Goal: Task Accomplishment & Management: Use online tool/utility

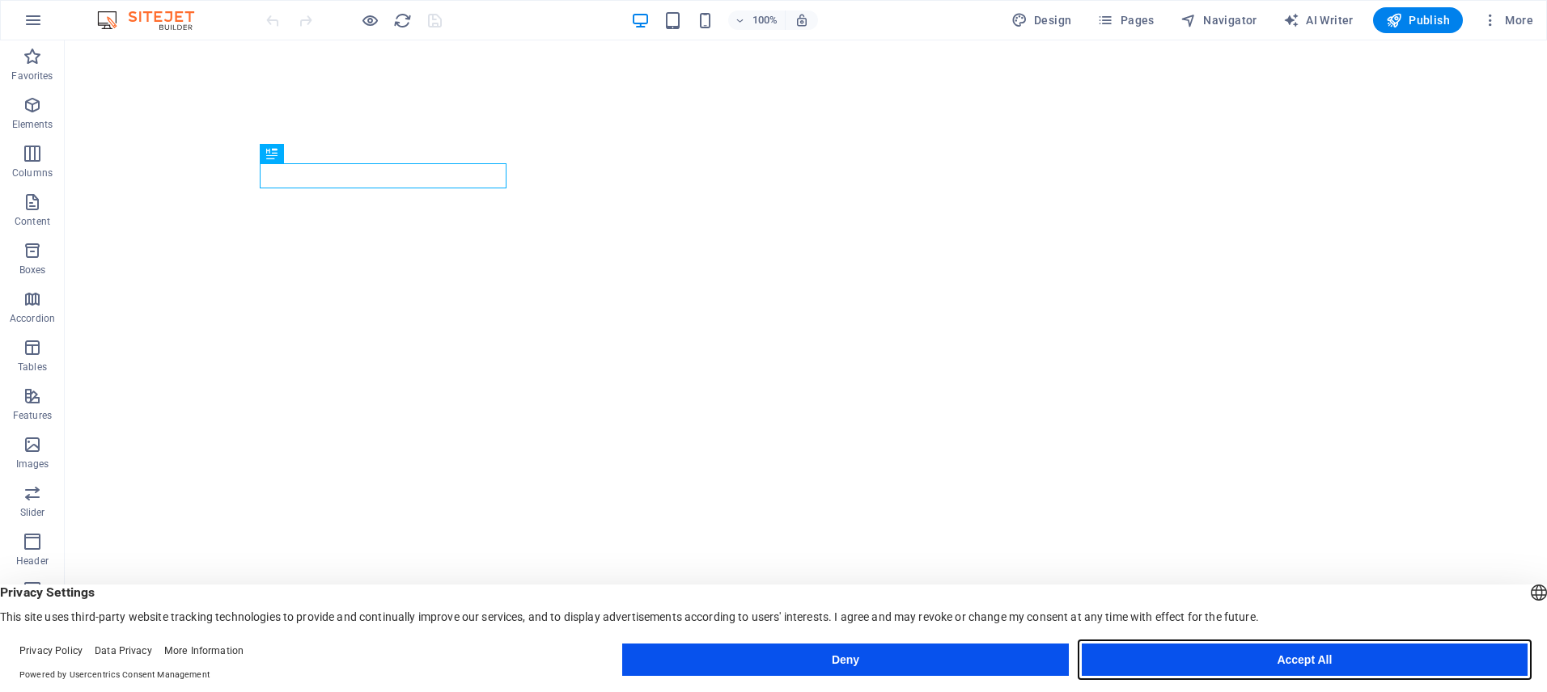
click at [1154, 659] on button "Accept All" at bounding box center [1305, 660] width 446 height 32
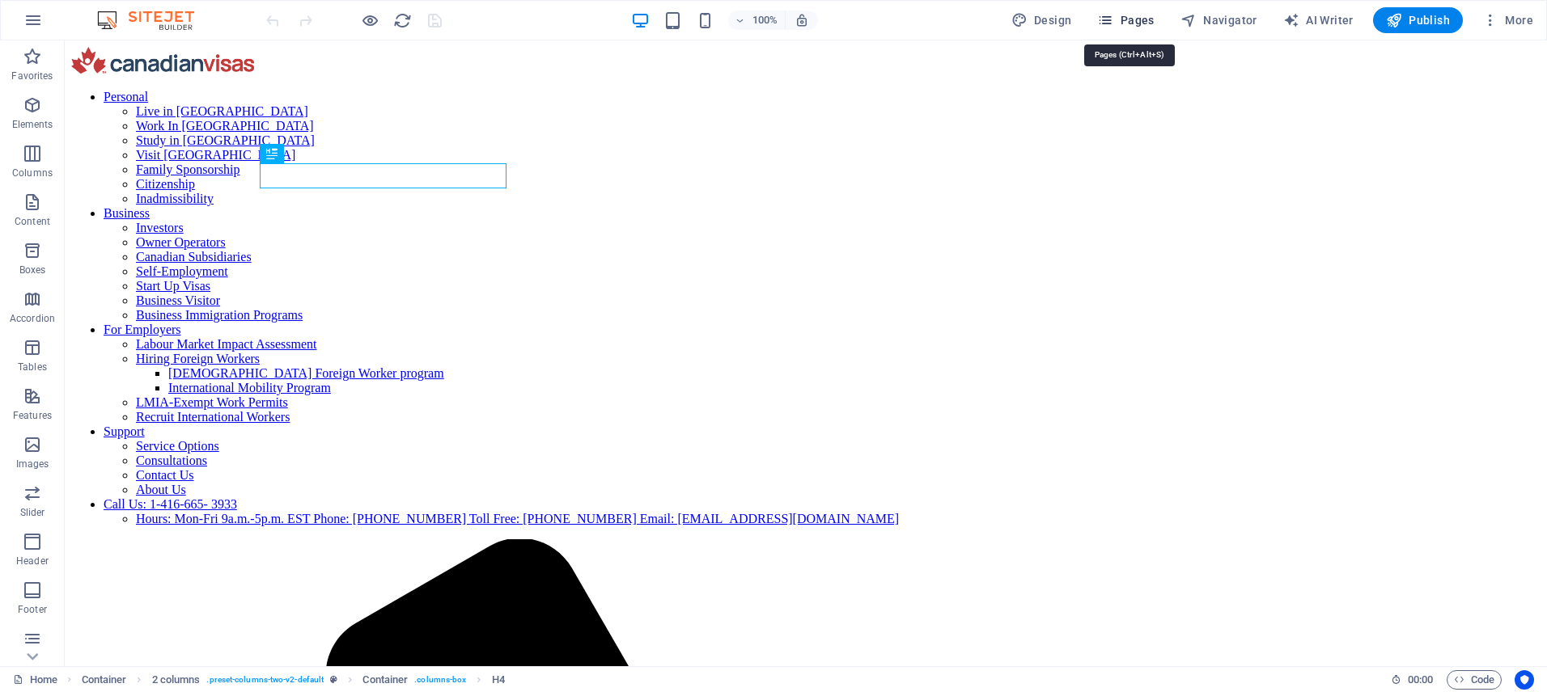
click at [1133, 21] on span "Pages" at bounding box center [1125, 20] width 57 height 16
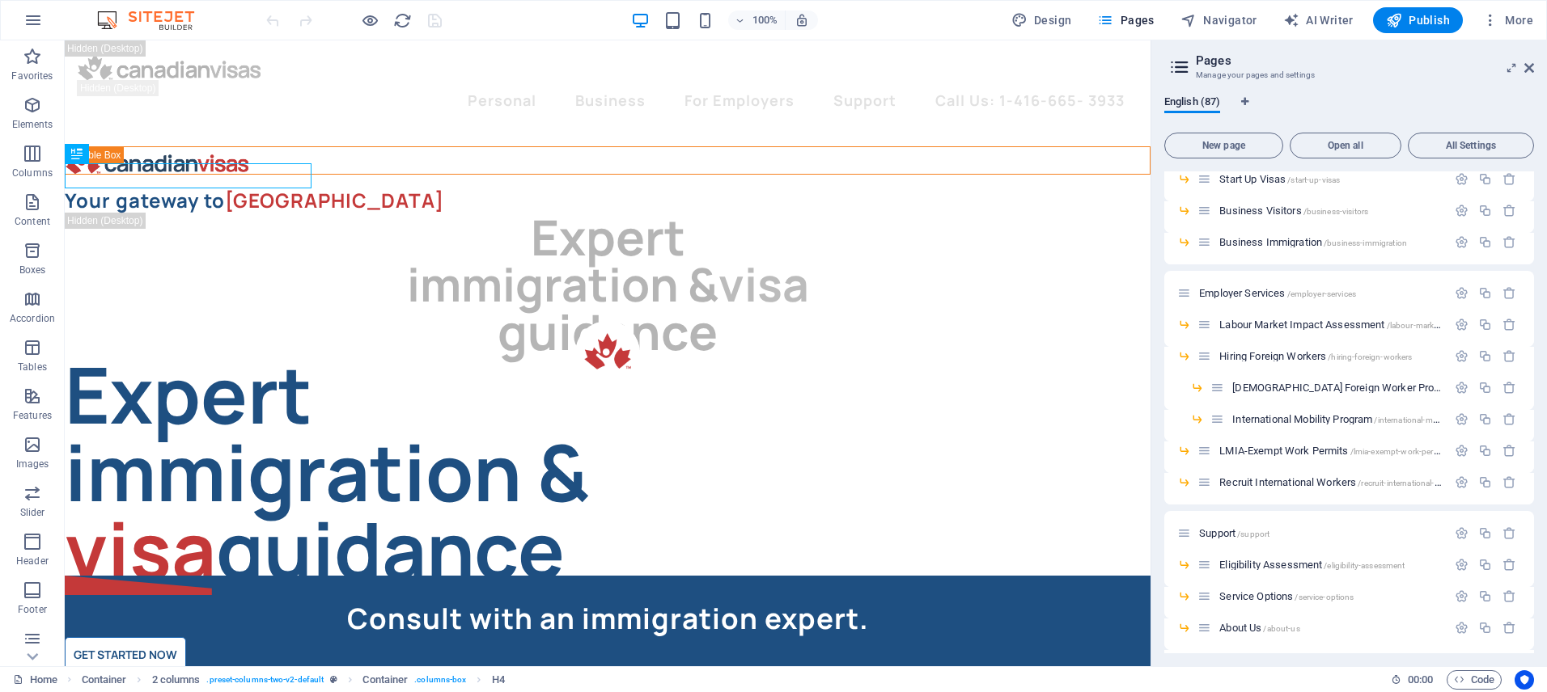
scroll to position [1436, 0]
click at [1251, 560] on span "Eligibility Assessment /eligibility-assessment" at bounding box center [1311, 561] width 185 height 12
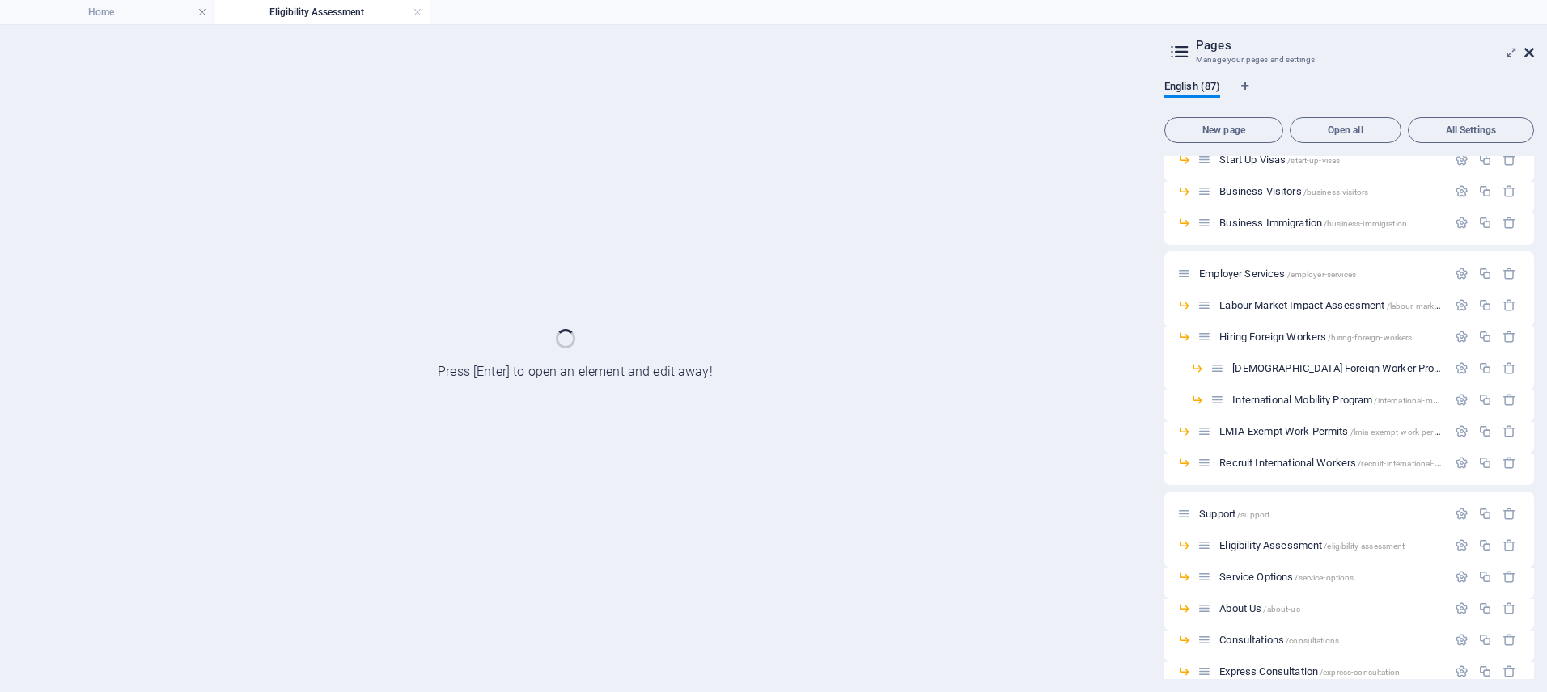
click at [1526, 55] on icon at bounding box center [1529, 52] width 10 height 13
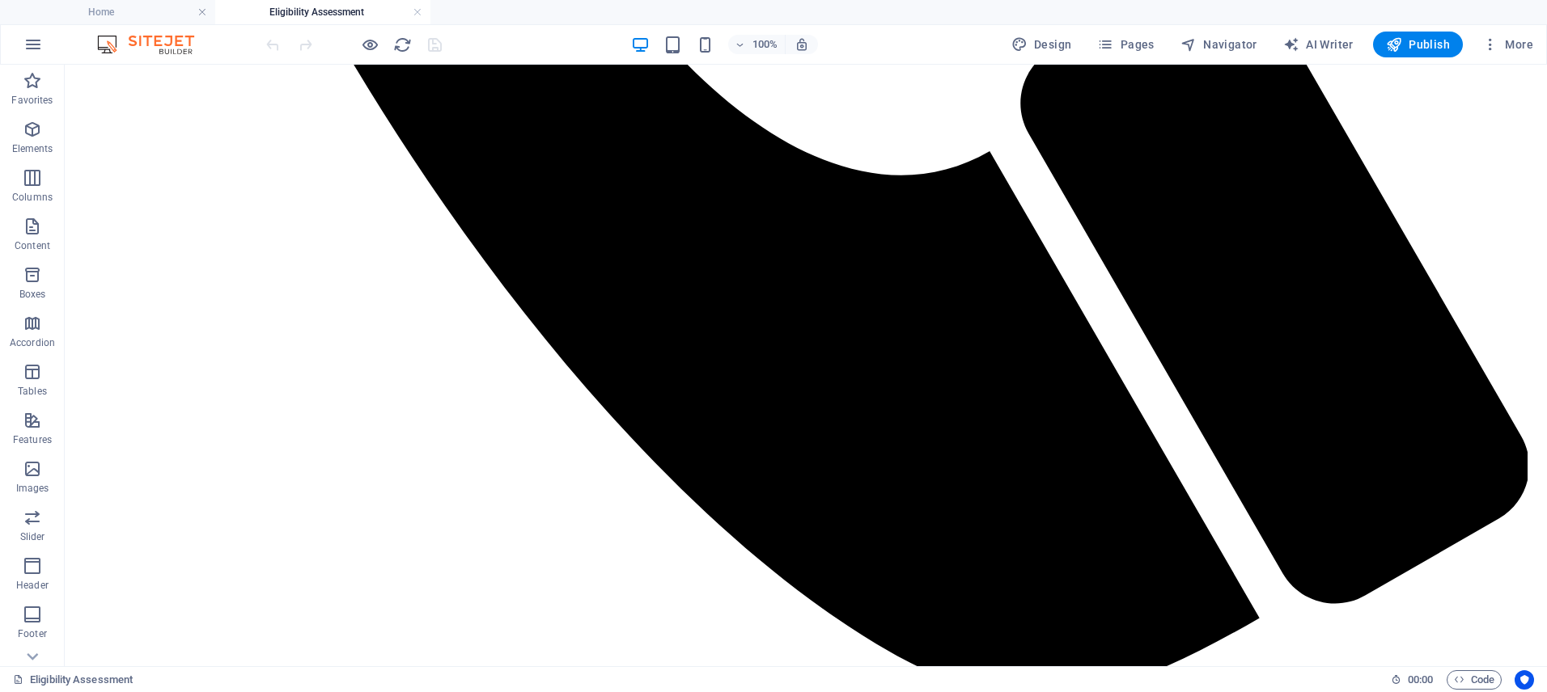
scroll to position [1865, 0]
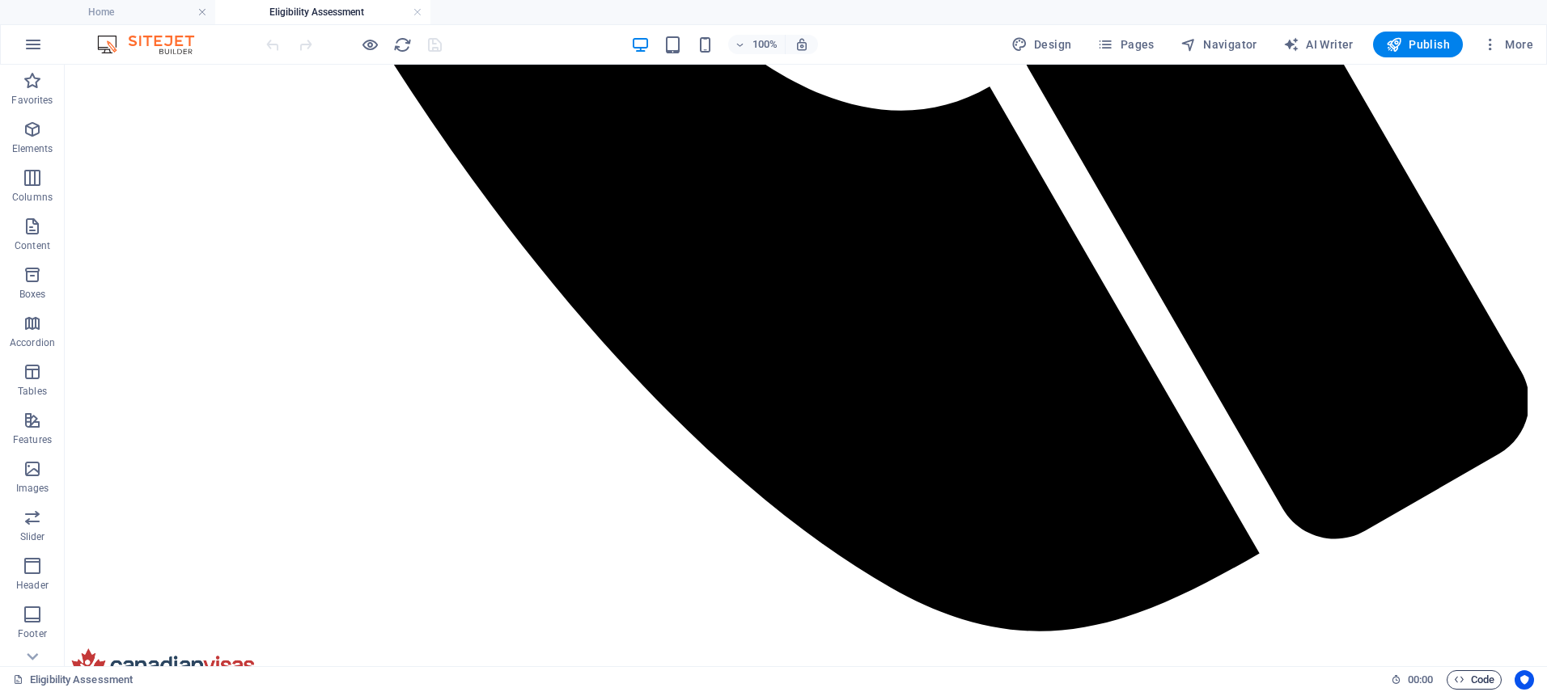
click at [1468, 681] on span "Code" at bounding box center [1474, 680] width 40 height 19
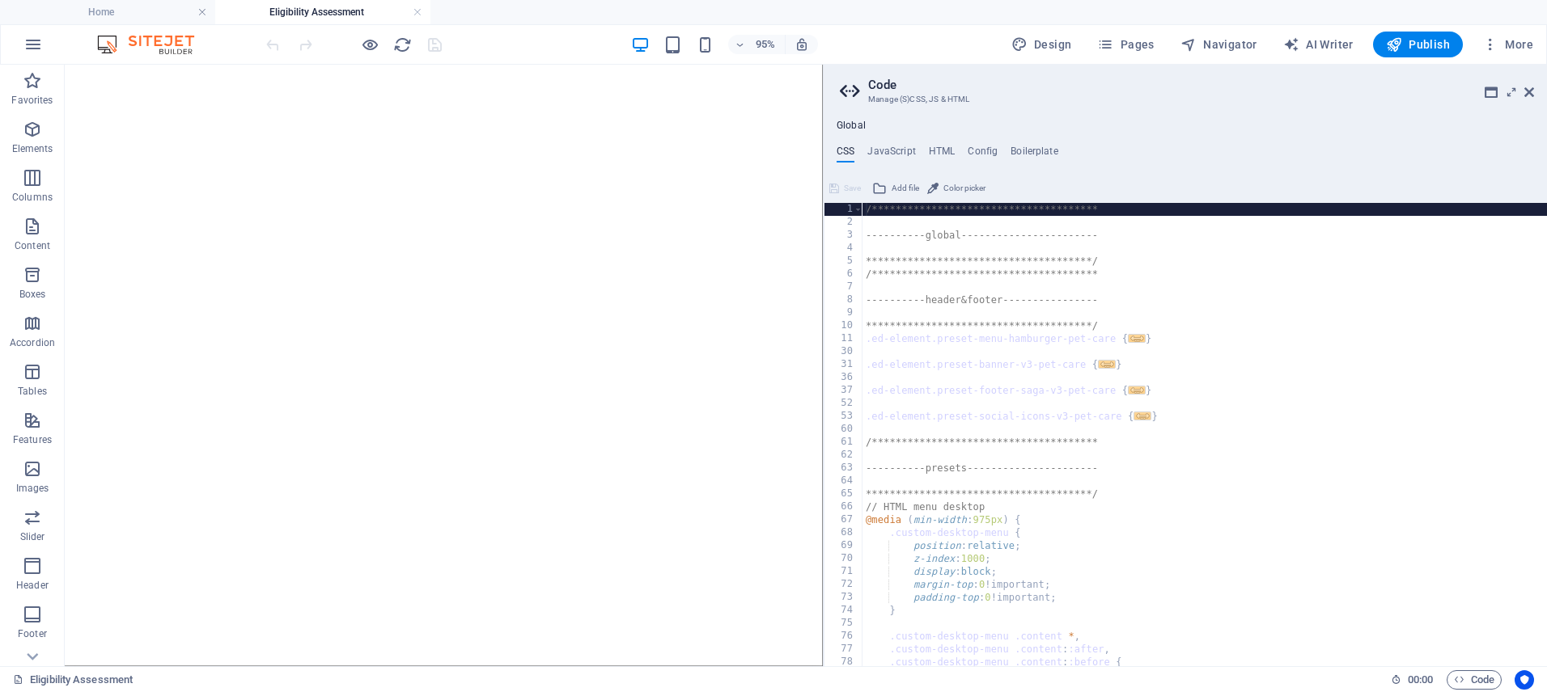
drag, startPoint x: 1161, startPoint y: 184, endPoint x: 878, endPoint y: 175, distance: 283.3
click at [785, 204] on div "**********" at bounding box center [773, 366] width 1547 height 602
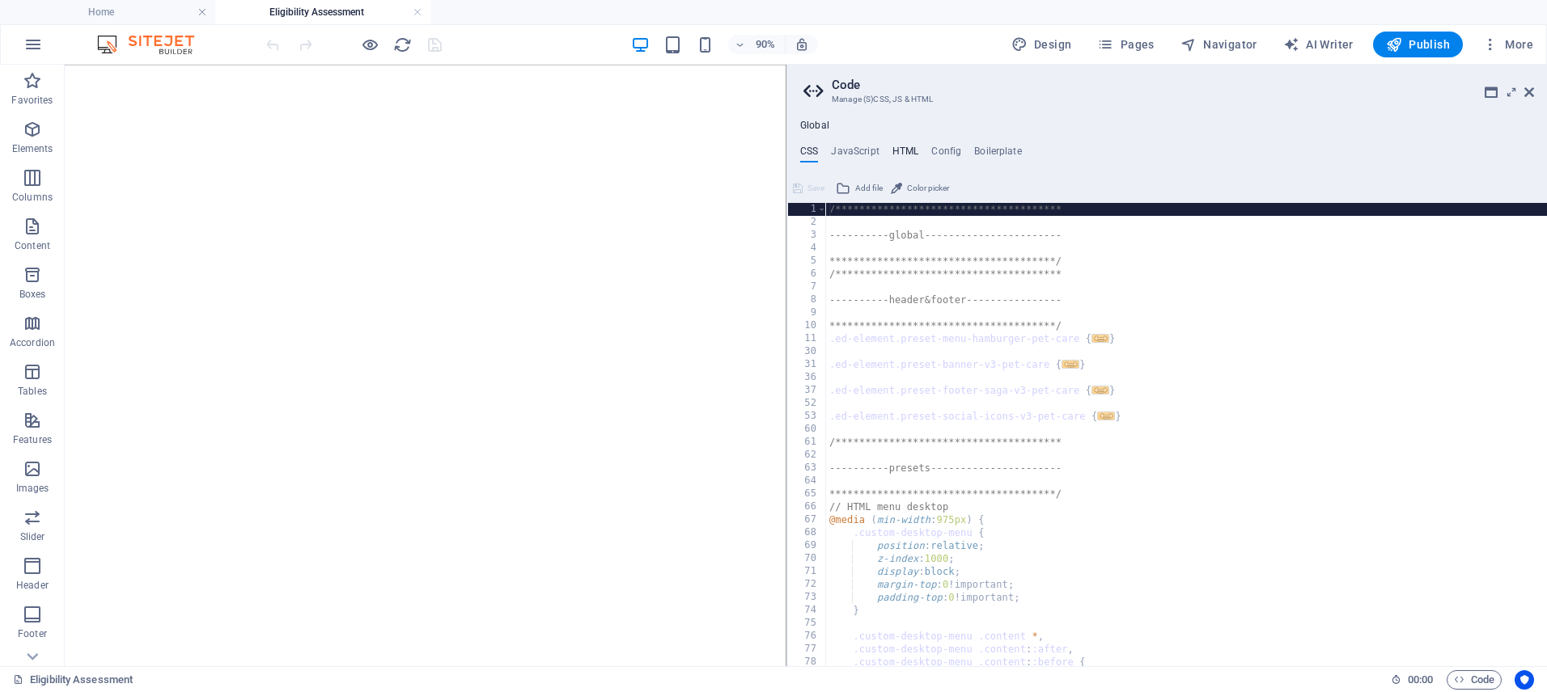
click at [901, 155] on h4 "HTML" at bounding box center [905, 155] width 27 height 18
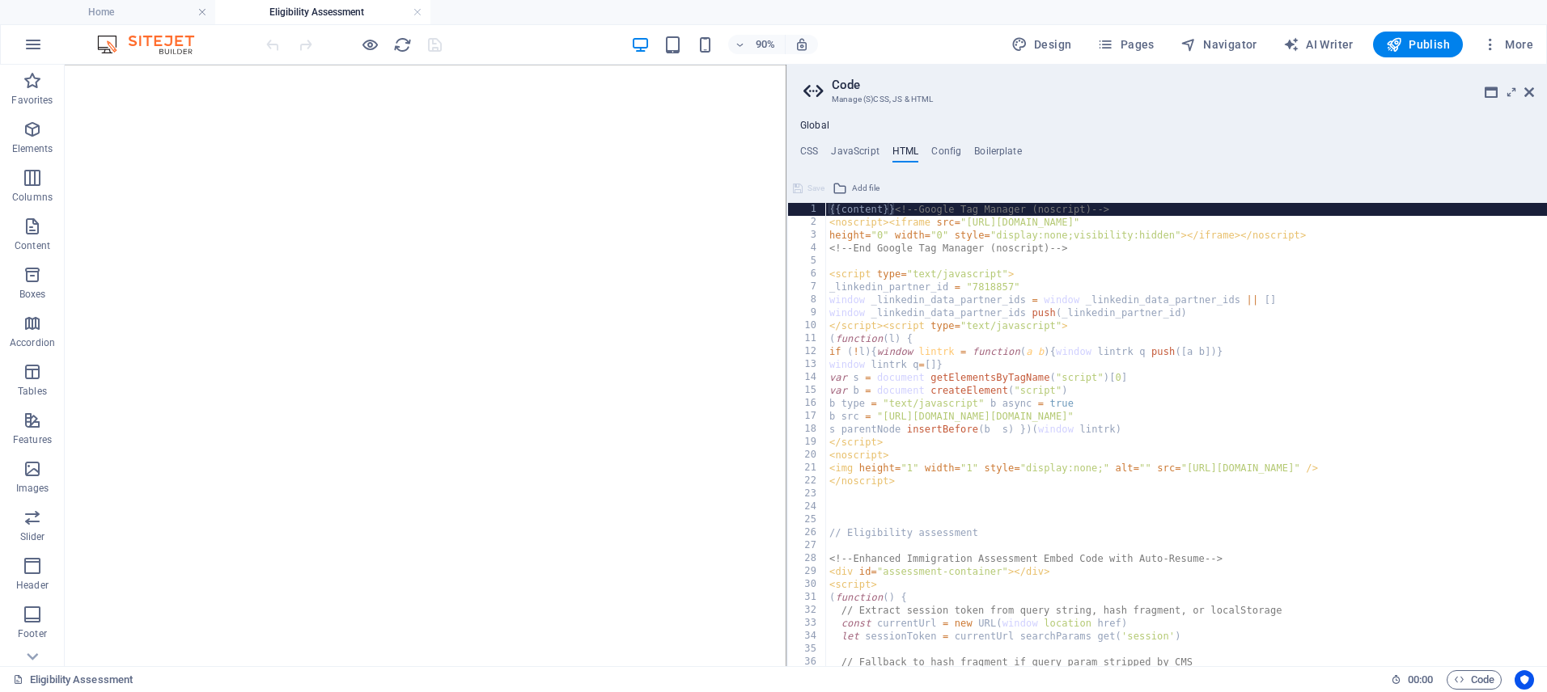
scroll to position [5, 0]
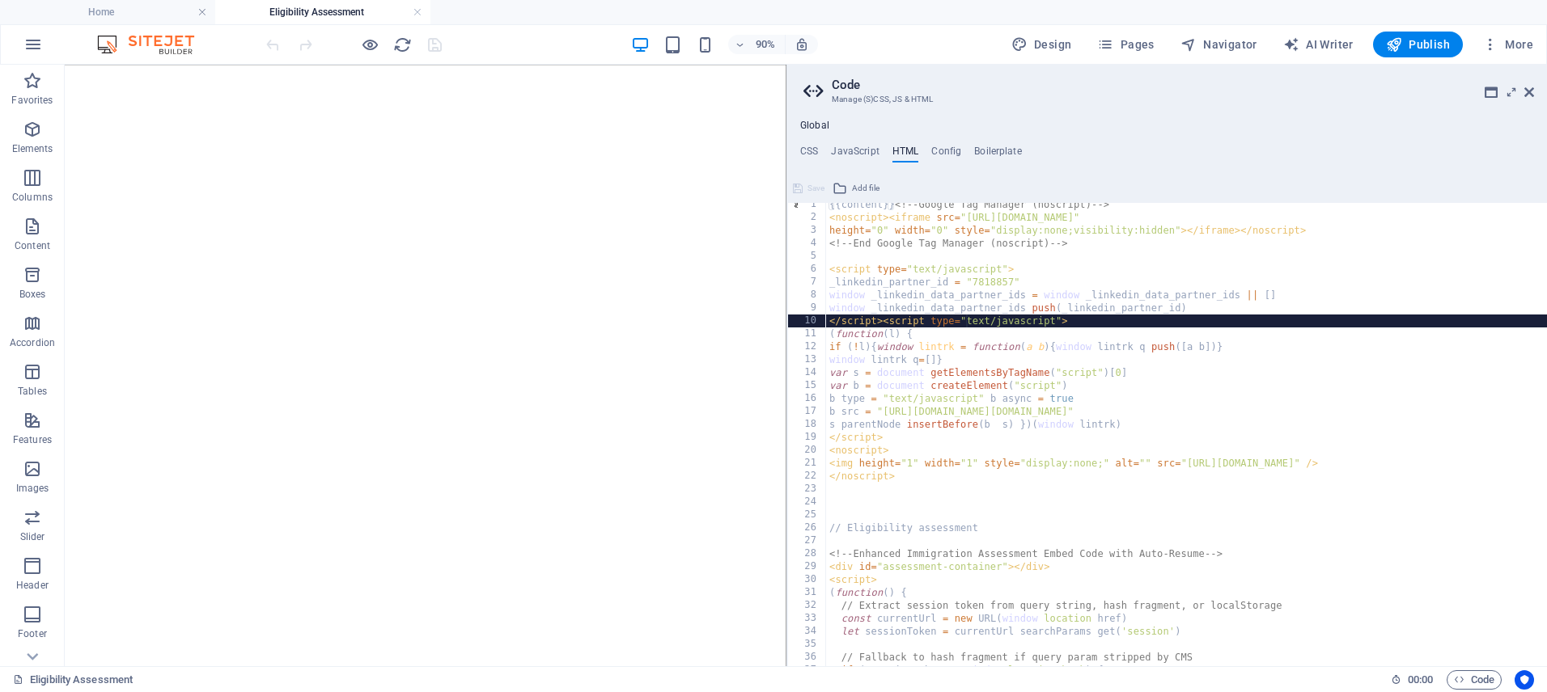
click at [965, 315] on div "{{content}} <!-- Google Tag Manager (noscript) --> < noscript > < iframe src = …" at bounding box center [1250, 442] width 849 height 489
type textarea "</script><script type="text/javascript">"
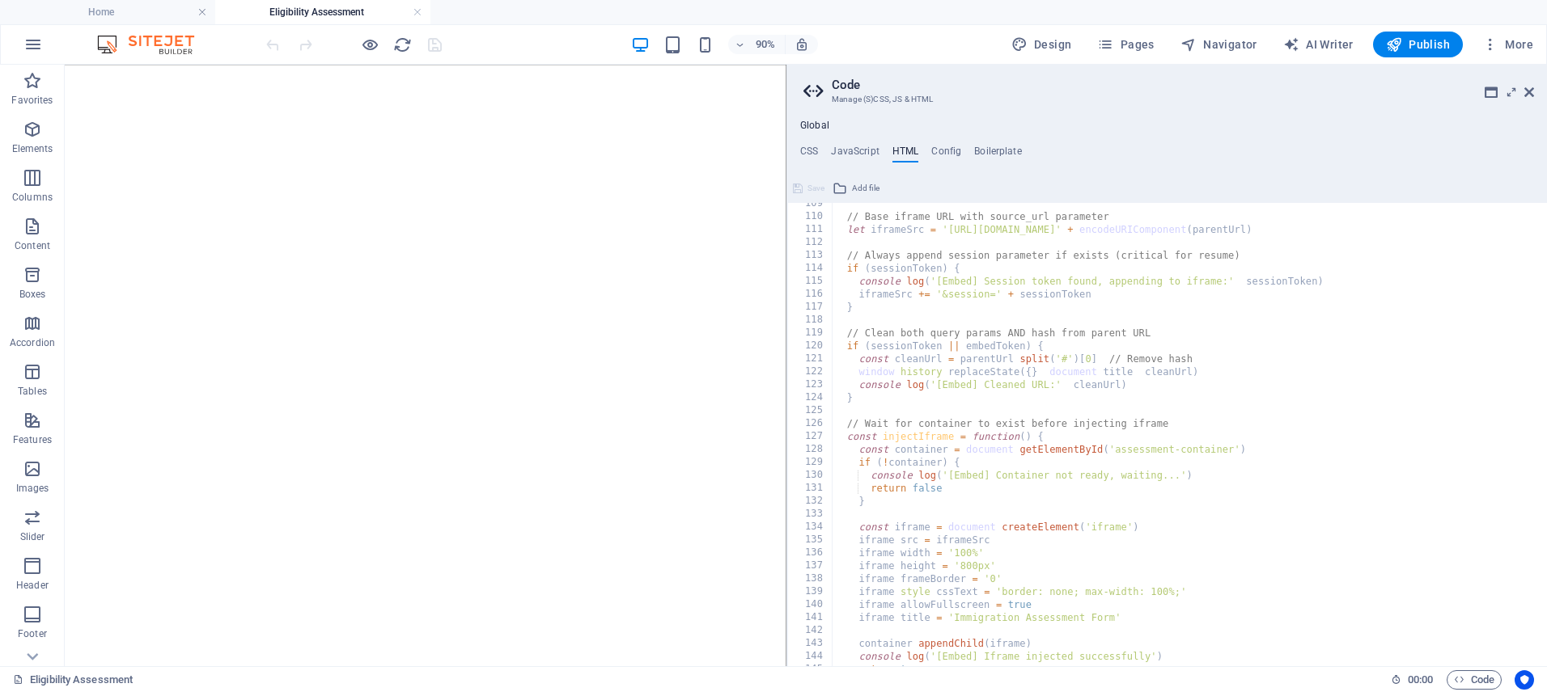
scroll to position [1404, 0]
click at [1528, 93] on icon at bounding box center [1529, 92] width 10 height 13
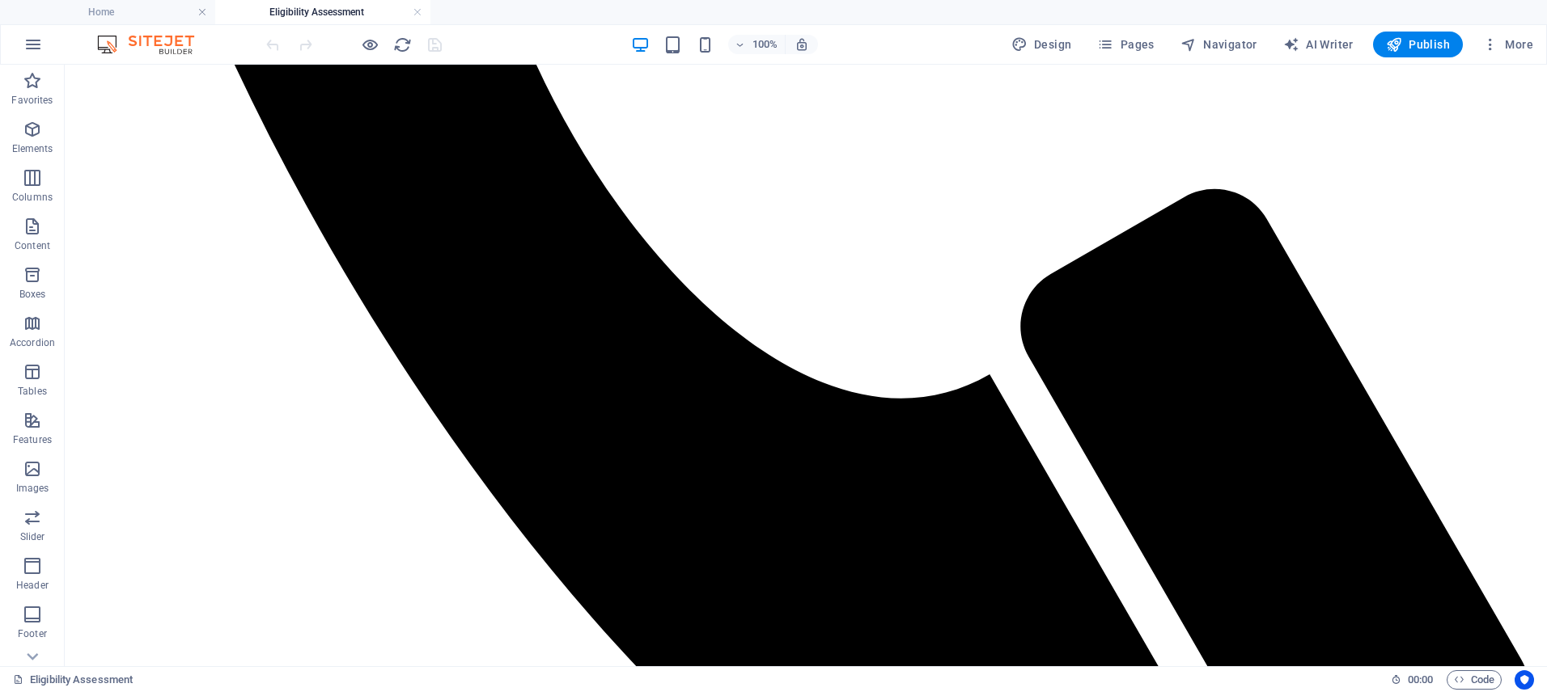
scroll to position [1577, 0]
click at [1233, 45] on span "Navigator" at bounding box center [1218, 44] width 77 height 16
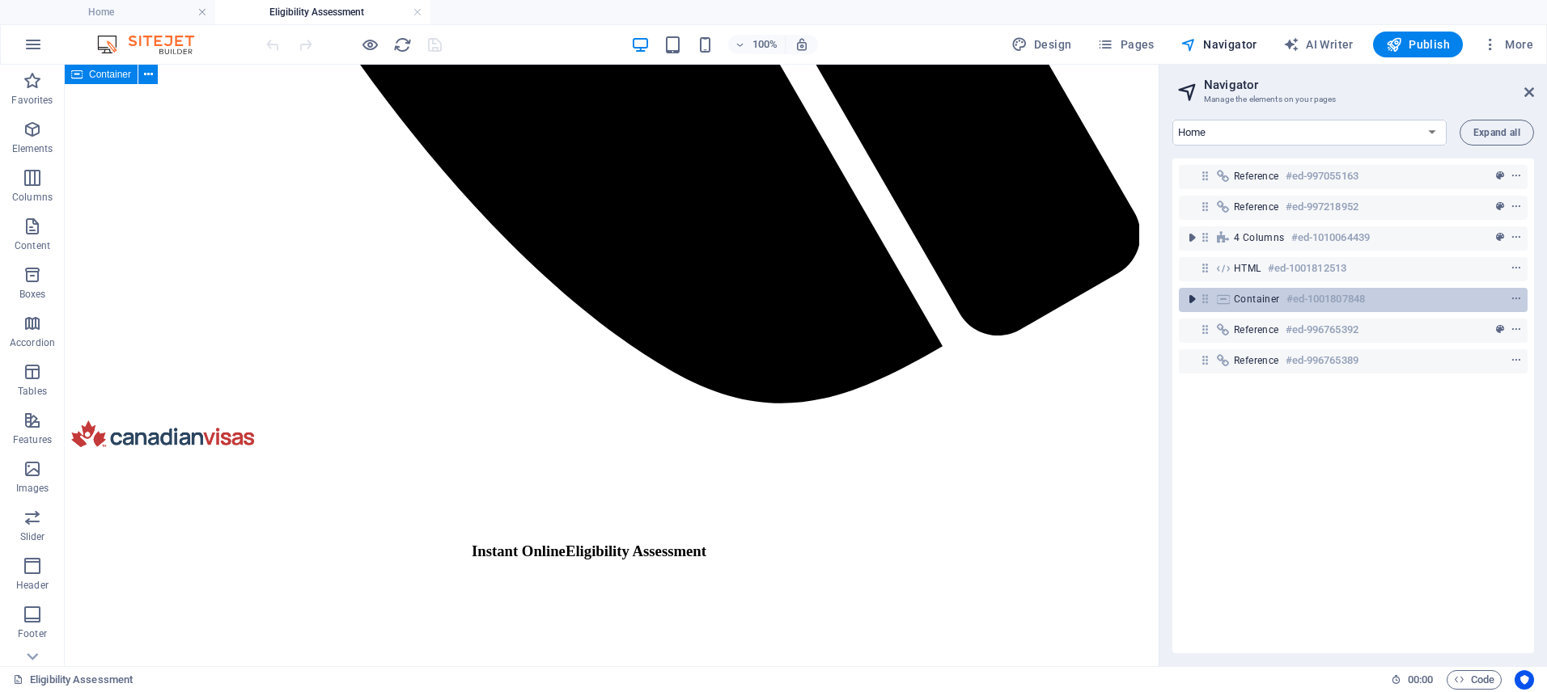
click at [1191, 298] on icon "toggle-expand" at bounding box center [1192, 299] width 16 height 16
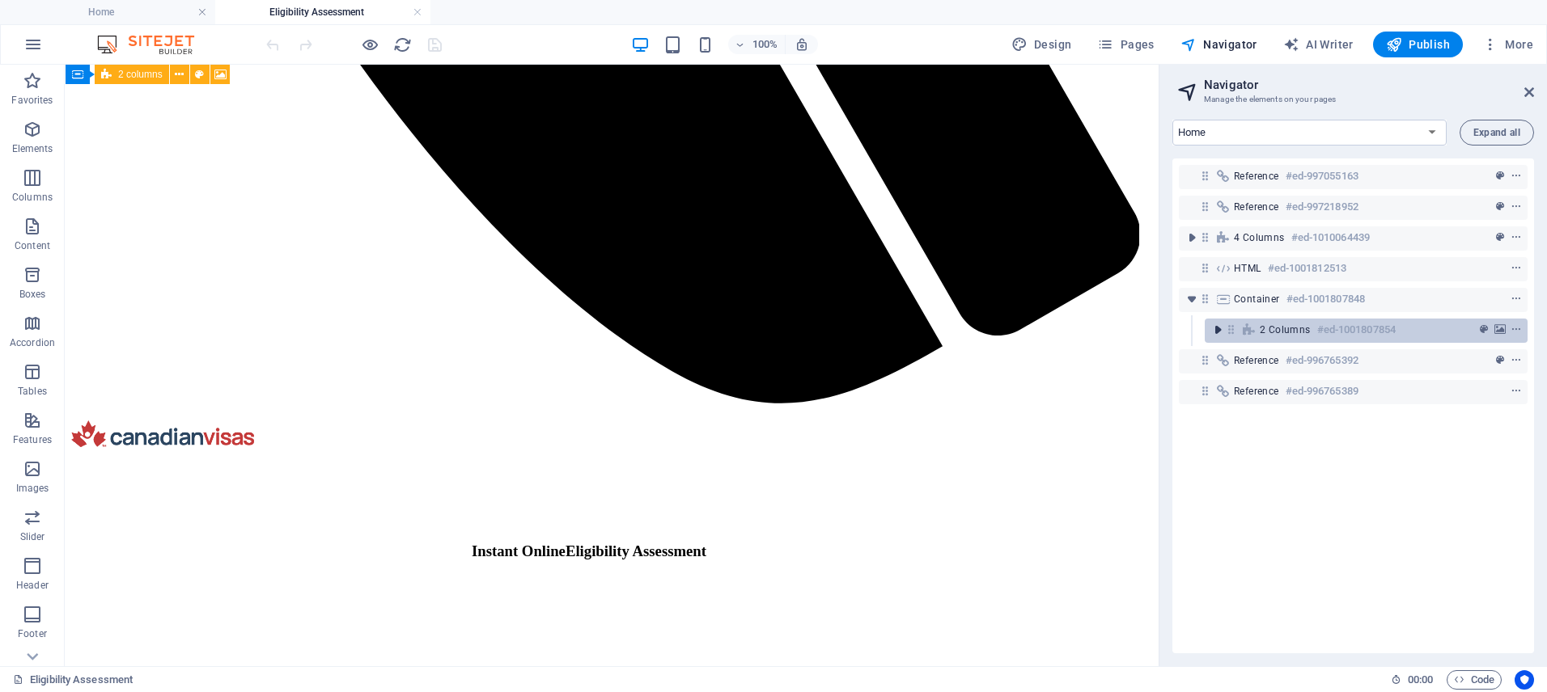
click at [1216, 324] on icon "toggle-expand" at bounding box center [1217, 330] width 16 height 16
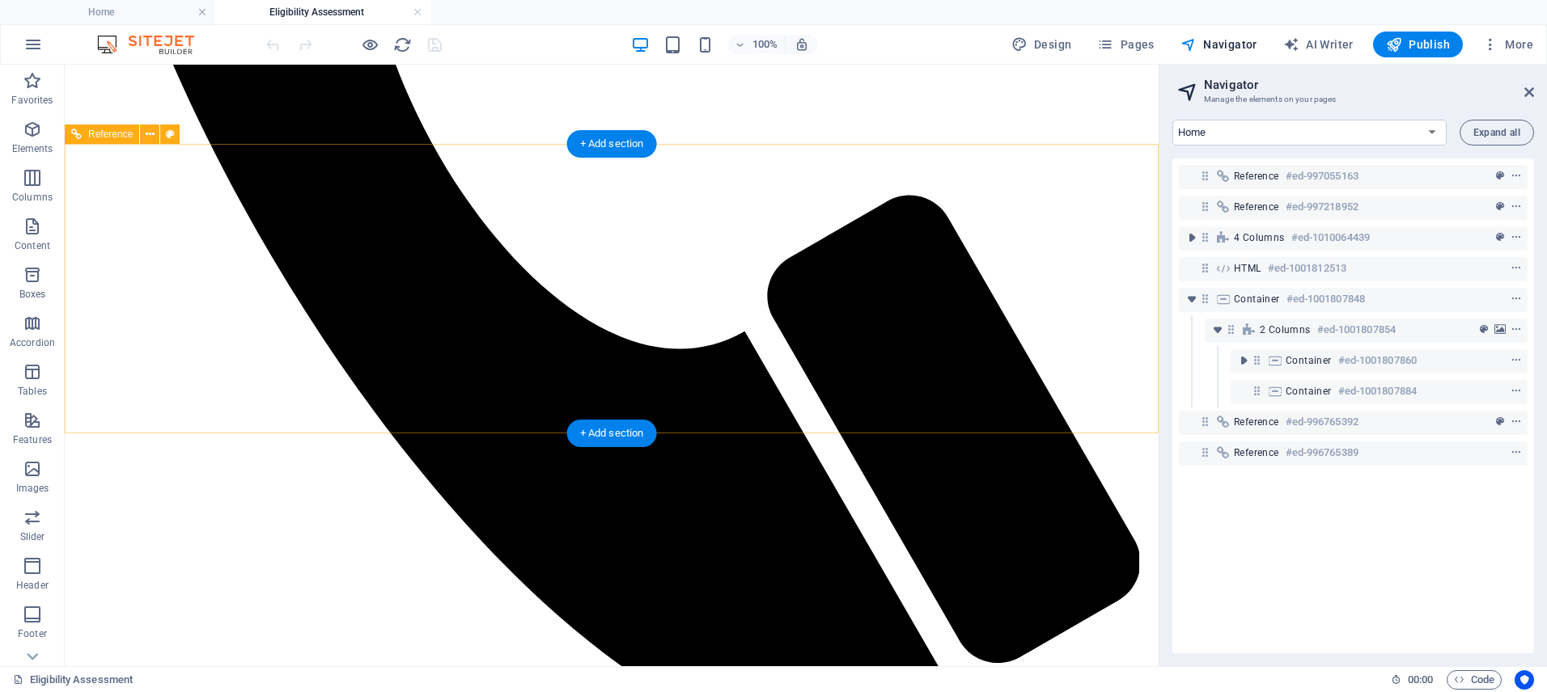
scroll to position [1187, 0]
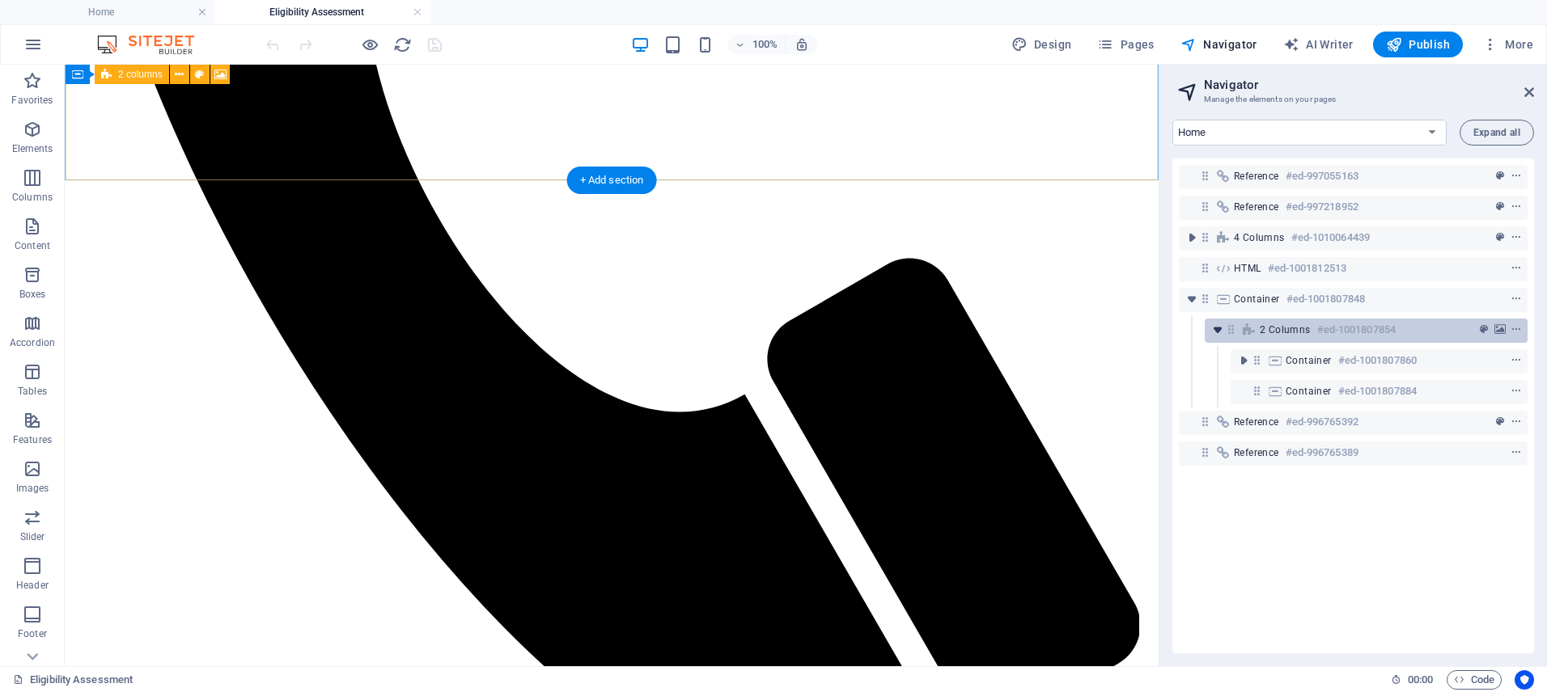
click at [1212, 330] on icon "toggle-expand" at bounding box center [1217, 330] width 16 height 16
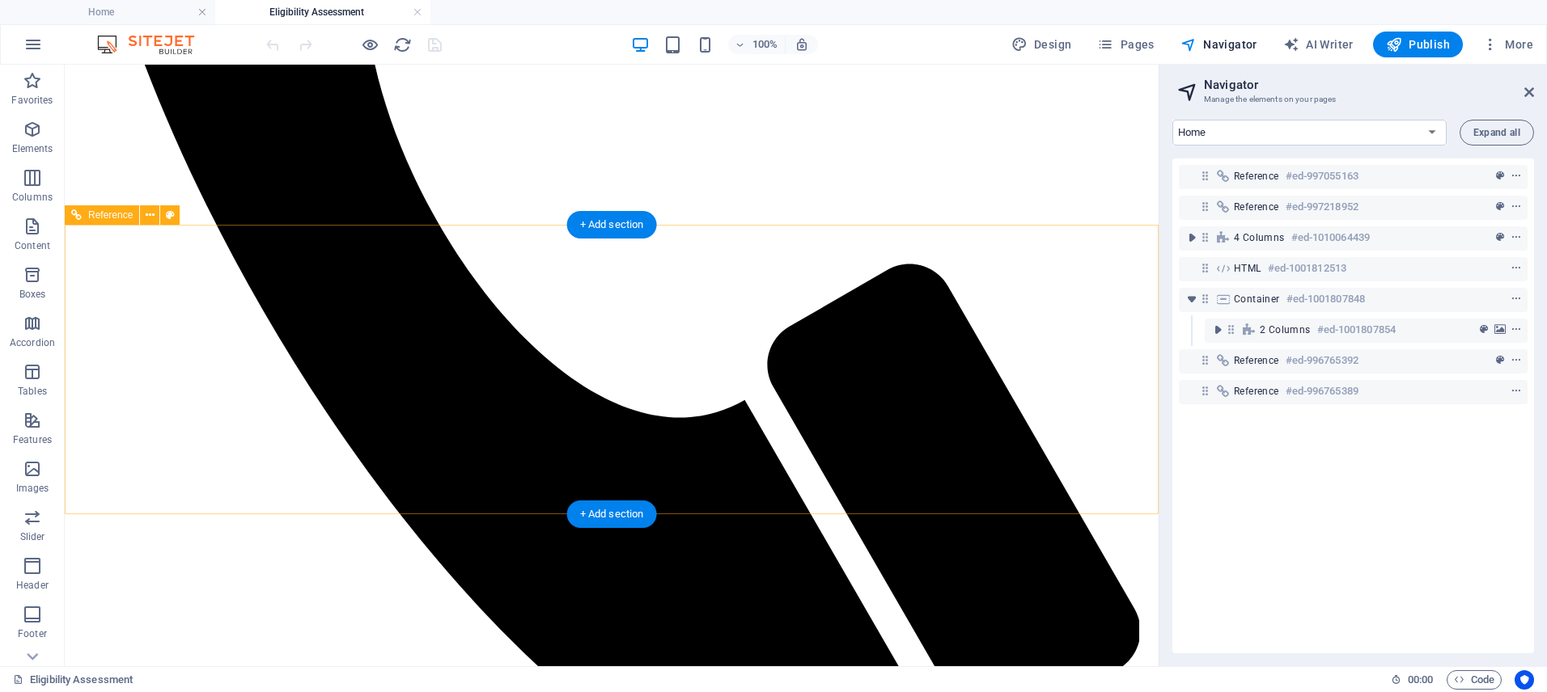
scroll to position [1223, 0]
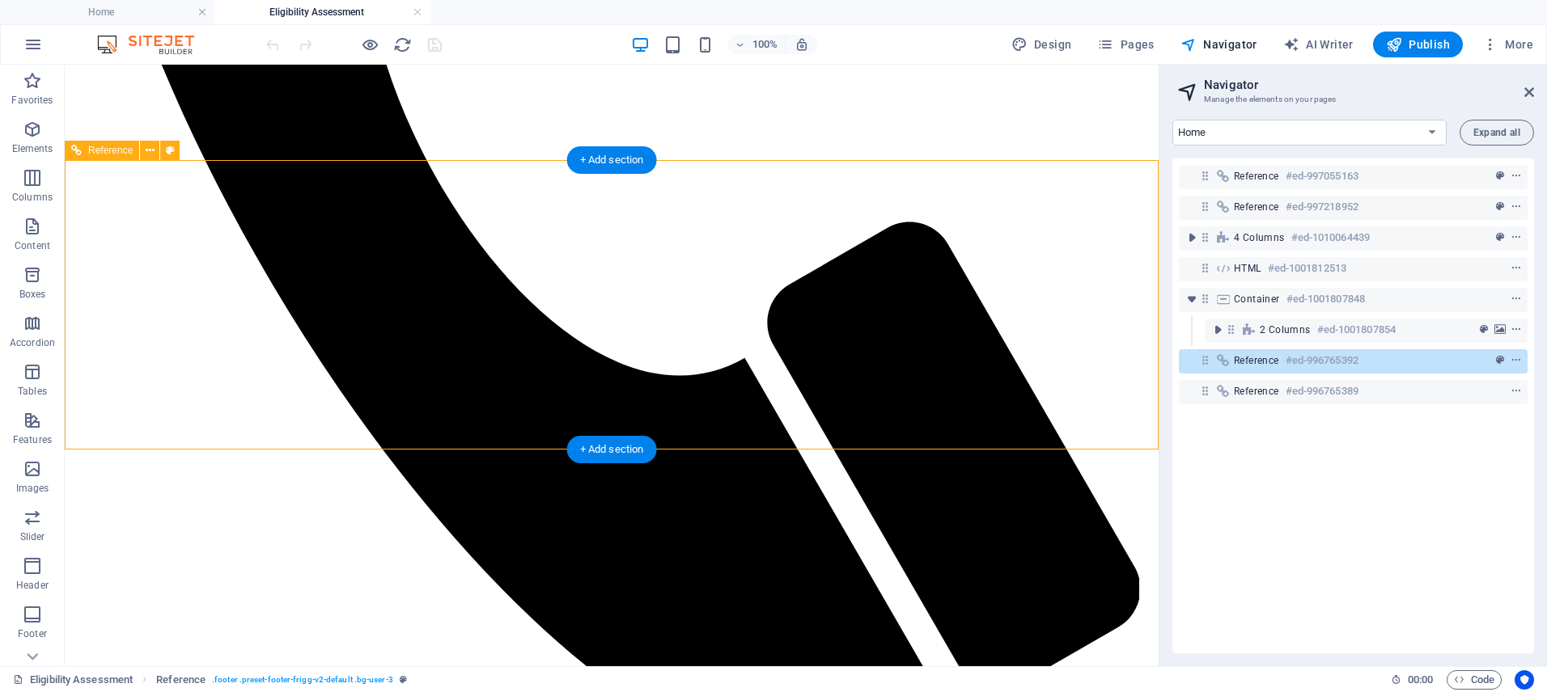
click at [1204, 360] on icon at bounding box center [1205, 361] width 14 height 14
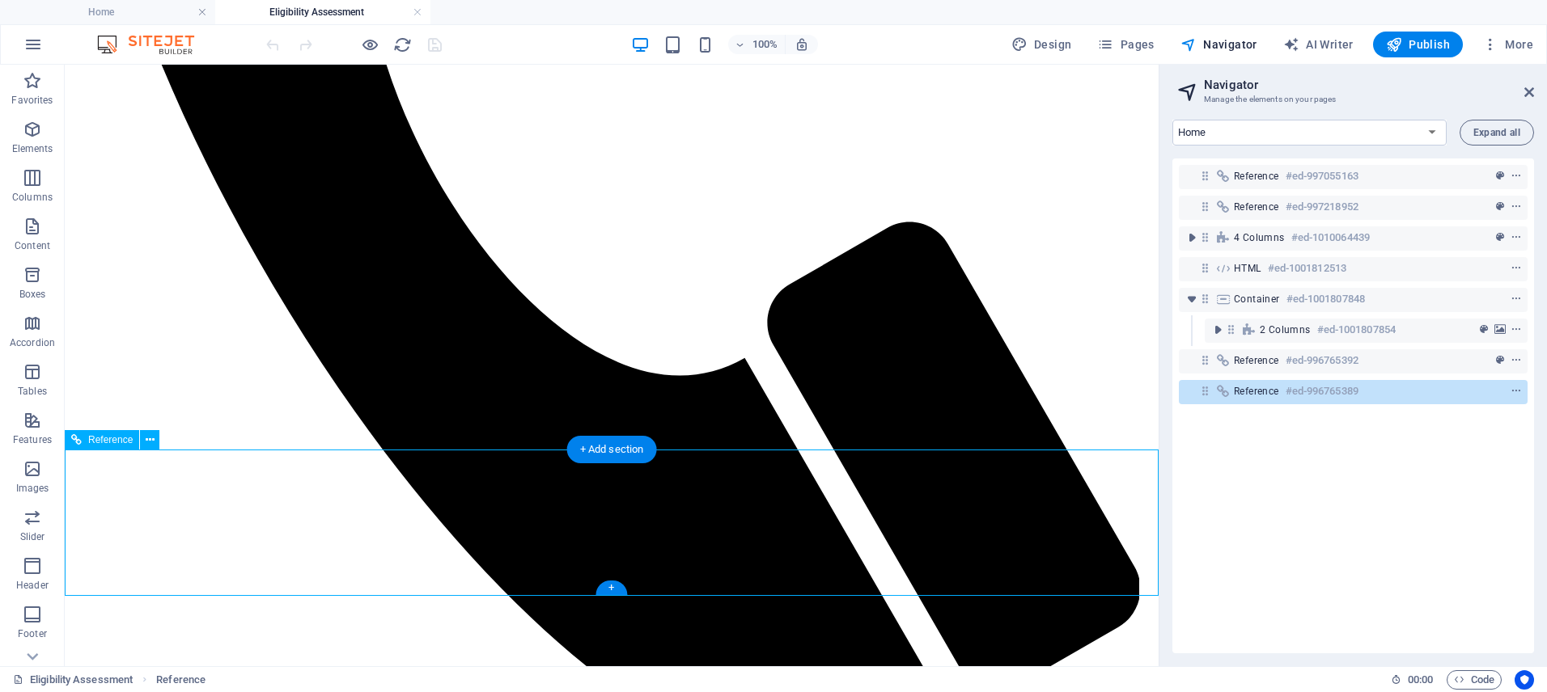
click at [1202, 380] on div "Reference #ed-996765389" at bounding box center [1353, 392] width 349 height 24
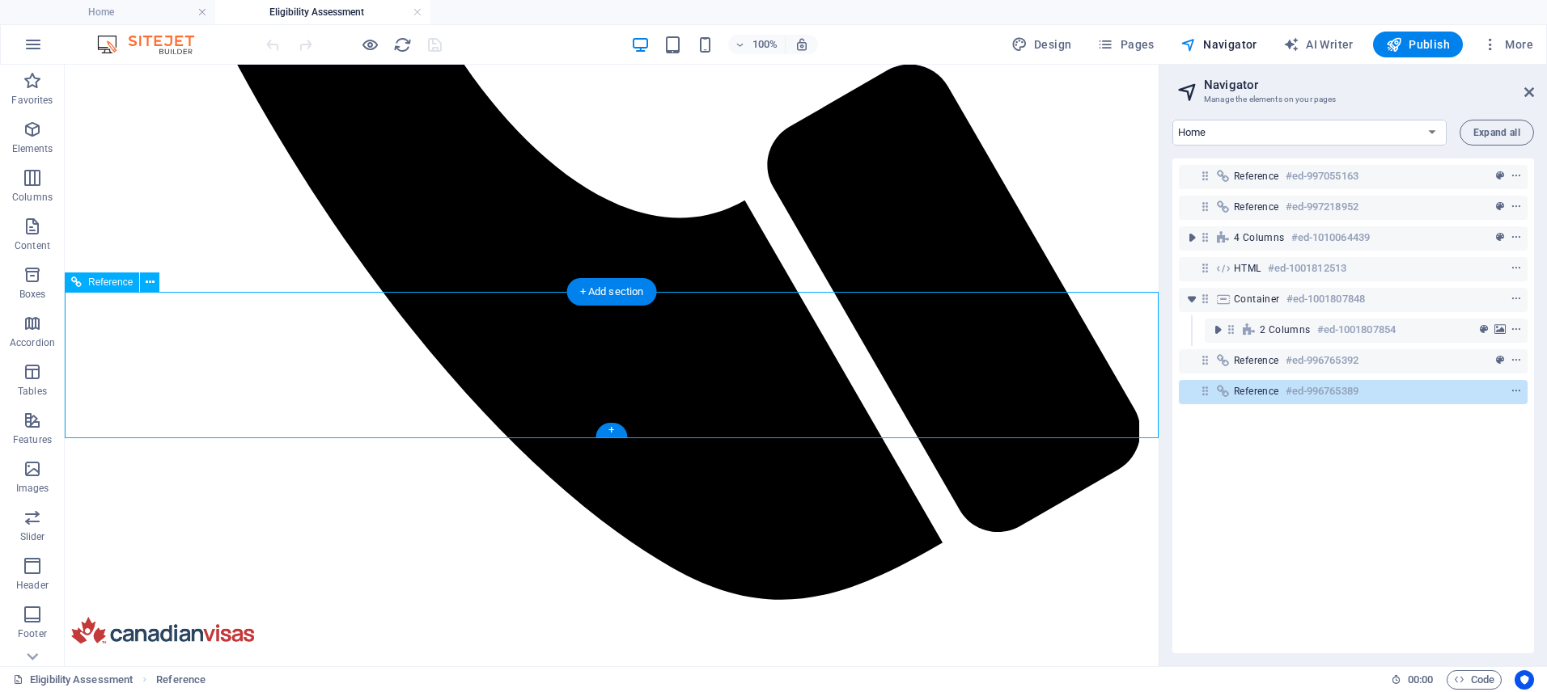
click at [1204, 387] on icon at bounding box center [1205, 391] width 14 height 14
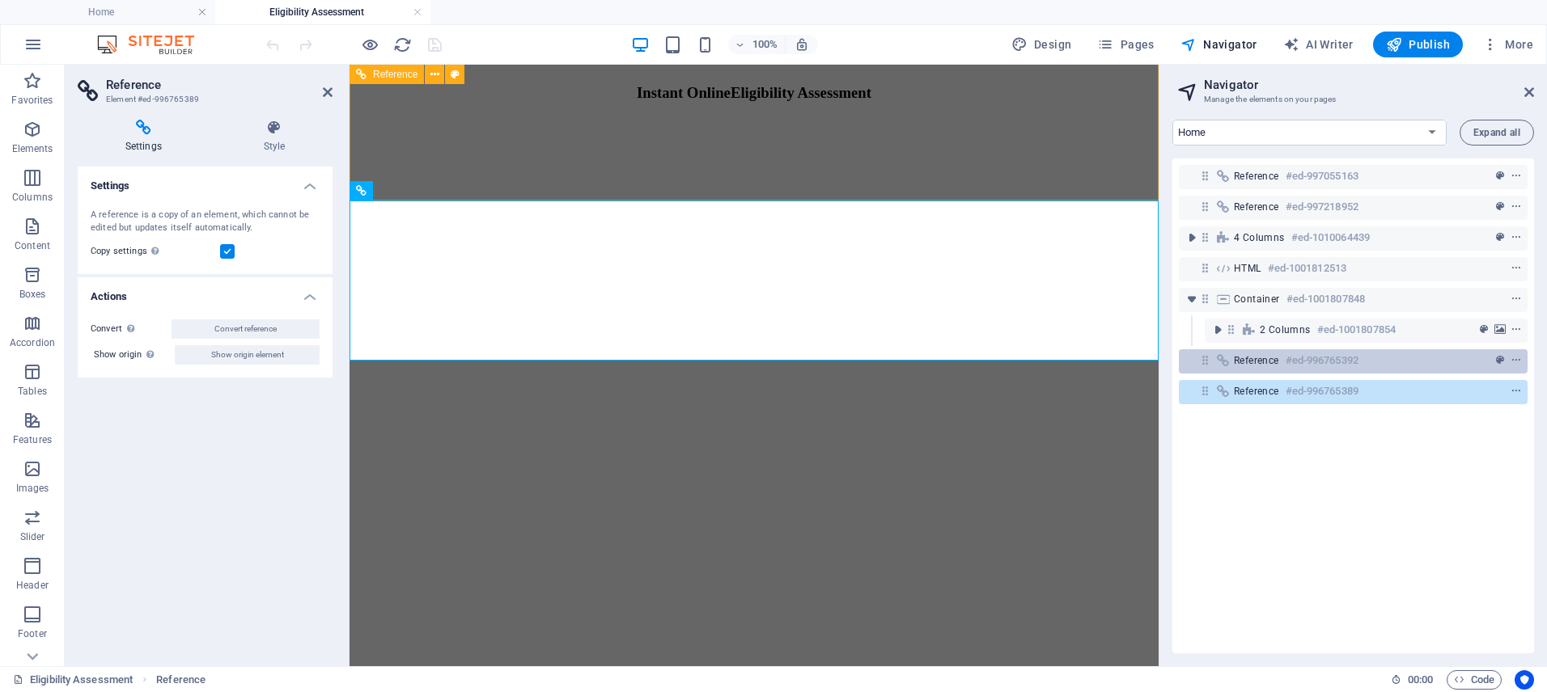
scroll to position [1674, 0]
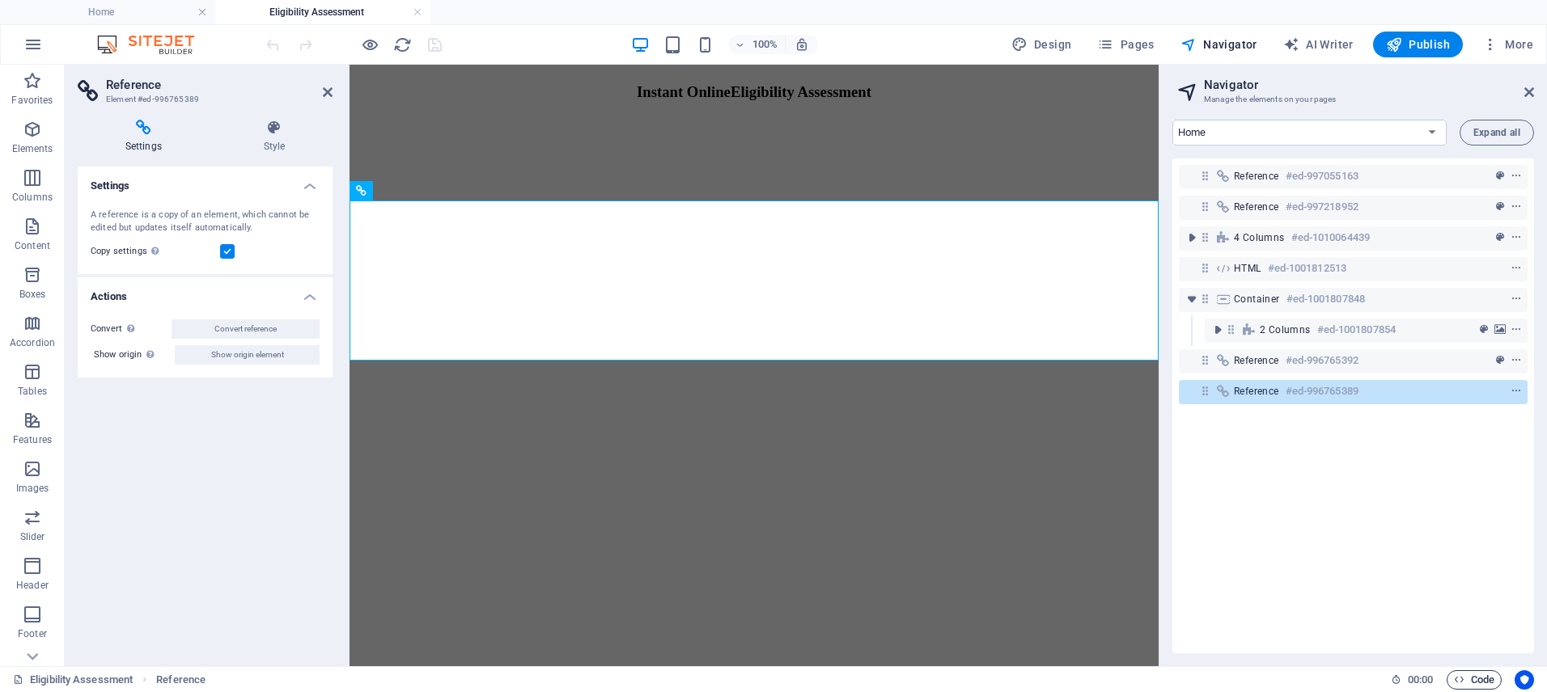
click at [1476, 678] on span "Code" at bounding box center [1474, 680] width 40 height 19
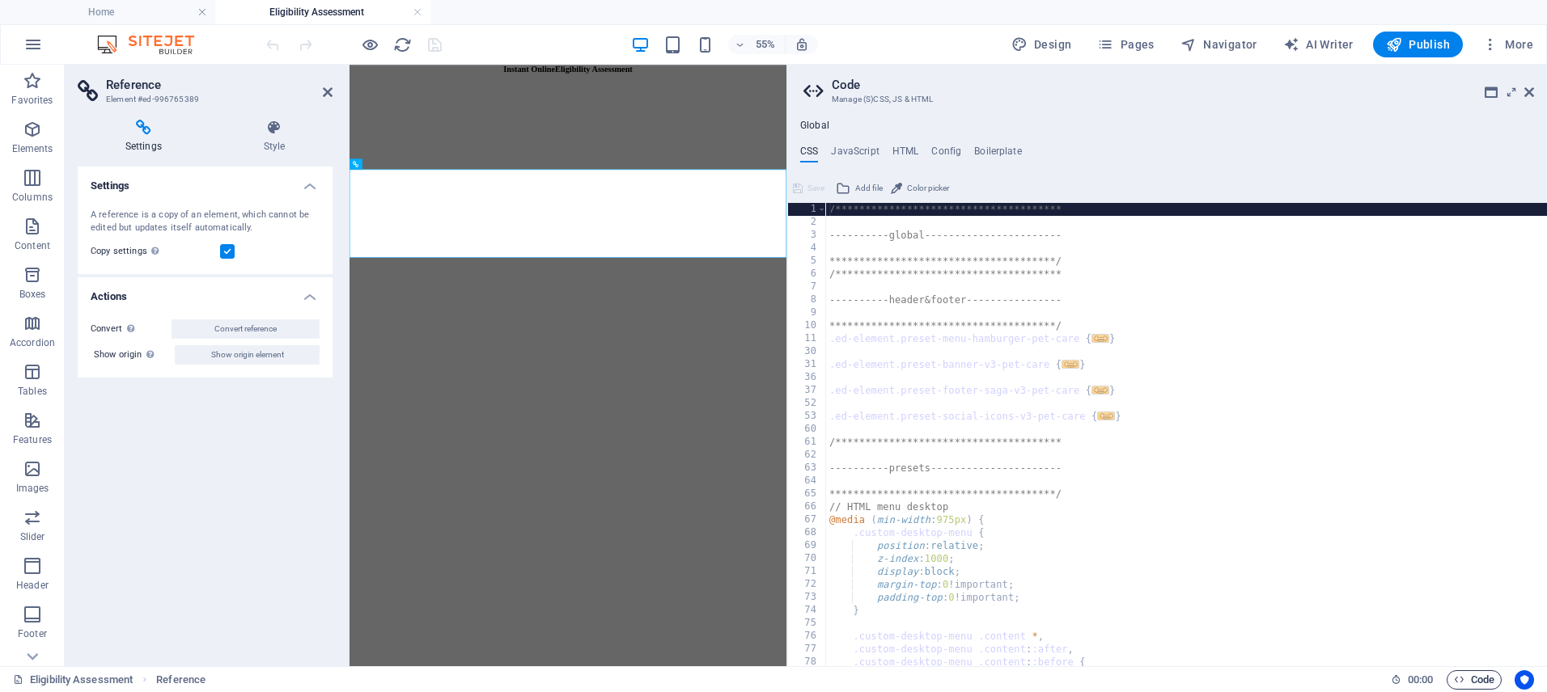
scroll to position [1620, 0]
click at [1531, 91] on icon at bounding box center [1529, 92] width 10 height 13
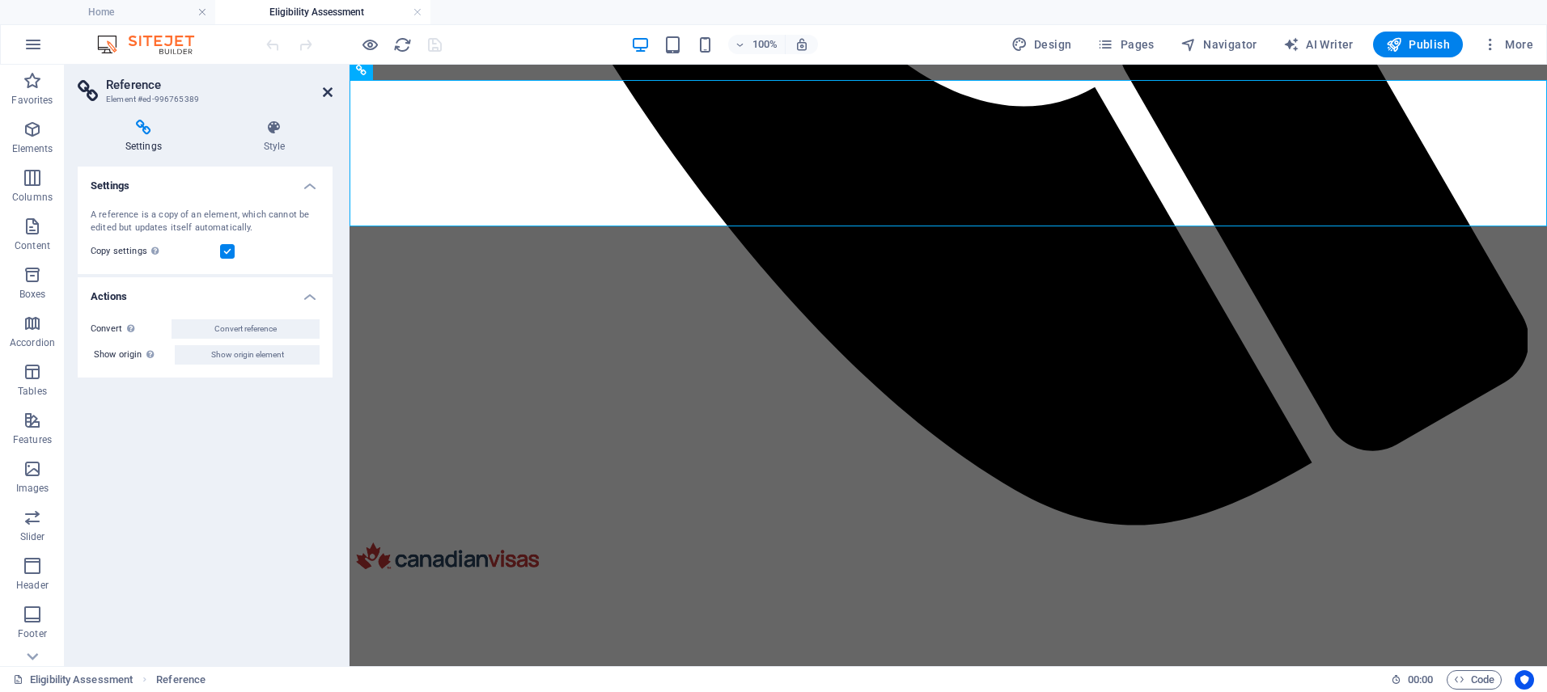
click at [328, 93] on icon at bounding box center [328, 92] width 10 height 13
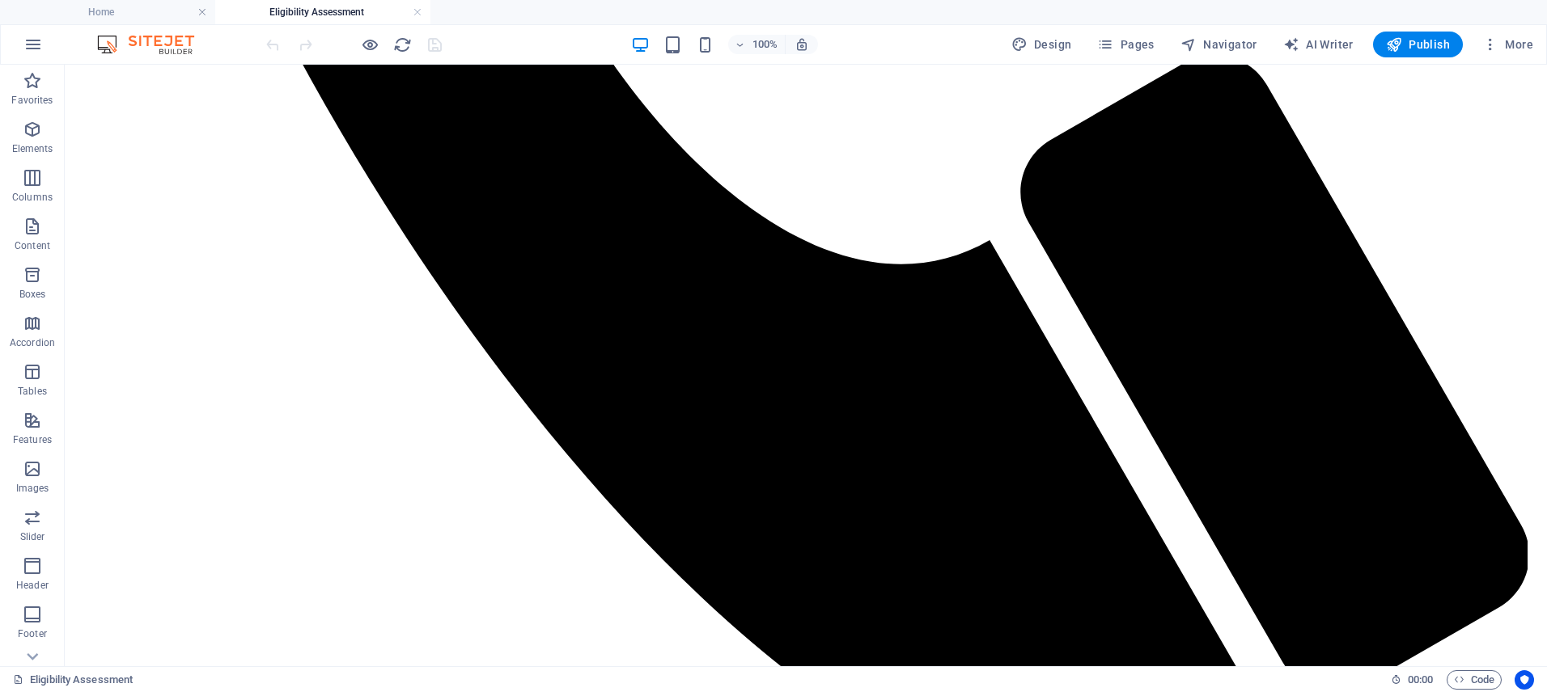
scroll to position [1643, 0]
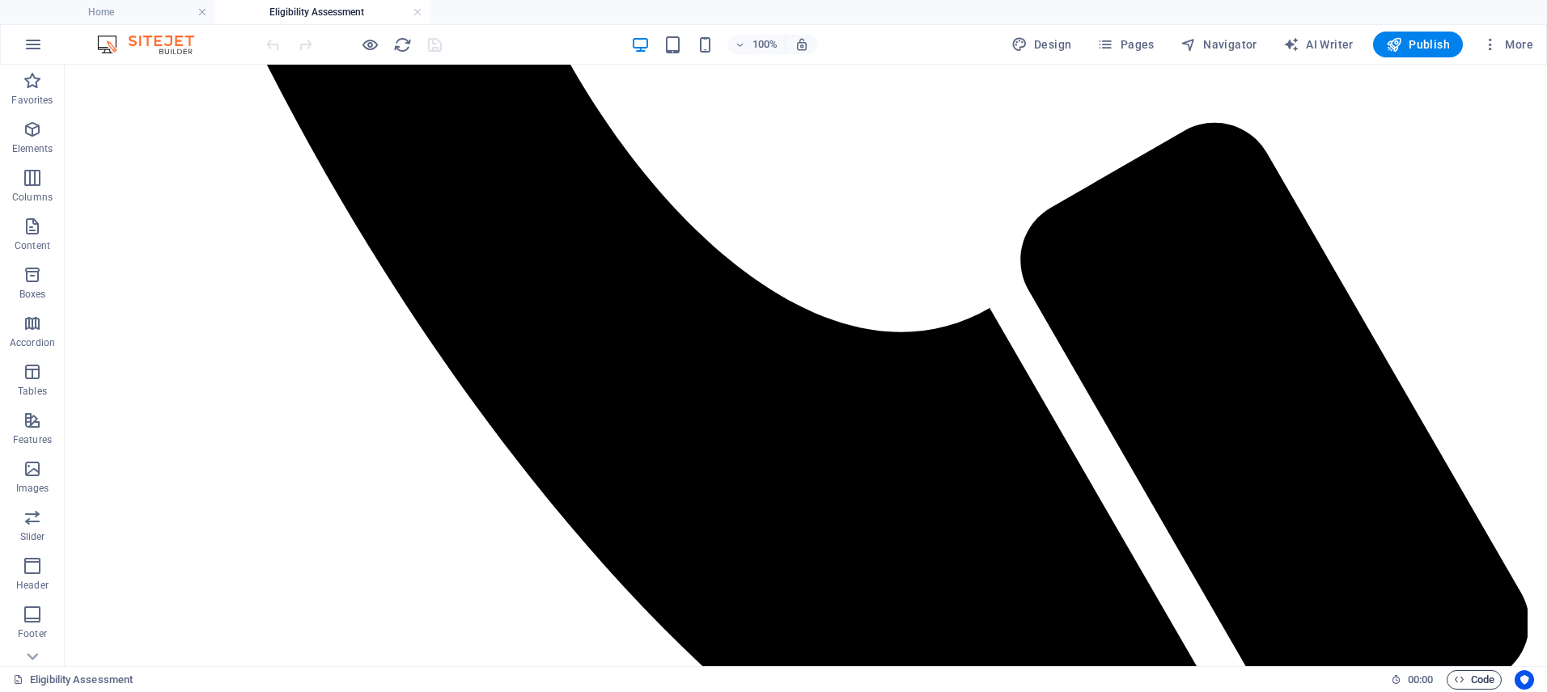
click at [1482, 688] on span "Code" at bounding box center [1474, 680] width 40 height 19
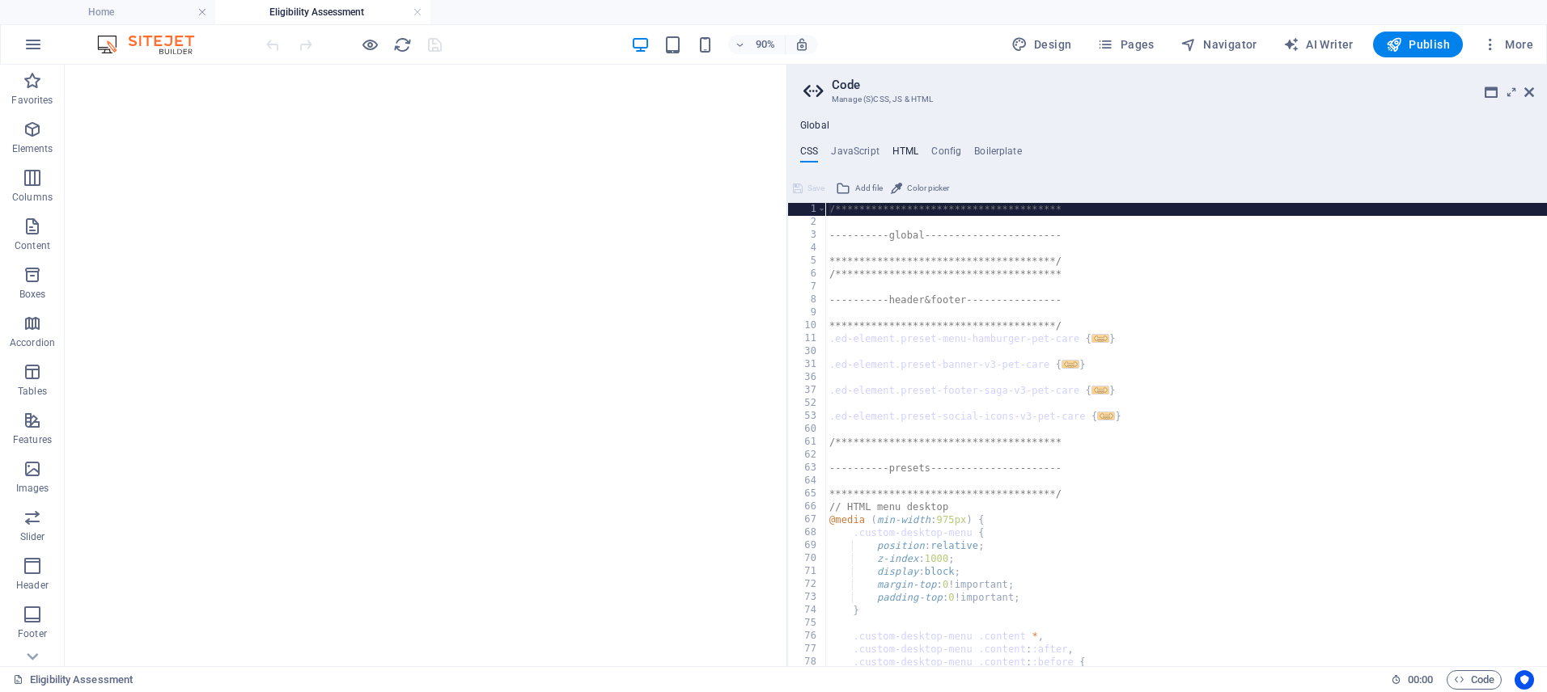
click at [901, 151] on h4 "HTML" at bounding box center [905, 155] width 27 height 18
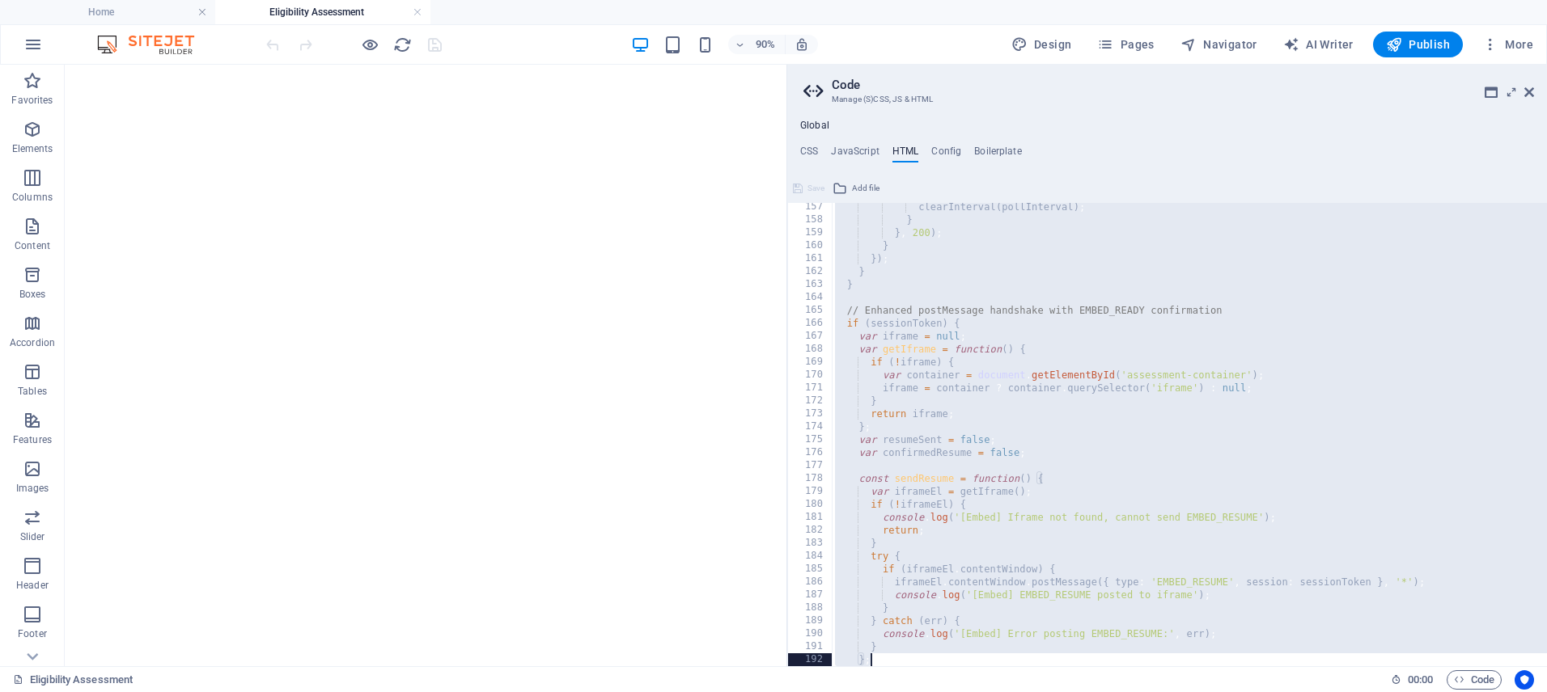
scroll to position [2565, 0]
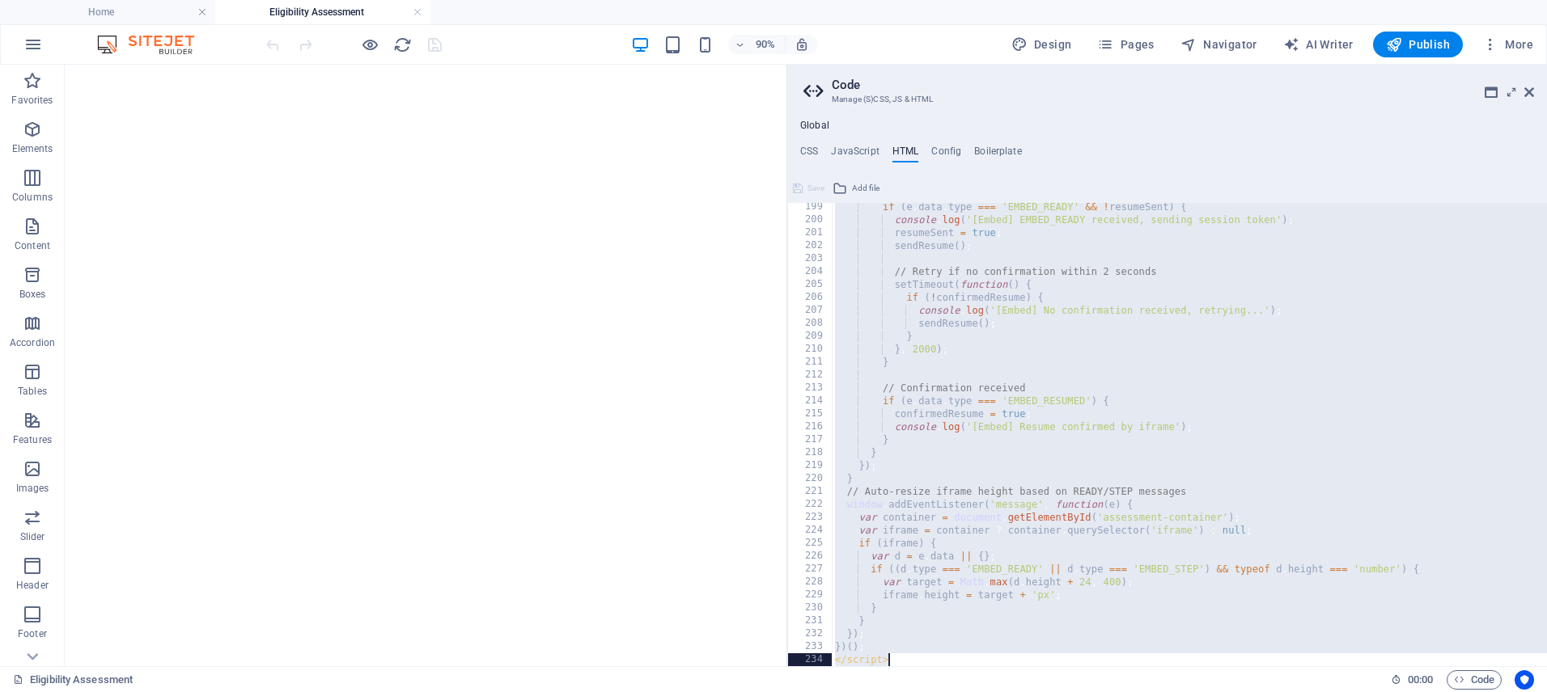
drag, startPoint x: 830, startPoint y: 387, endPoint x: 1072, endPoint y: 748, distance: 434.4
click at [1072, 692] on html "[DOMAIN_NAME] Home Eligibility Assessment Favorites Elements Columns Content Bo…" at bounding box center [773, 346] width 1547 height 692
type textarea "})(); </script>"
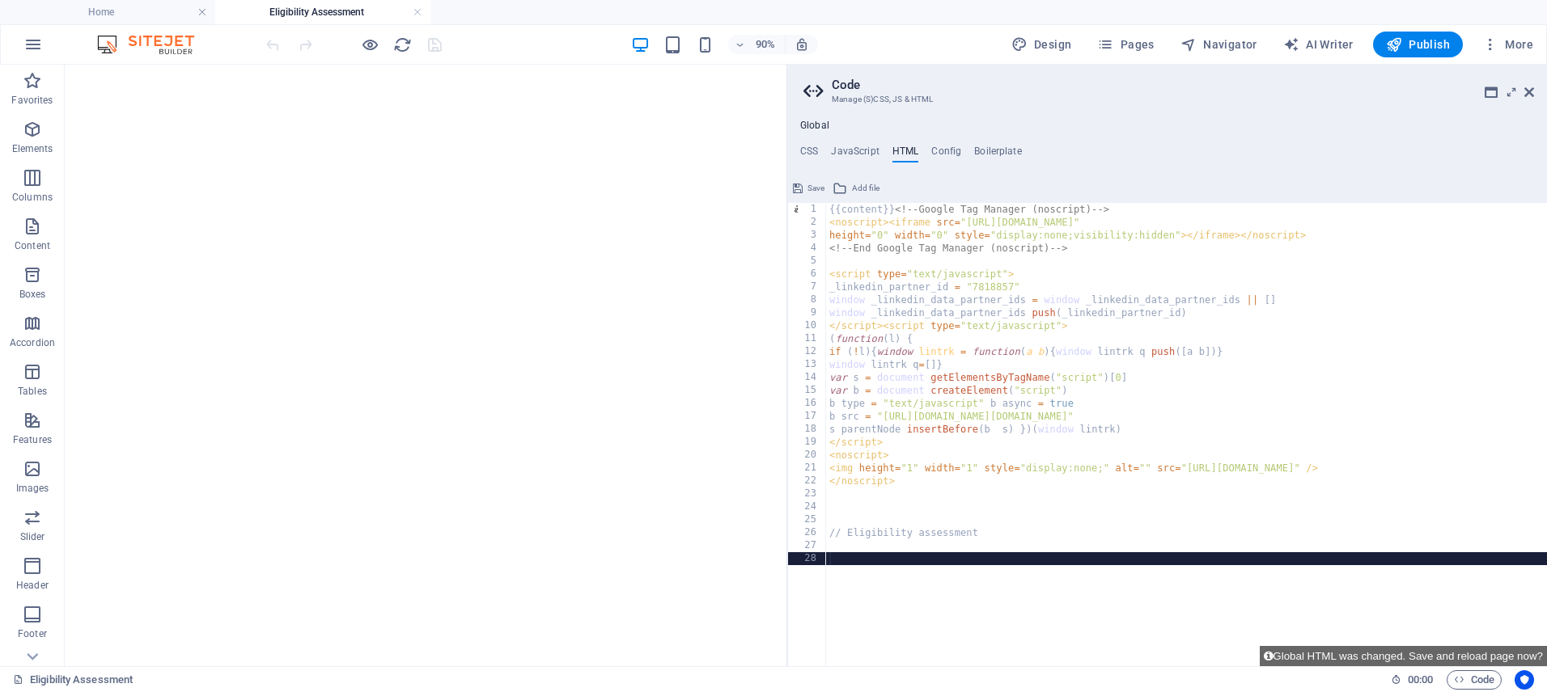
click at [811, 188] on span "Save" at bounding box center [815, 188] width 17 height 19
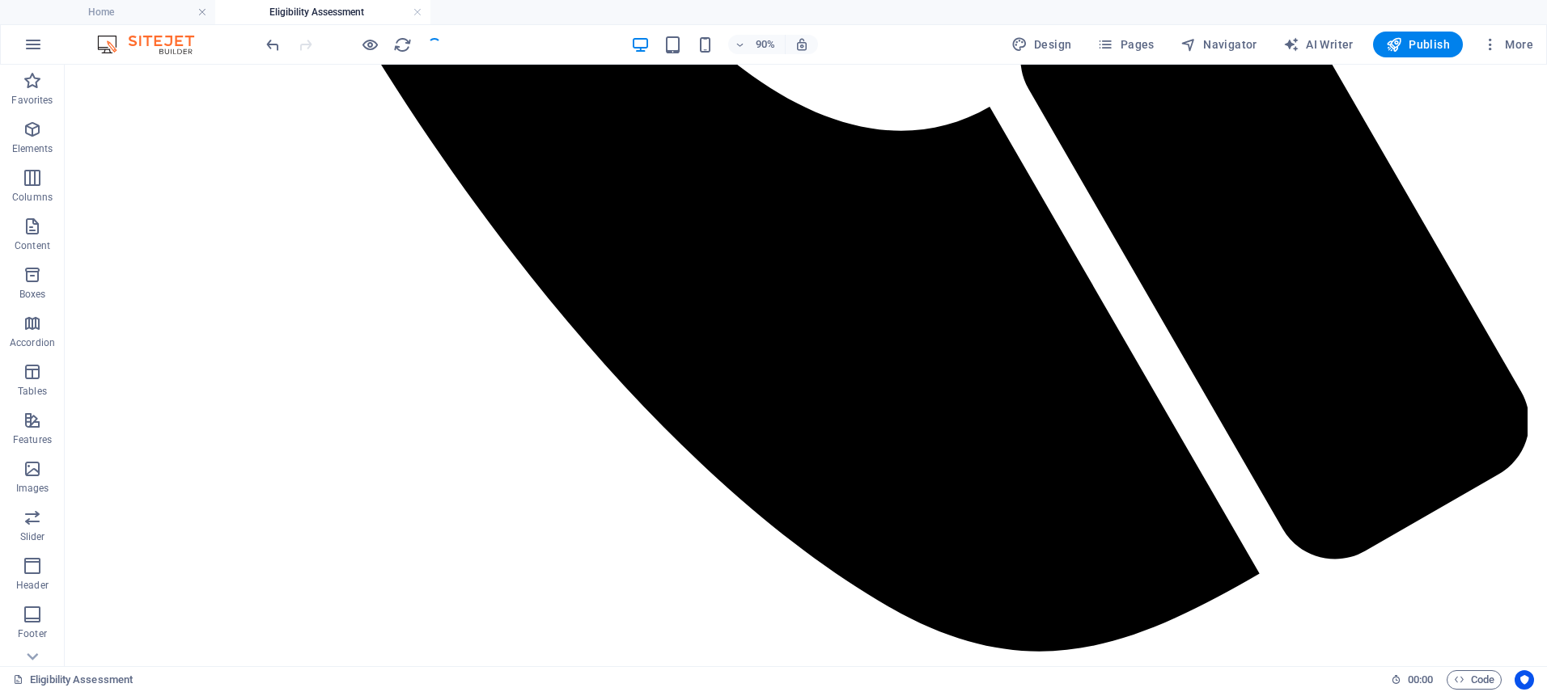
scroll to position [1643, 0]
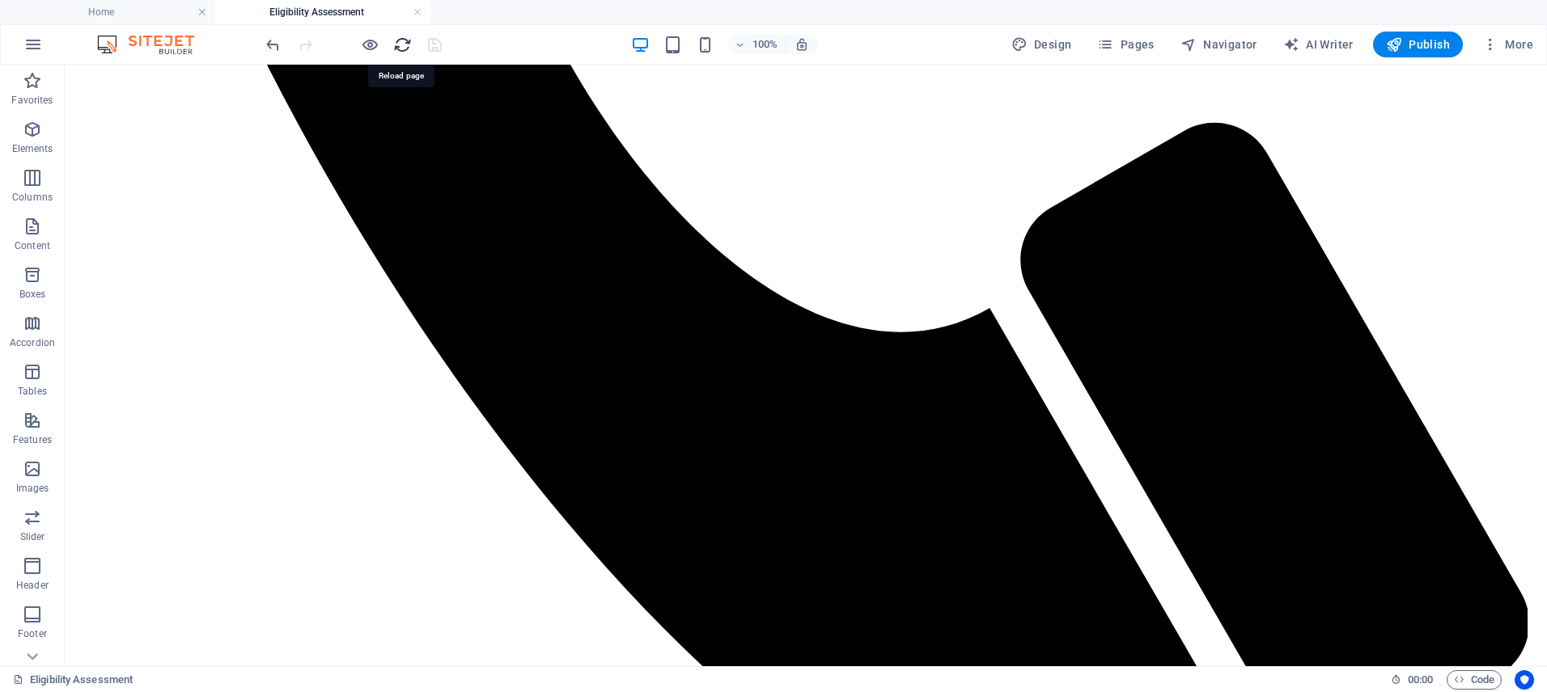
click at [399, 44] on icon "reload" at bounding box center [402, 45] width 19 height 19
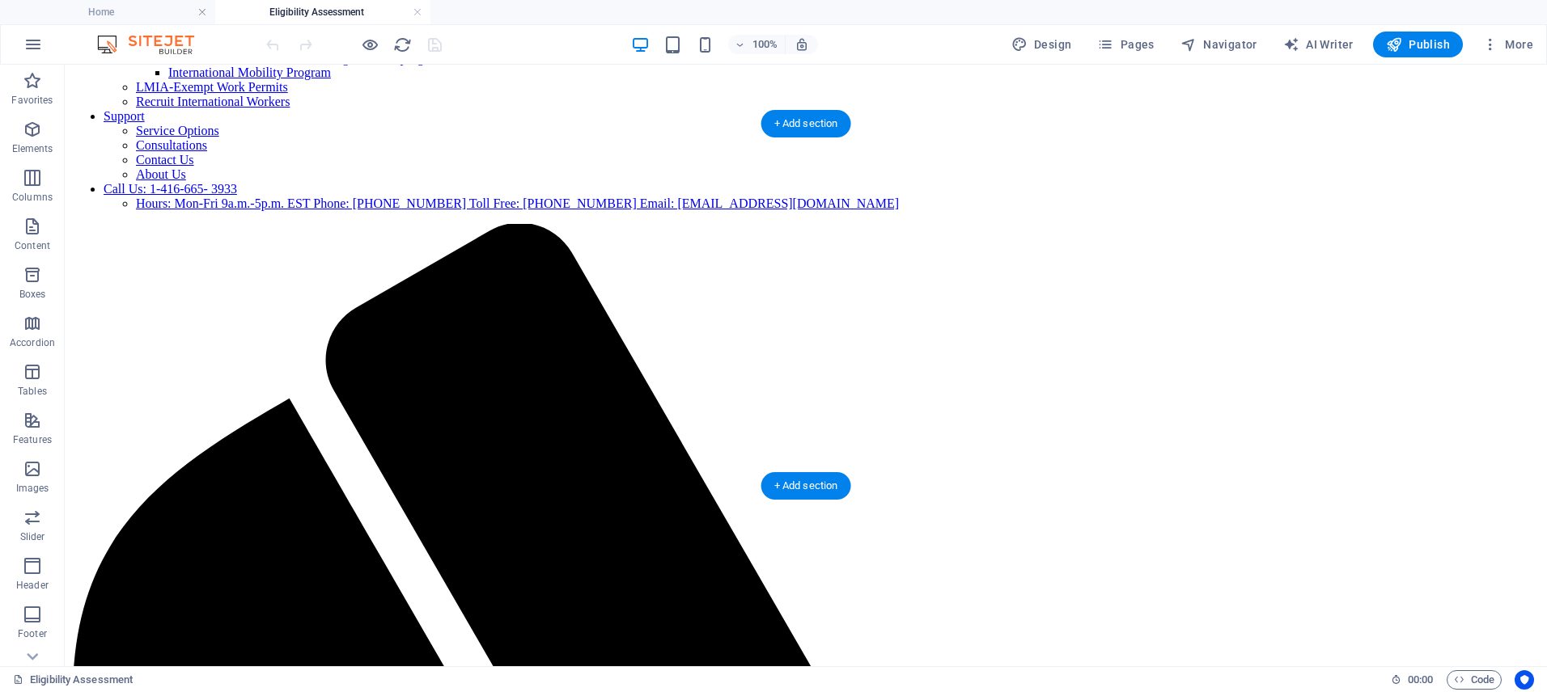
scroll to position [0, 0]
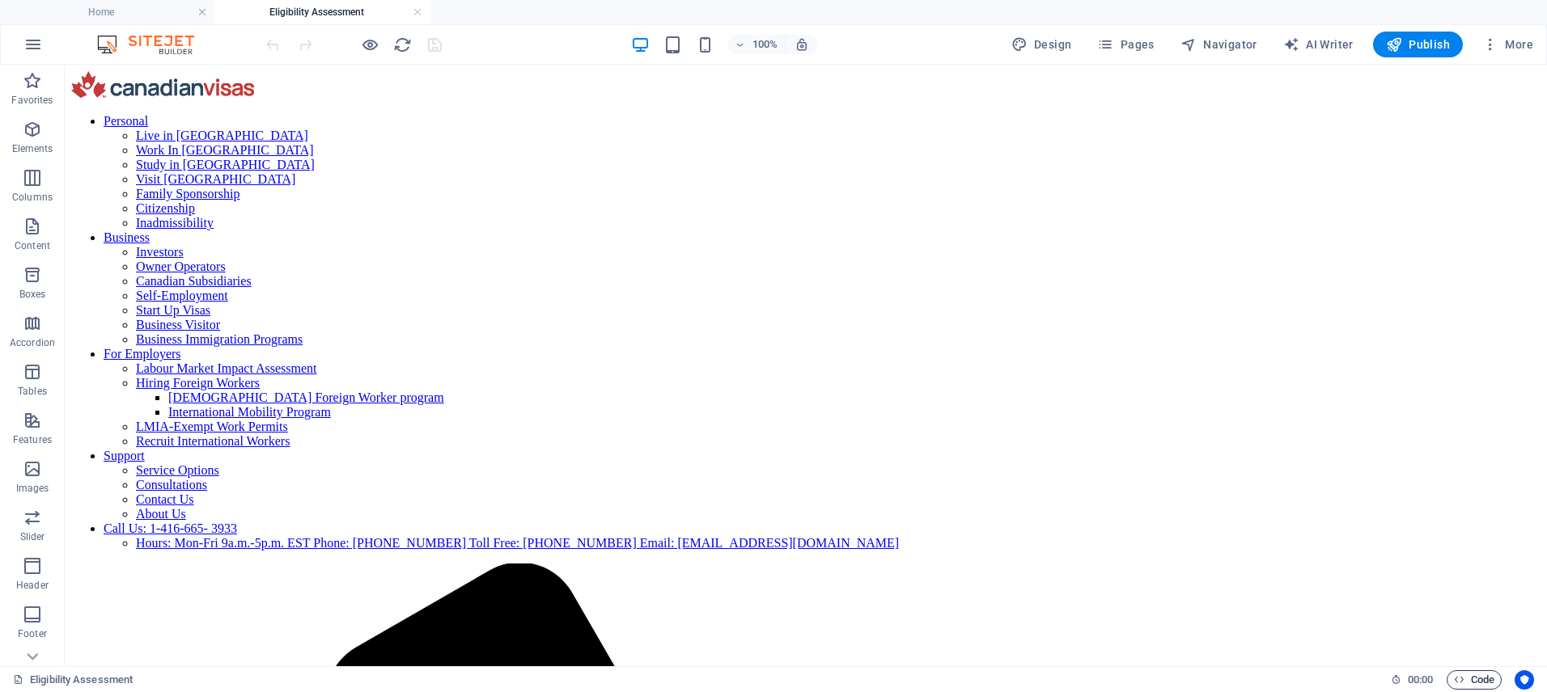
click at [1480, 680] on span "Code" at bounding box center [1474, 680] width 40 height 19
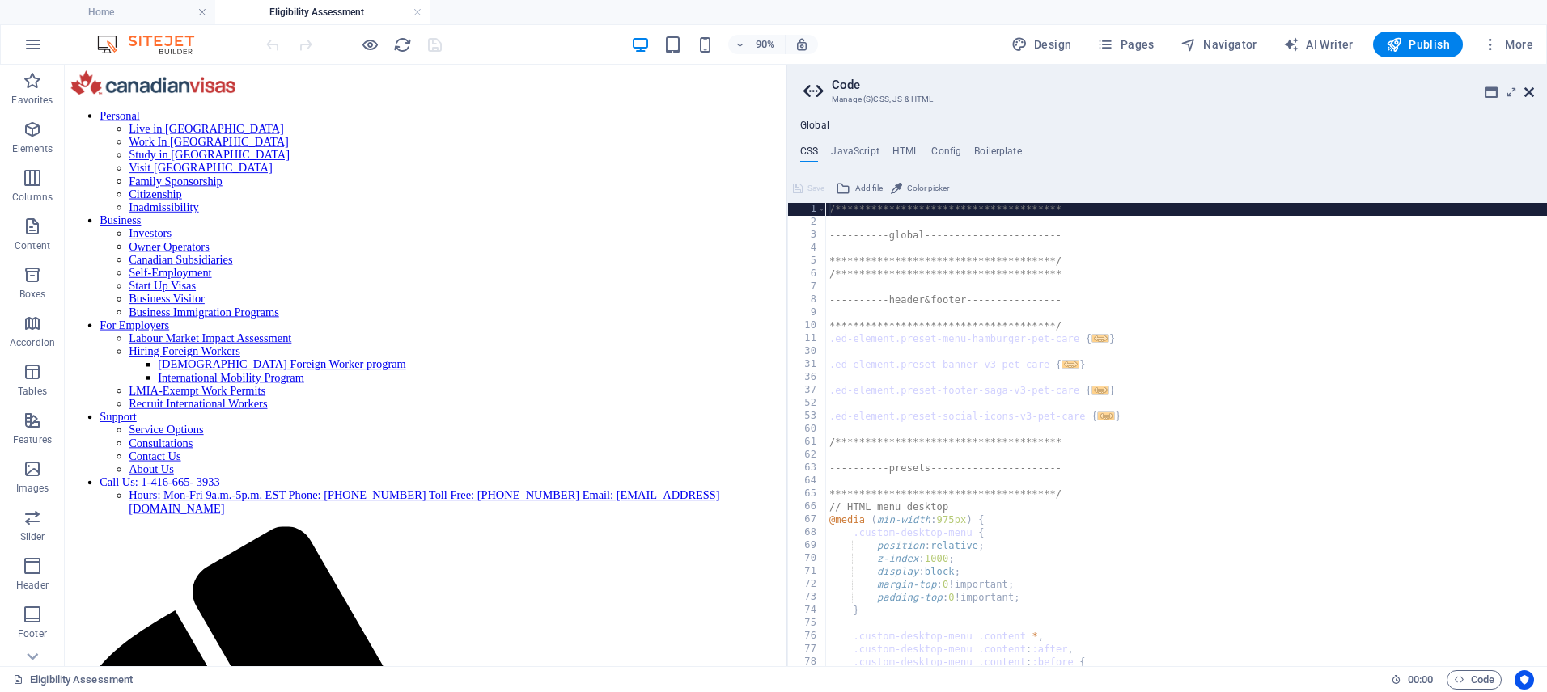
click at [1533, 93] on icon at bounding box center [1529, 92] width 10 height 13
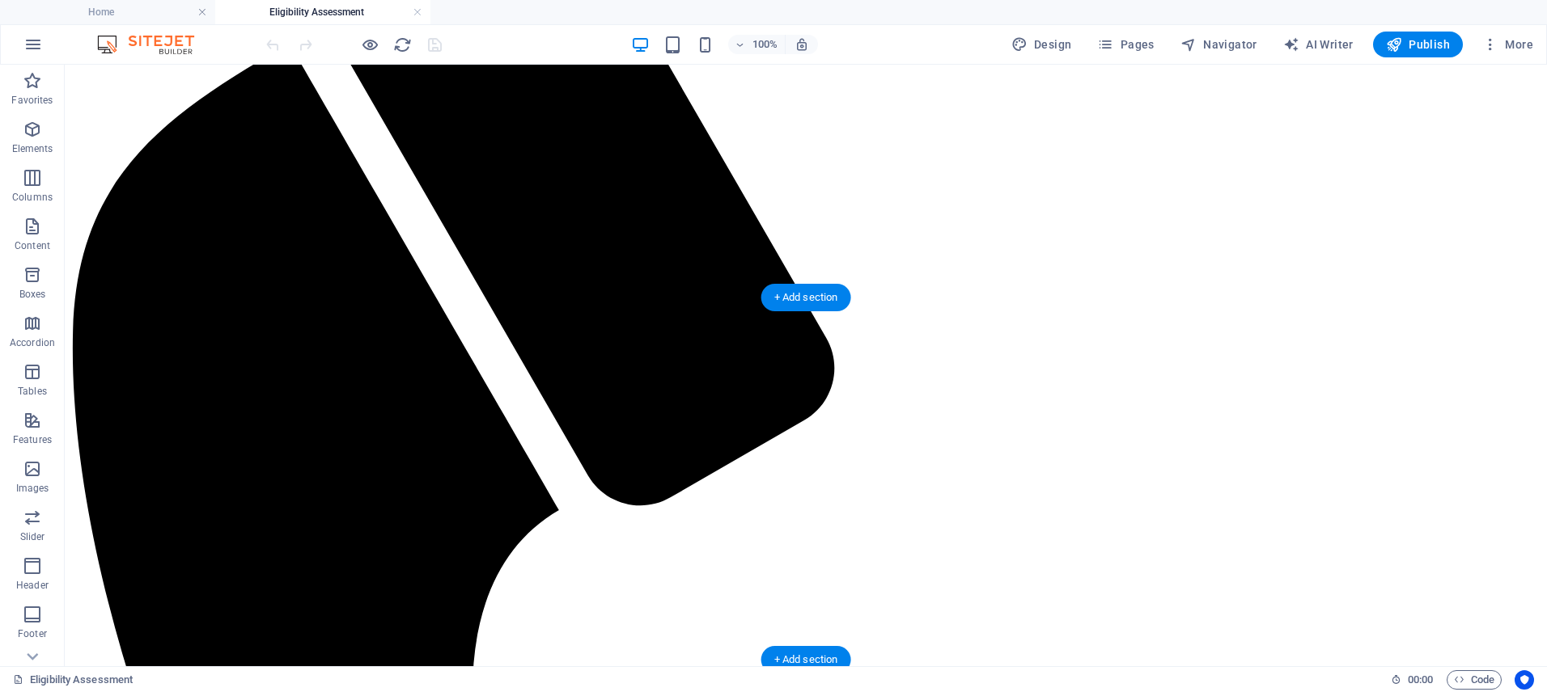
scroll to position [1001, 0]
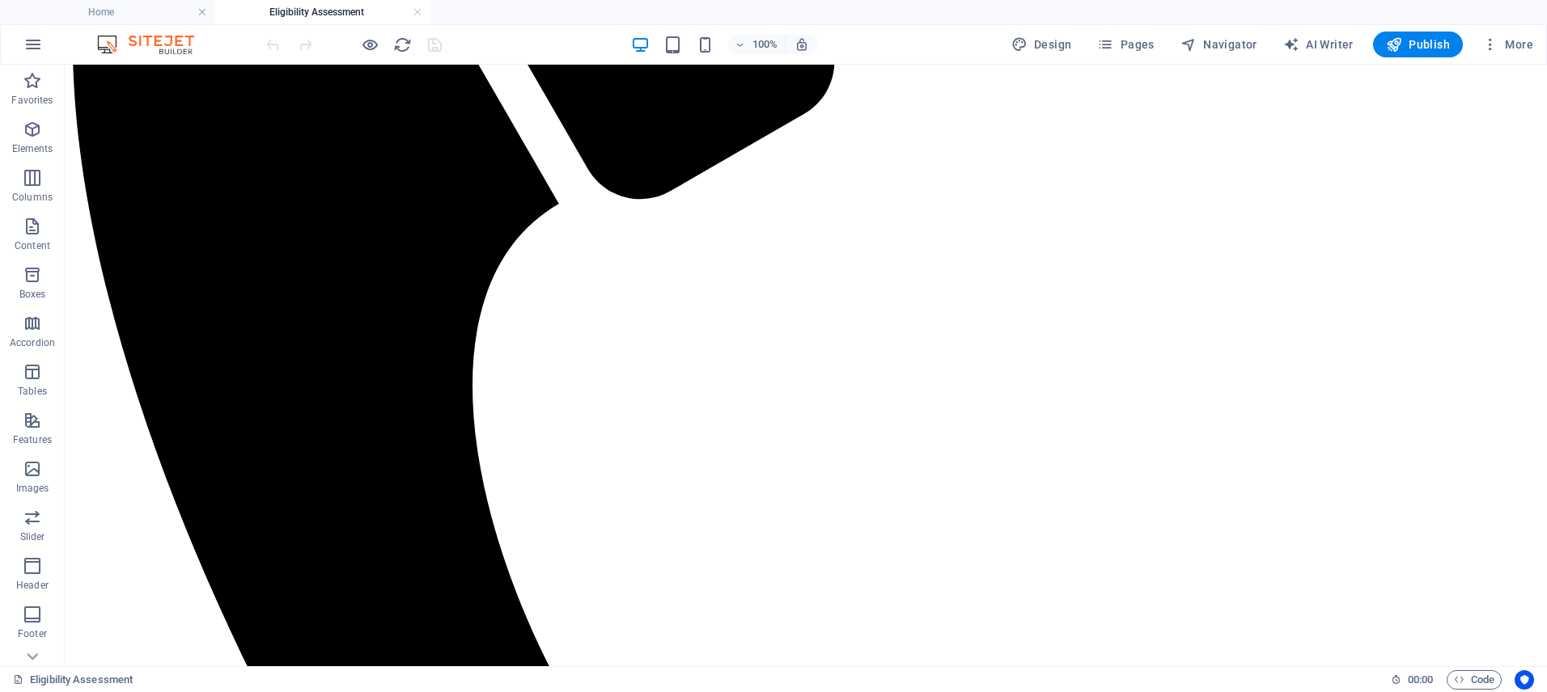
drag, startPoint x: 208, startPoint y: 656, endPoint x: 129, endPoint y: 656, distance: 79.3
click at [1475, 675] on span "Code" at bounding box center [1474, 680] width 40 height 19
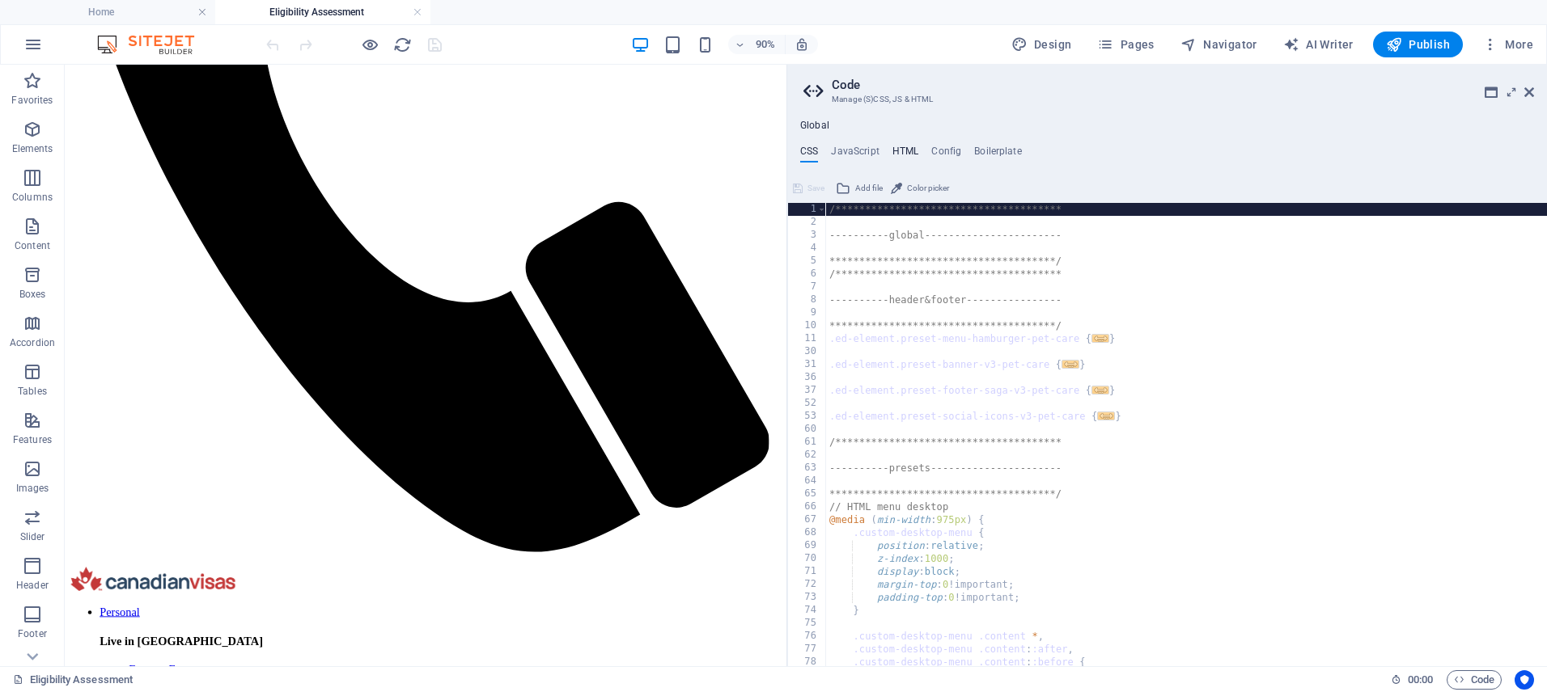
click at [900, 151] on h4 "HTML" at bounding box center [905, 155] width 27 height 18
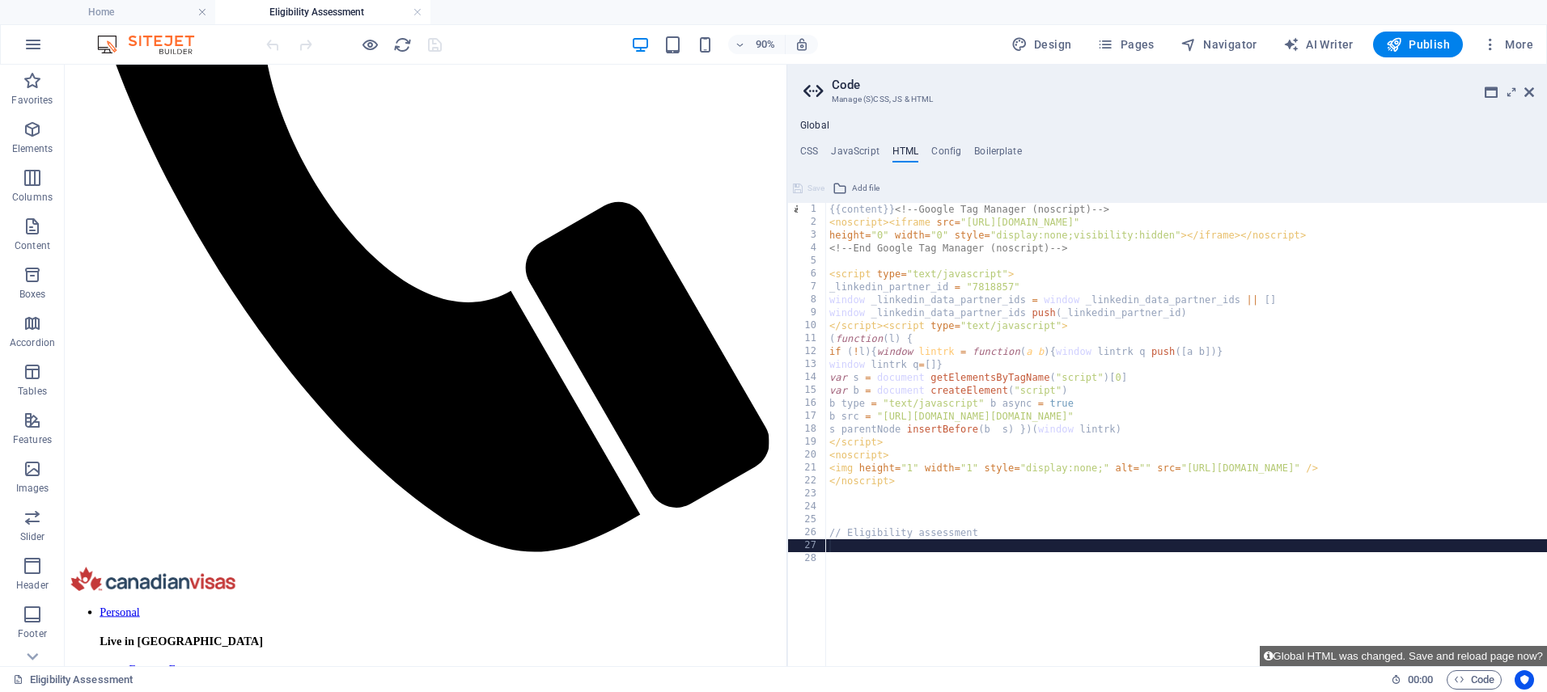
click at [891, 541] on div "{{content}} <!-- Google Tag Manager (noscript) --> < noscript > < iframe src = …" at bounding box center [1186, 447] width 721 height 489
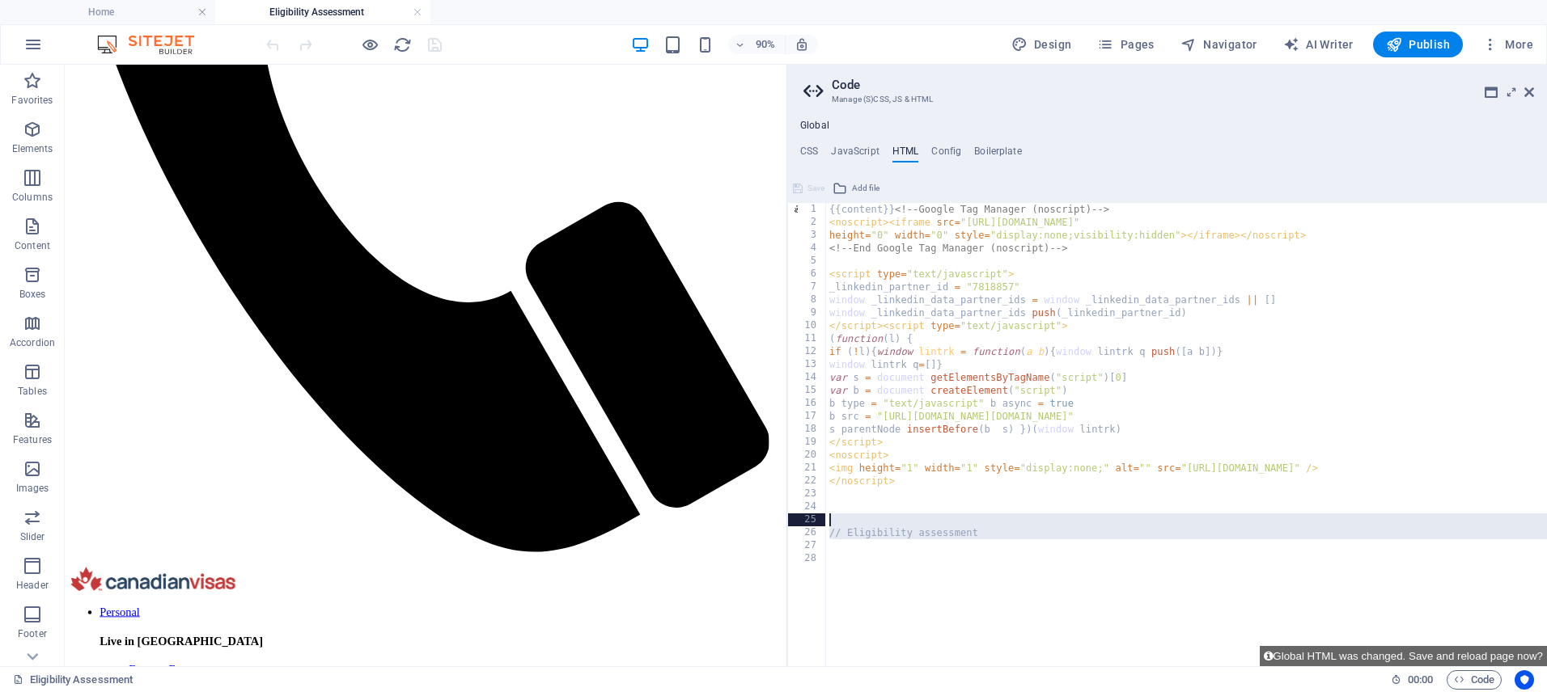
drag, startPoint x: 863, startPoint y: 537, endPoint x: 820, endPoint y: 526, distance: 44.3
click at [820, 526] on div "1 2 3 4 5 6 7 8 9 10 11 12 13 14 15 16 17 18 19 20 21 22 23 24 25 26 27 28 {{co…" at bounding box center [1167, 435] width 760 height 464
type textarea "// Eligibility assessment"
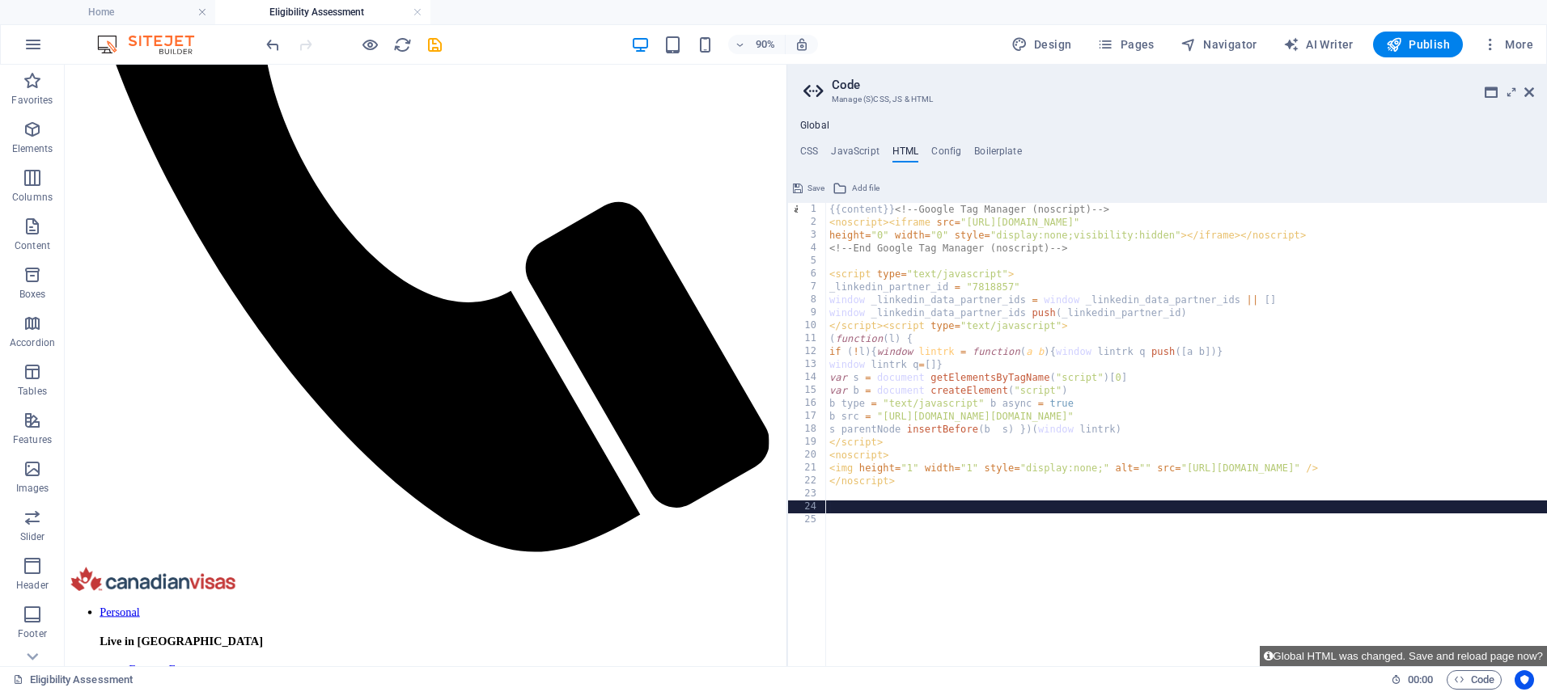
drag, startPoint x: 812, startPoint y: 182, endPoint x: 769, endPoint y: 117, distance: 78.1
click at [812, 182] on span "Save" at bounding box center [815, 188] width 17 height 19
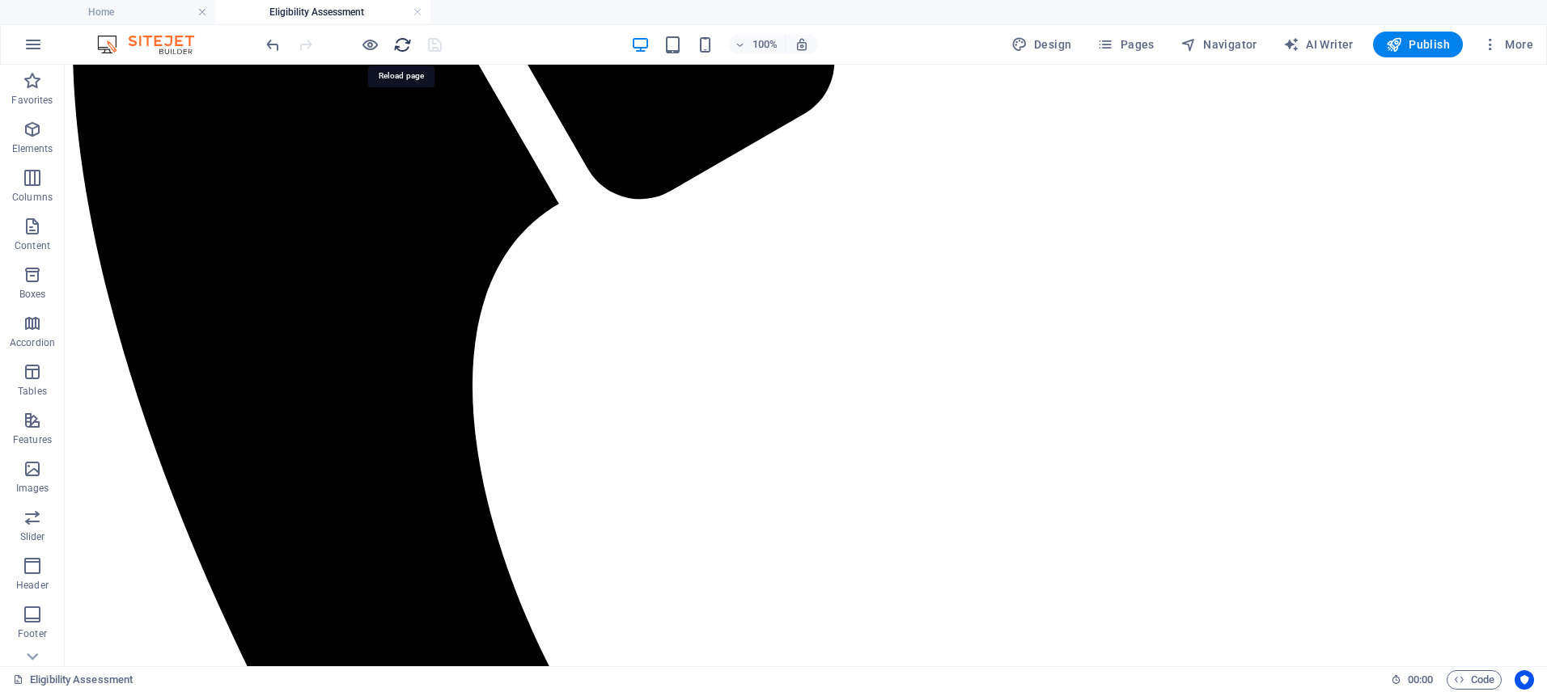
click at [399, 45] on icon "reload" at bounding box center [402, 45] width 19 height 19
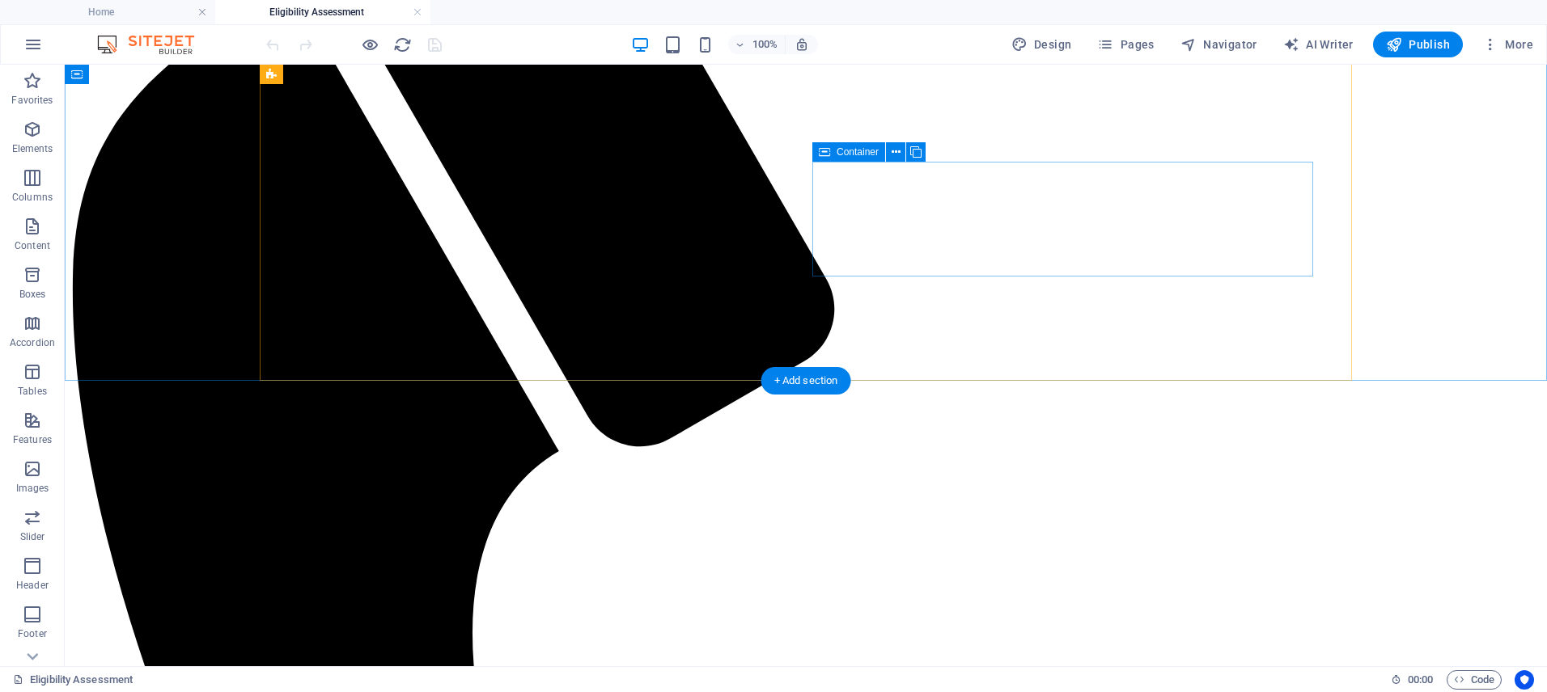
scroll to position [980, 0]
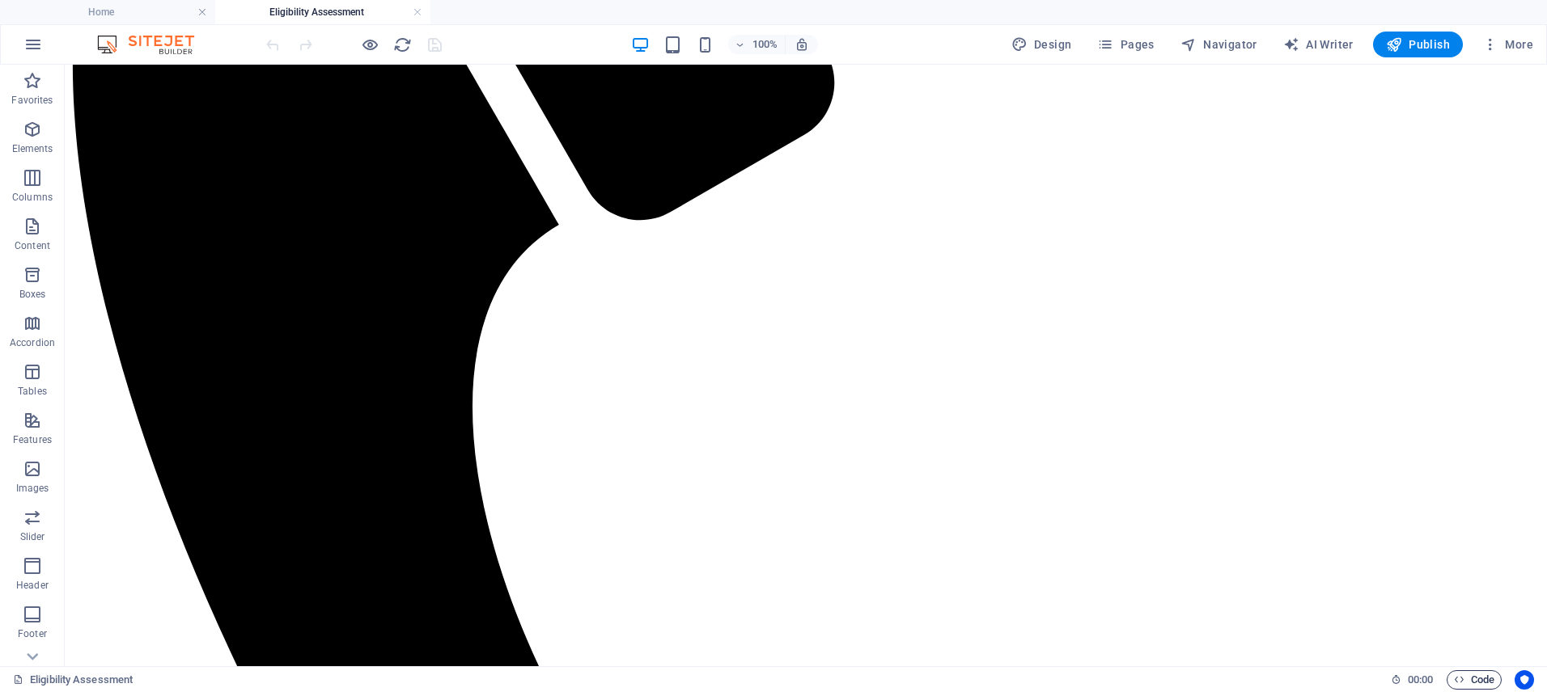
click at [1471, 673] on span "Code" at bounding box center [1474, 680] width 40 height 19
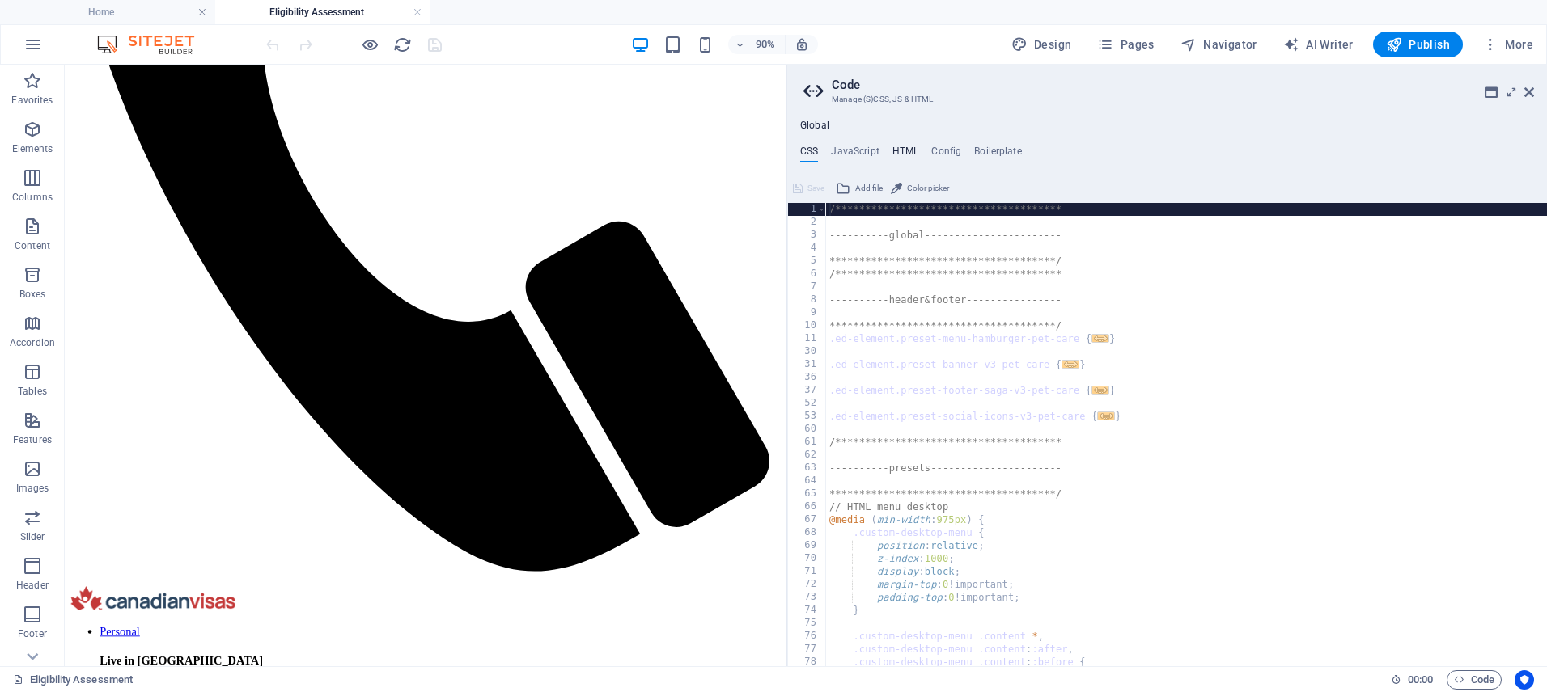
click at [899, 151] on h4 "HTML" at bounding box center [905, 155] width 27 height 18
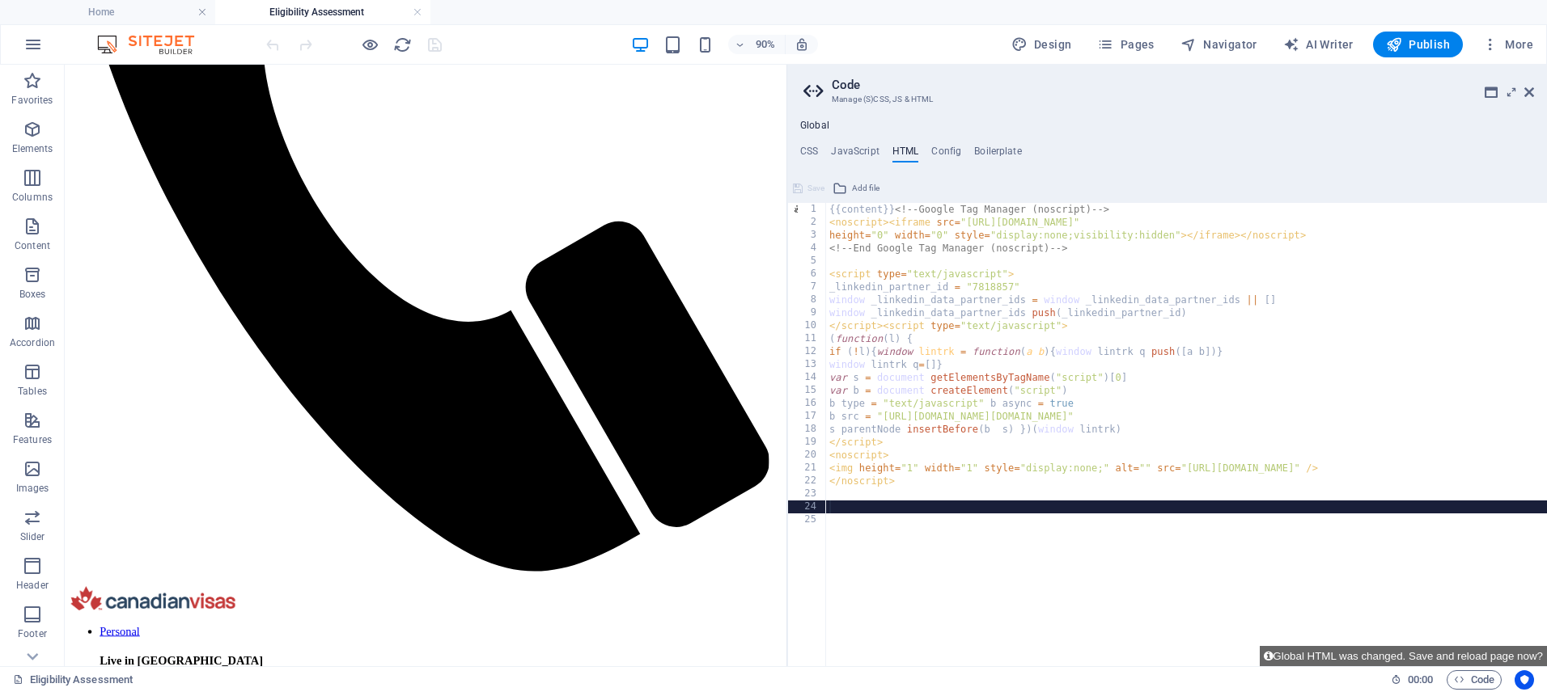
click at [883, 493] on div "{{content}} <!-- Google Tag Manager (noscript) --> < noscript > < iframe src = …" at bounding box center [1186, 447] width 721 height 489
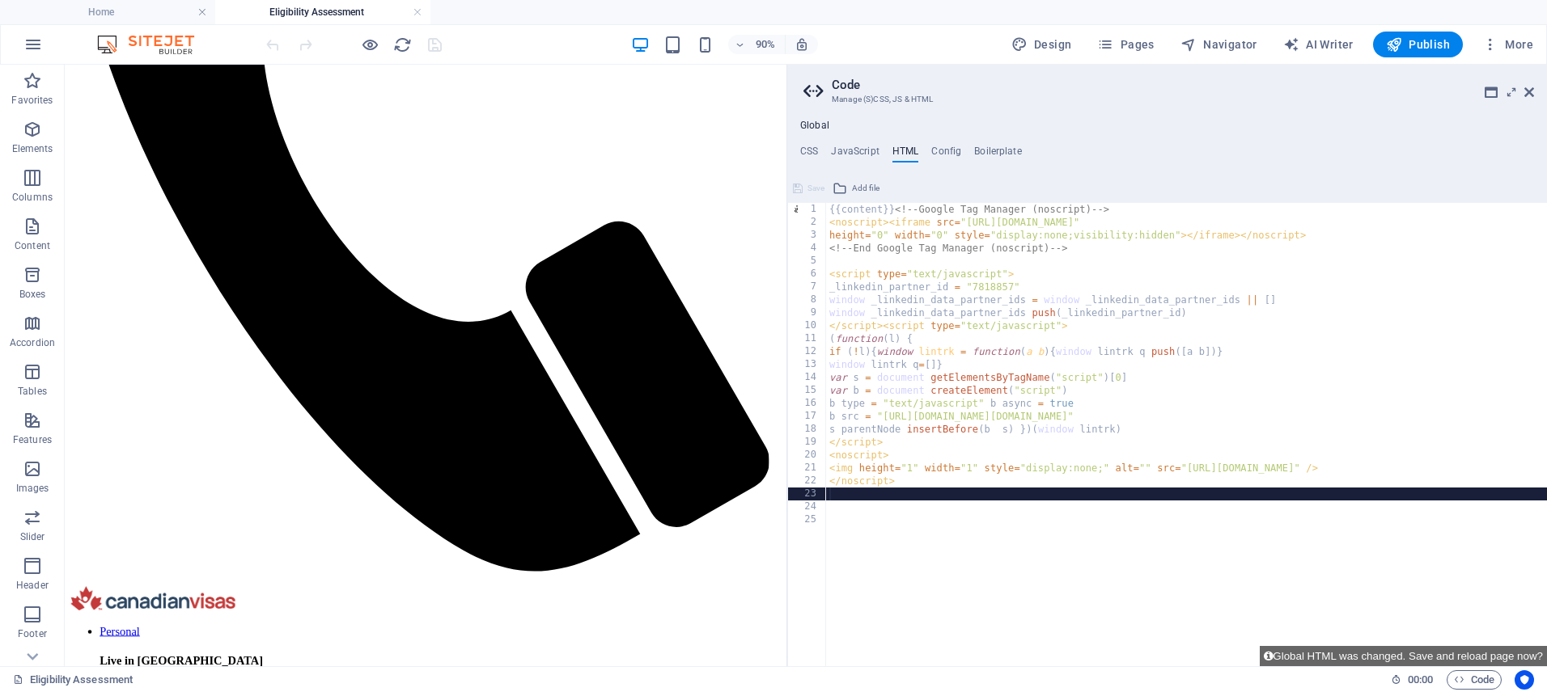
click at [882, 508] on div "{{content}} <!-- Google Tag Manager (noscript) --> < noscript > < iframe src = …" at bounding box center [1186, 447] width 721 height 489
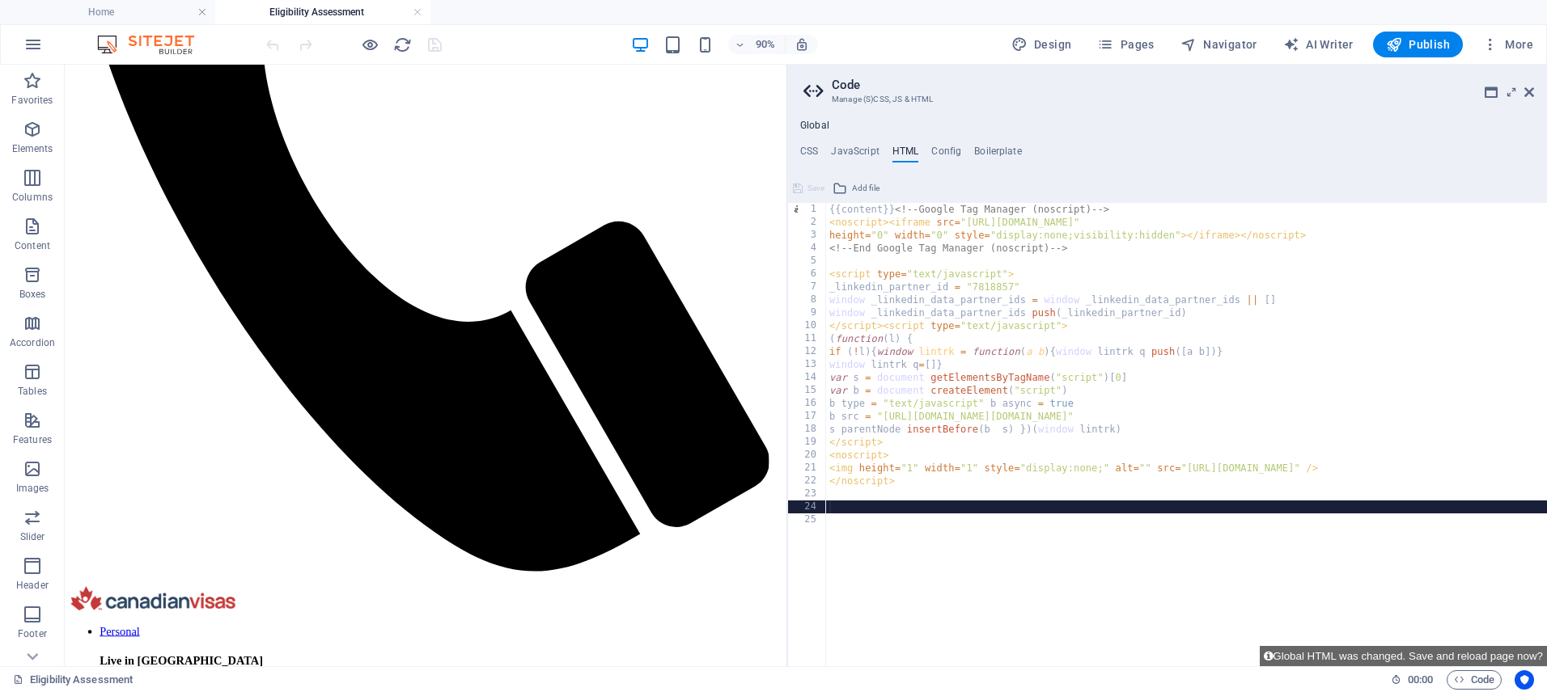
click at [882, 508] on div "{{content}} <!-- Google Tag Manager (noscript) --> < noscript > < iframe src = …" at bounding box center [1186, 447] width 721 height 489
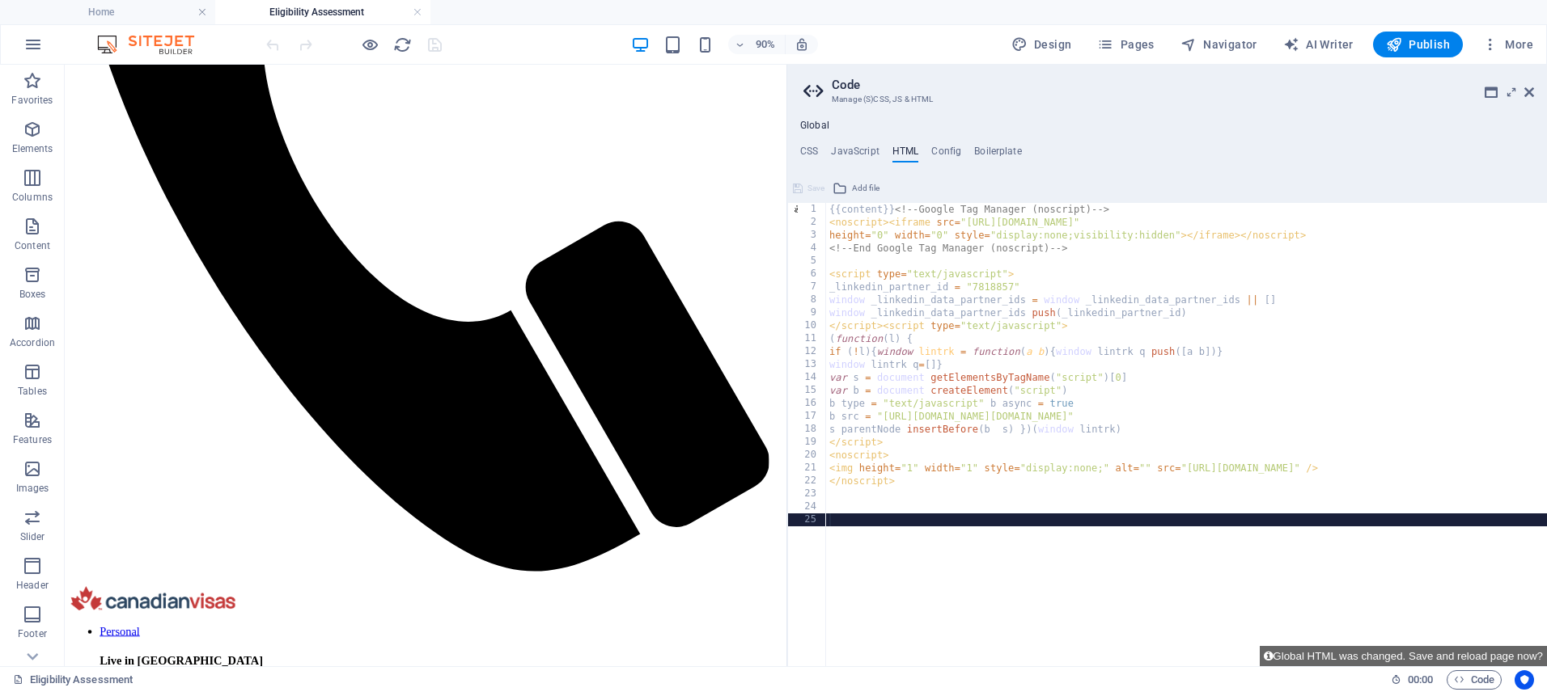
click at [881, 521] on div "{{content}} <!-- Google Tag Manager (noscript) --> < noscript > < iframe src = …" at bounding box center [1186, 447] width 721 height 489
paste textarea "</script>"
type textarea "</script>"
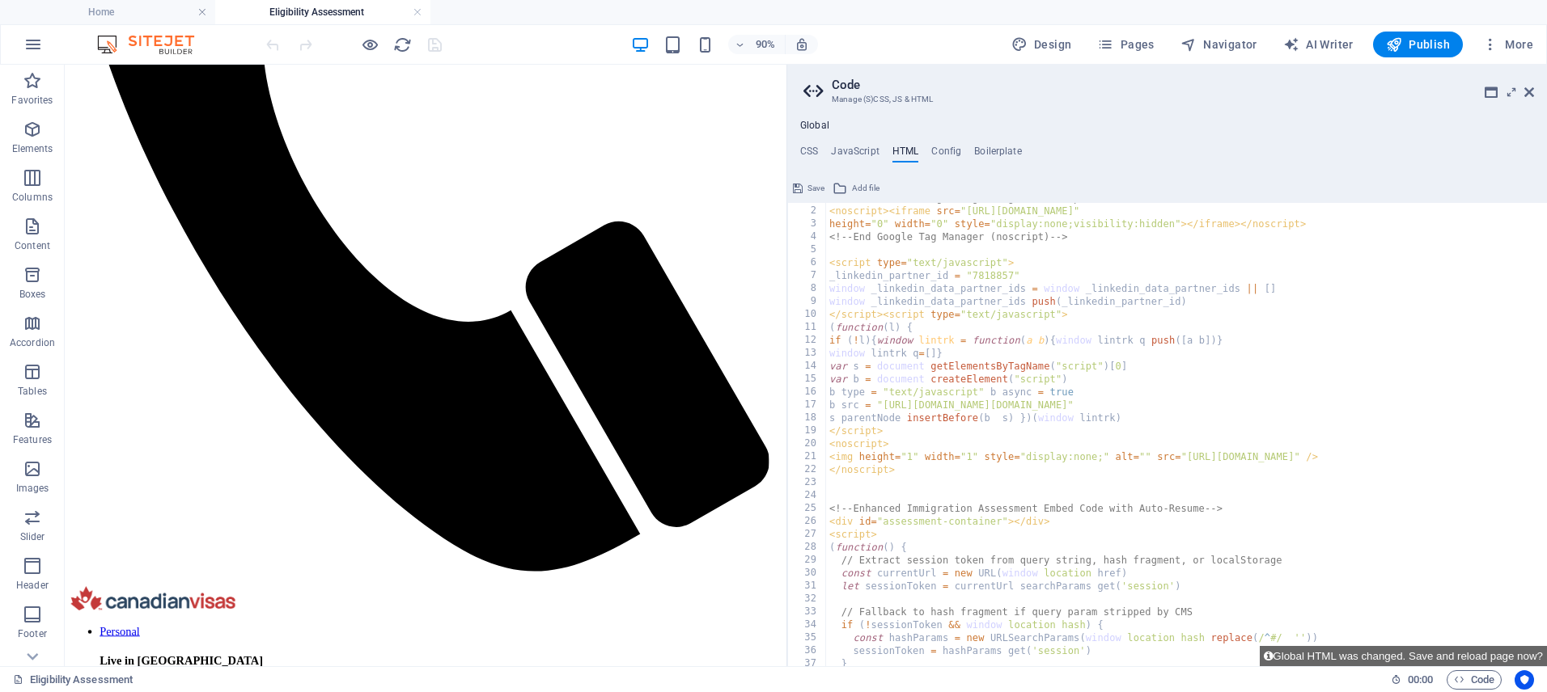
scroll to position [8, 0]
click at [805, 184] on button "Save" at bounding box center [808, 188] width 36 height 19
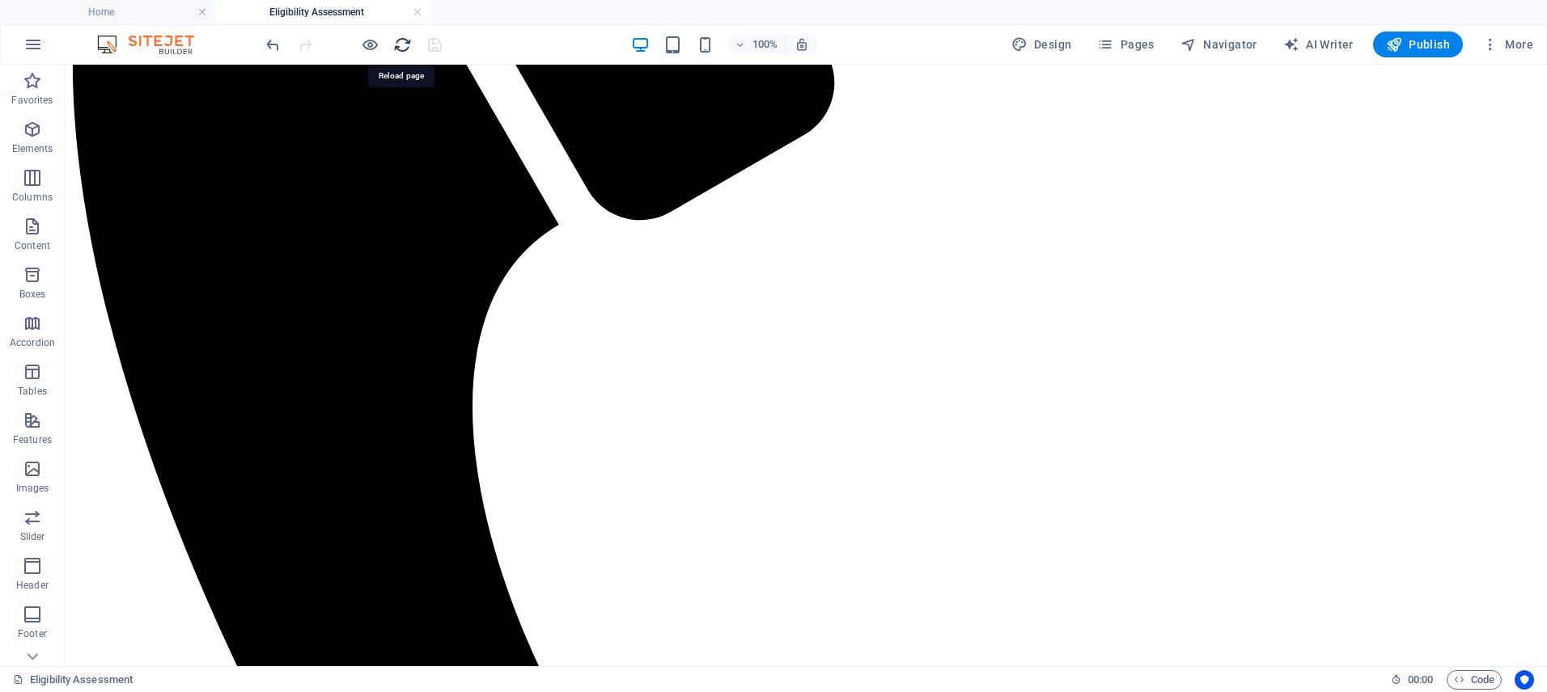
click at [408, 40] on icon "reload" at bounding box center [402, 45] width 19 height 19
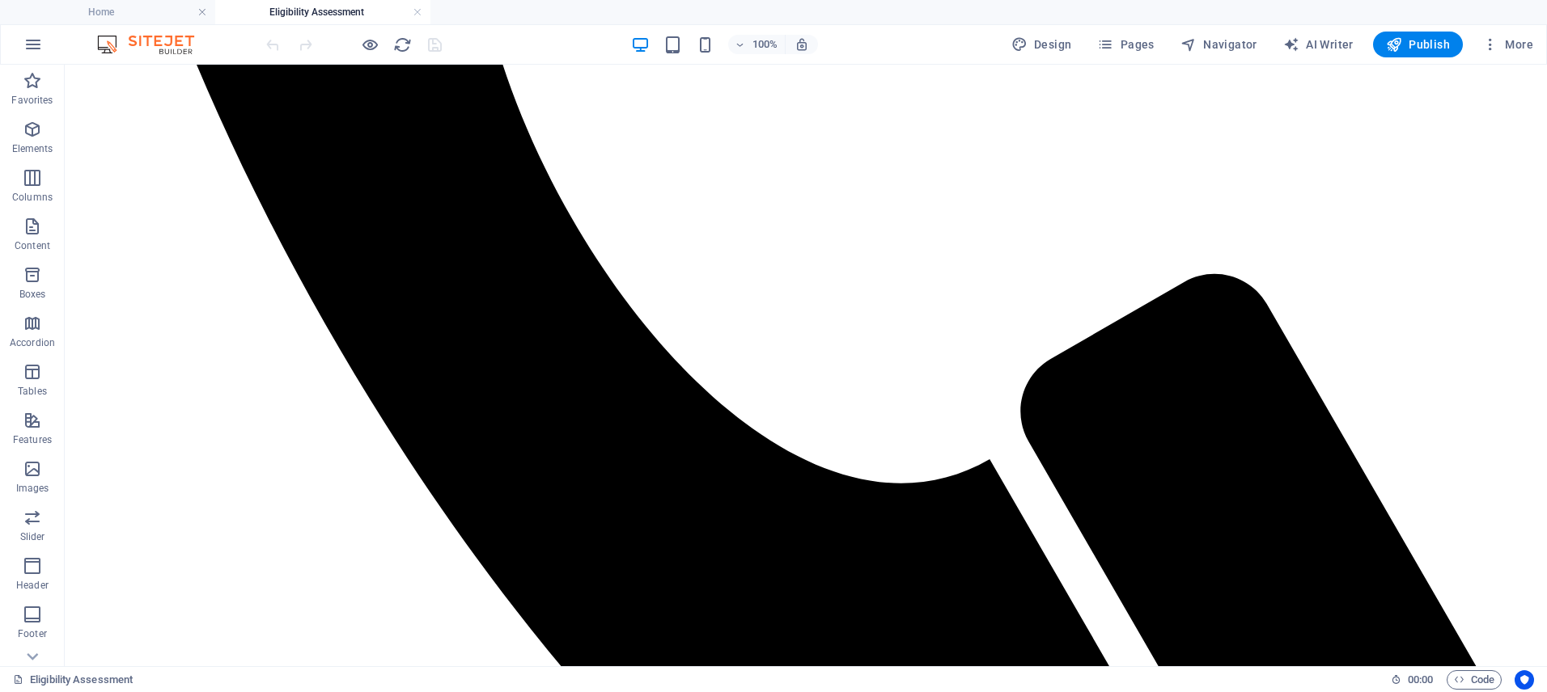
scroll to position [1494, 0]
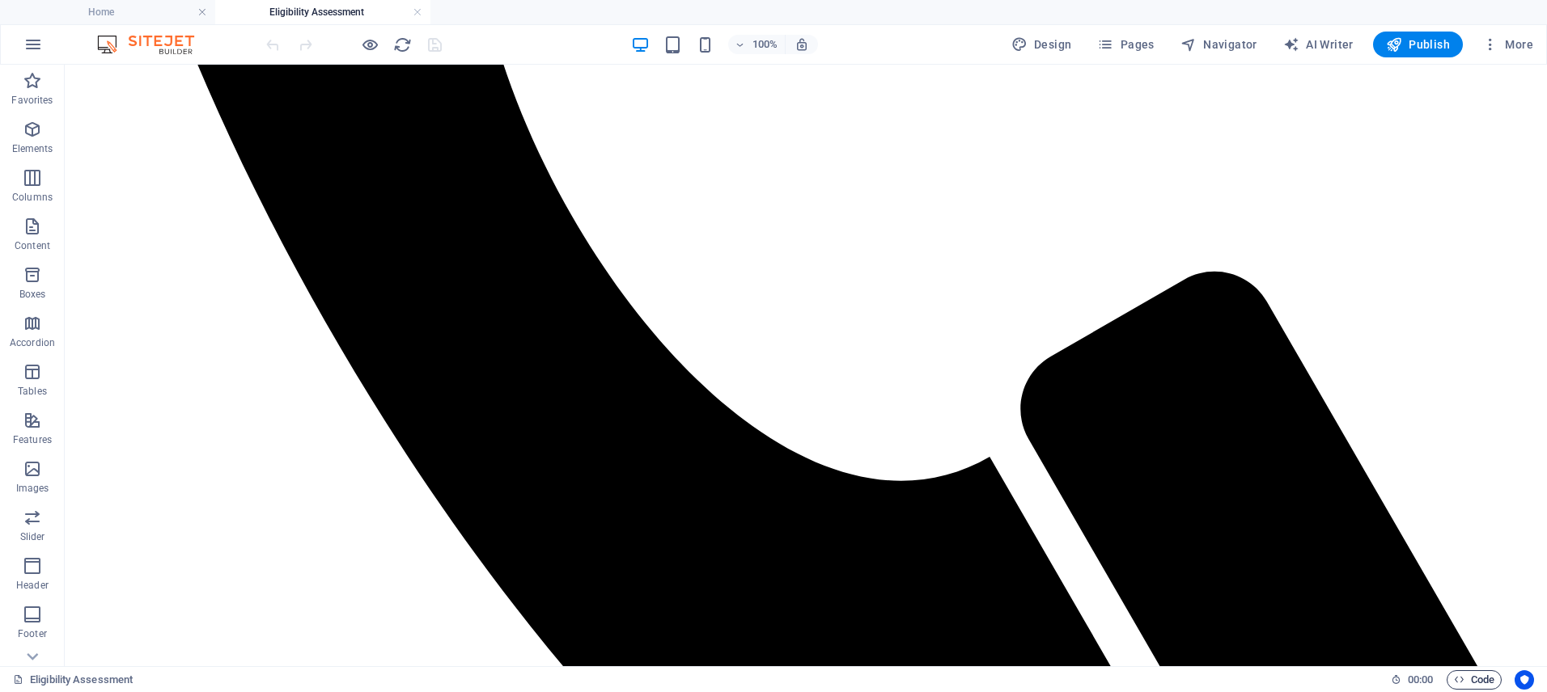
click at [1473, 678] on span "Code" at bounding box center [1474, 680] width 40 height 19
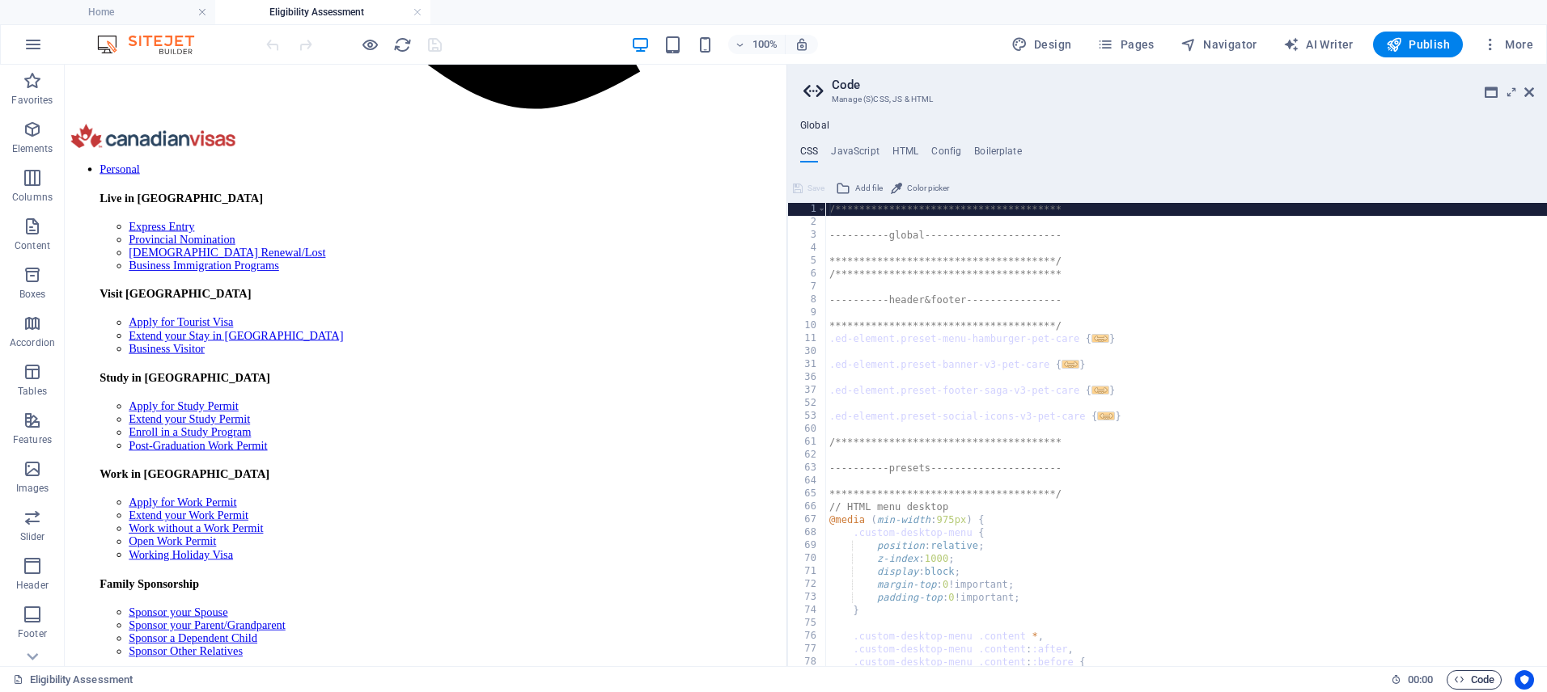
scroll to position [1521, 0]
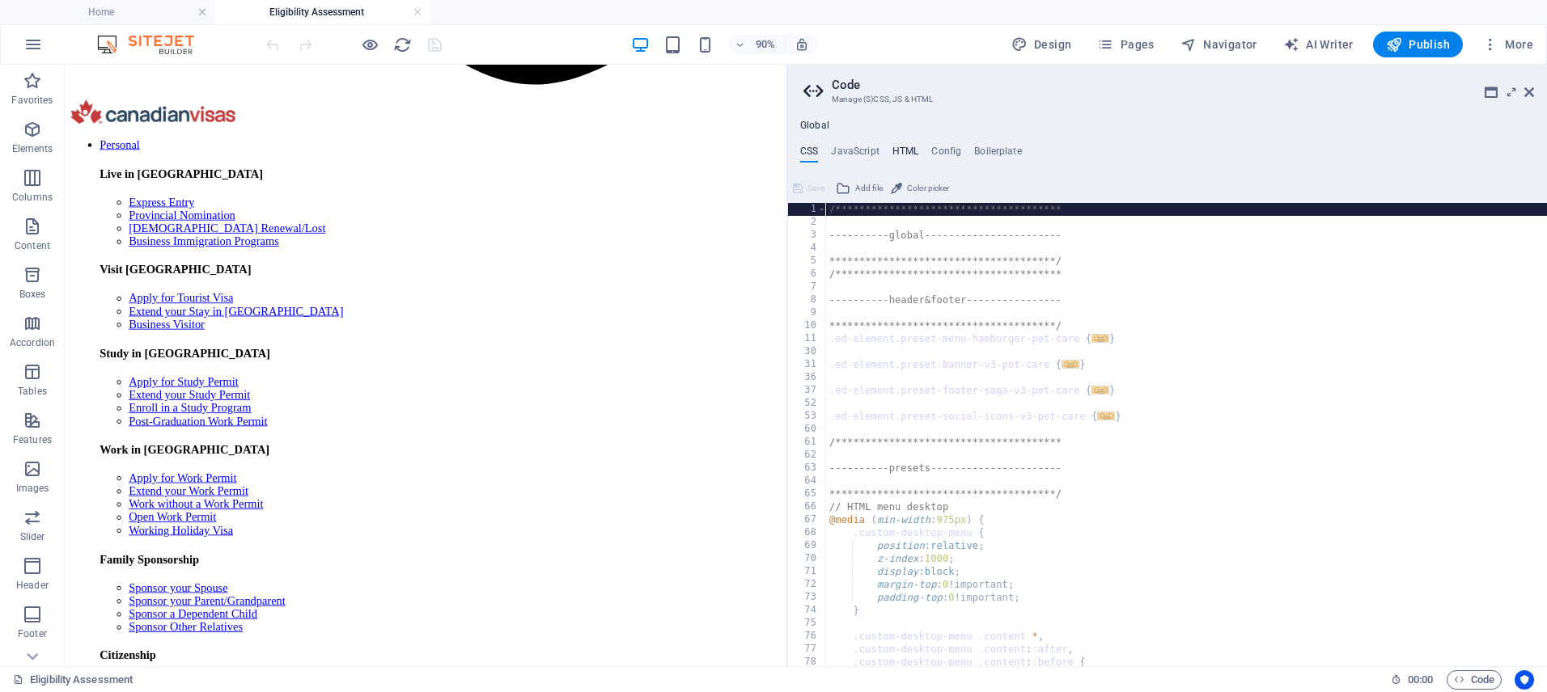
click at [907, 146] on h4 "HTML" at bounding box center [905, 155] width 27 height 18
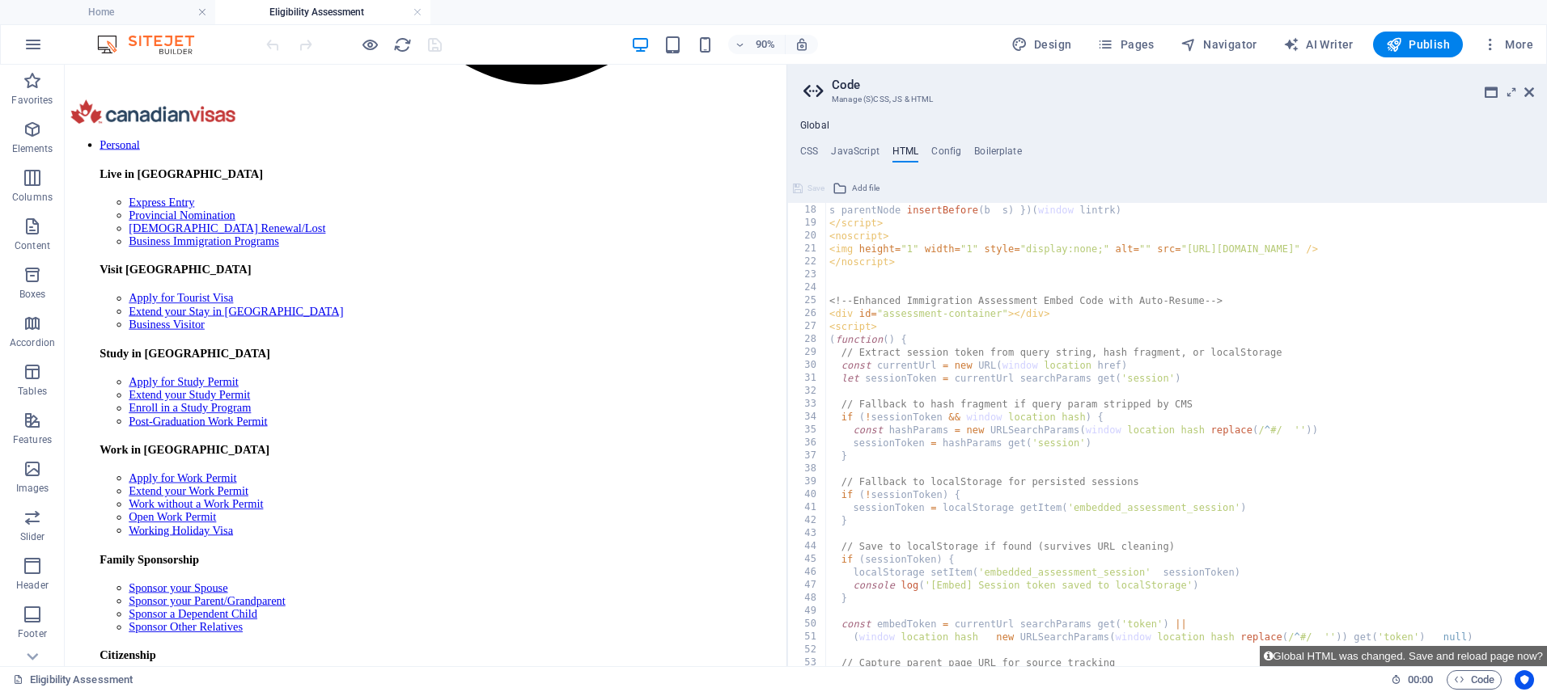
scroll to position [257, 0]
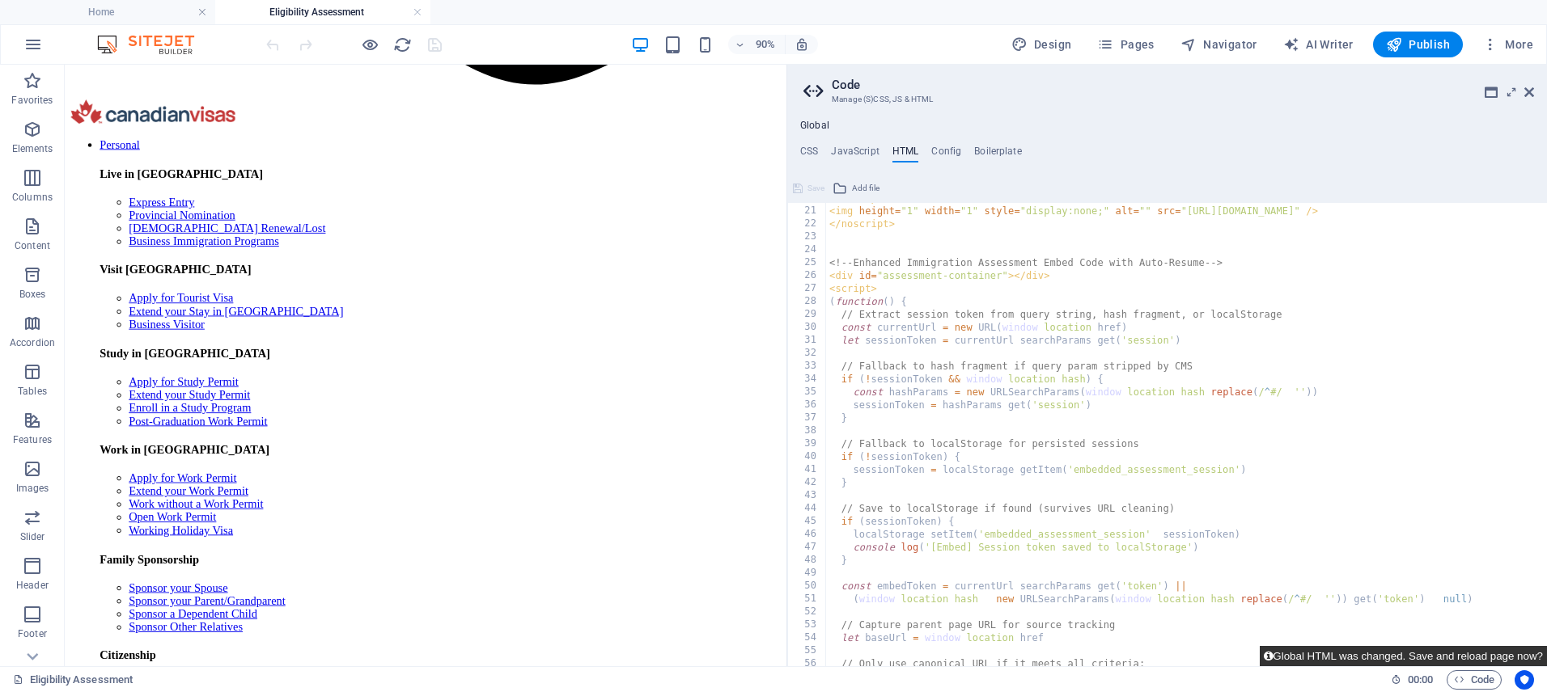
click at [1429, 655] on button "Global HTML was changed. Save and reload page now?" at bounding box center [1403, 656] width 287 height 20
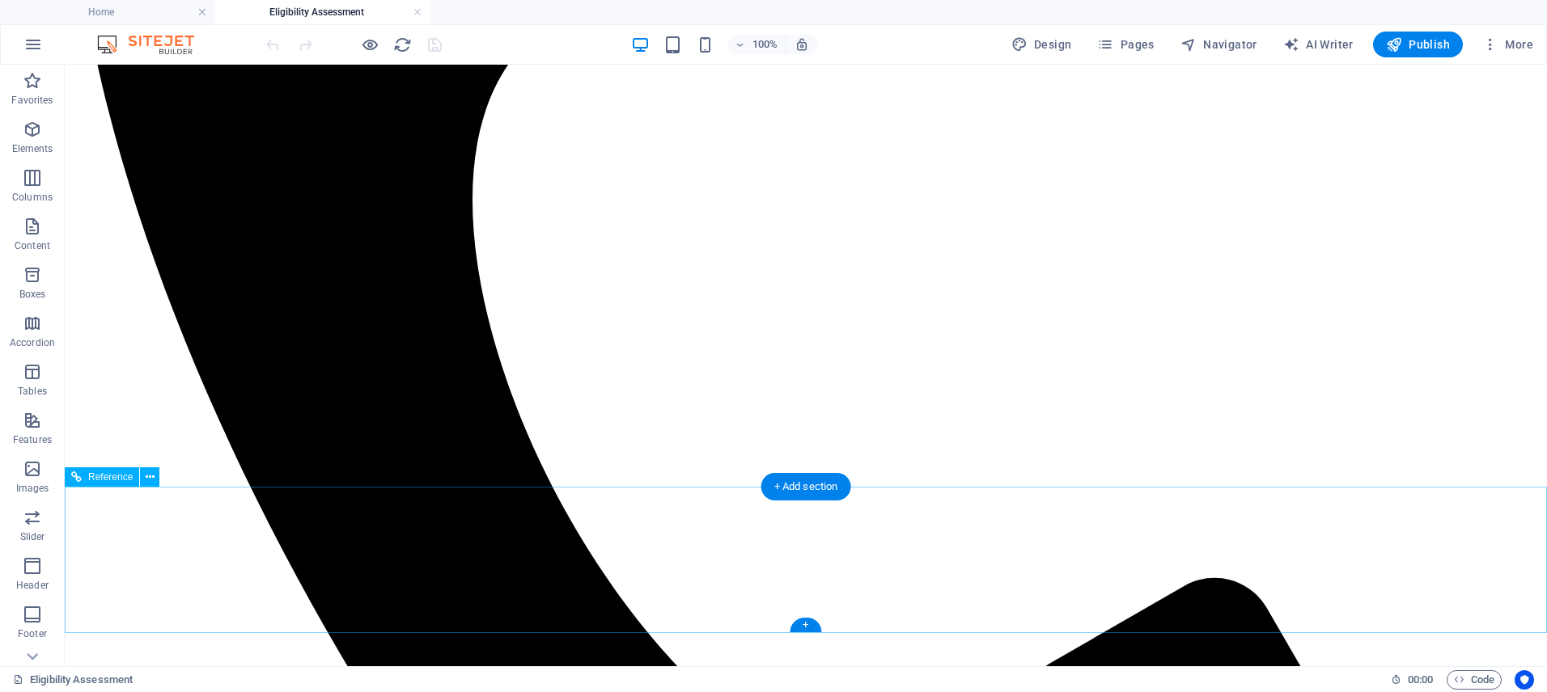
scroll to position [1200, 0]
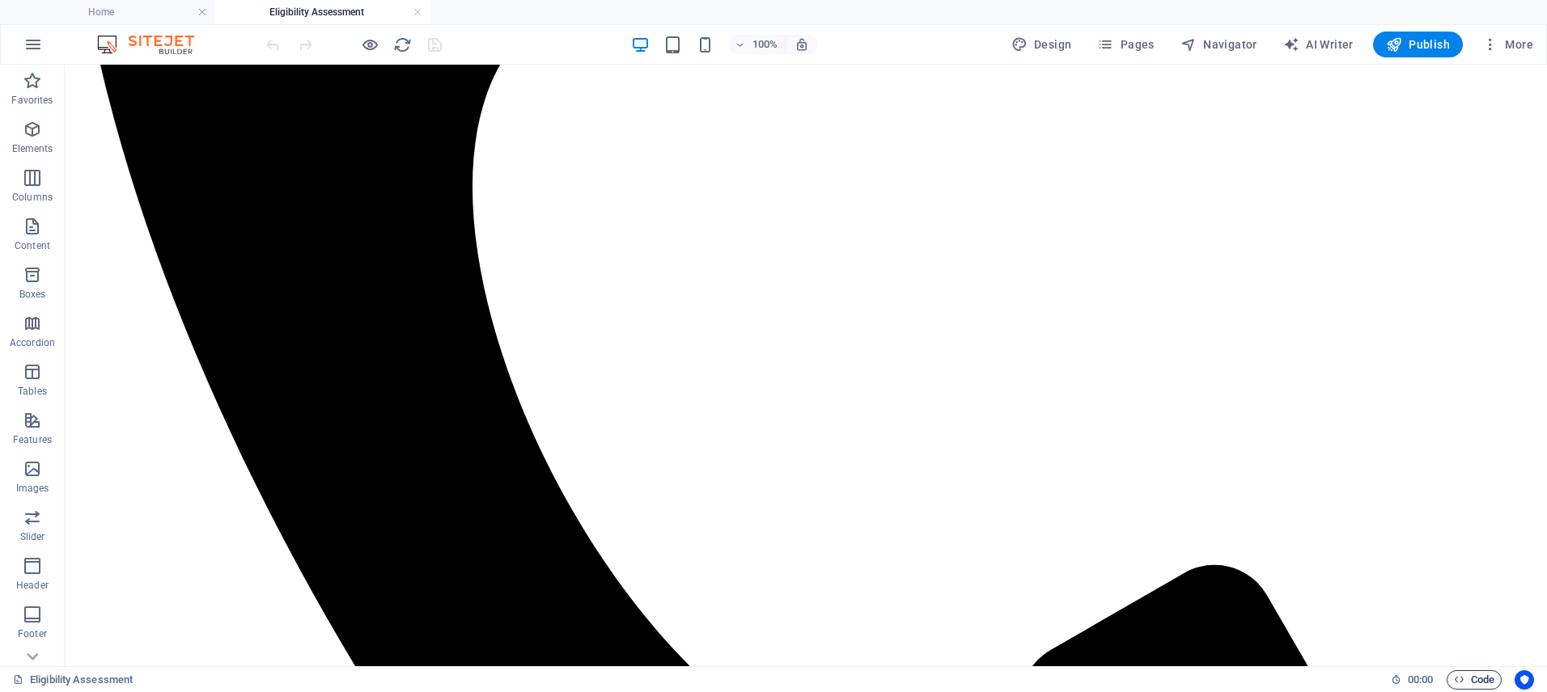
click at [1484, 674] on span "Code" at bounding box center [1474, 680] width 40 height 19
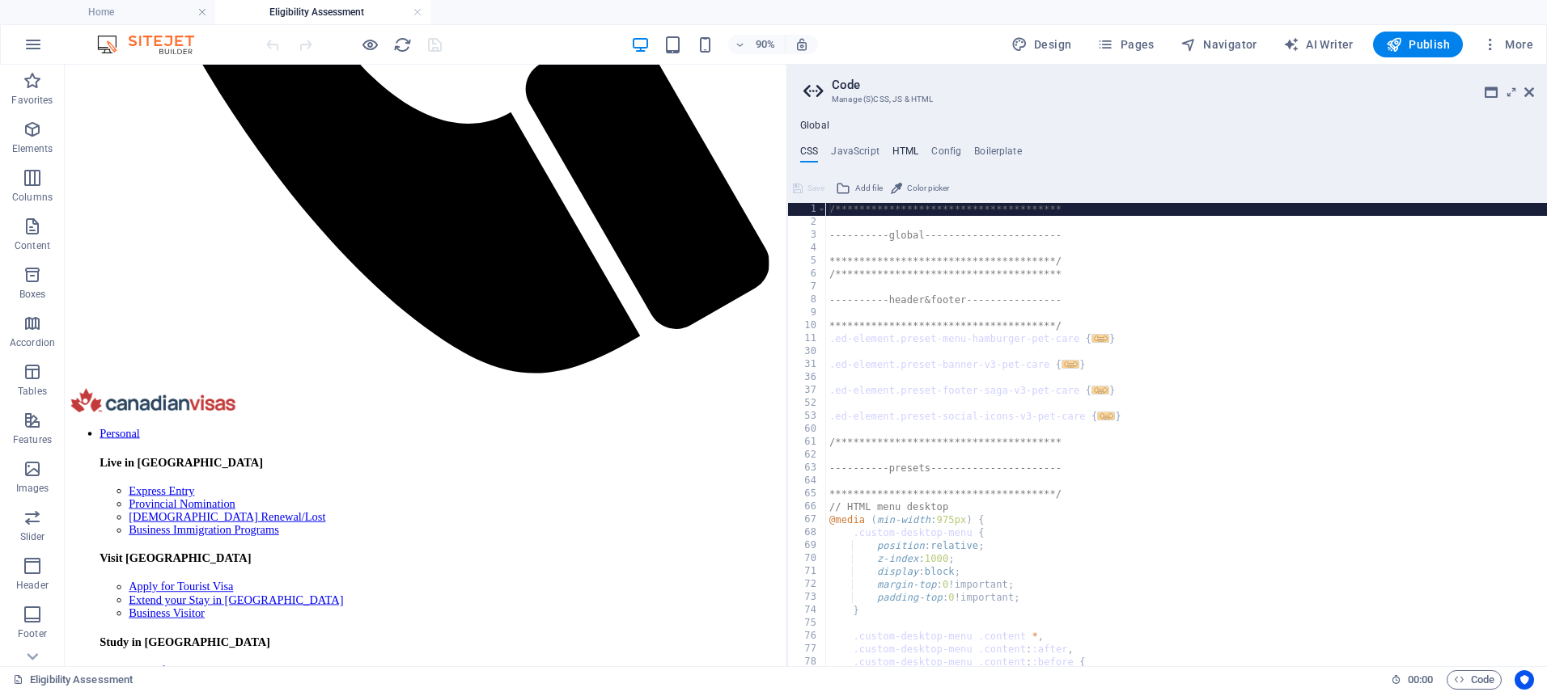
click at [894, 150] on h4 "HTML" at bounding box center [905, 155] width 27 height 18
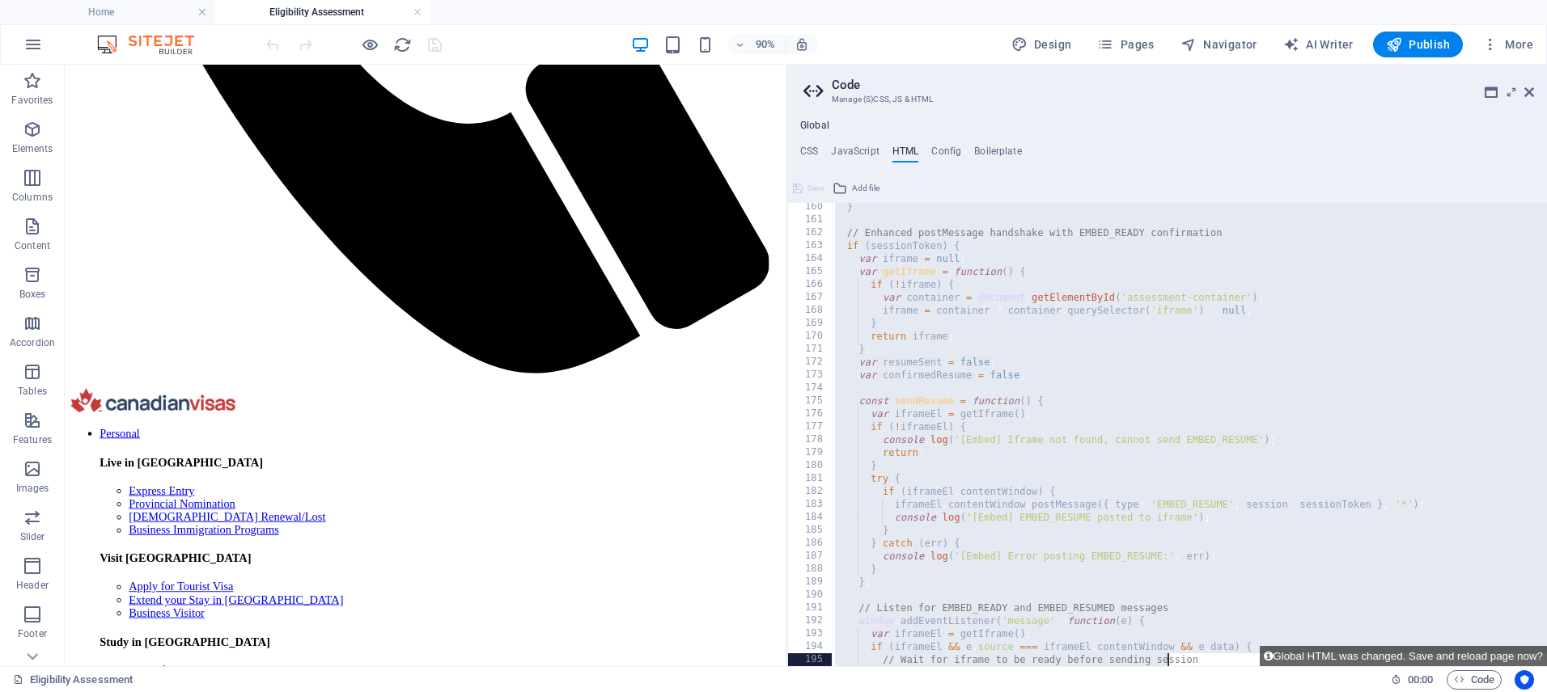
scroll to position [2526, 0]
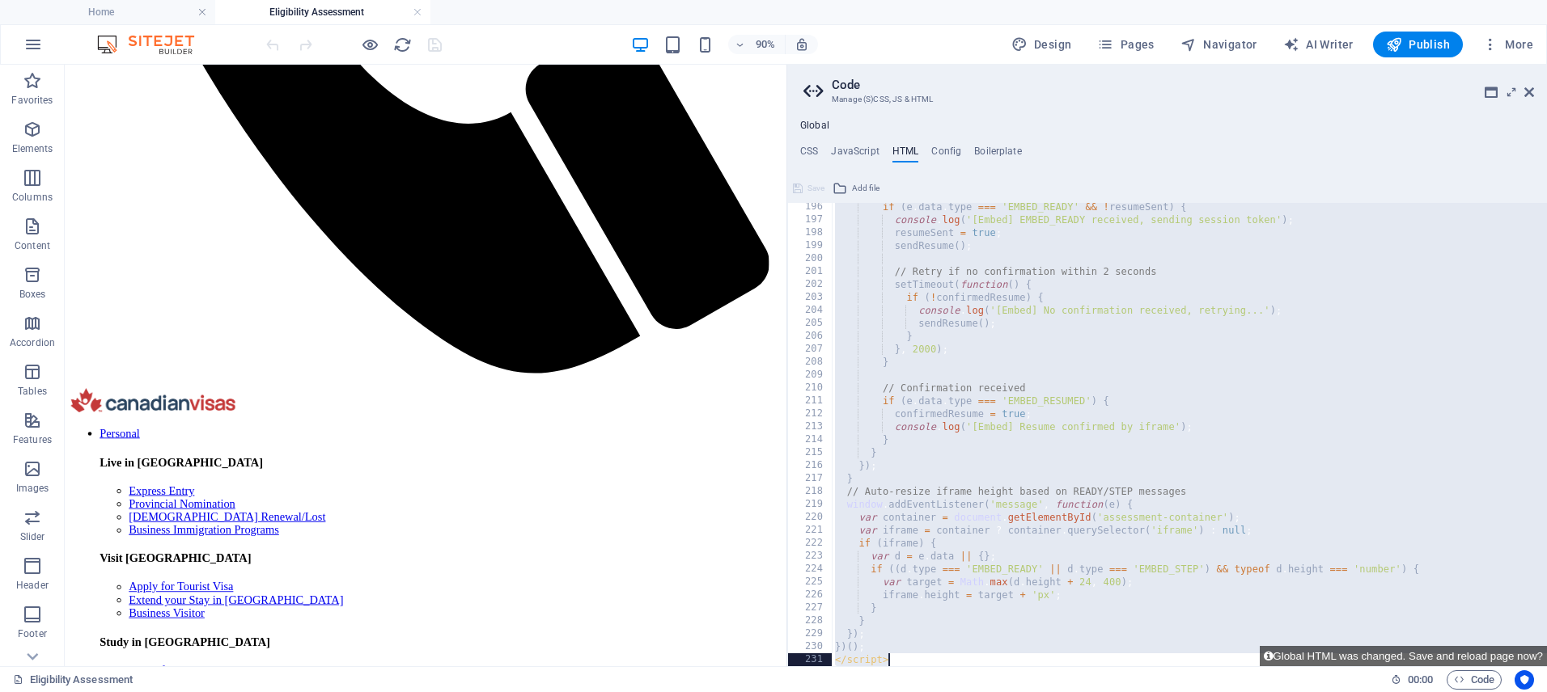
drag, startPoint x: 829, startPoint y: 315, endPoint x: 1148, endPoint y: 674, distance: 480.2
click at [1148, 667] on div "**********" at bounding box center [773, 366] width 1547 height 602
type textarea "})(); </script>"
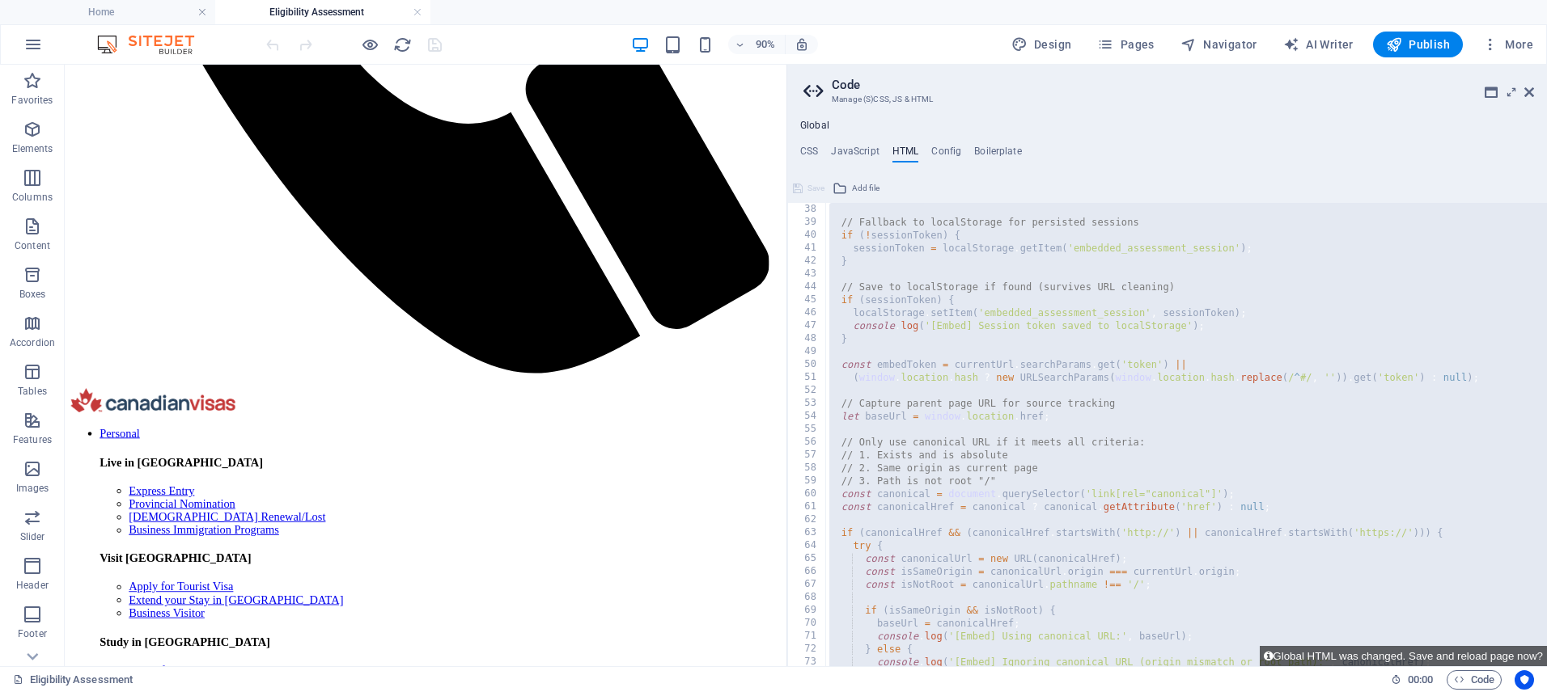
scroll to position [482, 0]
click at [1526, 91] on icon at bounding box center [1529, 92] width 10 height 13
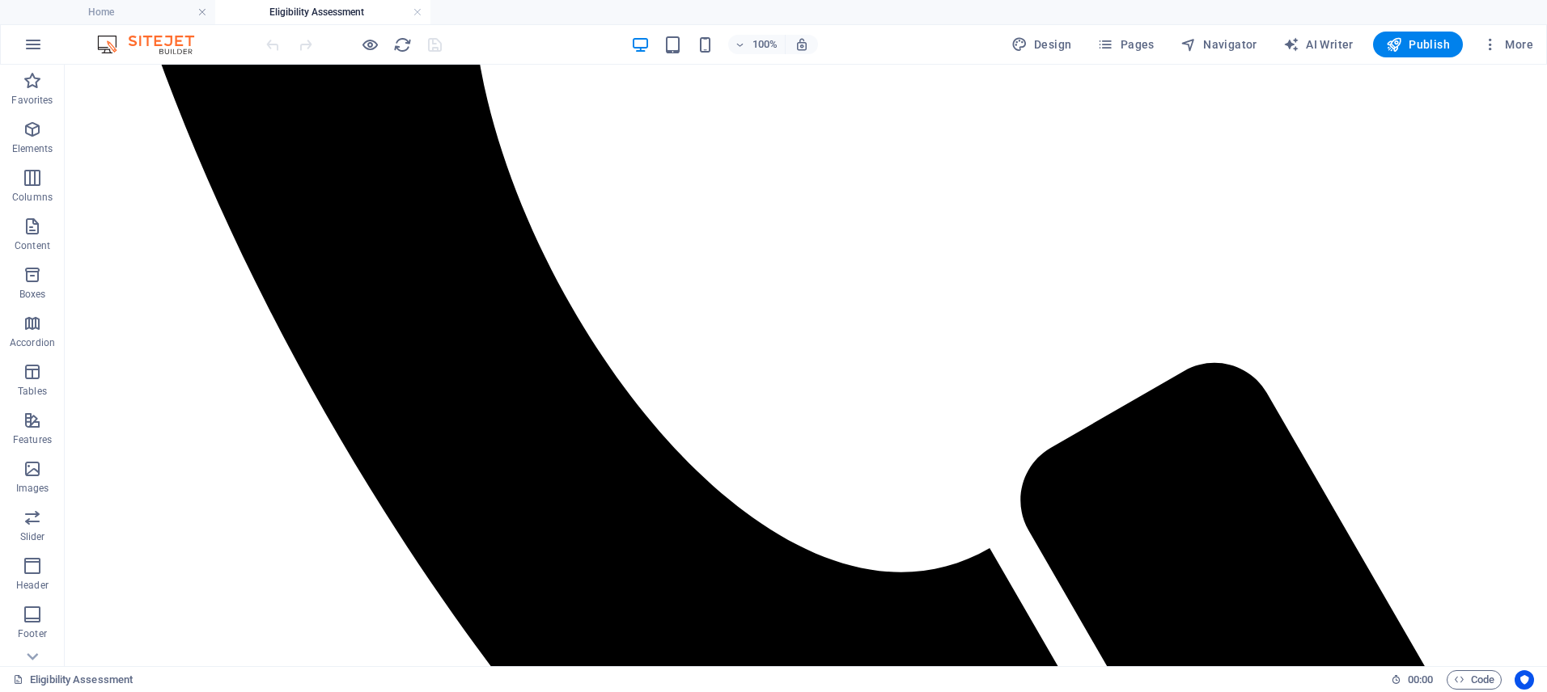
scroll to position [1404, 0]
click at [1118, 47] on span "Pages" at bounding box center [1125, 44] width 57 height 16
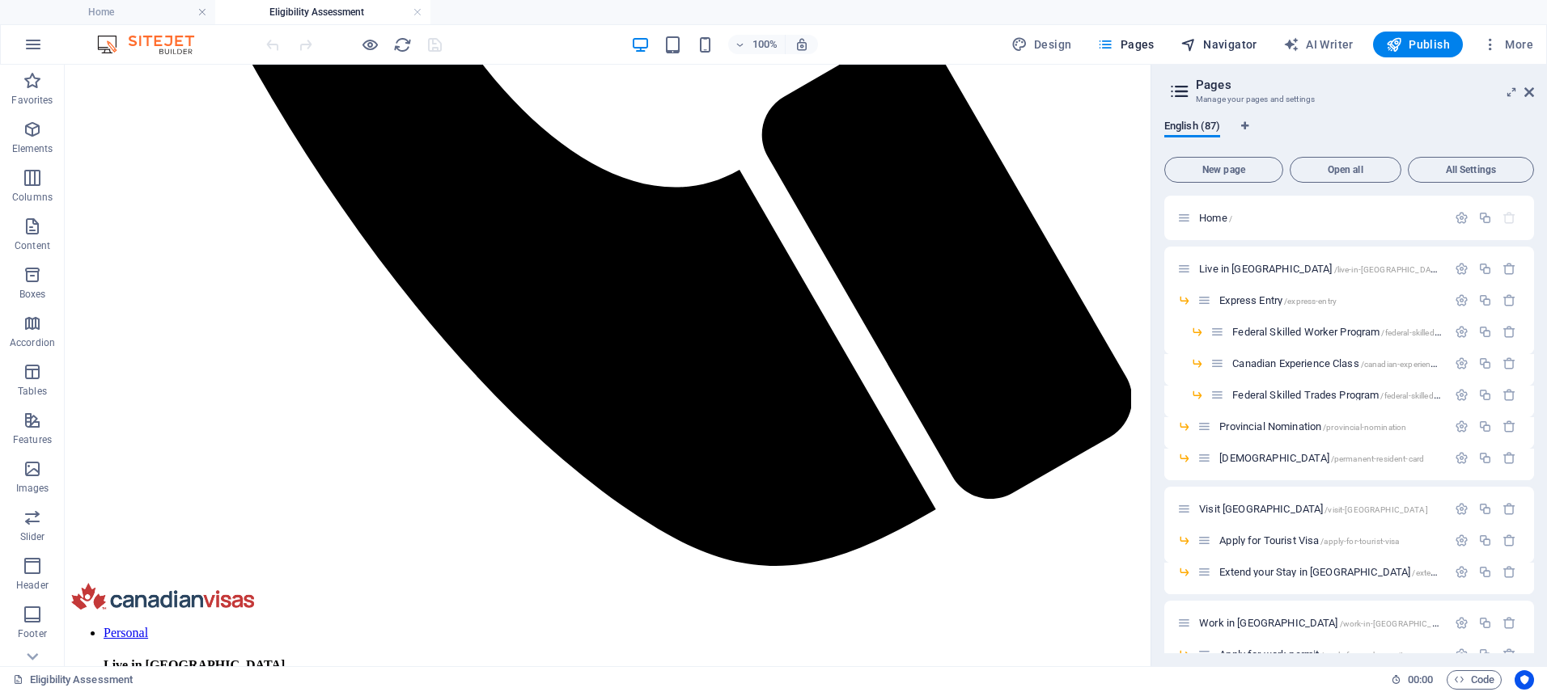
click at [1226, 44] on span "Navigator" at bounding box center [1218, 44] width 77 height 16
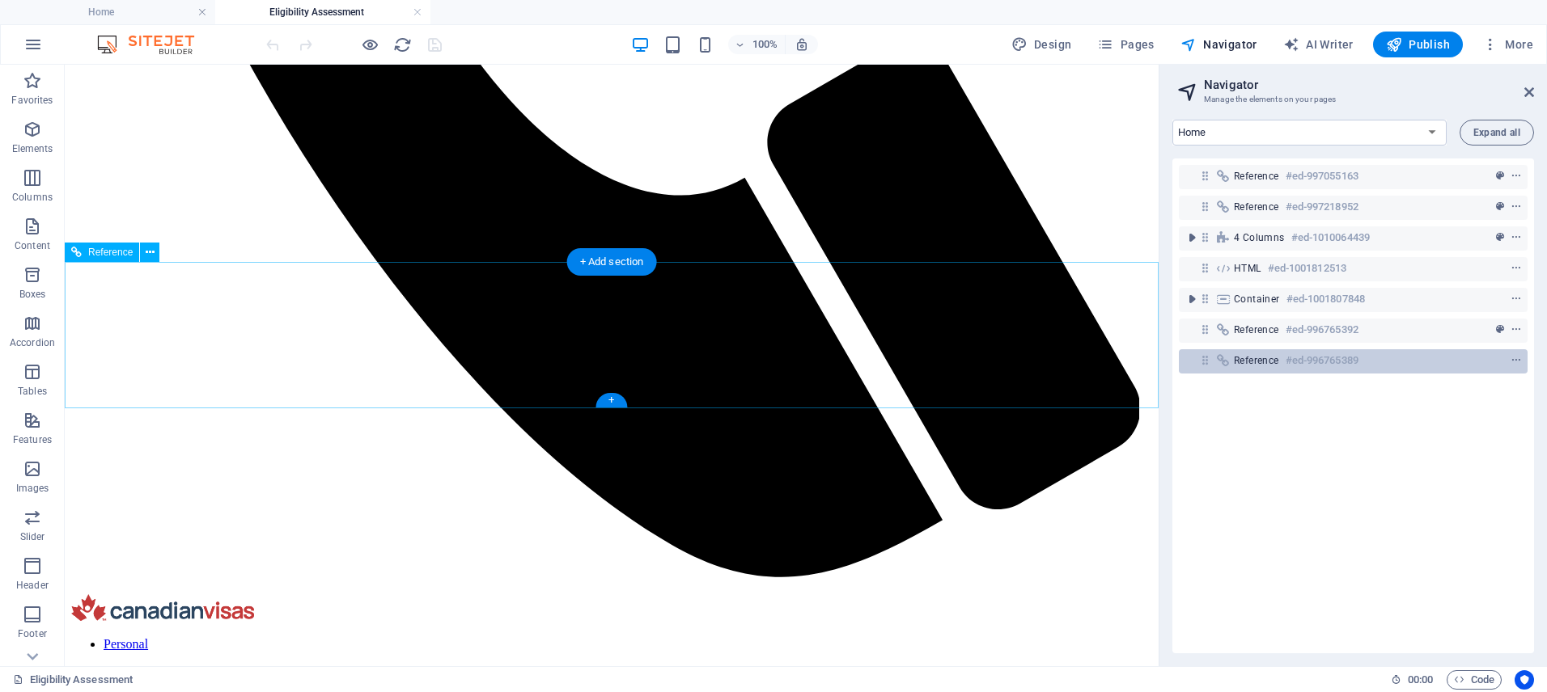
click at [1205, 358] on icon at bounding box center [1205, 361] width 14 height 14
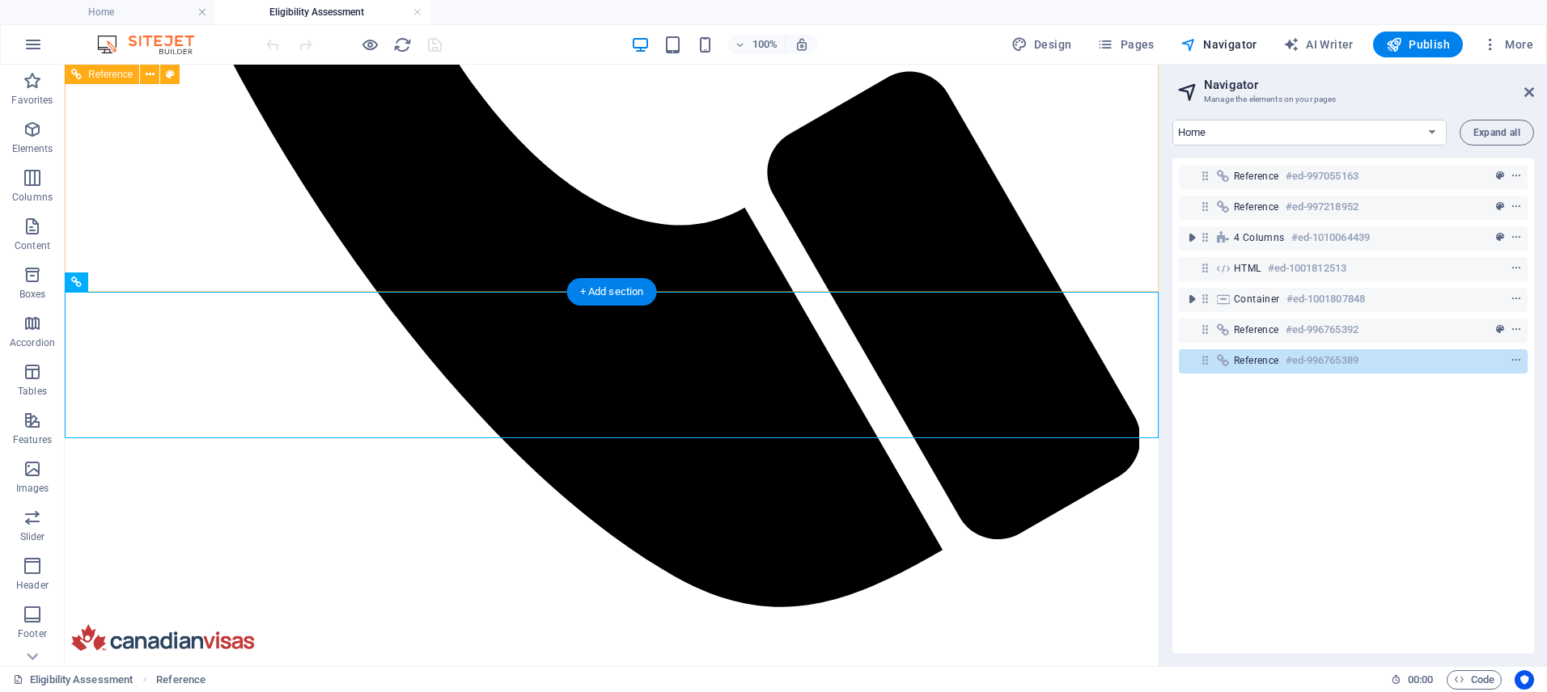
drag, startPoint x: 1056, startPoint y: 239, endPoint x: 1051, endPoint y: 305, distance: 65.8
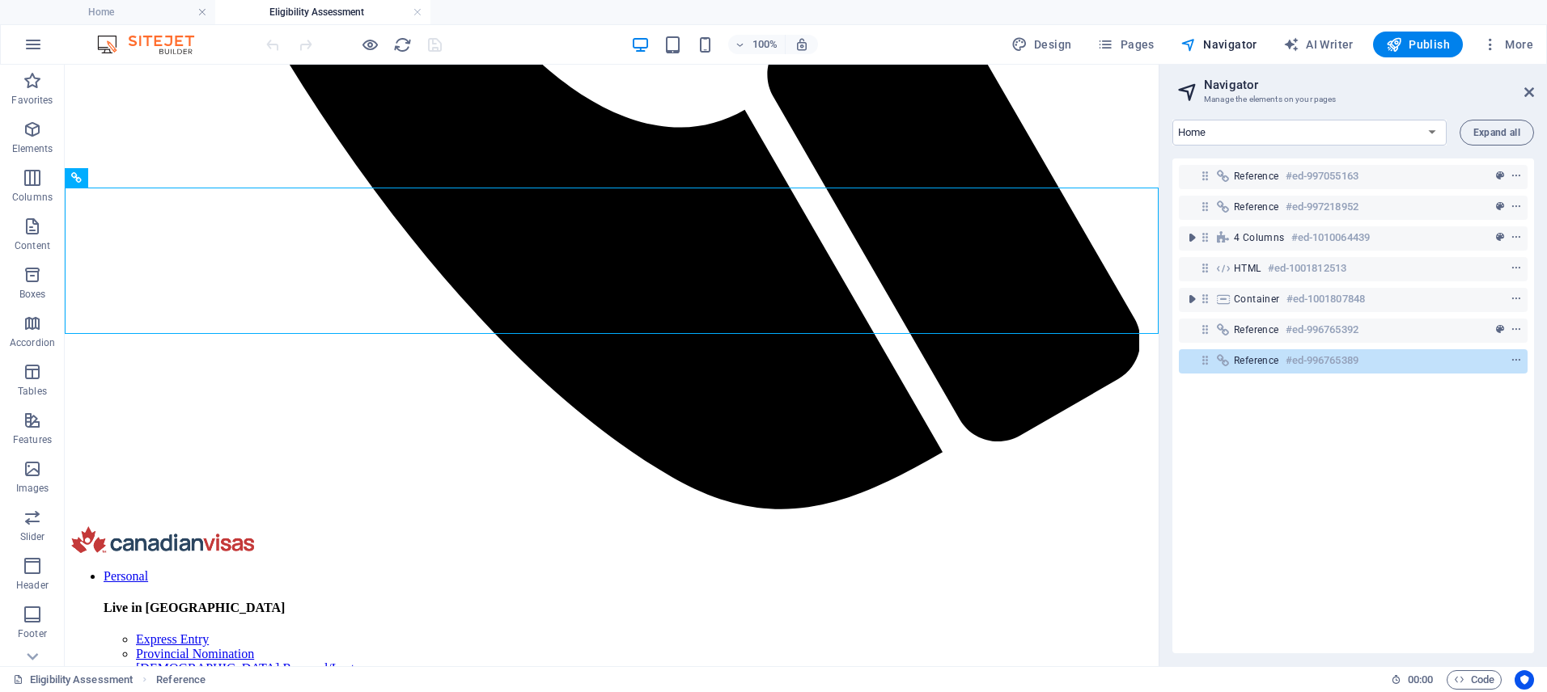
scroll to position [1484, 0]
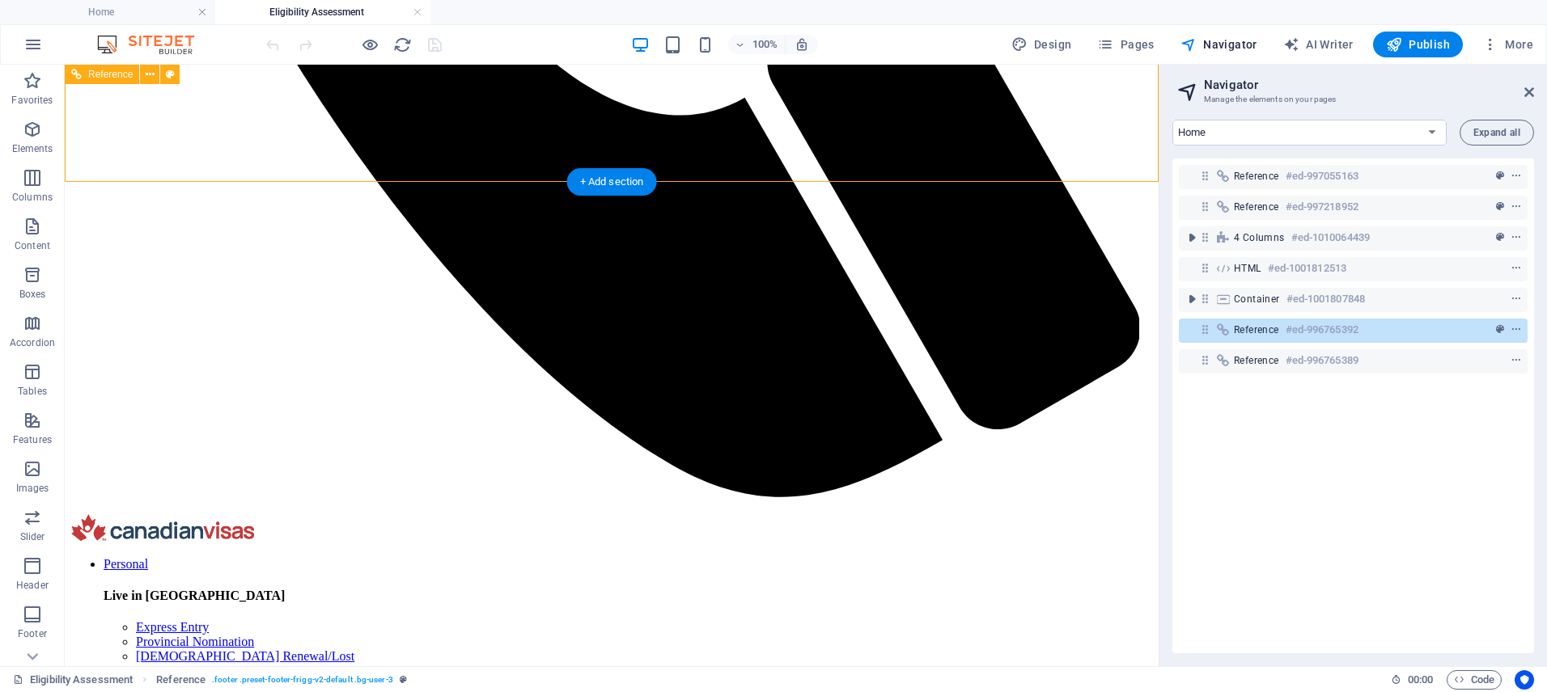
click at [1204, 332] on icon at bounding box center [1205, 330] width 14 height 14
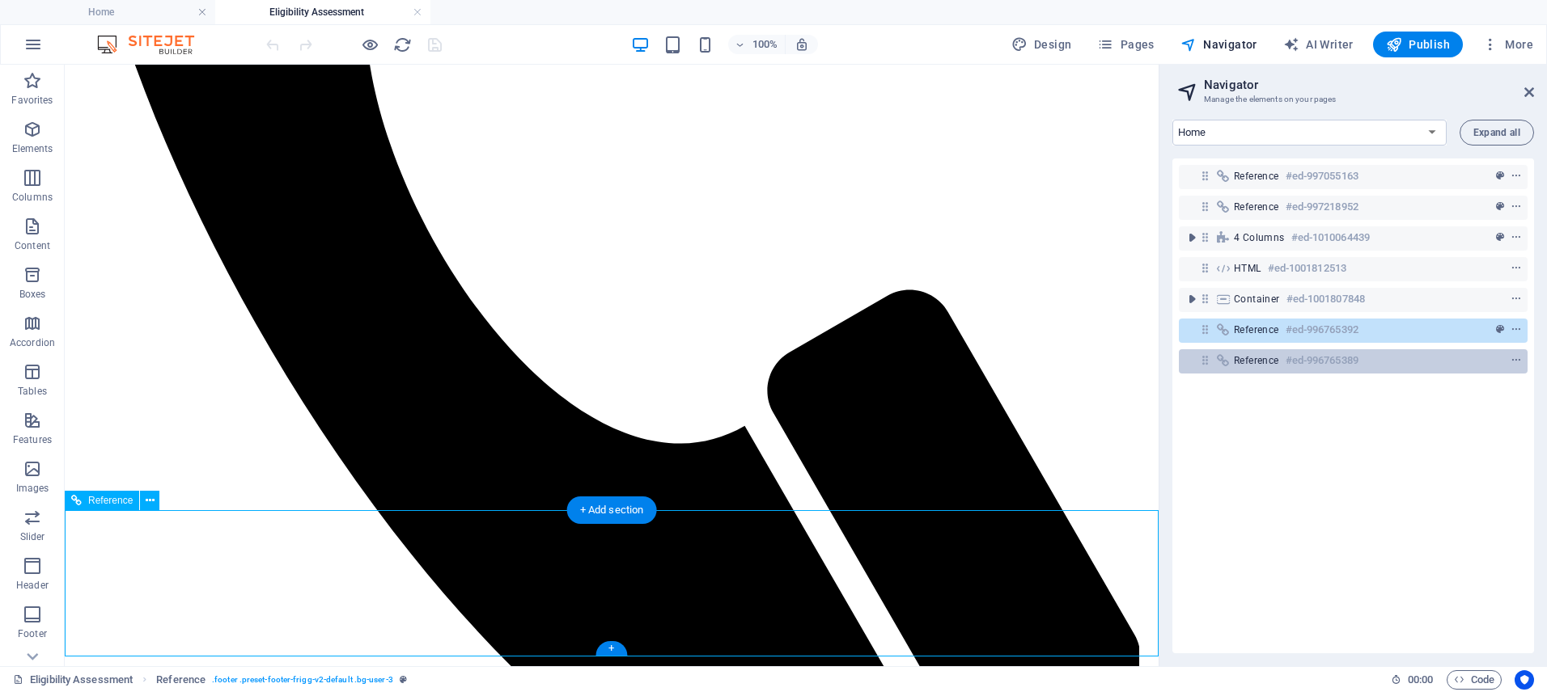
click at [1200, 362] on icon at bounding box center [1205, 361] width 14 height 14
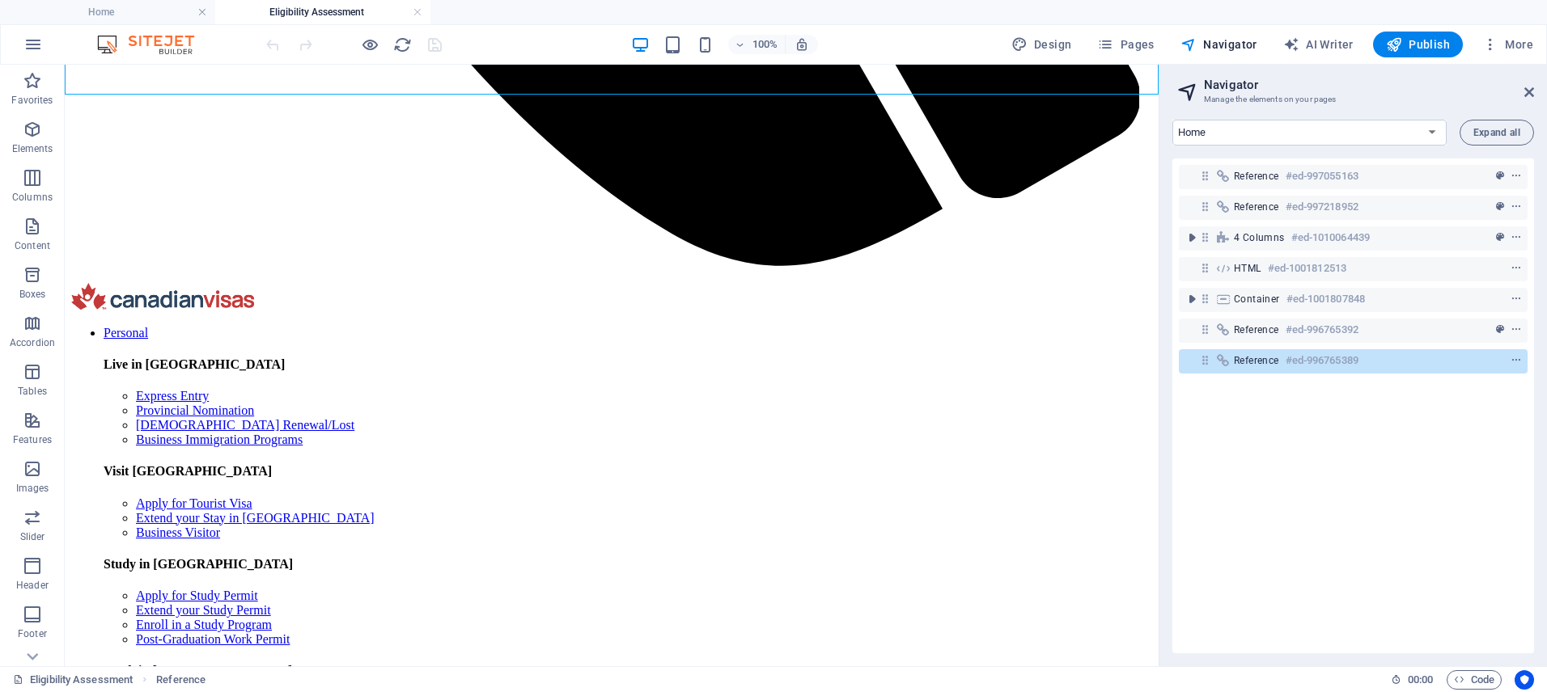
scroll to position [1717, 0]
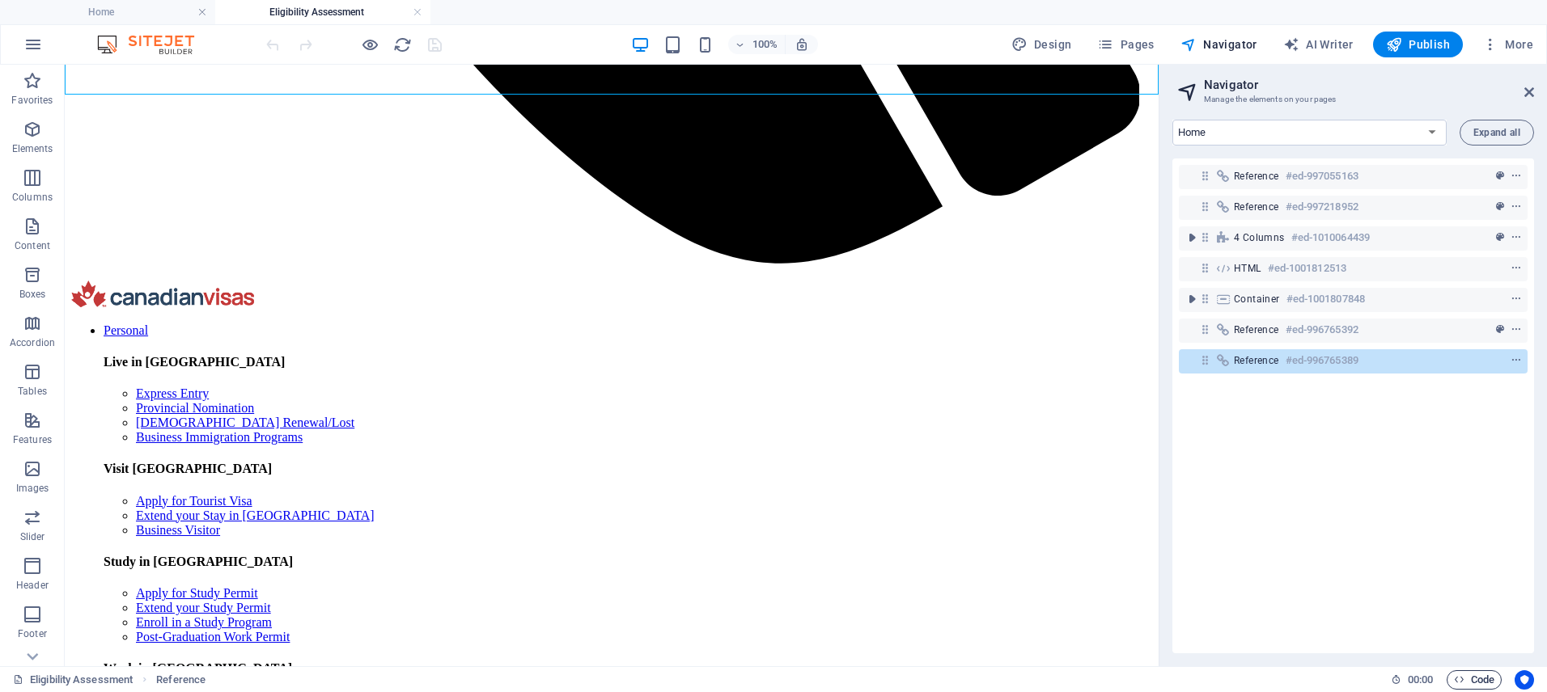
click at [1476, 675] on span "Code" at bounding box center [1474, 680] width 40 height 19
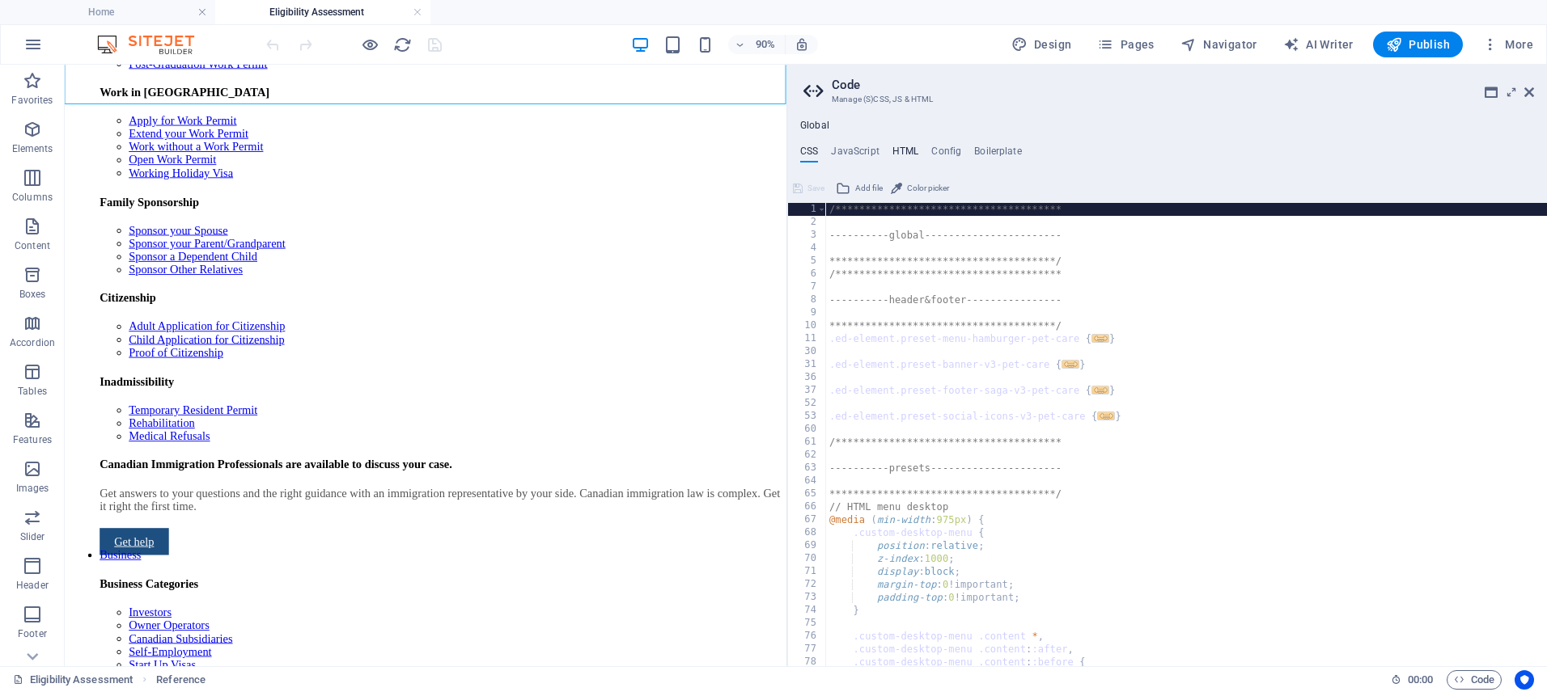
click at [904, 152] on h4 "HTML" at bounding box center [905, 155] width 27 height 18
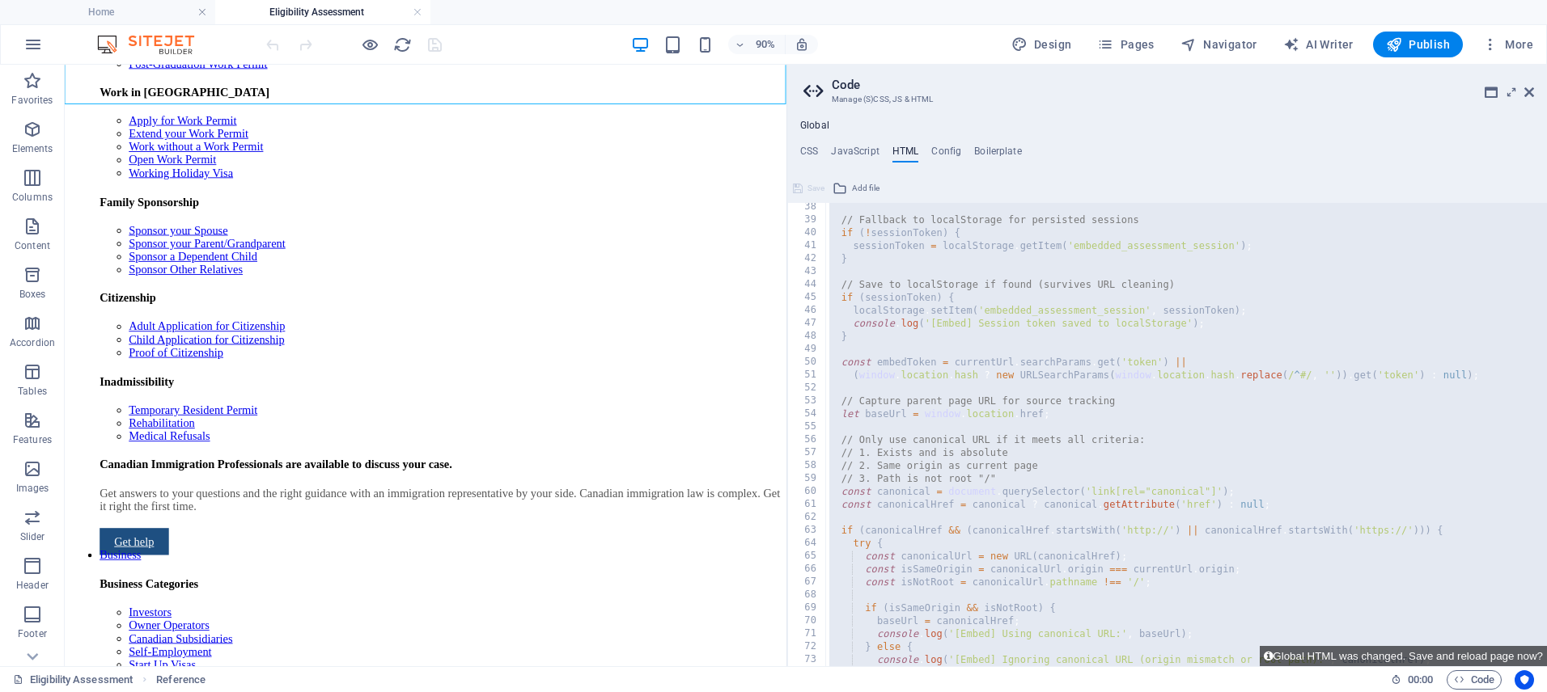
scroll to position [480, 0]
click at [1521, 89] on h2 "Code" at bounding box center [1183, 85] width 702 height 15
click at [1526, 91] on icon at bounding box center [1529, 92] width 10 height 13
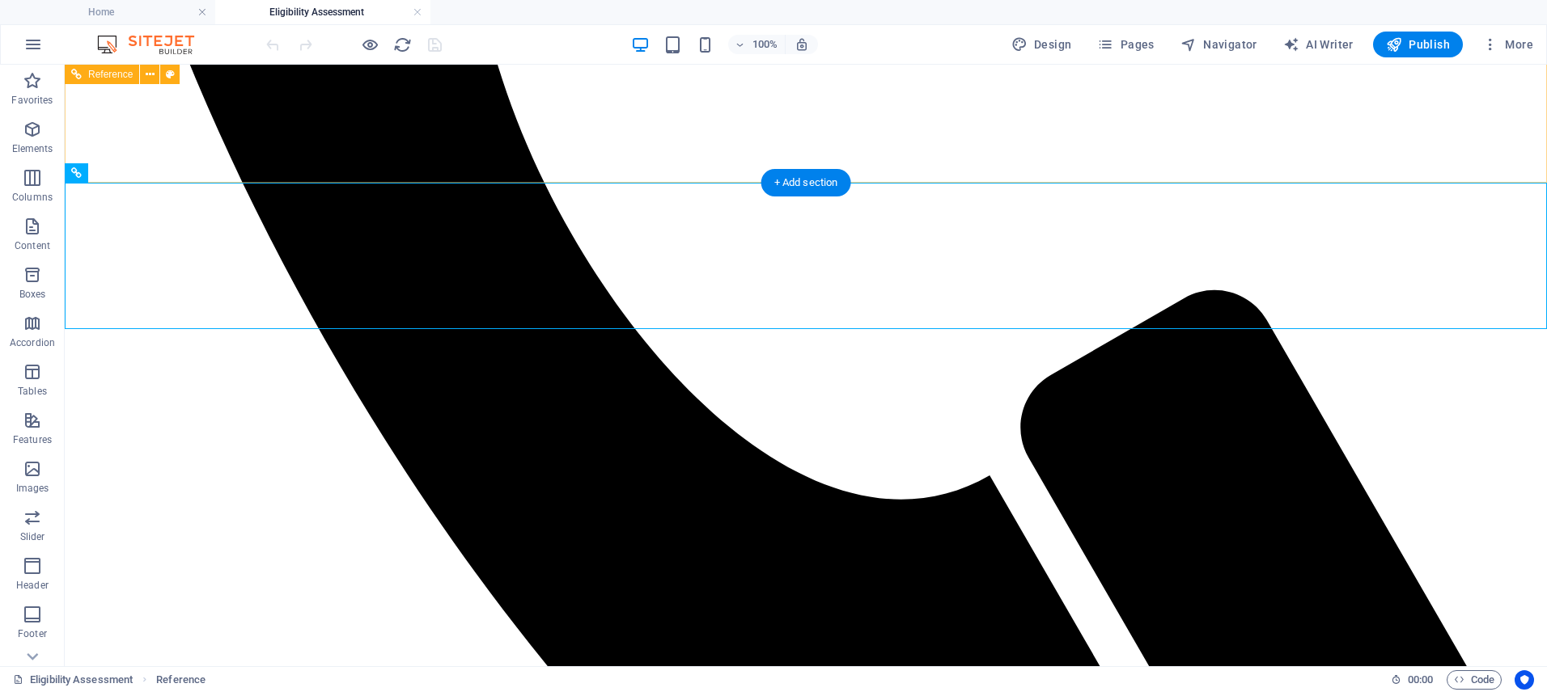
scroll to position [1471, 0]
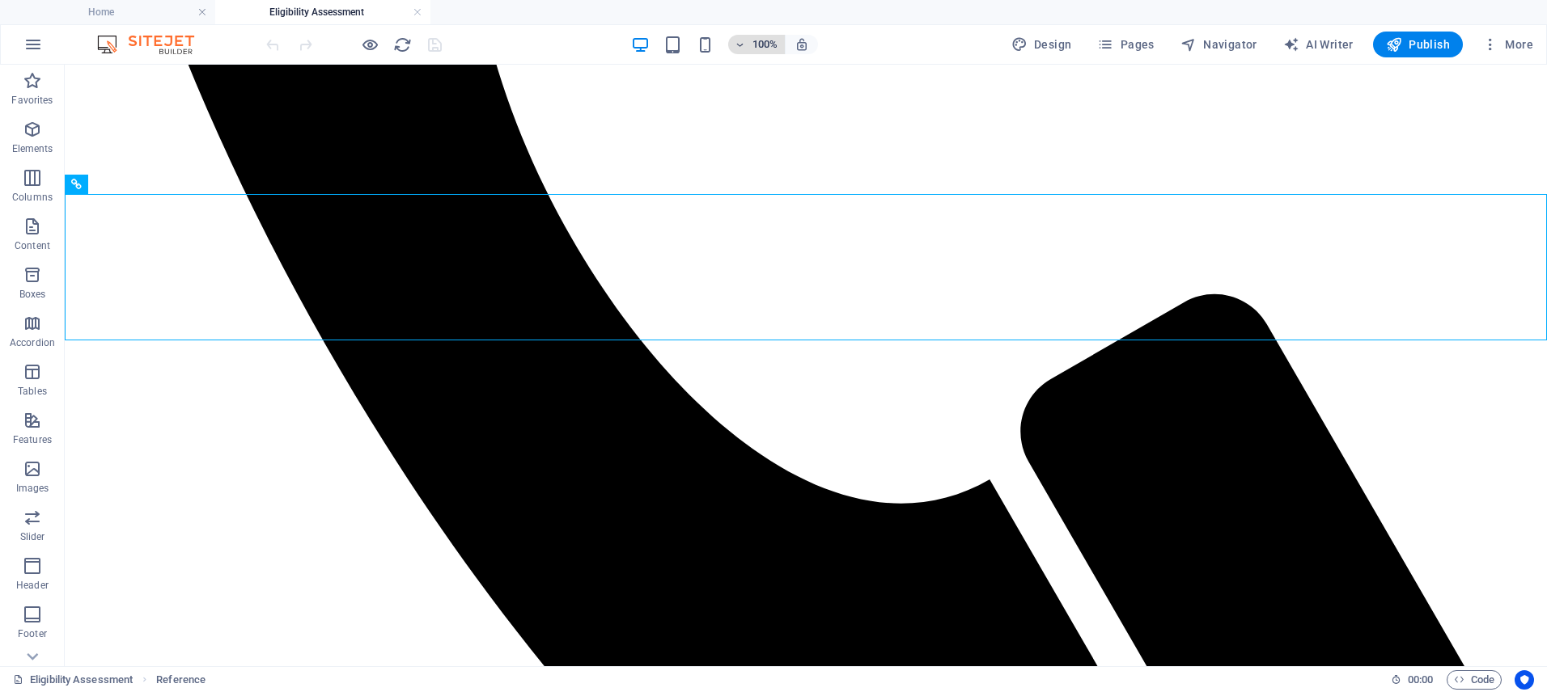
click at [771, 42] on h6 "100%" at bounding box center [765, 44] width 26 height 19
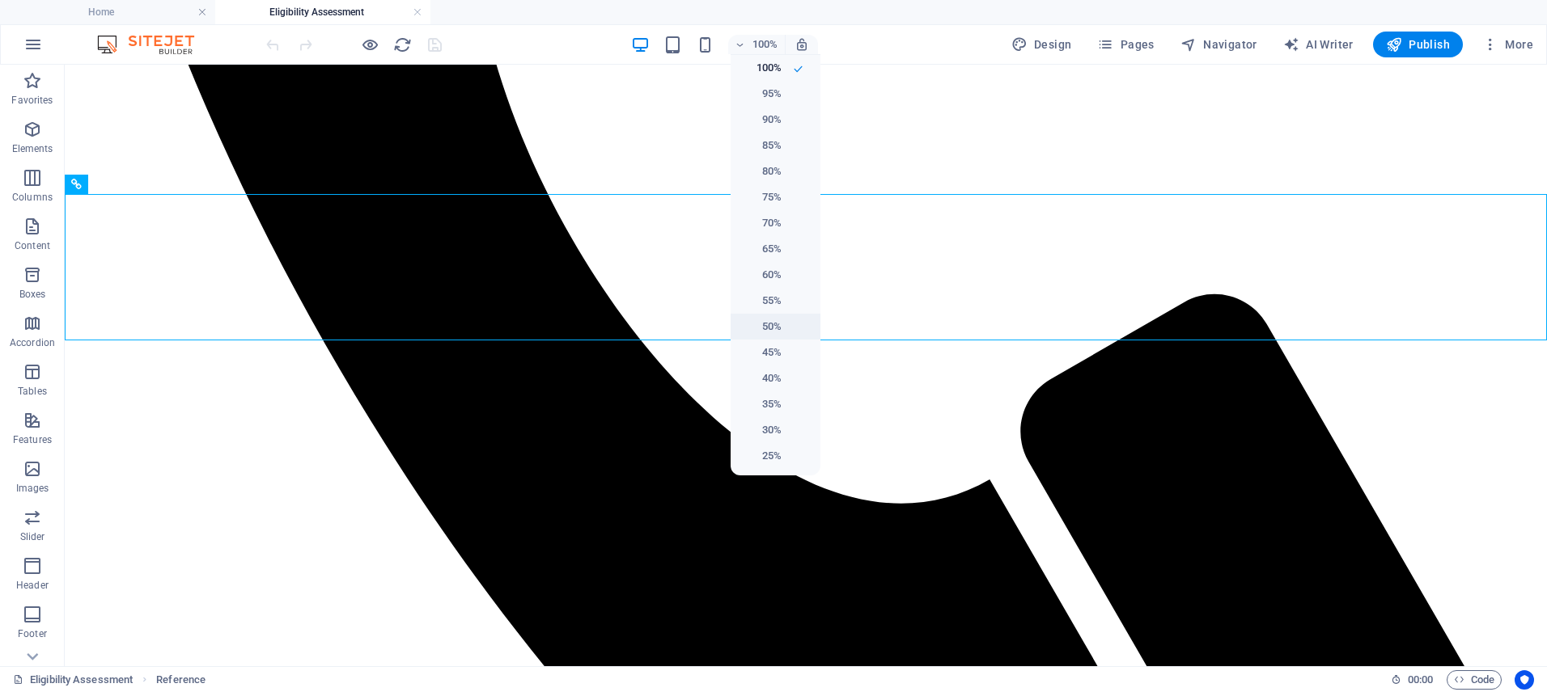
click at [802, 329] on li "50%" at bounding box center [775, 327] width 90 height 26
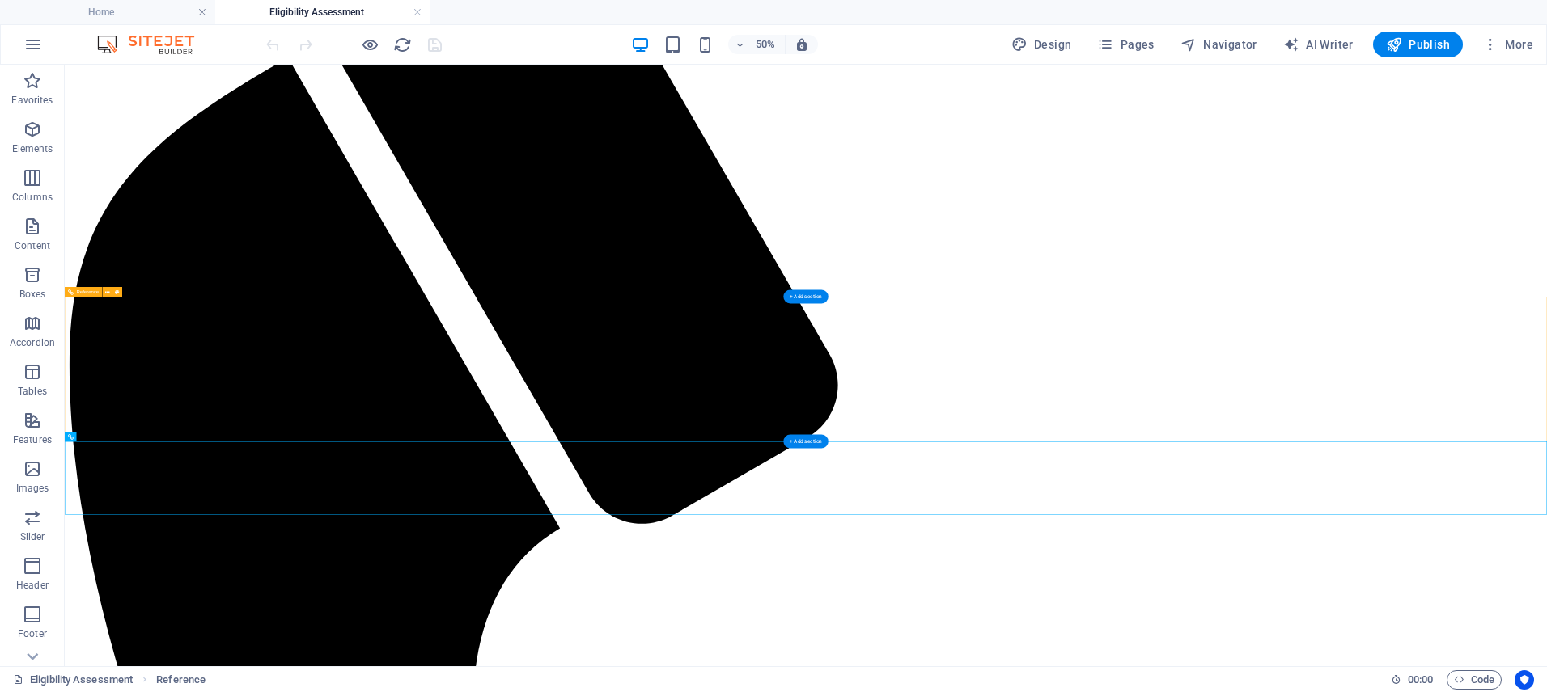
scroll to position [836, 0]
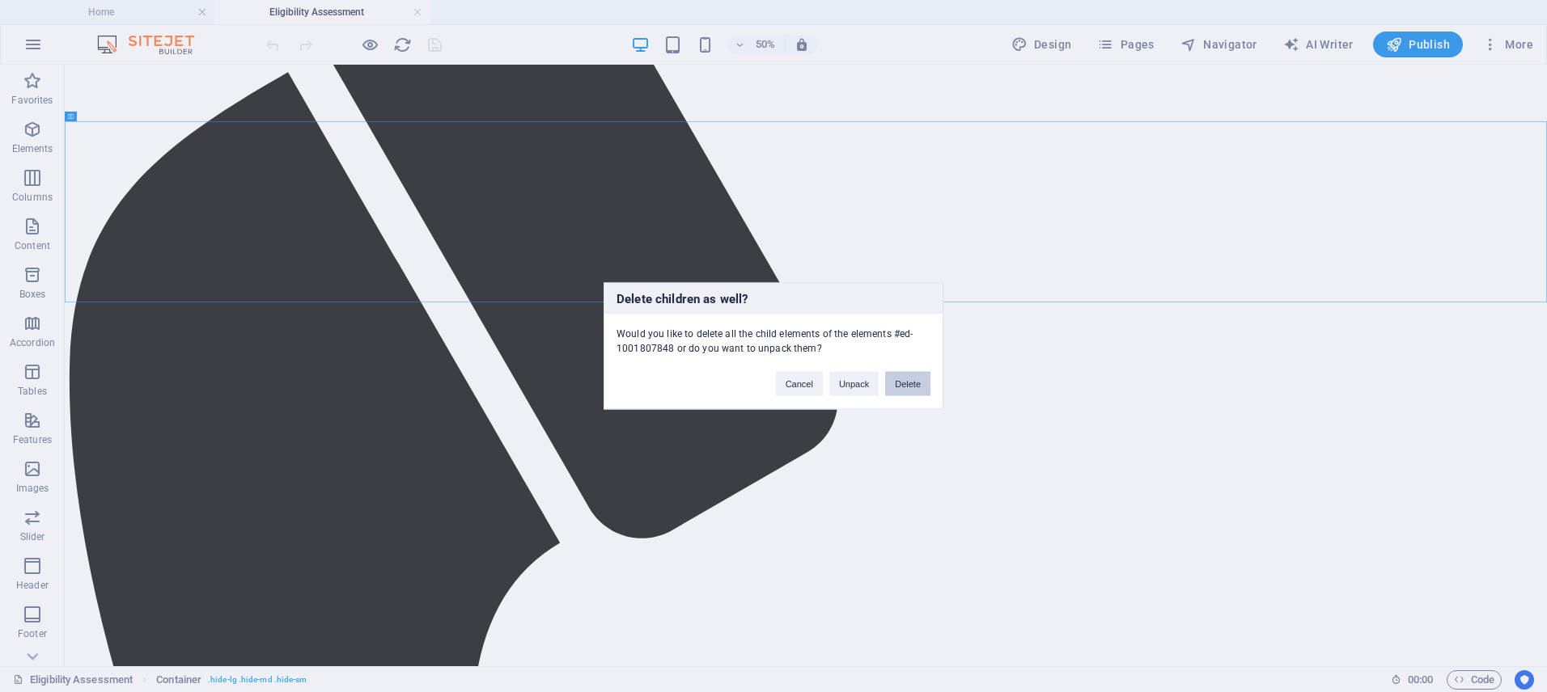
click at [908, 385] on button "Delete" at bounding box center [907, 384] width 45 height 24
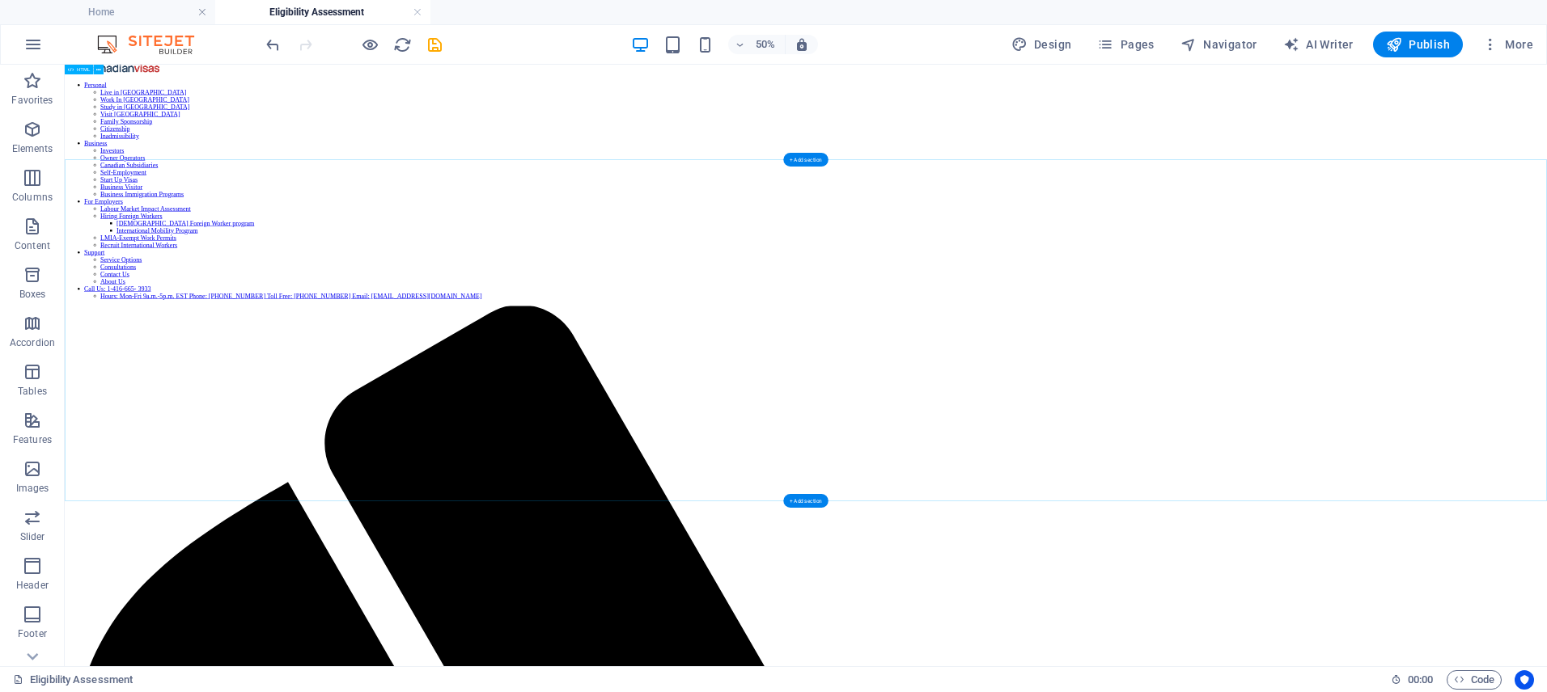
scroll to position [0, 0]
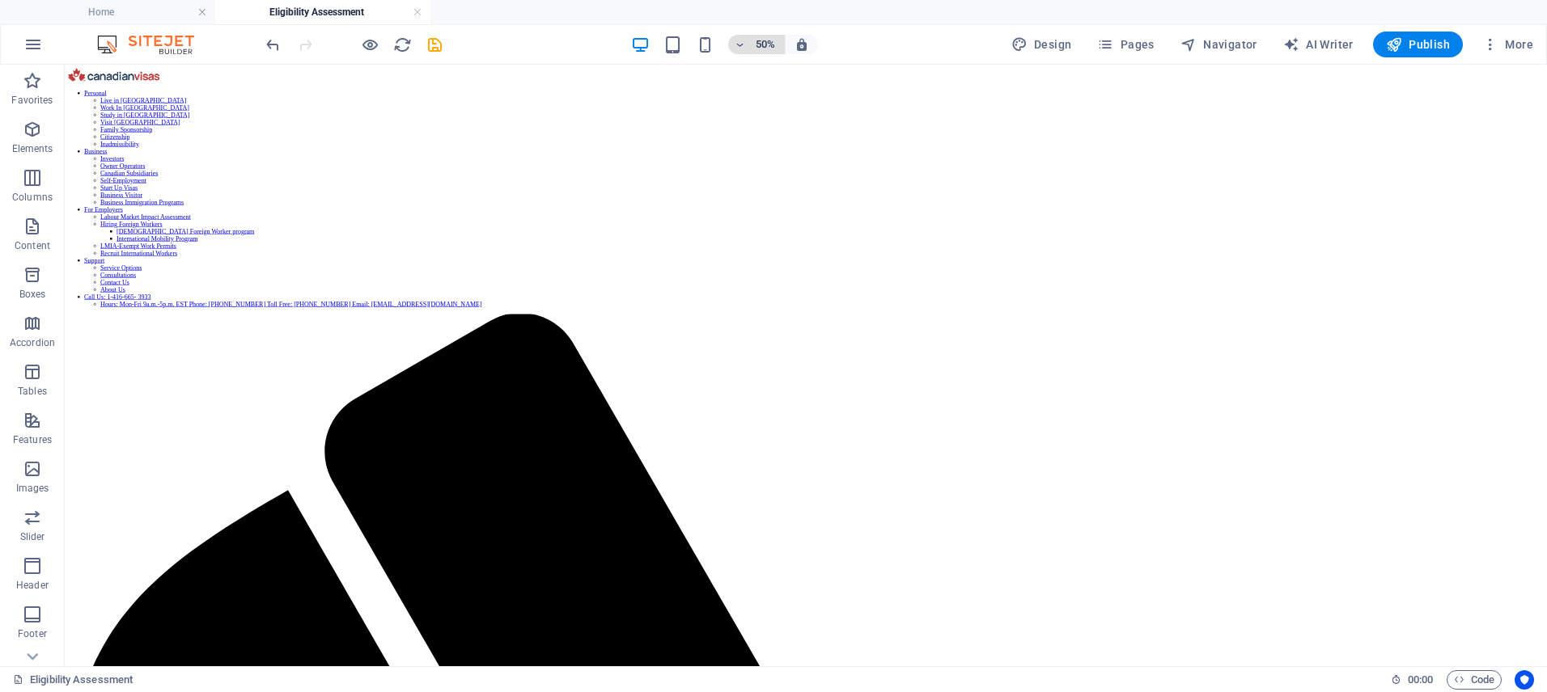
click at [764, 40] on h6 "50%" at bounding box center [765, 44] width 26 height 19
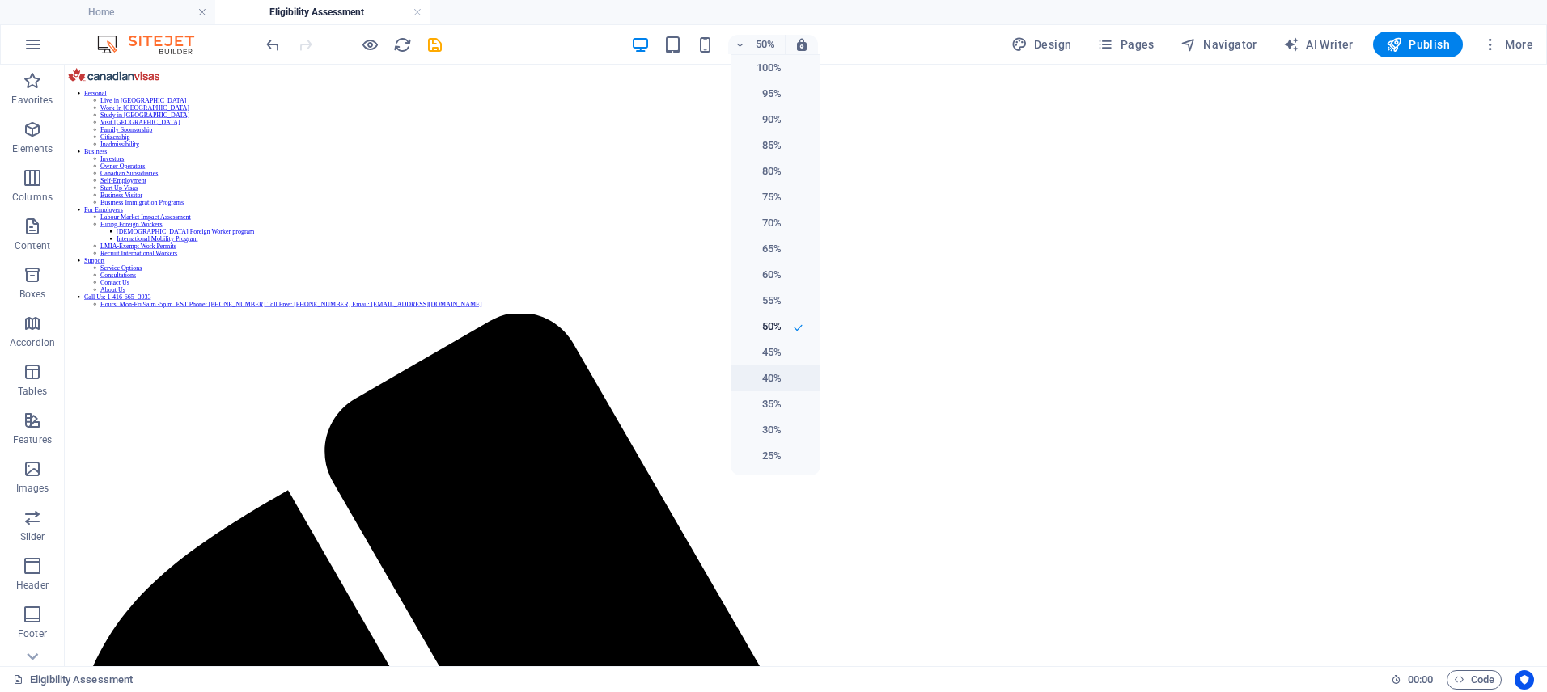
click at [789, 366] on li "40%" at bounding box center [775, 379] width 90 height 26
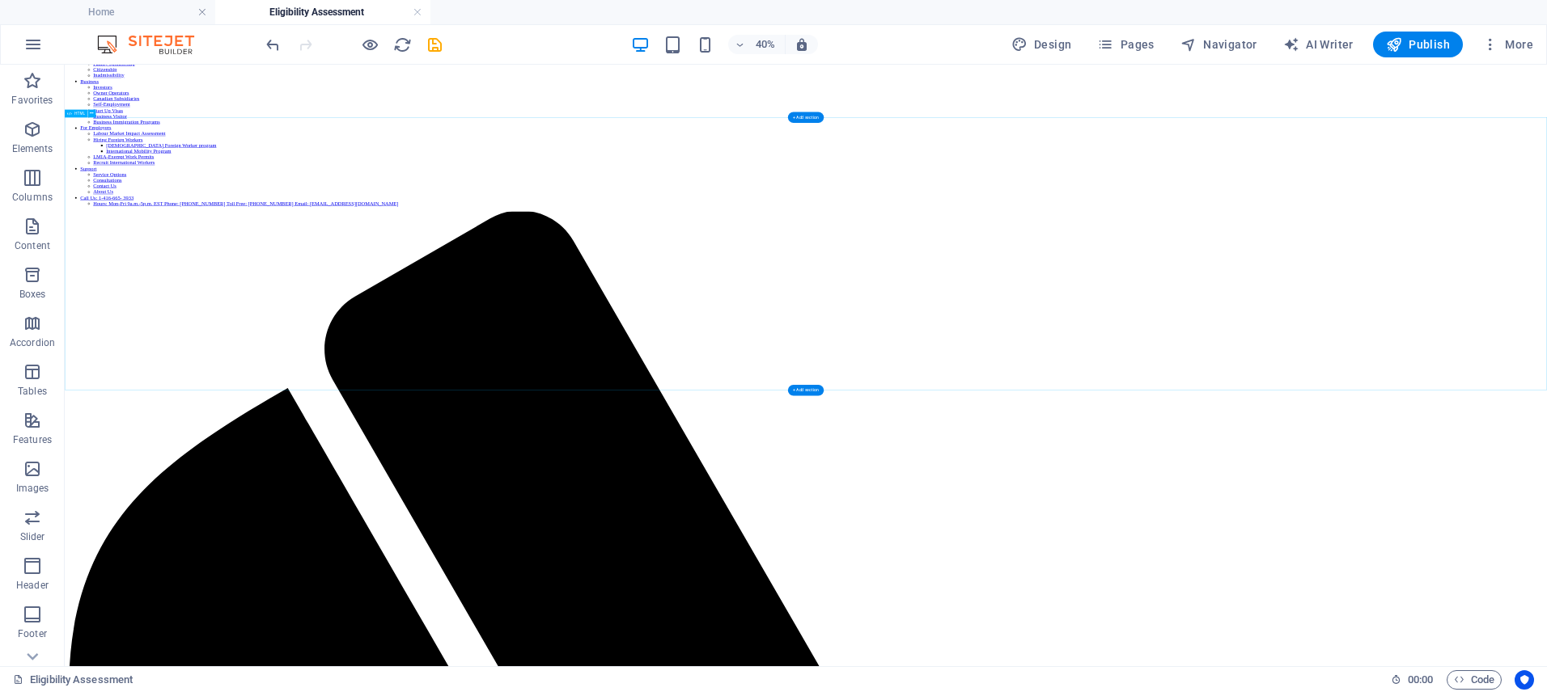
scroll to position [128, 0]
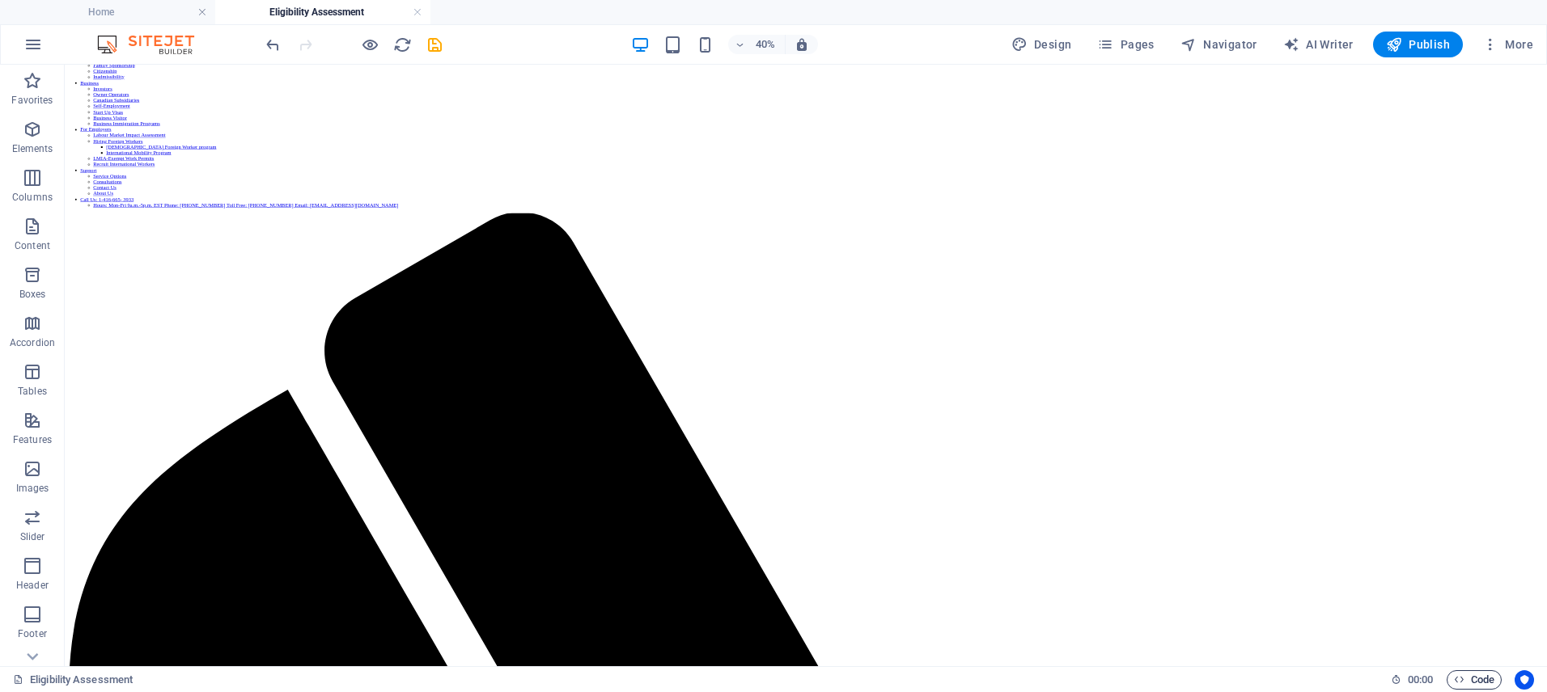
click at [1463, 675] on span "Code" at bounding box center [1474, 680] width 40 height 19
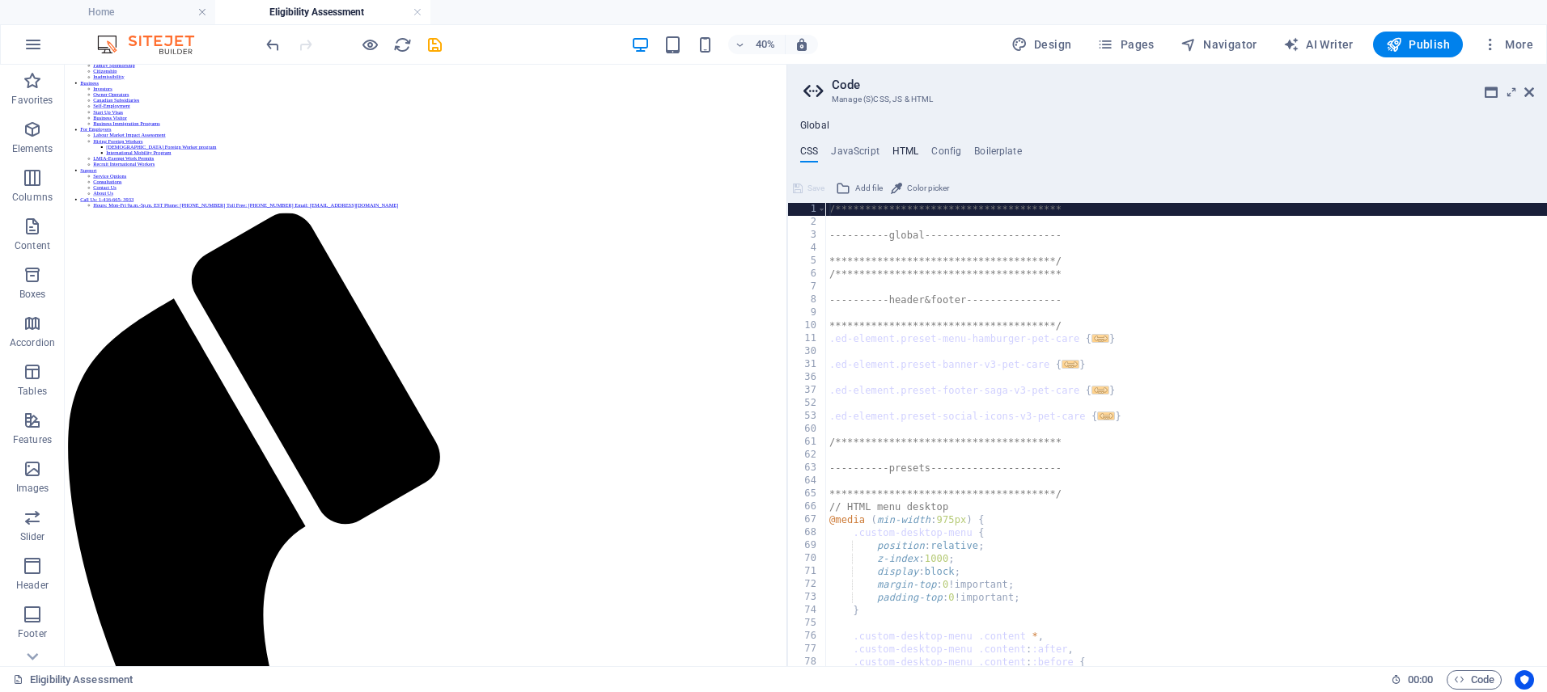
click at [893, 150] on h4 "HTML" at bounding box center [905, 155] width 27 height 18
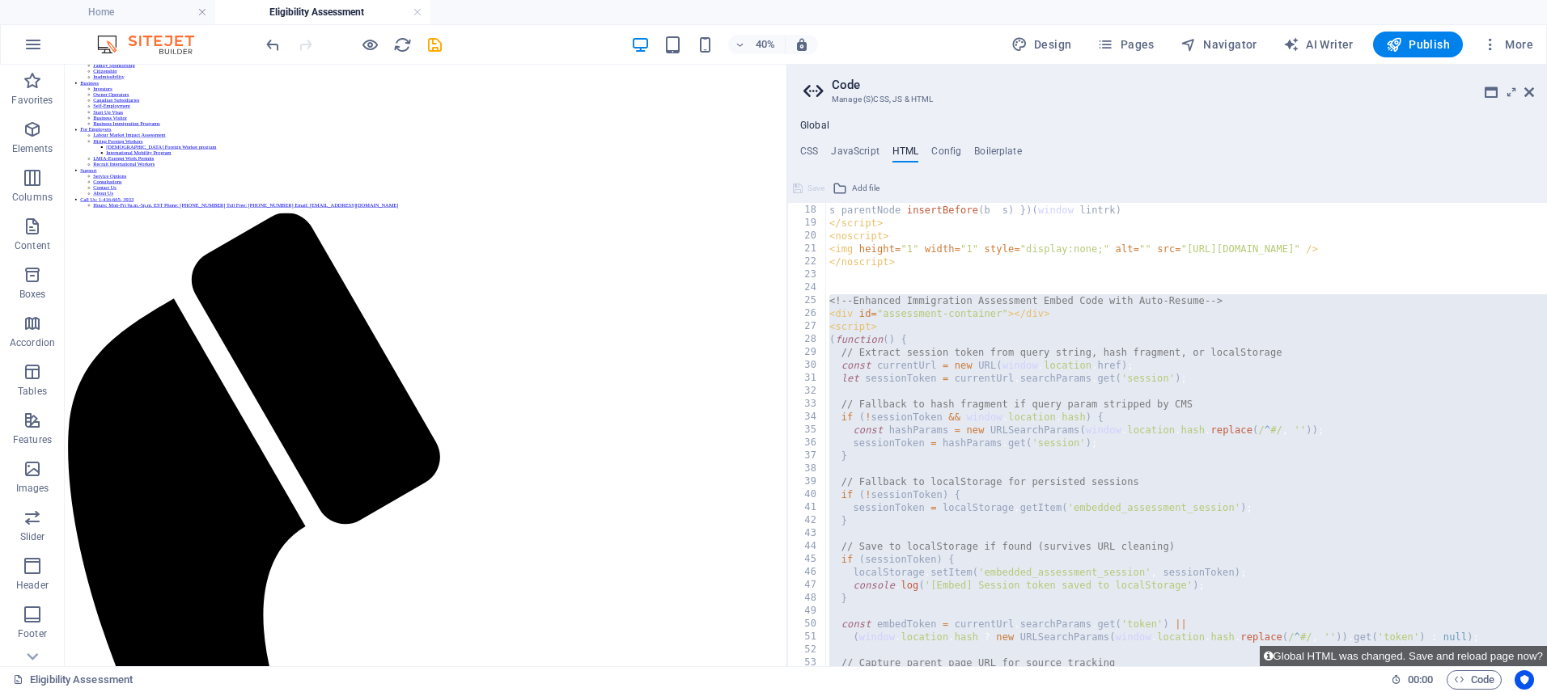
scroll to position [221, 0]
click at [834, 300] on div "s . parentNode . insertBefore ( b , s ) ; }) ( window . lintrk ) ; </ script > …" at bounding box center [1186, 435] width 721 height 464
type textarea "<!-- Enhanced Immigration Assessment Embed Code with Auto-Resume -->"
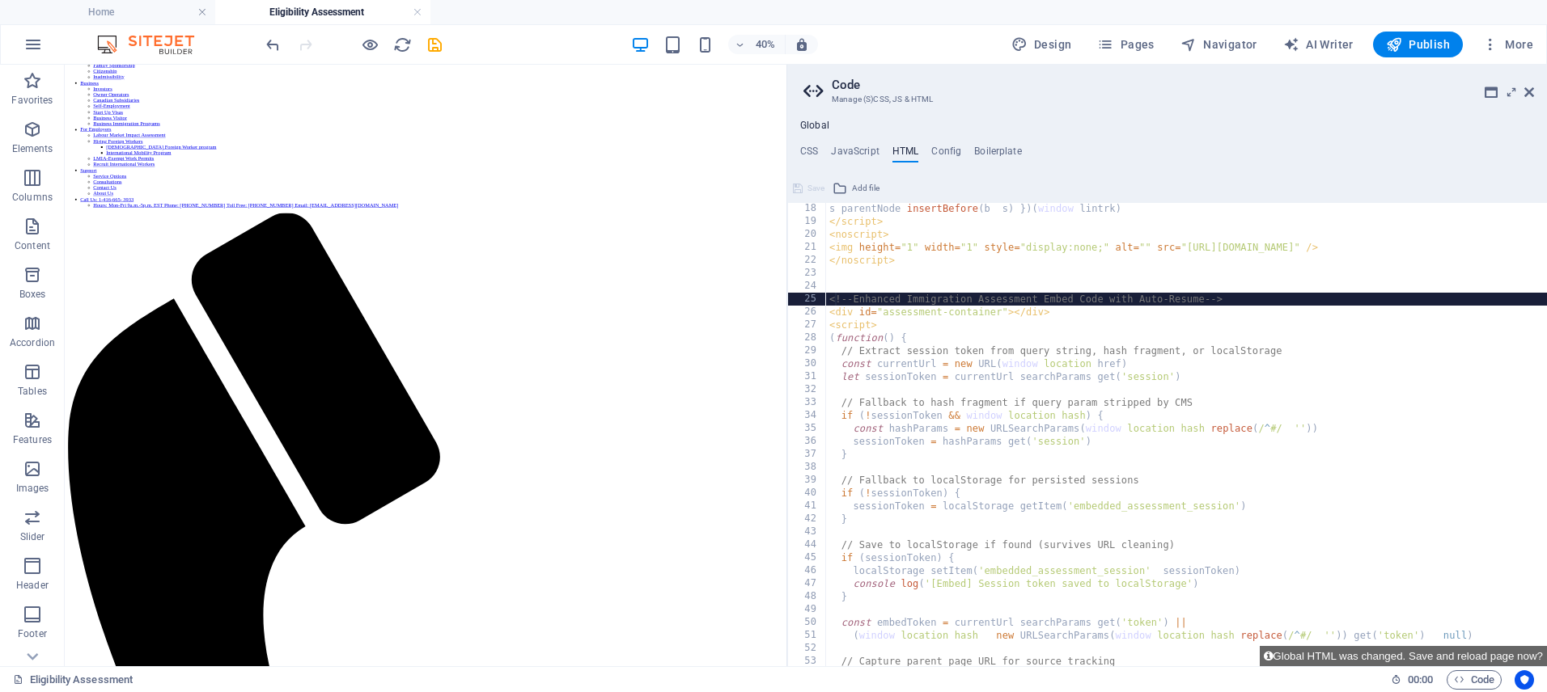
click at [832, 300] on div "s . parentNode . insertBefore ( b , s ) ; }) ( window . lintrk ) ; </ script > …" at bounding box center [1250, 446] width 849 height 489
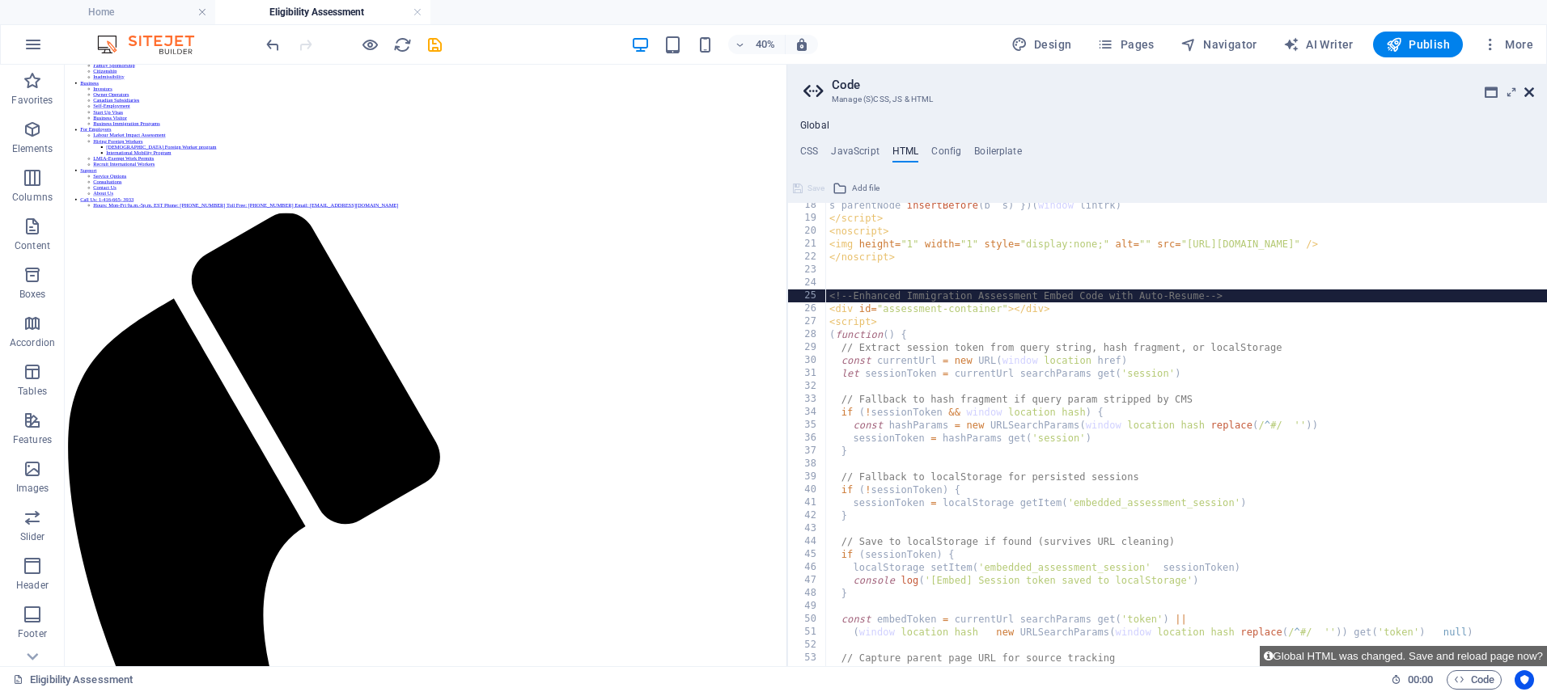
drag, startPoint x: 1530, startPoint y: 90, endPoint x: 3300, endPoint y: 76, distance: 1770.0
click at [1530, 90] on icon at bounding box center [1529, 92] width 10 height 13
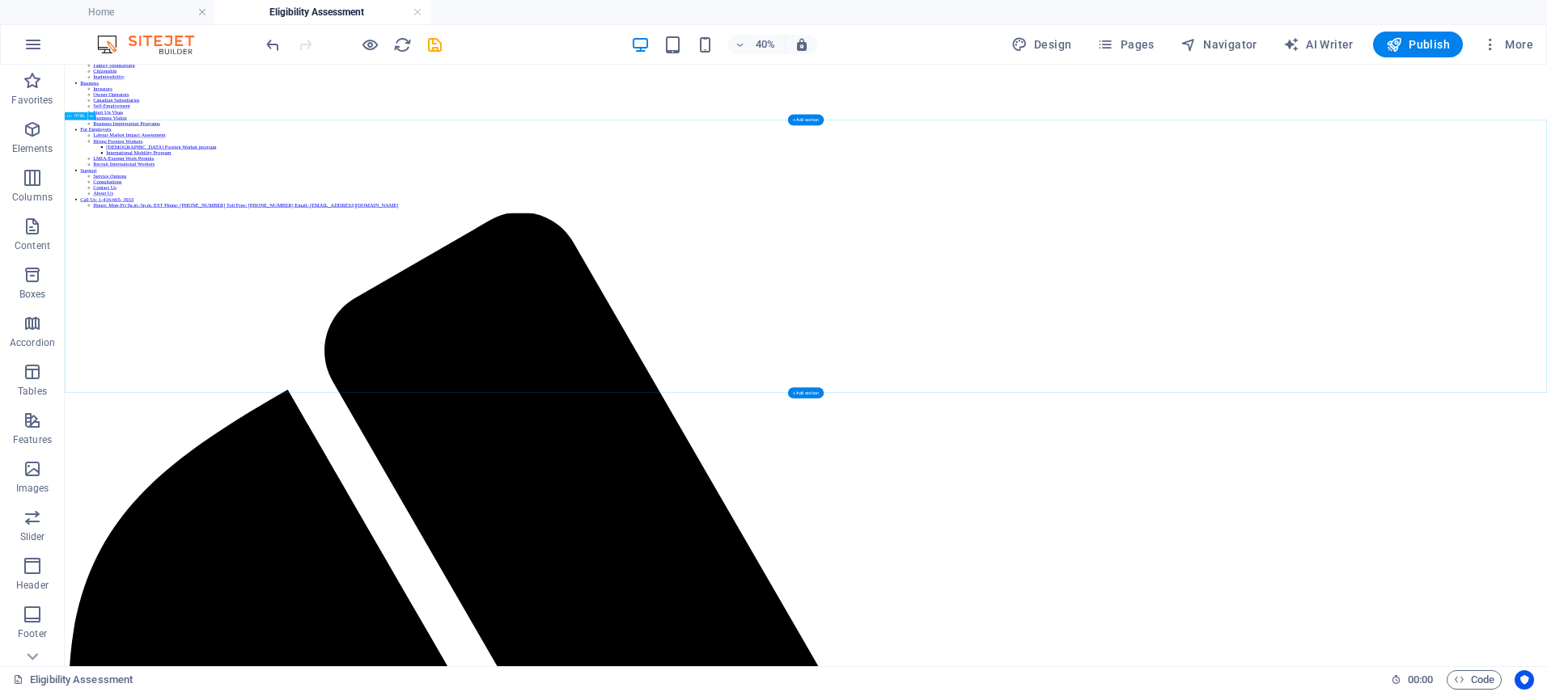
click at [750, 41] on span "40%" at bounding box center [757, 44] width 44 height 19
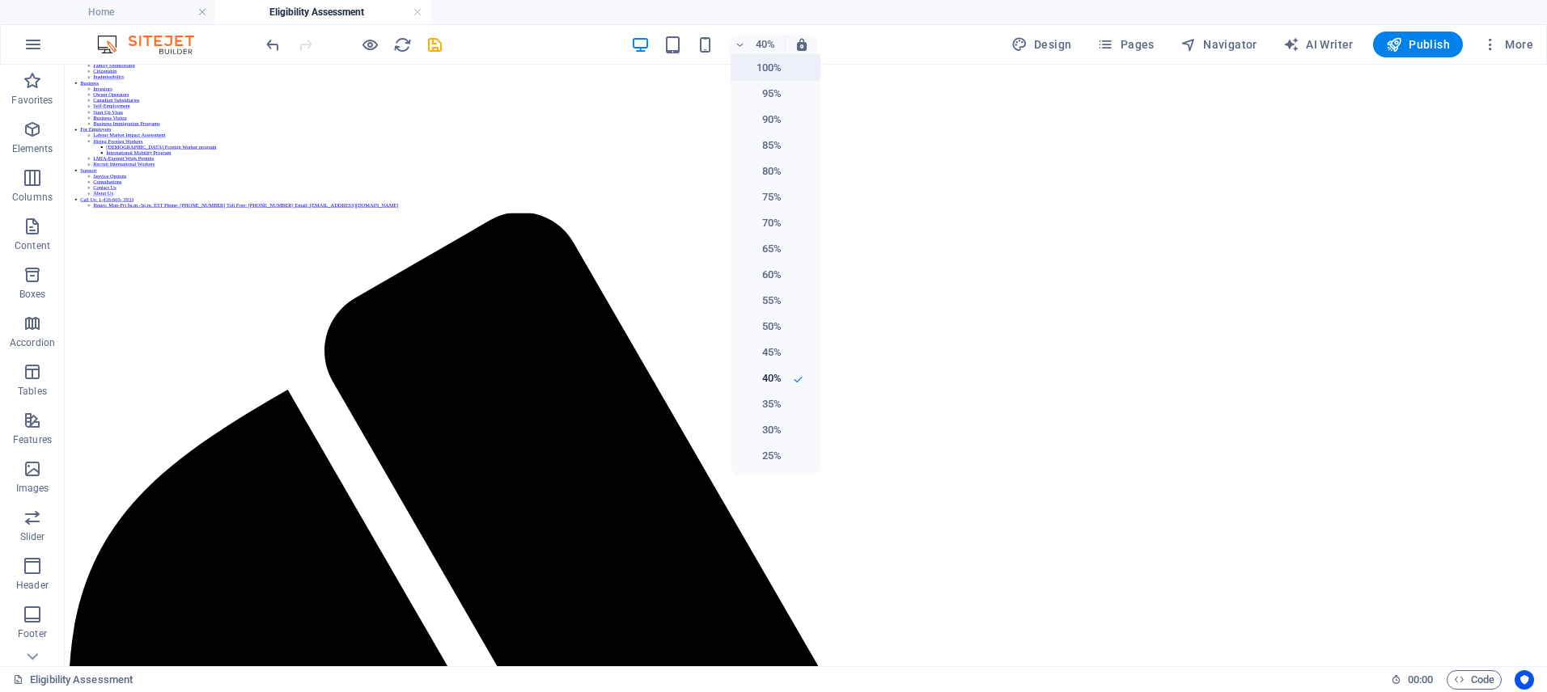
click at [784, 70] on li "100%" at bounding box center [775, 68] width 90 height 26
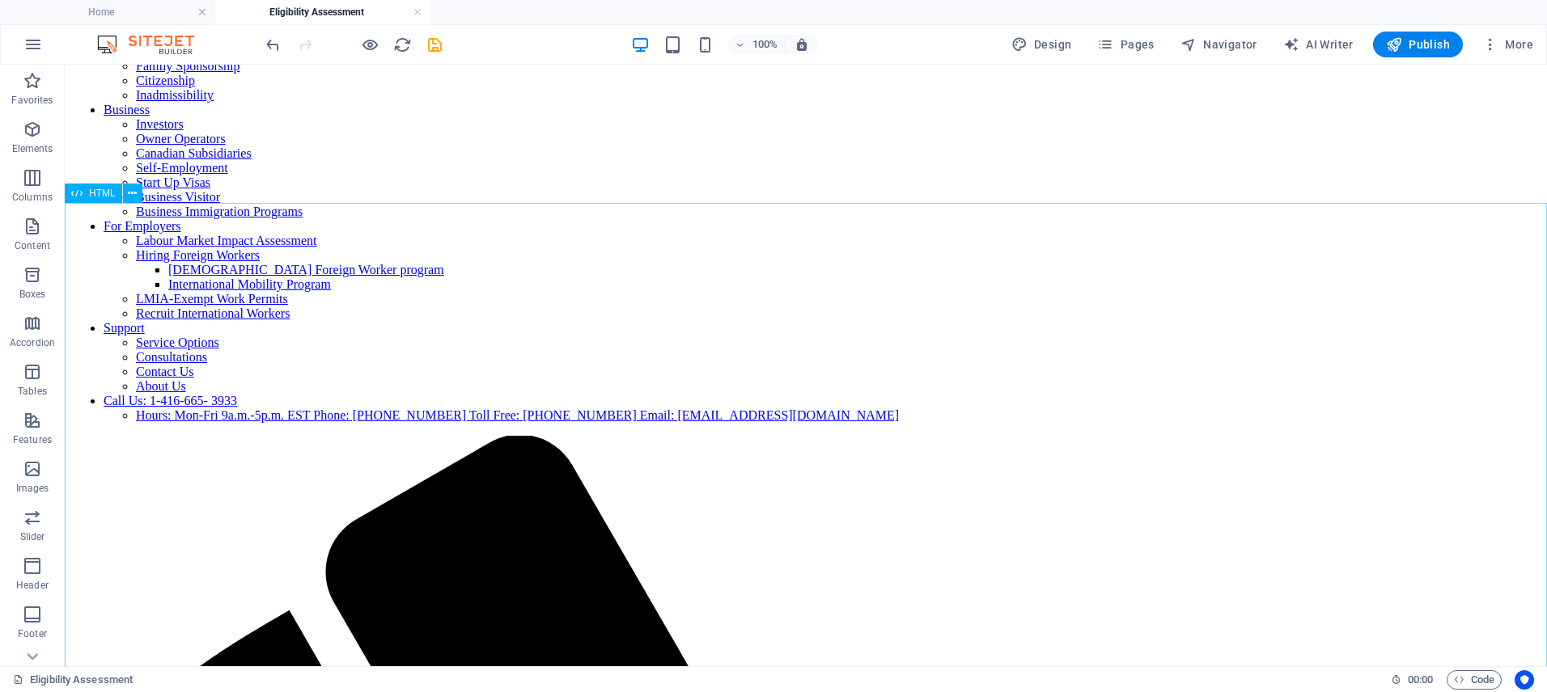
click at [89, 193] on span "HTML" at bounding box center [102, 193] width 27 height 10
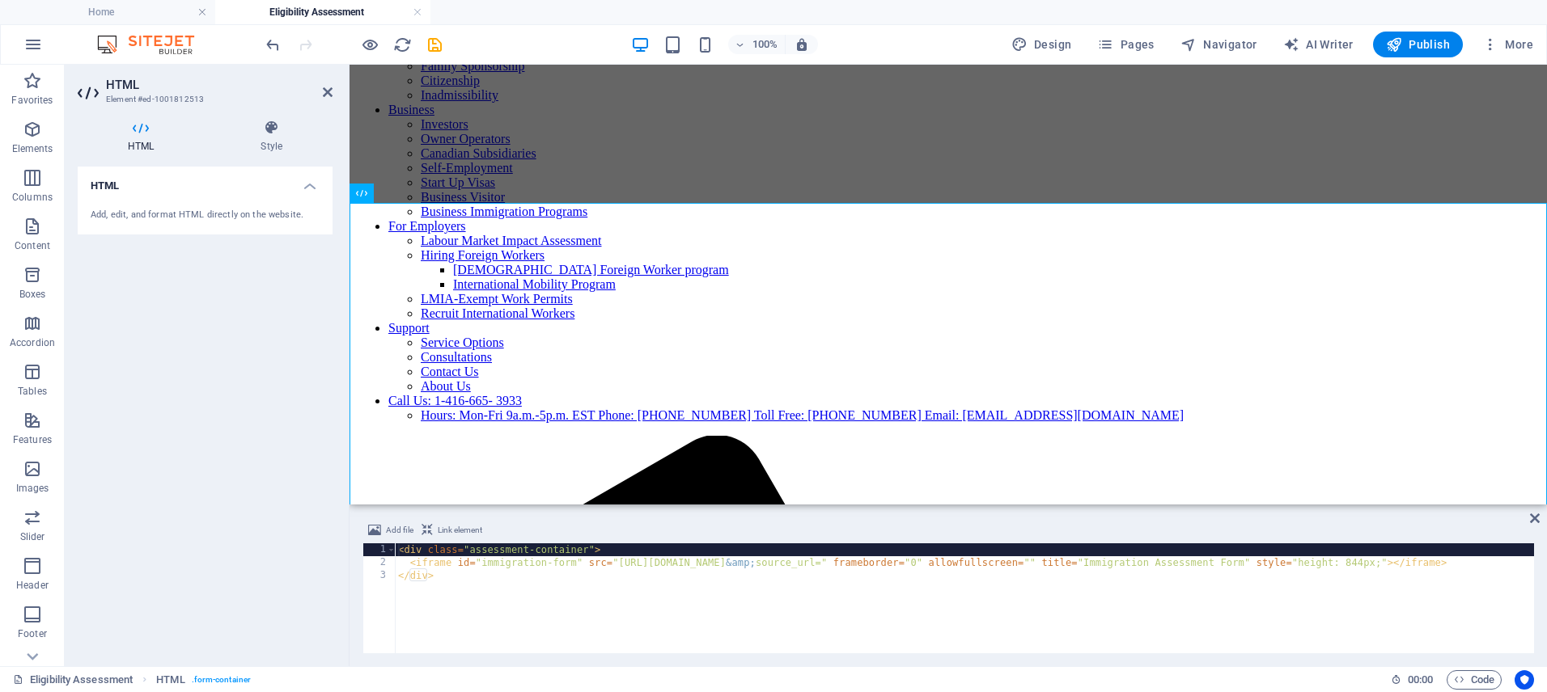
click at [444, 552] on div "< div class = "assessment-container" > < iframe id = "immigration-form" src = "…" at bounding box center [1093, 610] width 1396 height 133
click at [475, 552] on div "< div class = "assessment-container" > < iframe id = "immigration-form" src = "…" at bounding box center [1093, 610] width 1396 height 133
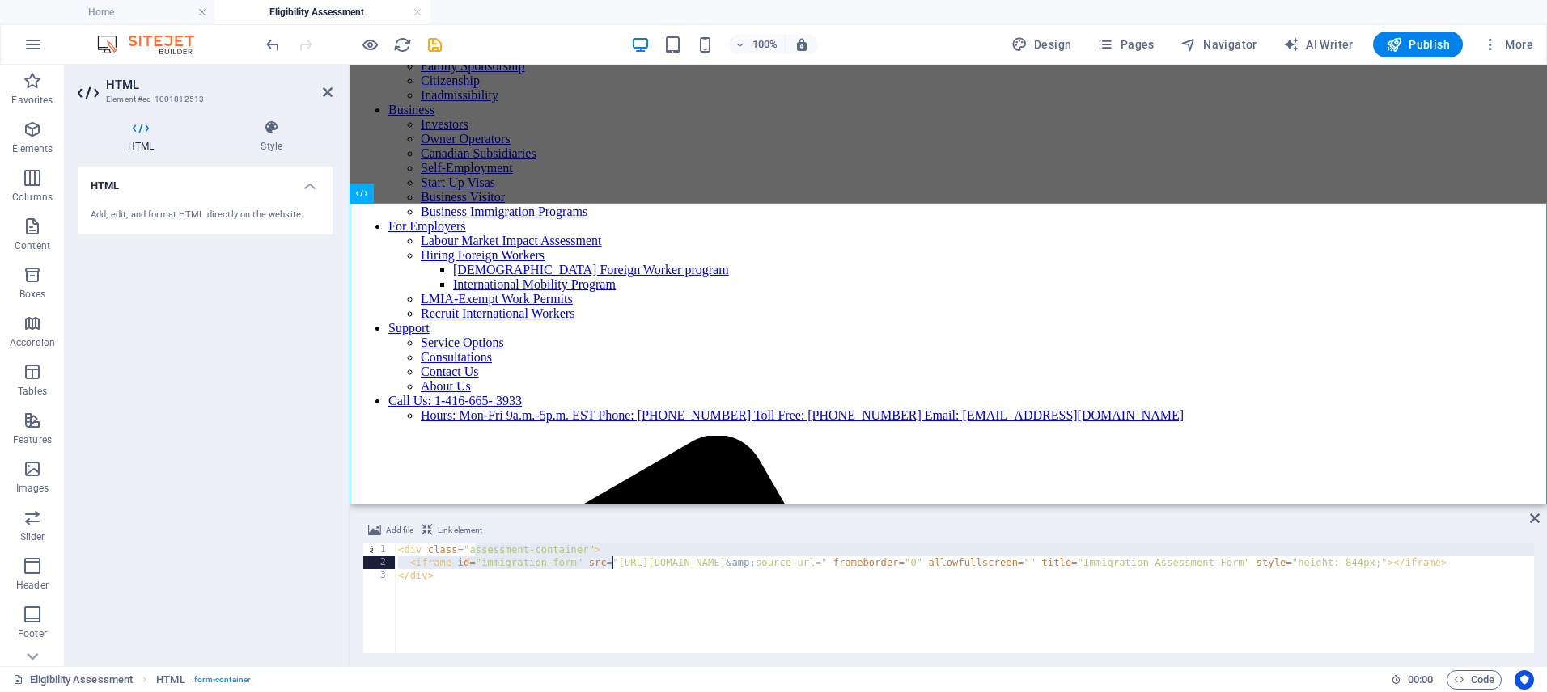
drag, startPoint x: 474, startPoint y: 552, endPoint x: 571, endPoint y: 550, distance: 97.1
click at [603, 556] on div "< div class = "assessment-container" > < iframe id = "immigration-form" src = "…" at bounding box center [1093, 610] width 1396 height 133
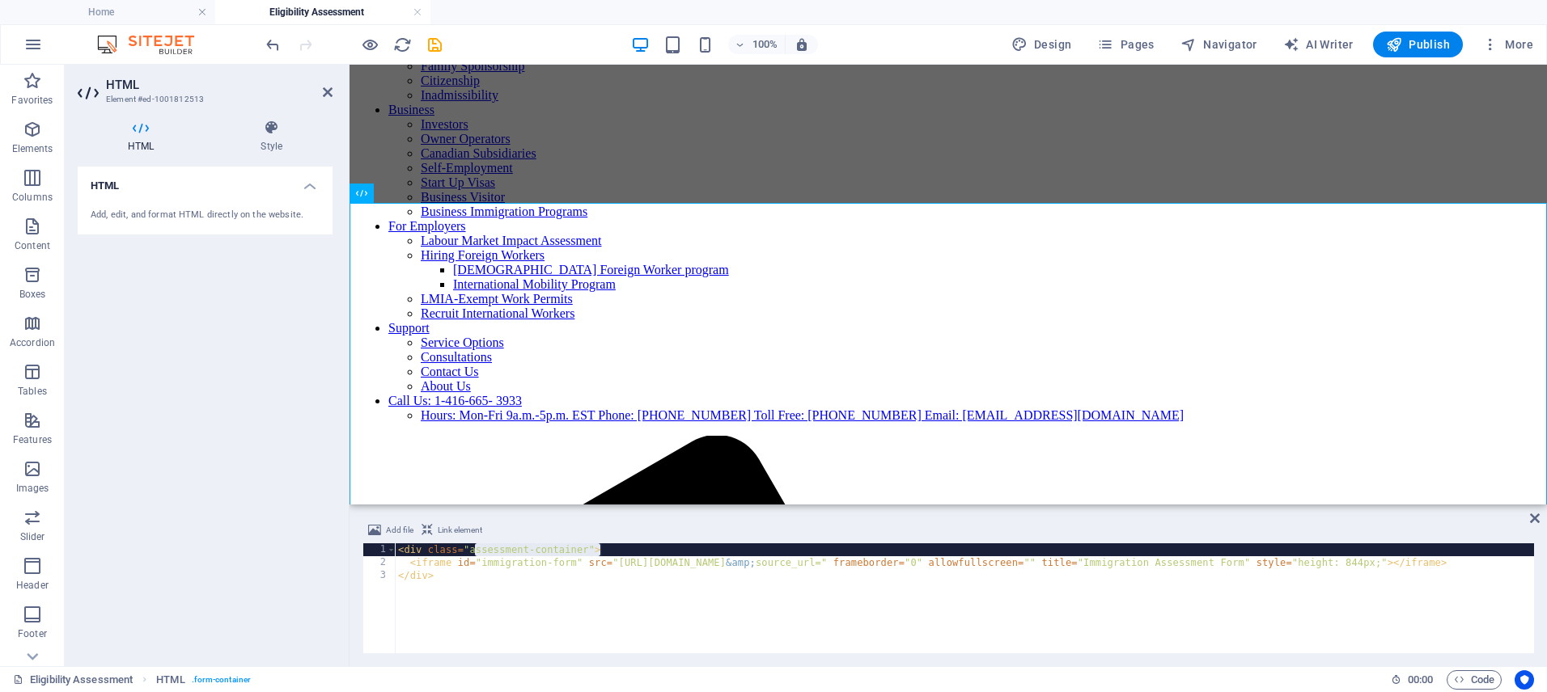
click at [570, 550] on div "< div class = "assessment-container" > < iframe id = "immigration-form" src = "…" at bounding box center [1093, 610] width 1396 height 133
click at [1480, 678] on span "Code" at bounding box center [1474, 680] width 40 height 19
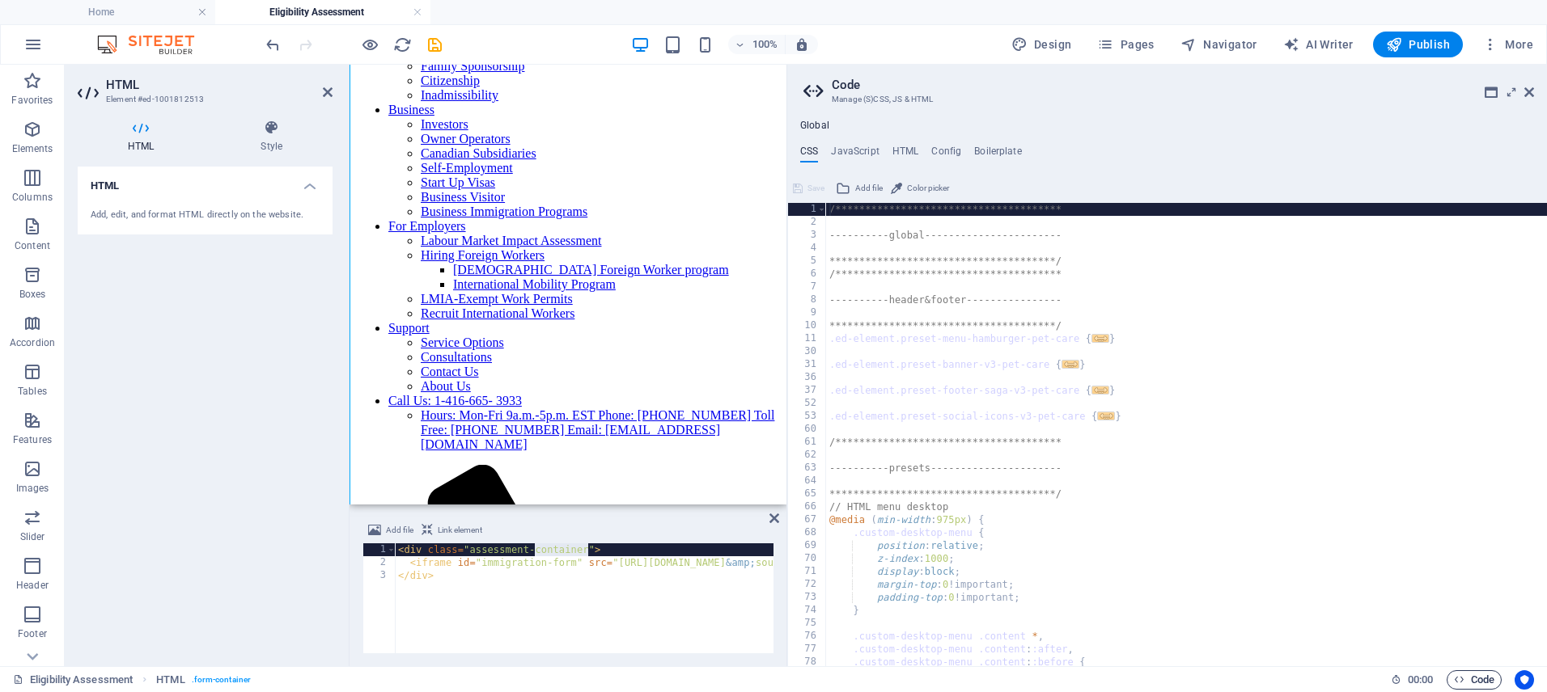
scroll to position [348, 0]
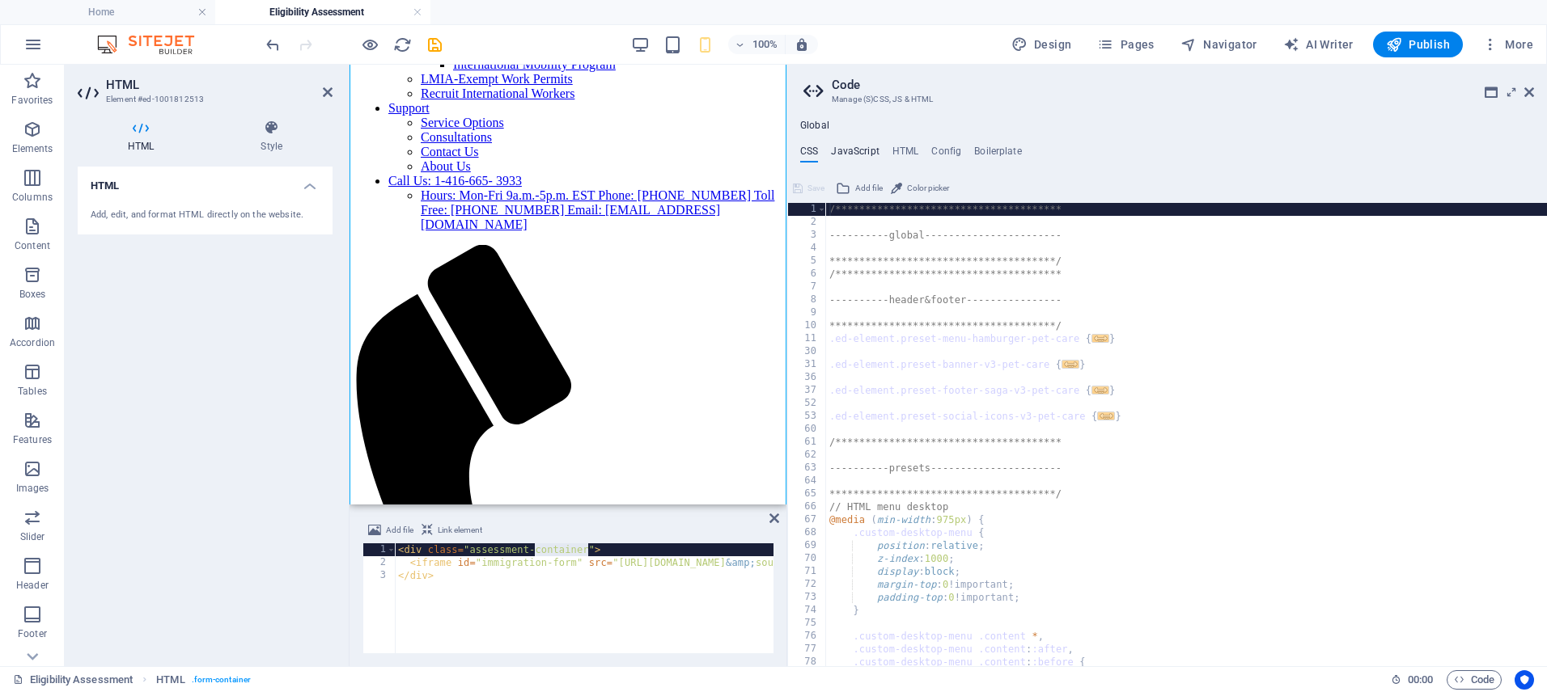
click at [862, 150] on h4 "JavaScript" at bounding box center [855, 155] width 48 height 18
type textarea "document.addEventListener("DOMContentLoaded", () => {"
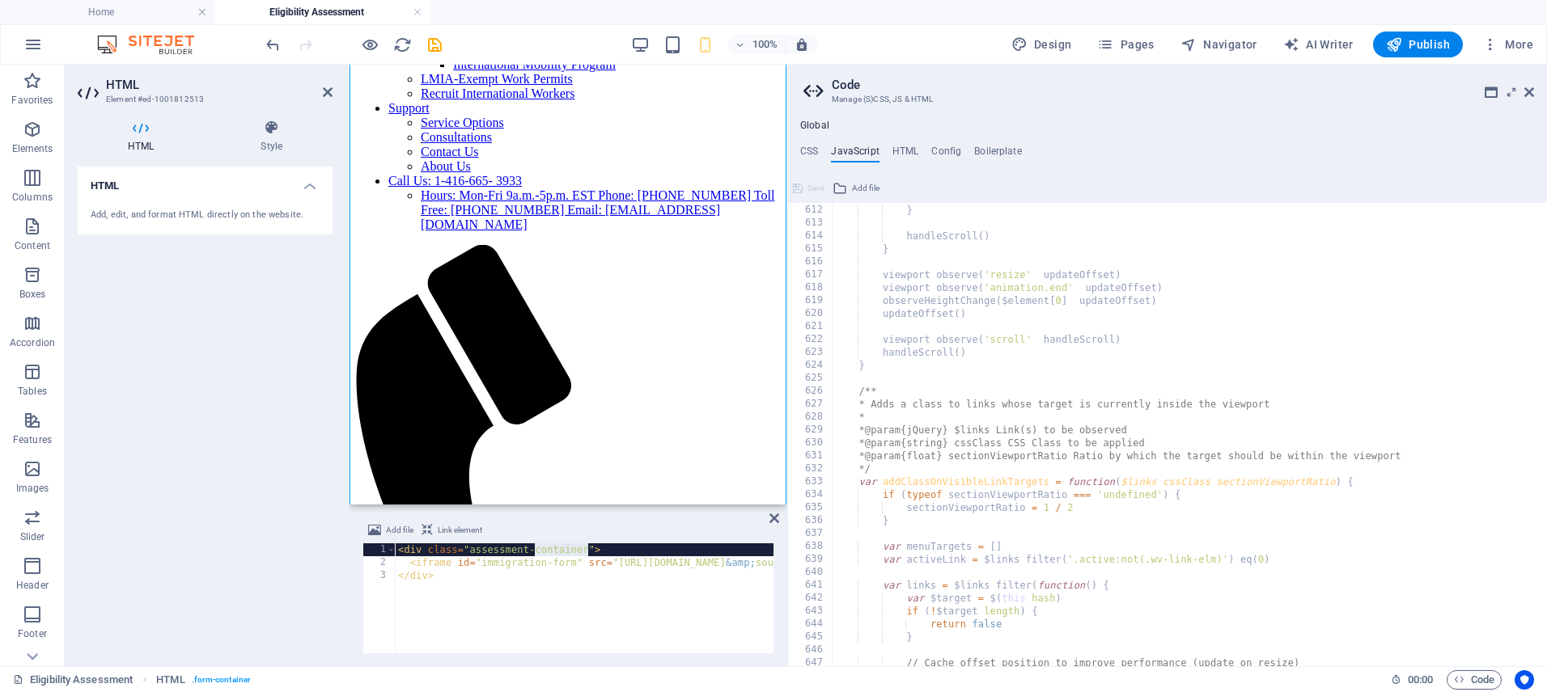
scroll to position [7912, 0]
click at [807, 148] on h4 "CSS" at bounding box center [809, 155] width 18 height 18
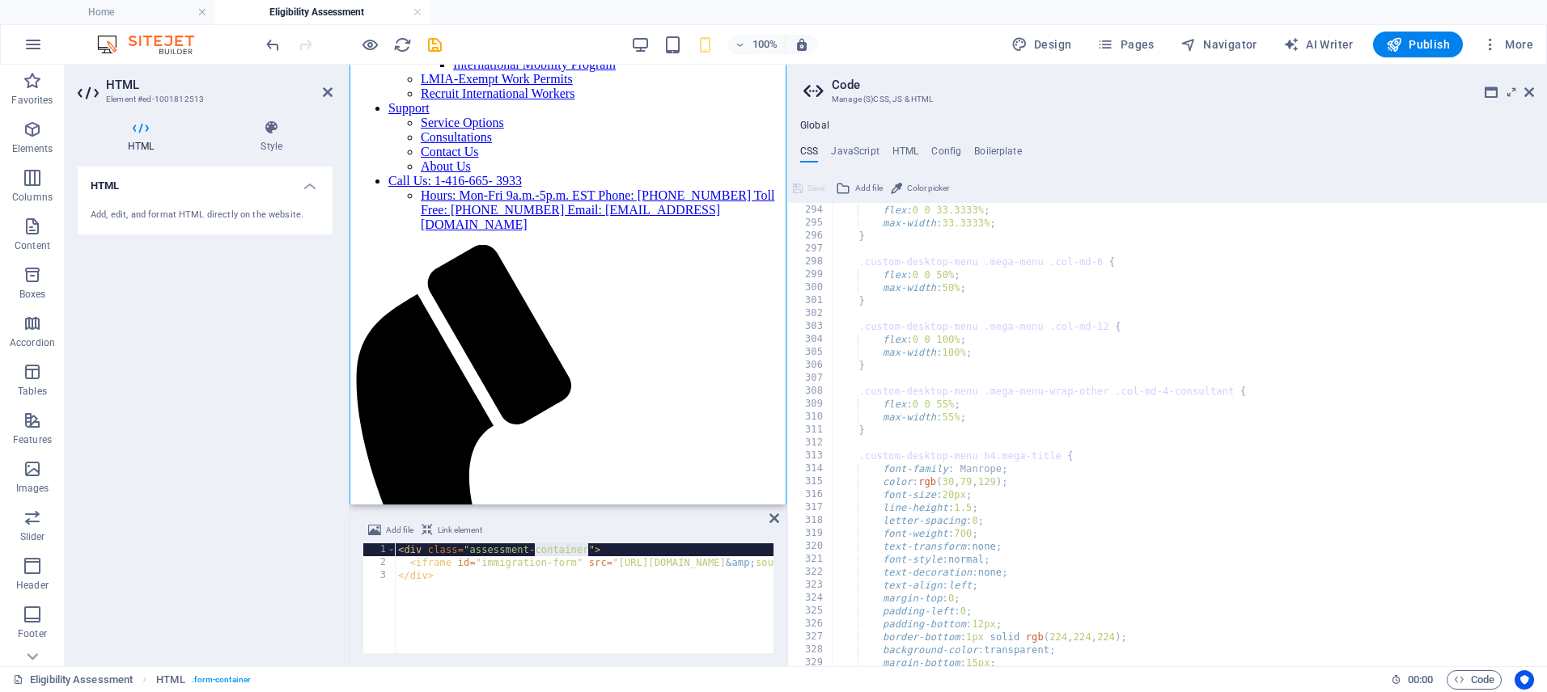
scroll to position [3292, 0]
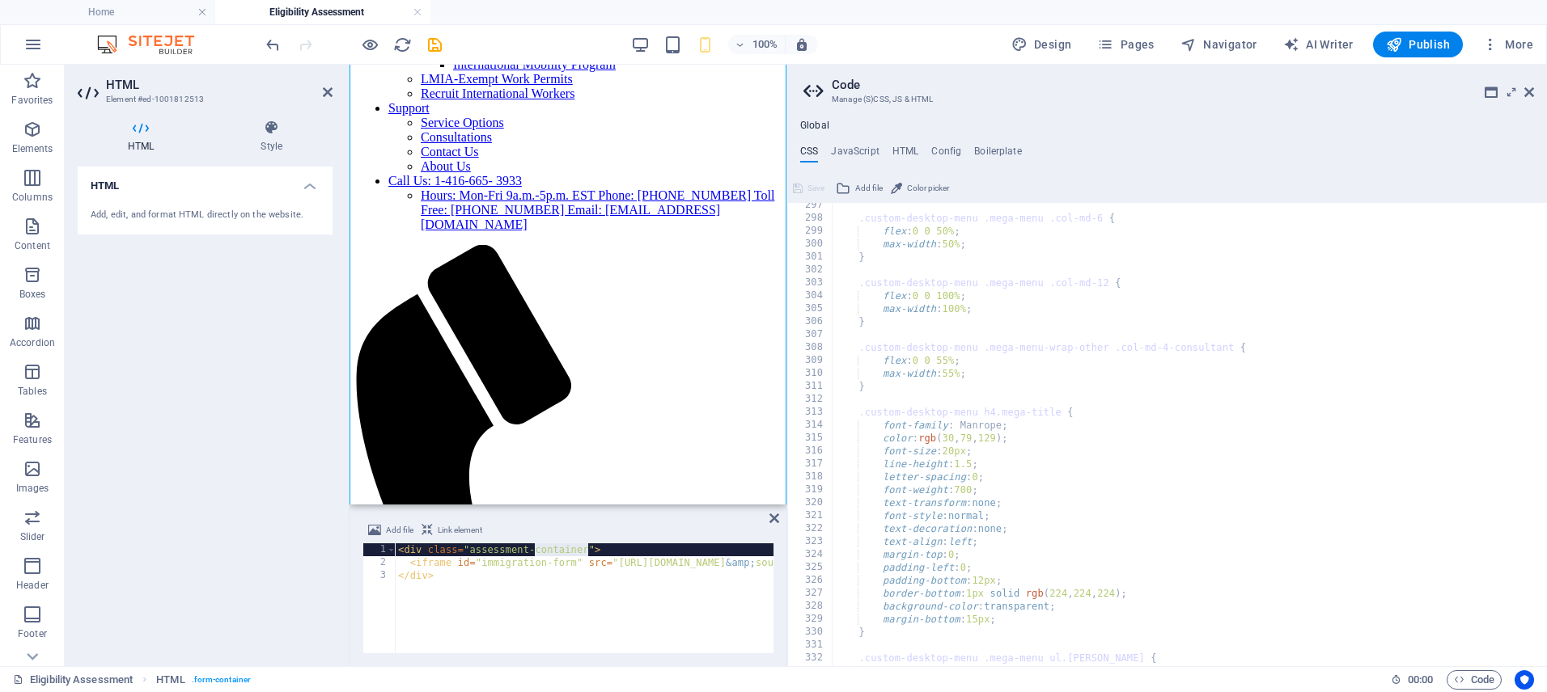
click at [1535, 95] on aside "**********" at bounding box center [1166, 366] width 760 height 602
click at [1529, 95] on icon at bounding box center [1529, 92] width 10 height 13
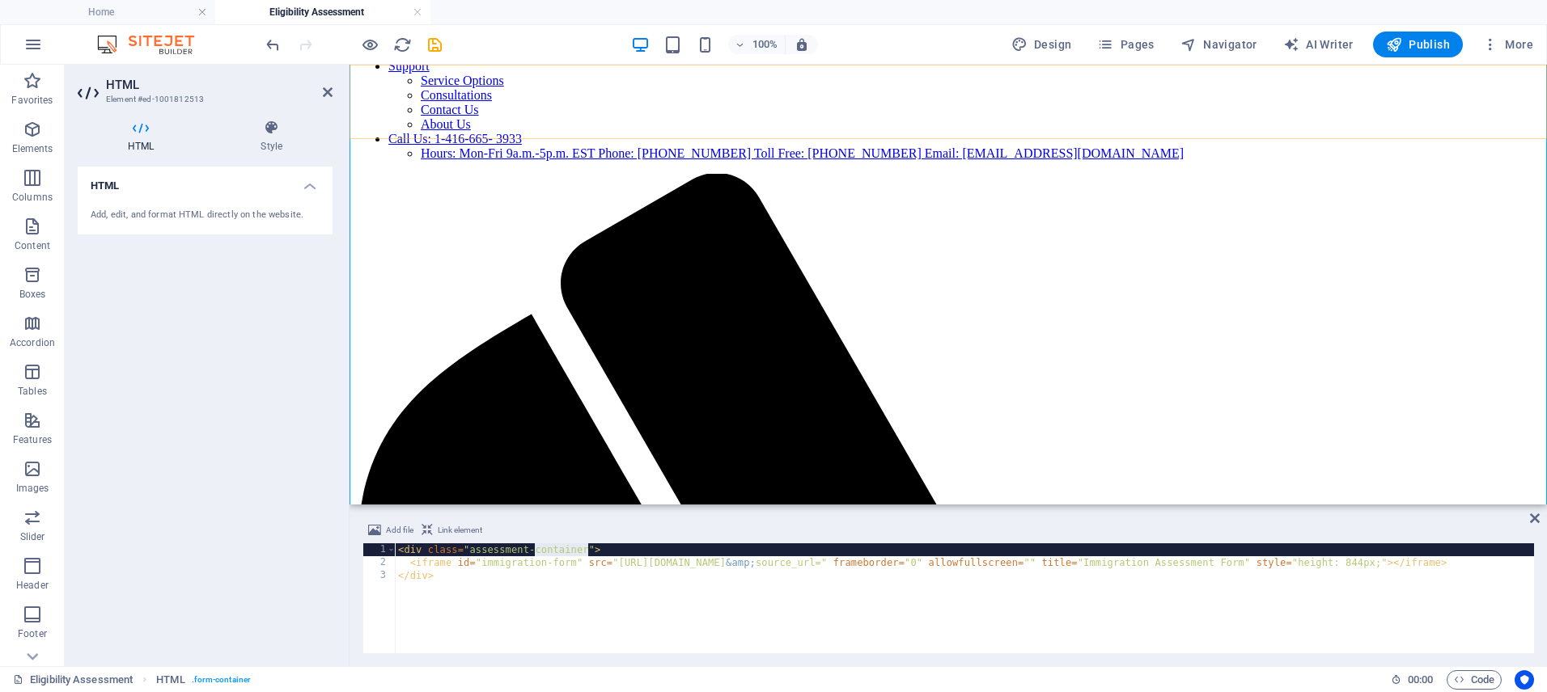
scroll to position [387, 0]
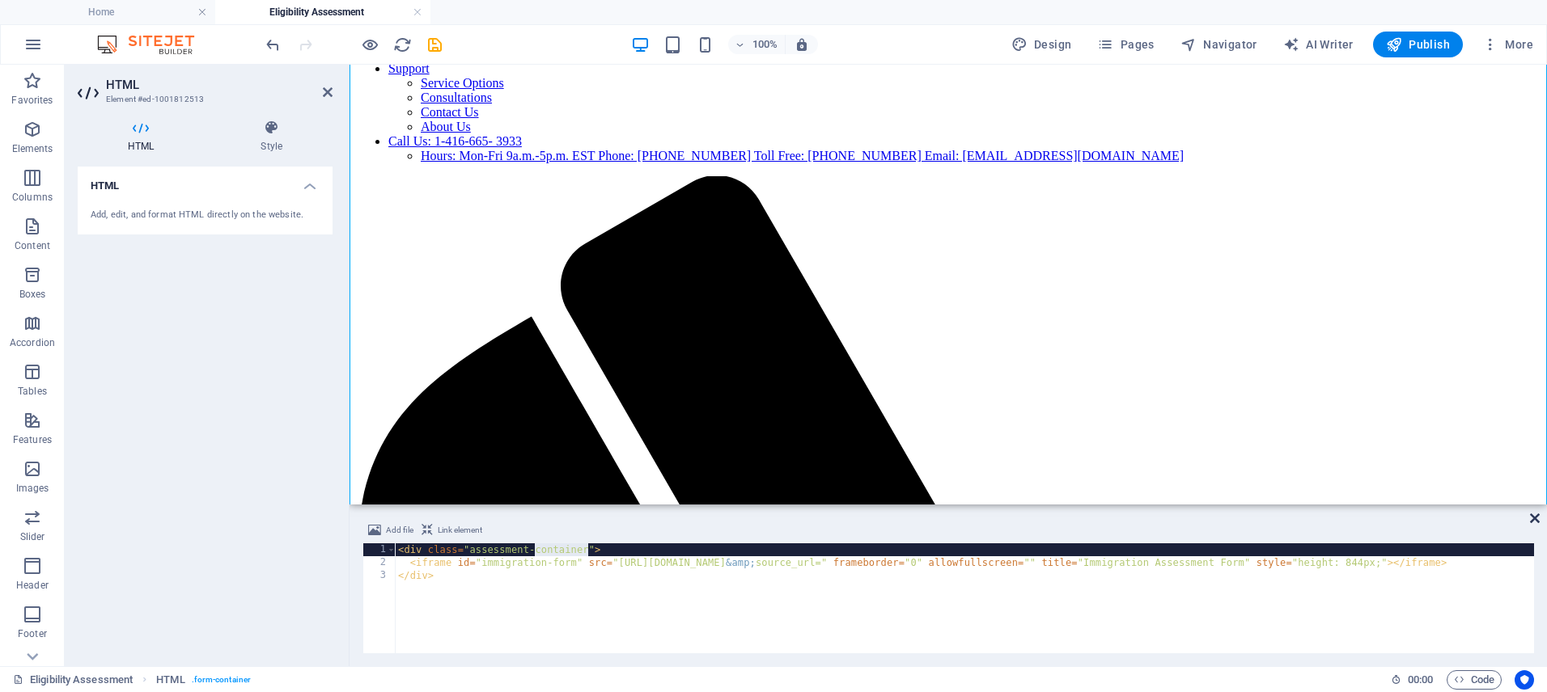
click at [1538, 515] on icon at bounding box center [1535, 518] width 10 height 13
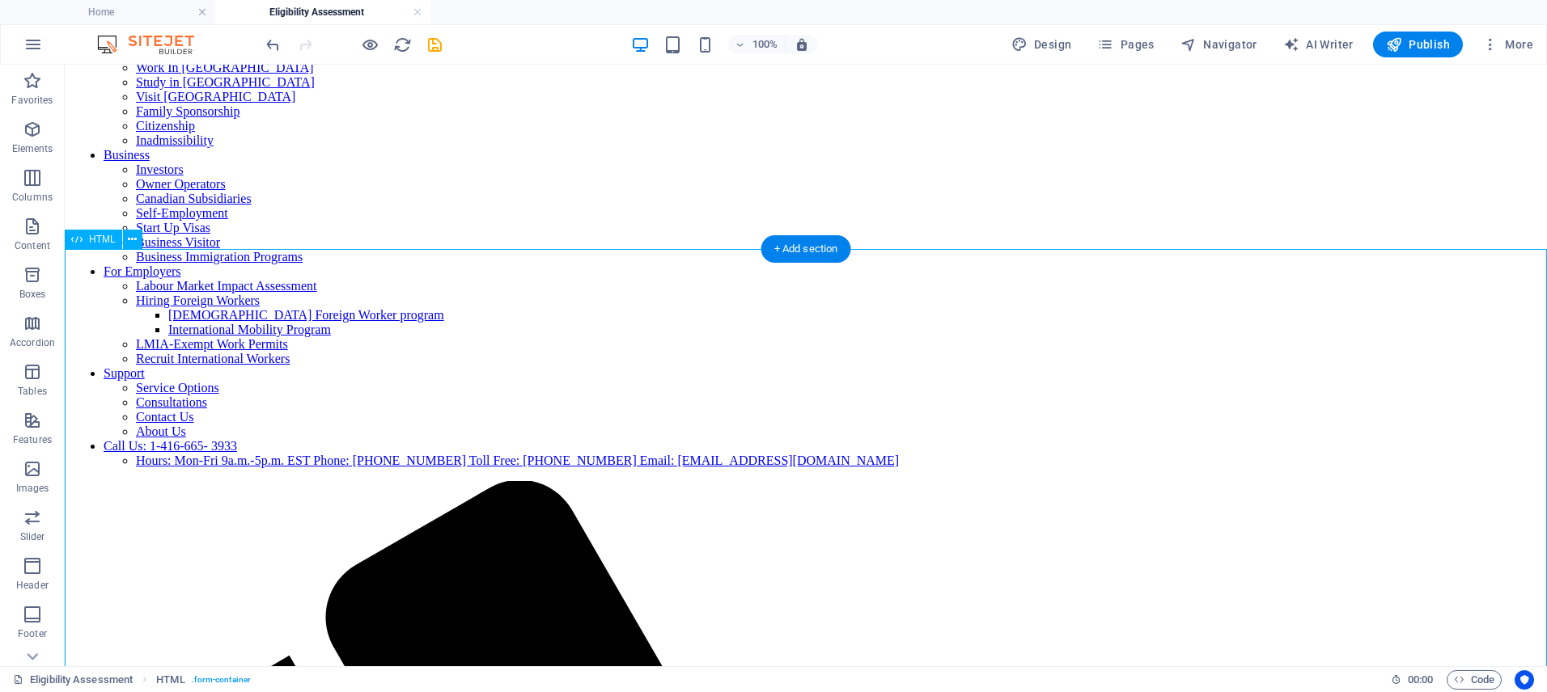
scroll to position [83, 0]
click at [1481, 678] on span "Code" at bounding box center [1474, 680] width 40 height 19
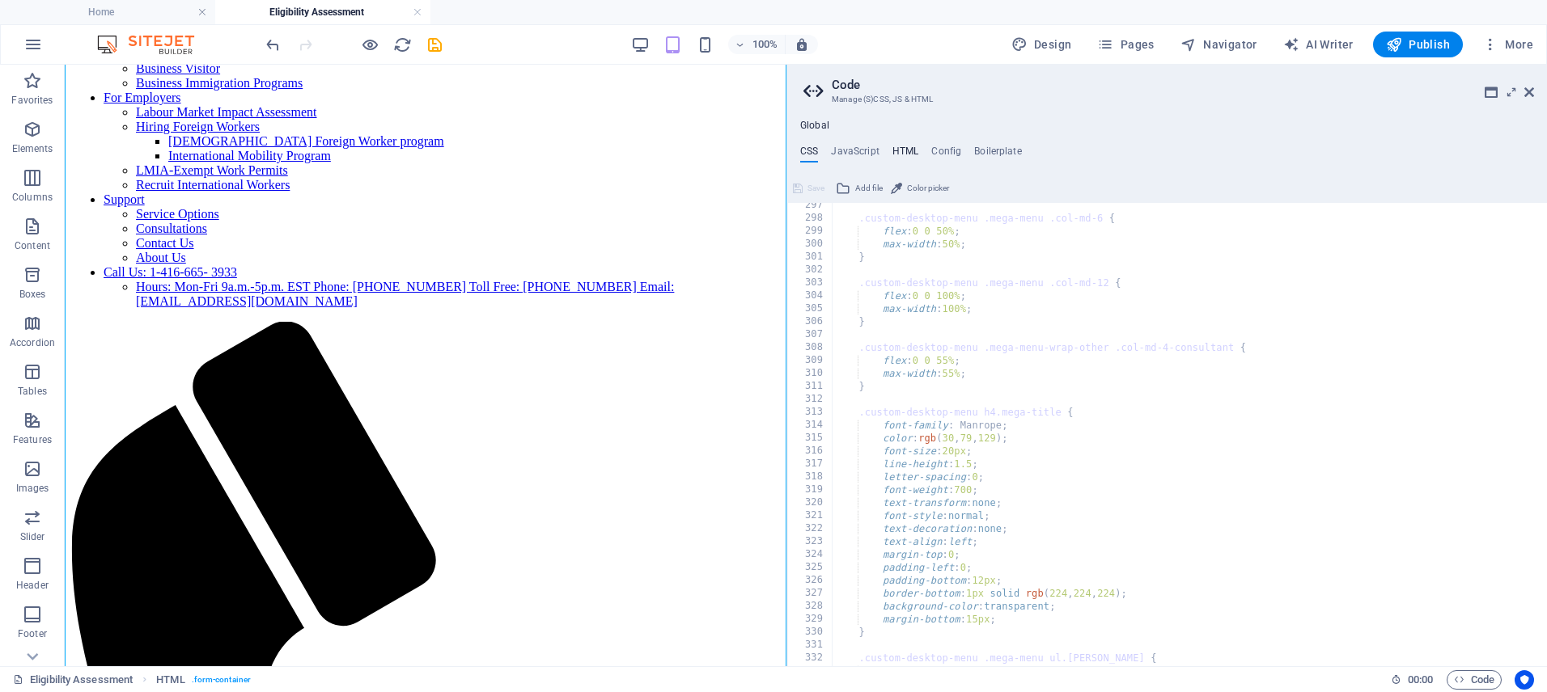
click at [908, 146] on h4 "HTML" at bounding box center [905, 155] width 27 height 18
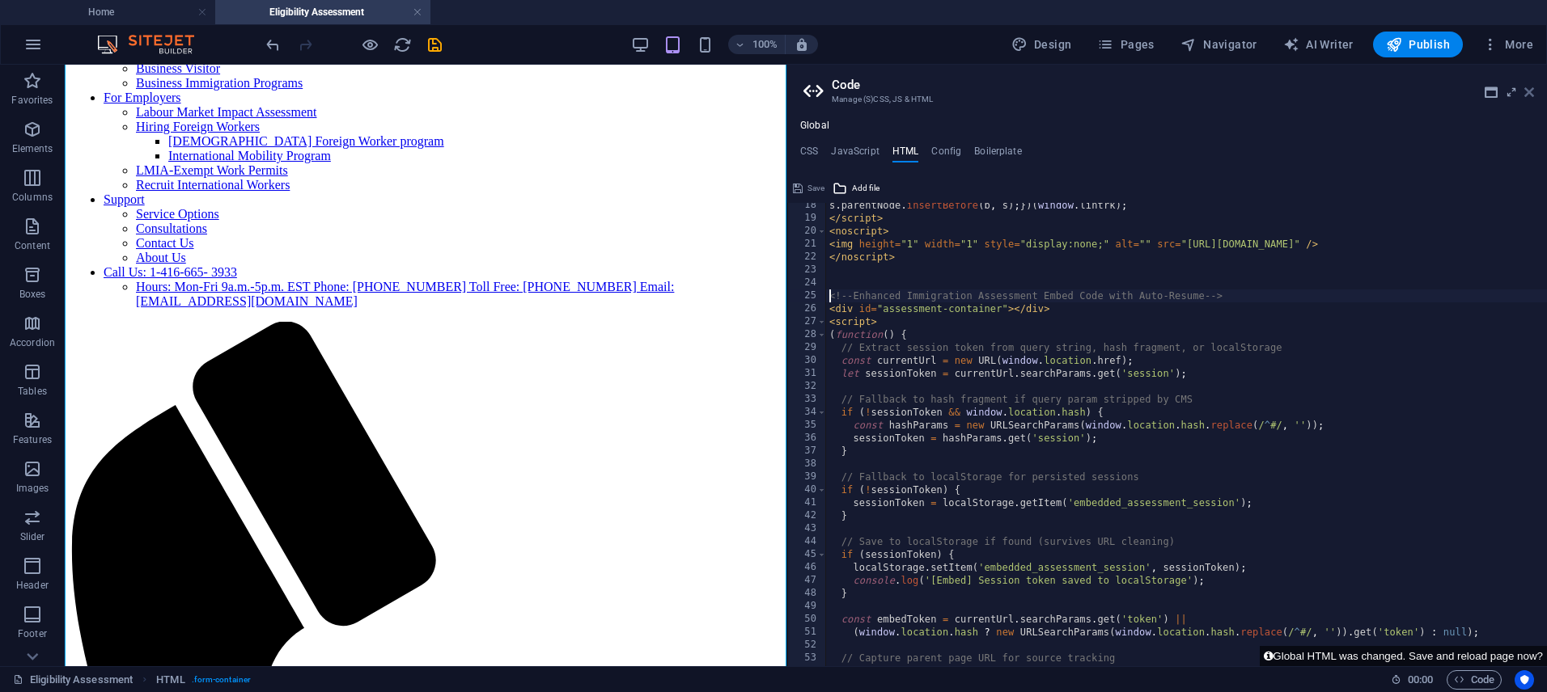
click at [1528, 90] on icon at bounding box center [1529, 92] width 10 height 13
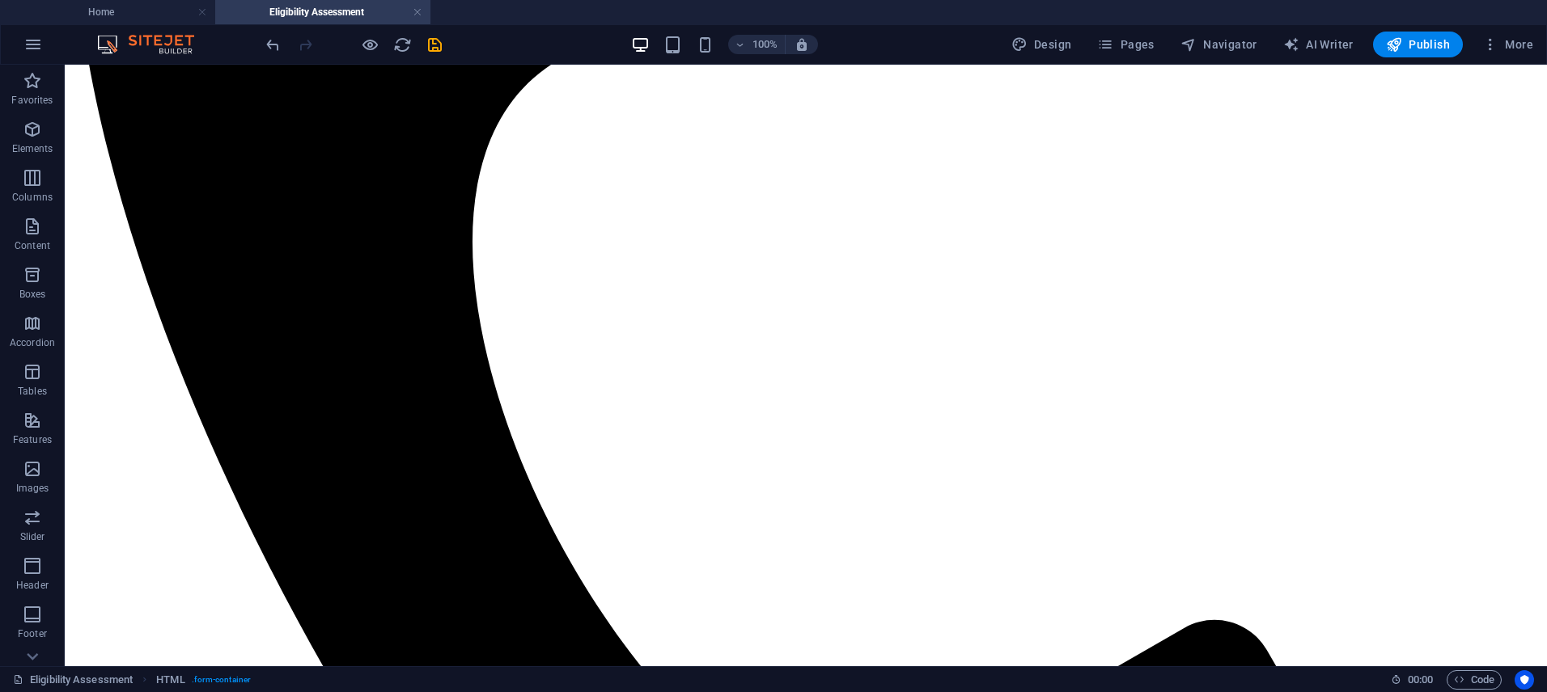
scroll to position [1138, 0]
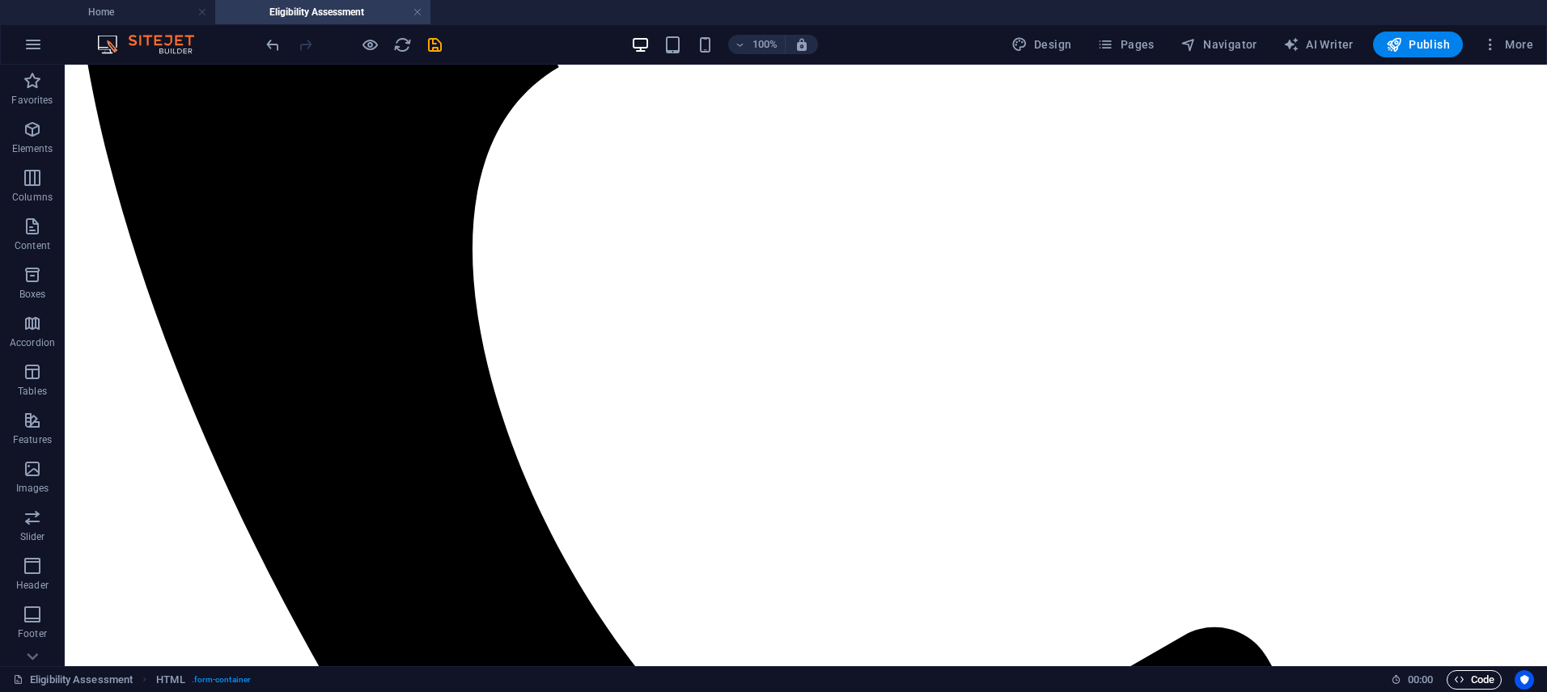
click at [1476, 681] on span "Code" at bounding box center [1474, 680] width 40 height 19
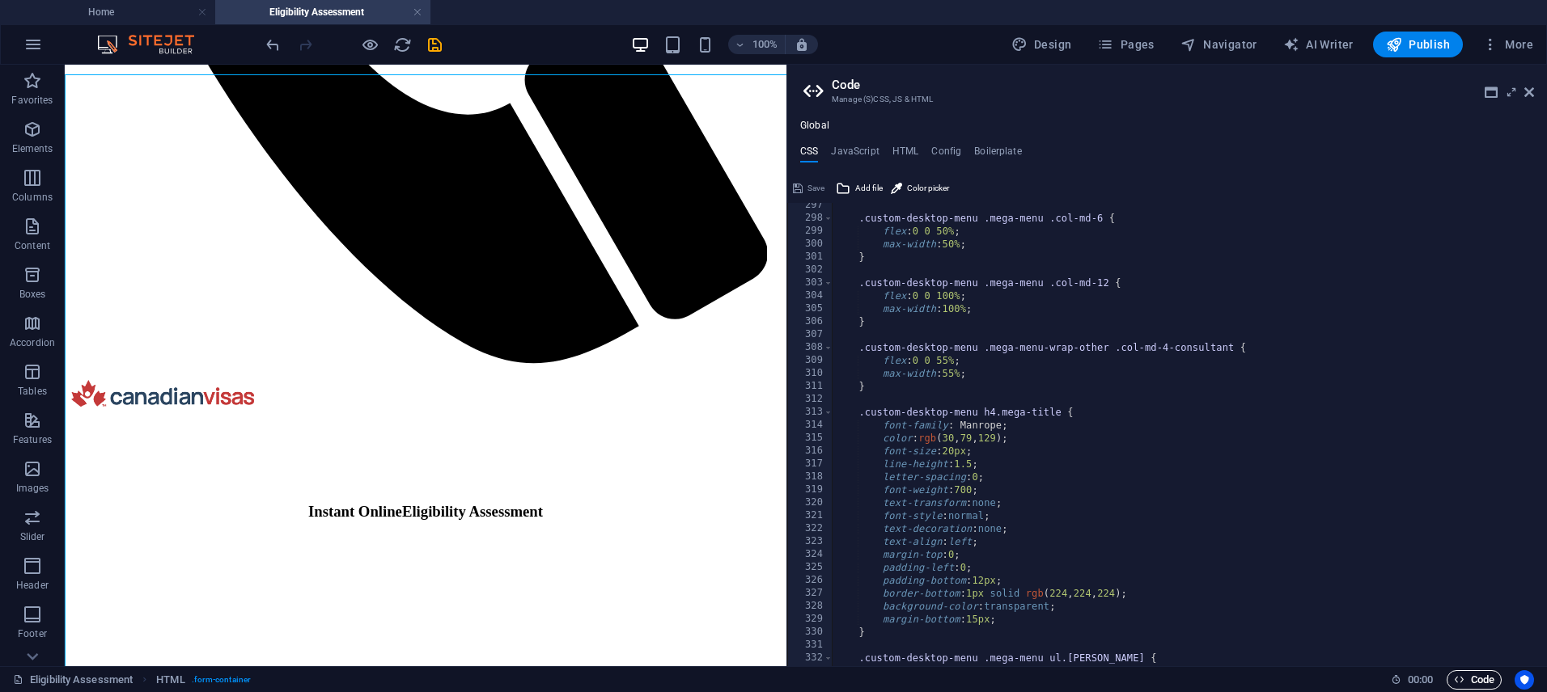
scroll to position [256, 0]
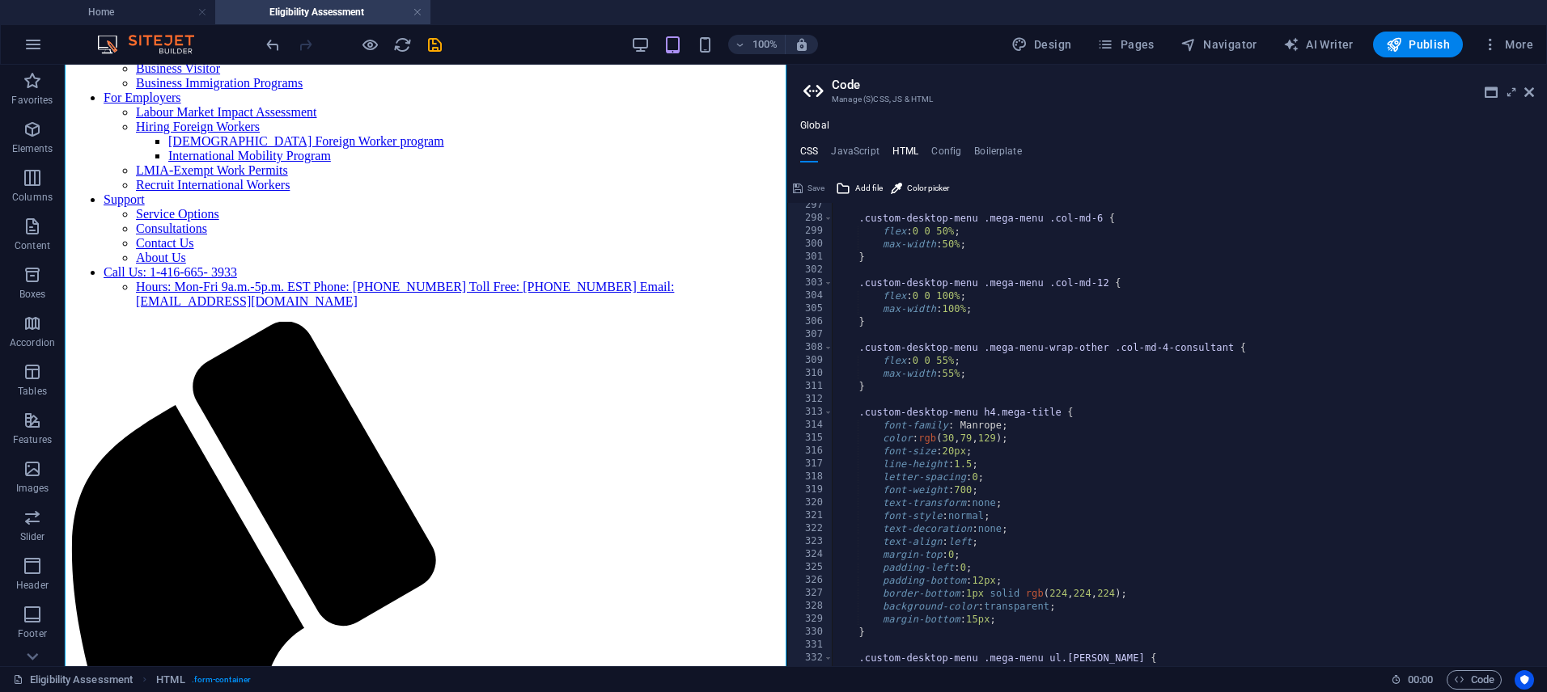
click at [904, 152] on h4 "HTML" at bounding box center [905, 155] width 27 height 18
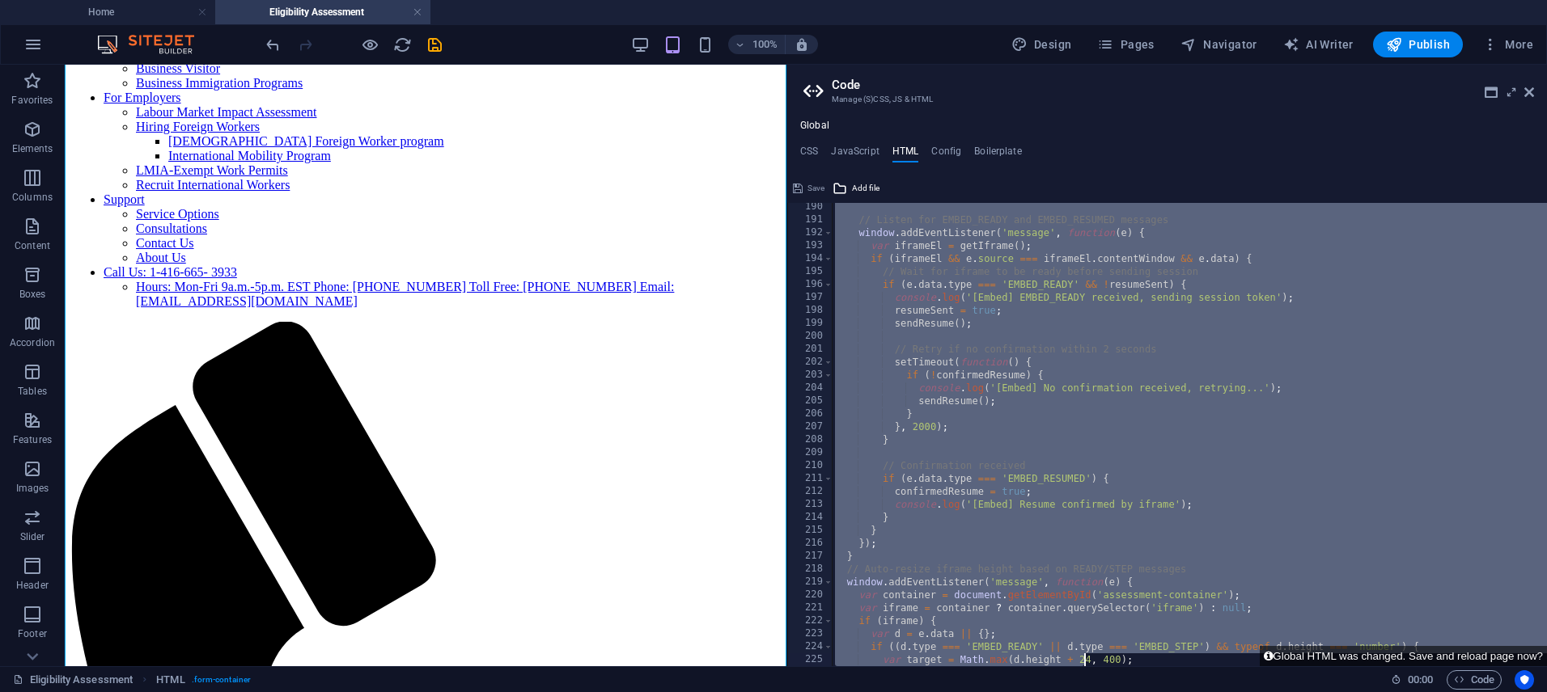
scroll to position [2526, 0]
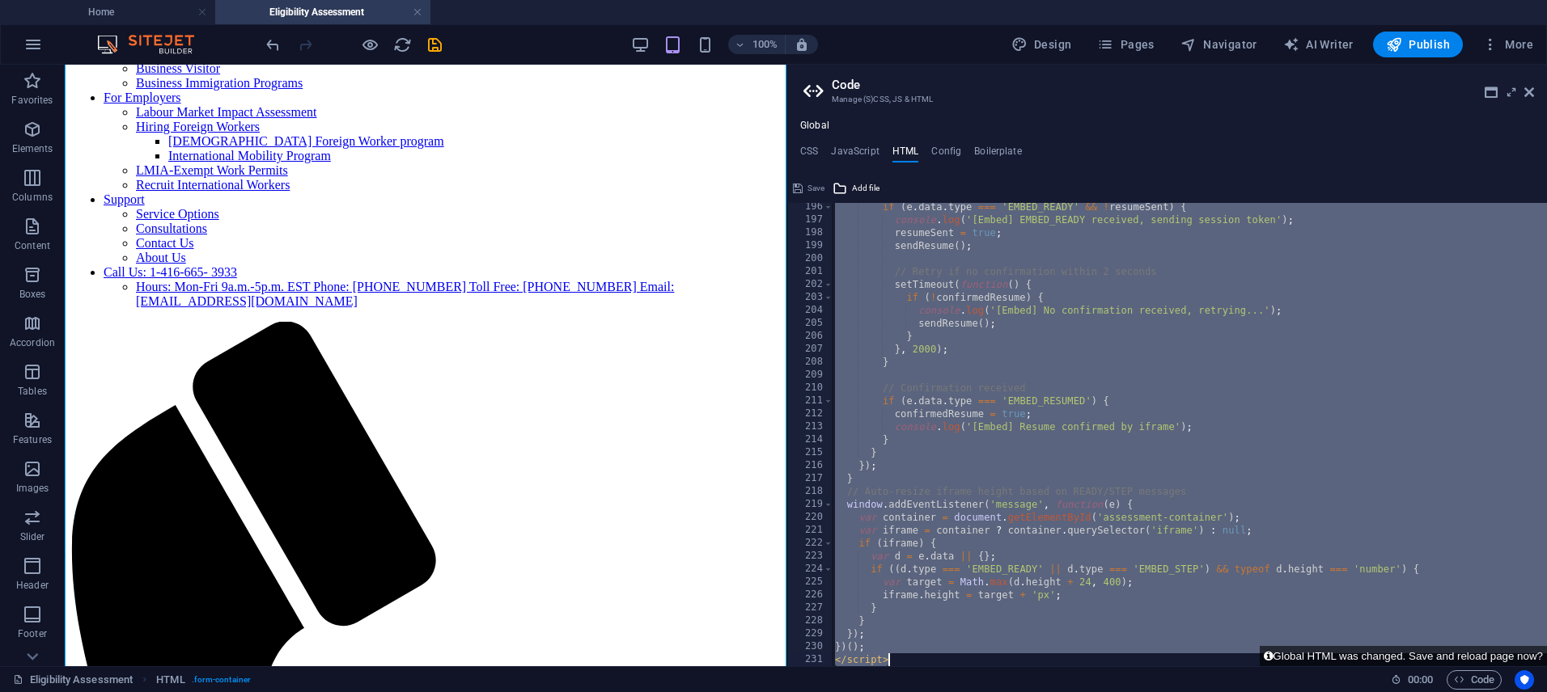
drag, startPoint x: 828, startPoint y: 224, endPoint x: 1082, endPoint y: 684, distance: 525.0
click at [1082, 667] on div "Home Eligibility Assessment Favorites Elements Columns Content Boxes Accordion …" at bounding box center [773, 366] width 1547 height 602
type textarea "})(); </script>"
click at [816, 189] on div "Save" at bounding box center [808, 188] width 36 height 19
click at [1530, 91] on icon at bounding box center [1529, 92] width 10 height 13
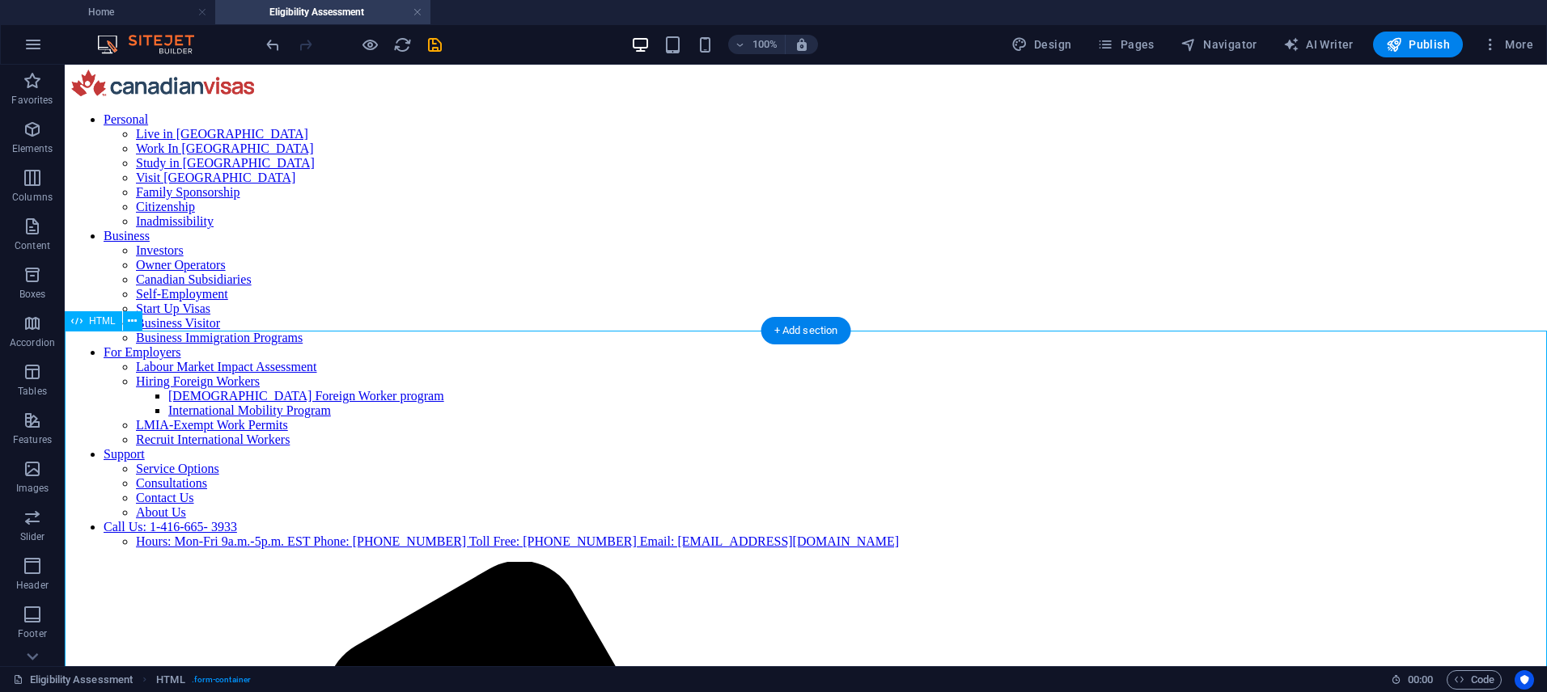
scroll to position [0, 0]
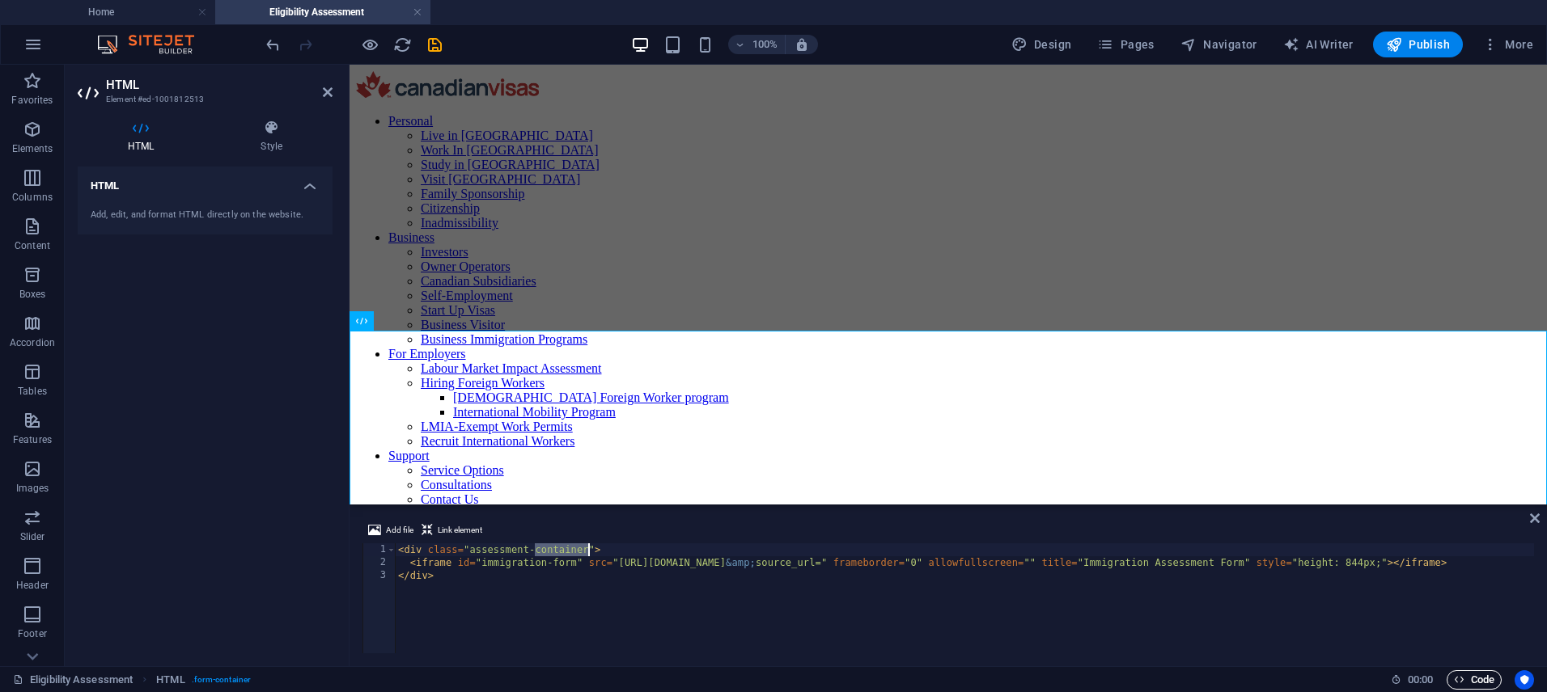
click at [1489, 685] on span "Code" at bounding box center [1474, 680] width 40 height 19
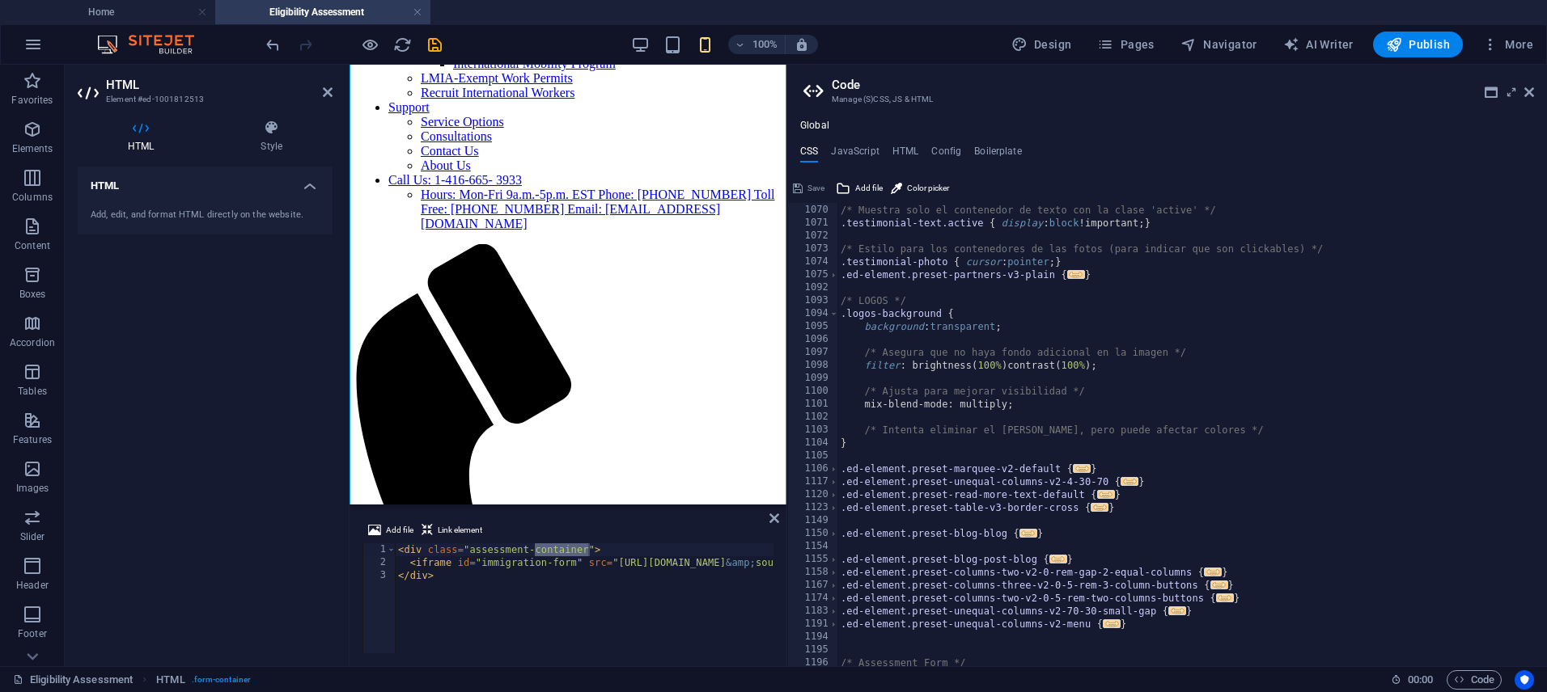
scroll to position [7147, 0]
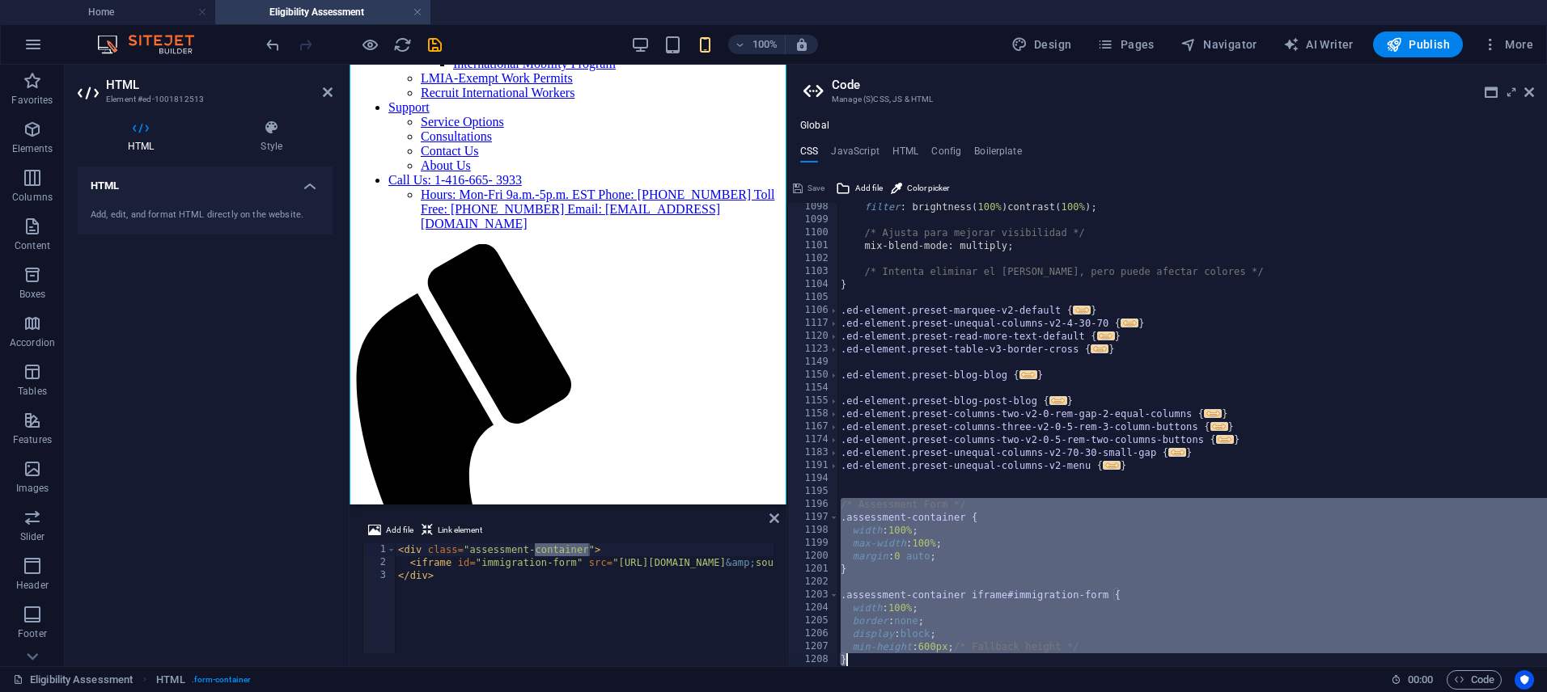
drag, startPoint x: 843, startPoint y: 504, endPoint x: 936, endPoint y: 724, distance: 238.9
click at [936, 692] on html "[DOMAIN_NAME] Home Eligibility Assessment Favorites Elements Columns Content Bo…" at bounding box center [773, 346] width 1547 height 692
type textarea "min-height: 600px; /* Fallback height */ }"
click at [855, 154] on h4 "JavaScript" at bounding box center [855, 155] width 48 height 18
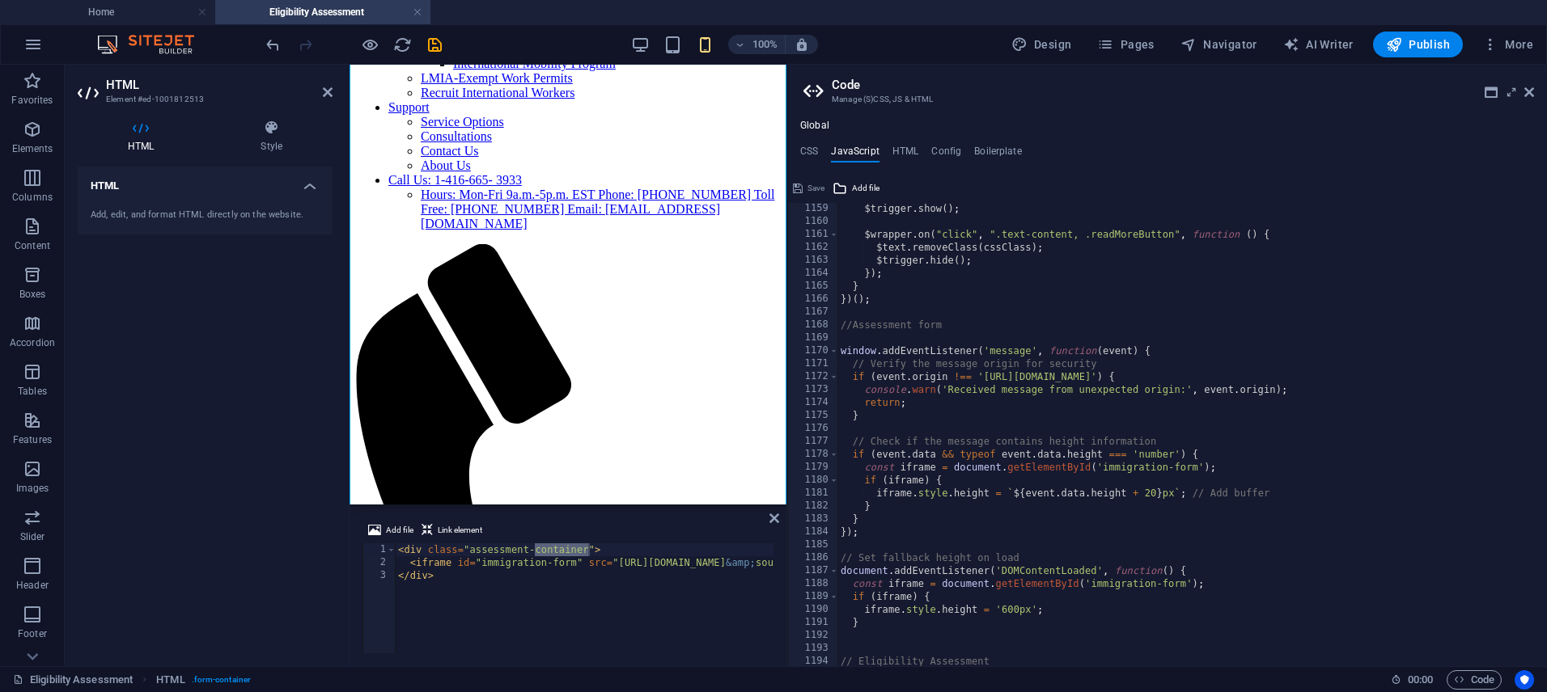
scroll to position [15081, 0]
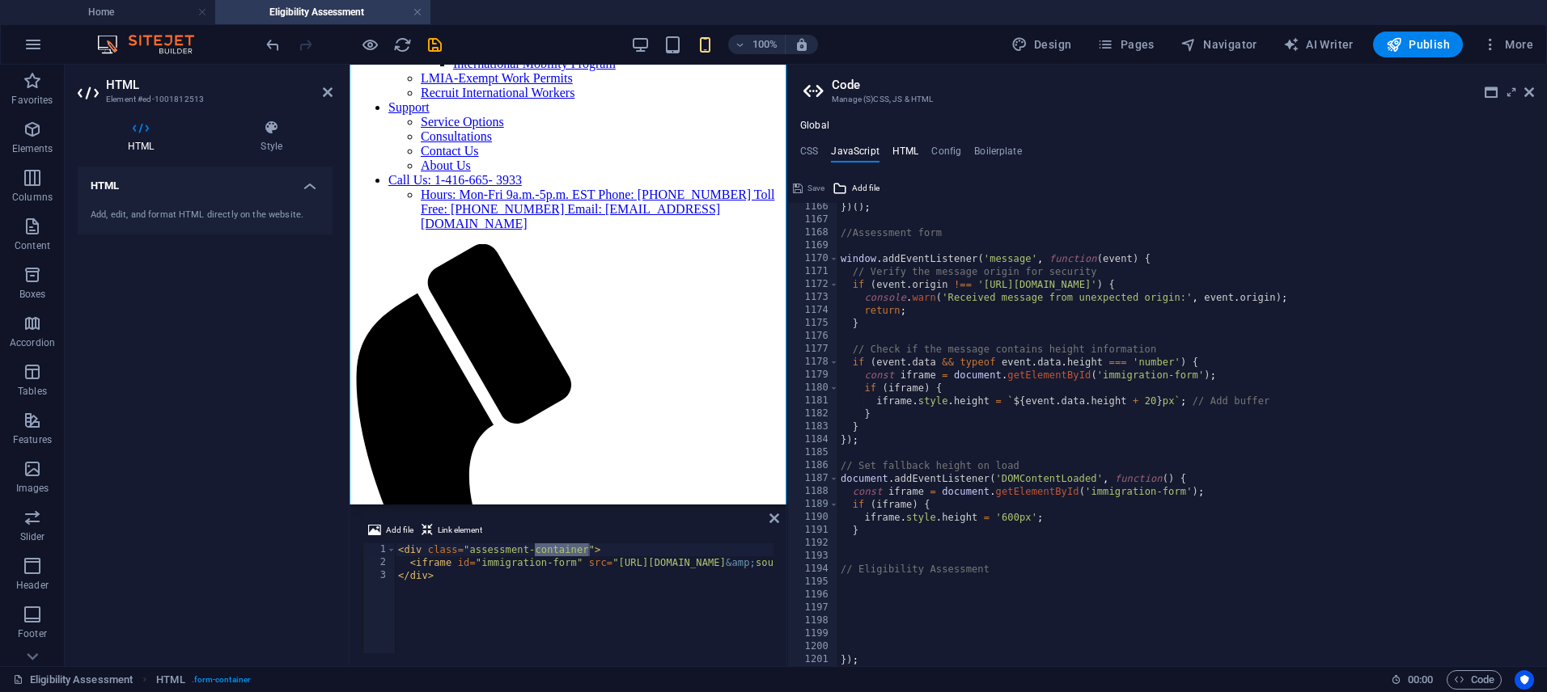
click at [907, 151] on h4 "HTML" at bounding box center [905, 155] width 27 height 18
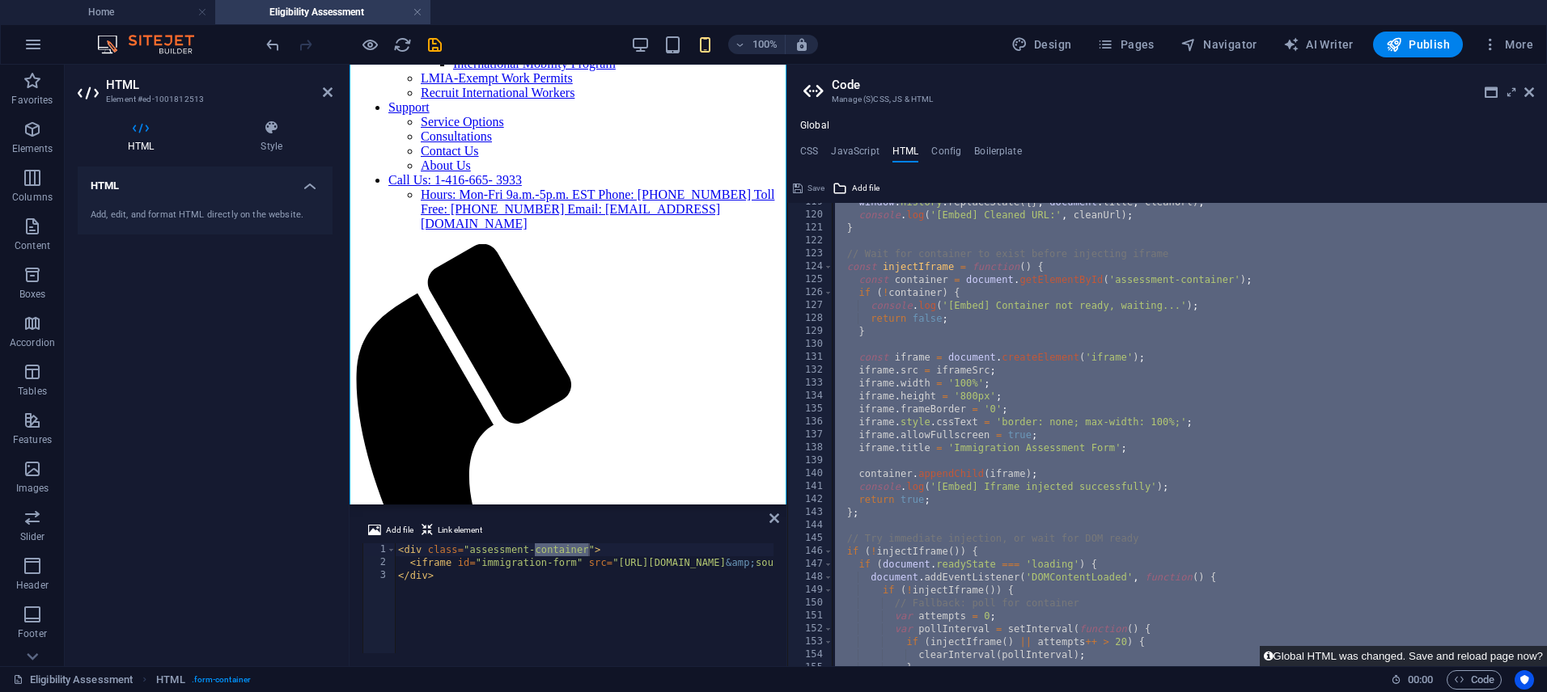
scroll to position [1328, 0]
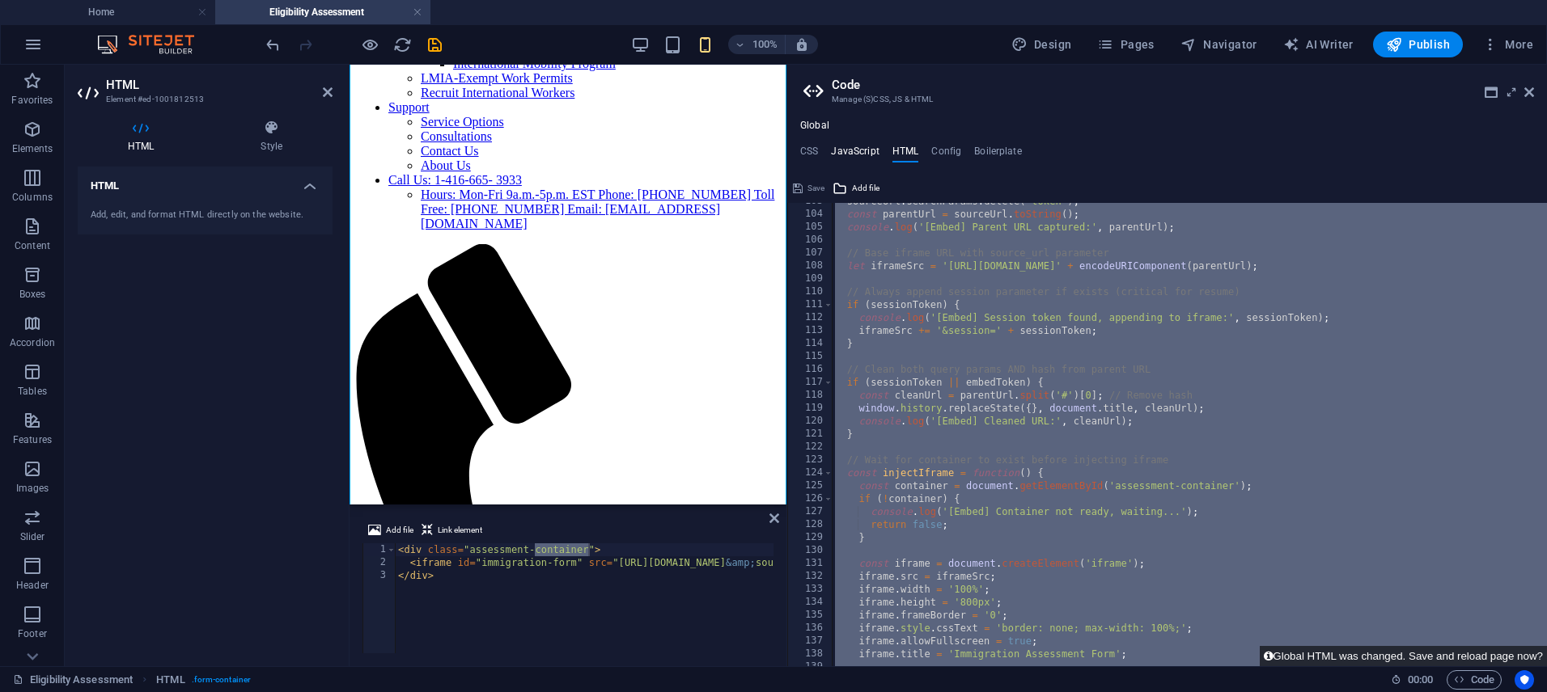
click at [856, 151] on h4 "JavaScript" at bounding box center [855, 155] width 48 height 18
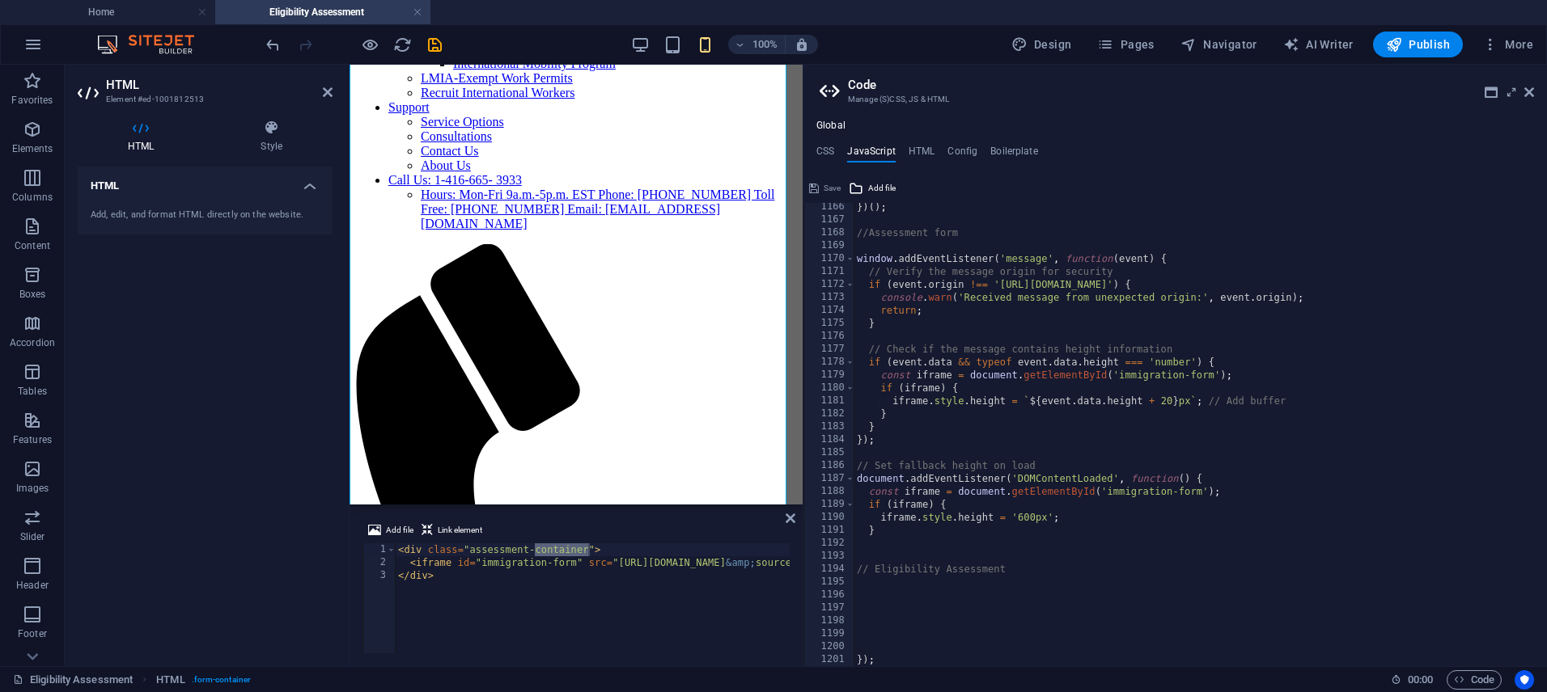
scroll to position [338, 0]
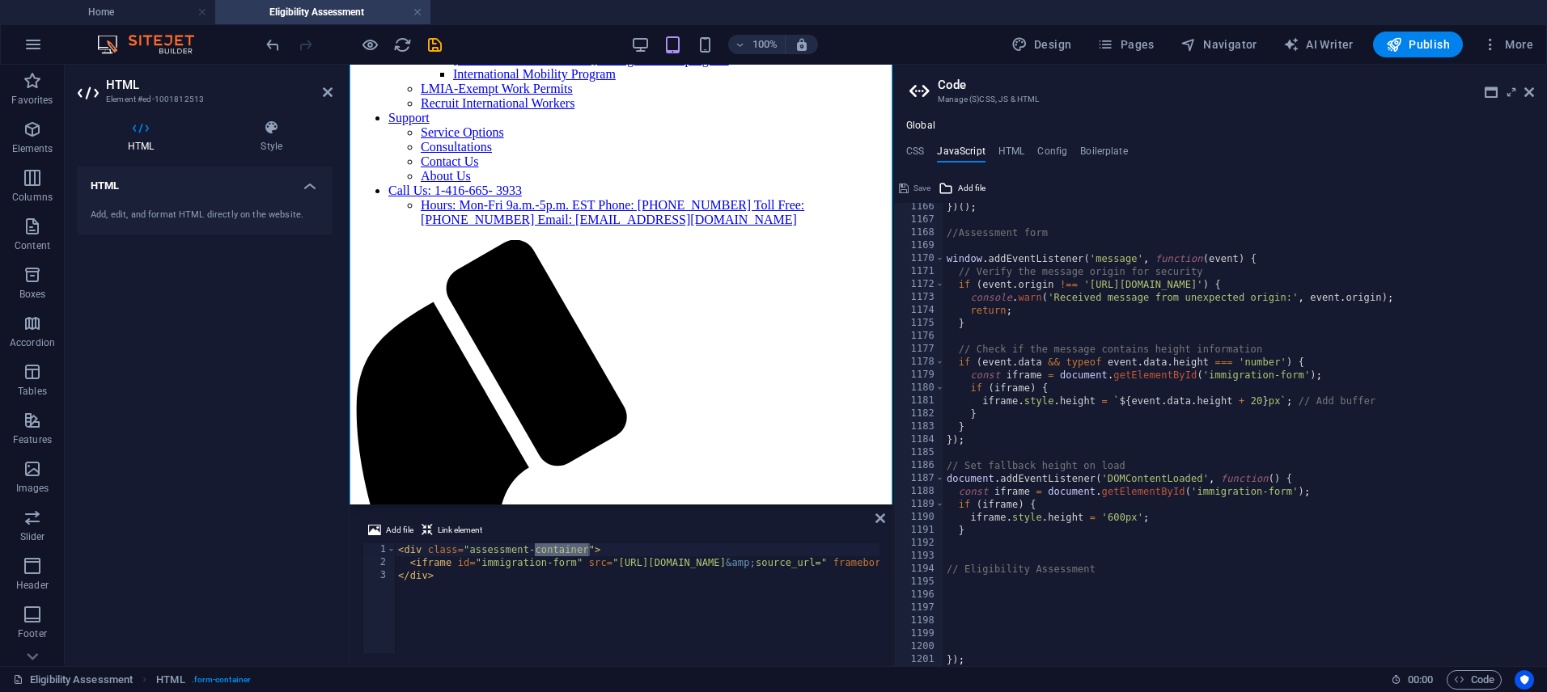
drag, startPoint x: 787, startPoint y: 145, endPoint x: 541, endPoint y: 89, distance: 252.2
click at [889, 153] on div "Home Eligibility Assessment Favorites Elements Columns Content Boxes Accordion …" at bounding box center [773, 366] width 1547 height 602
click at [332, 93] on icon at bounding box center [328, 92] width 10 height 13
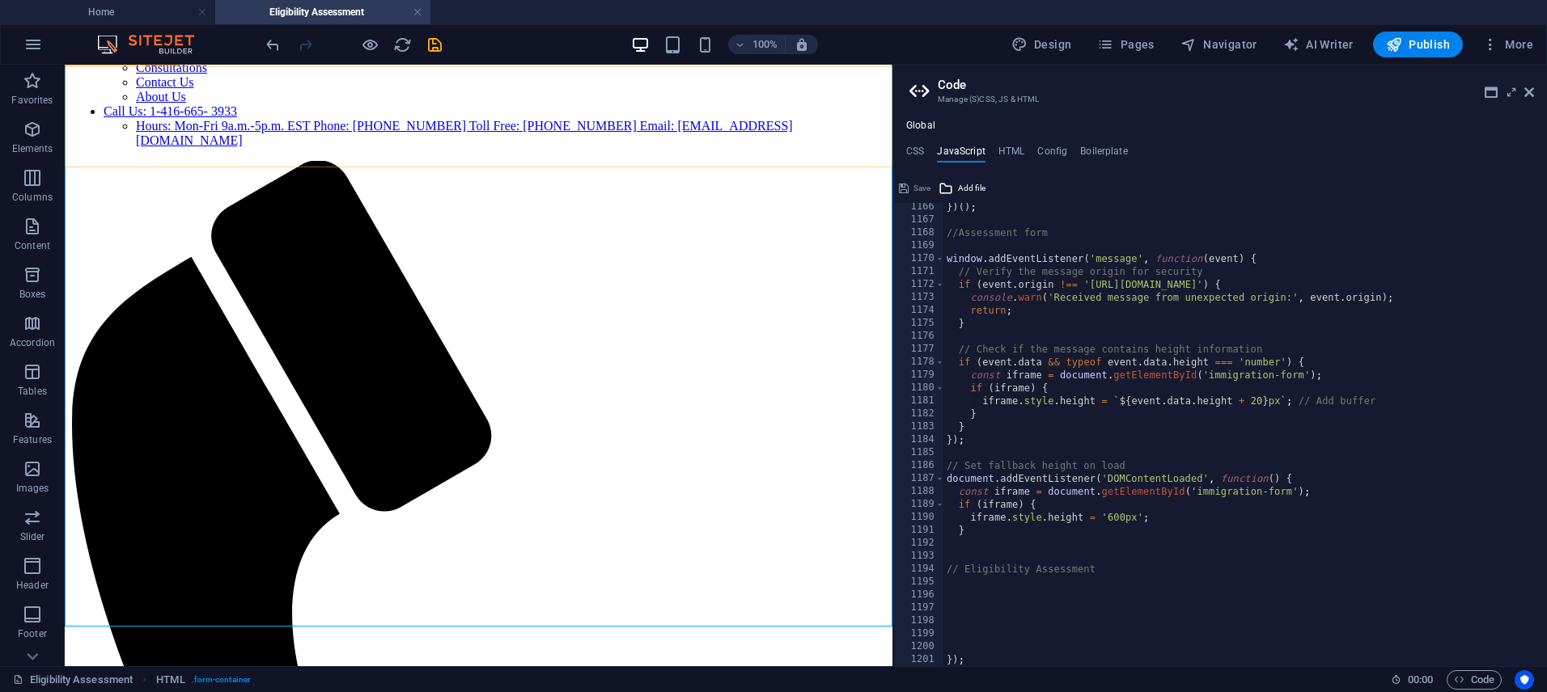
scroll to position [415, 0]
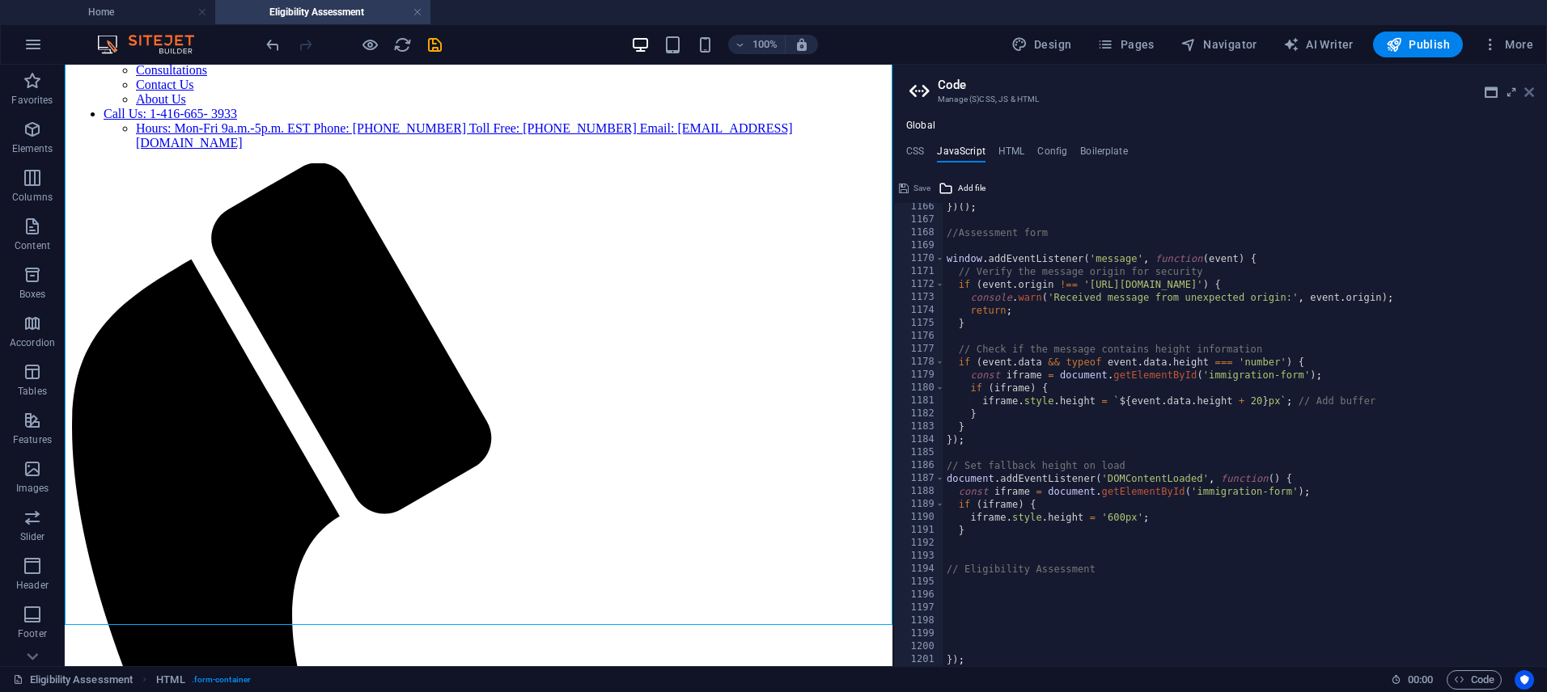
click at [1531, 91] on icon at bounding box center [1529, 92] width 10 height 13
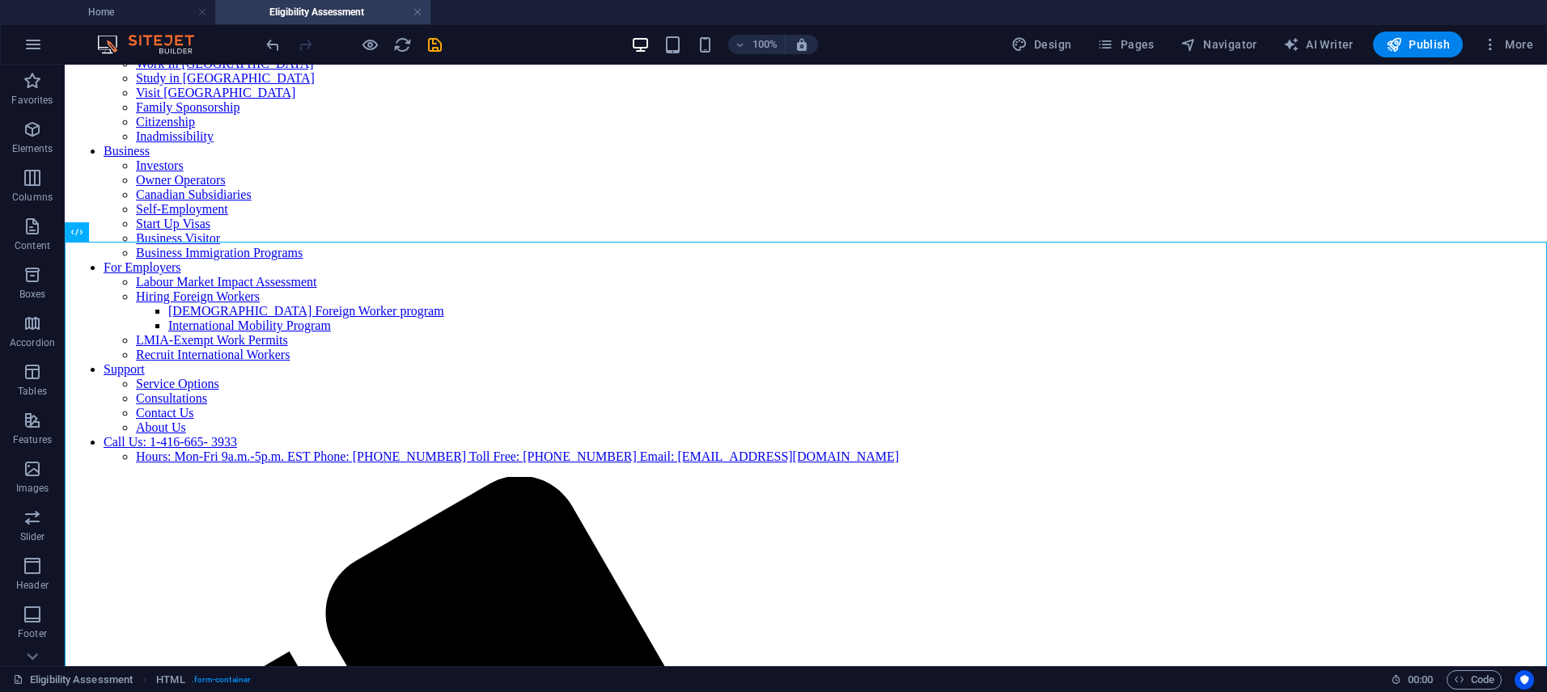
scroll to position [89, 0]
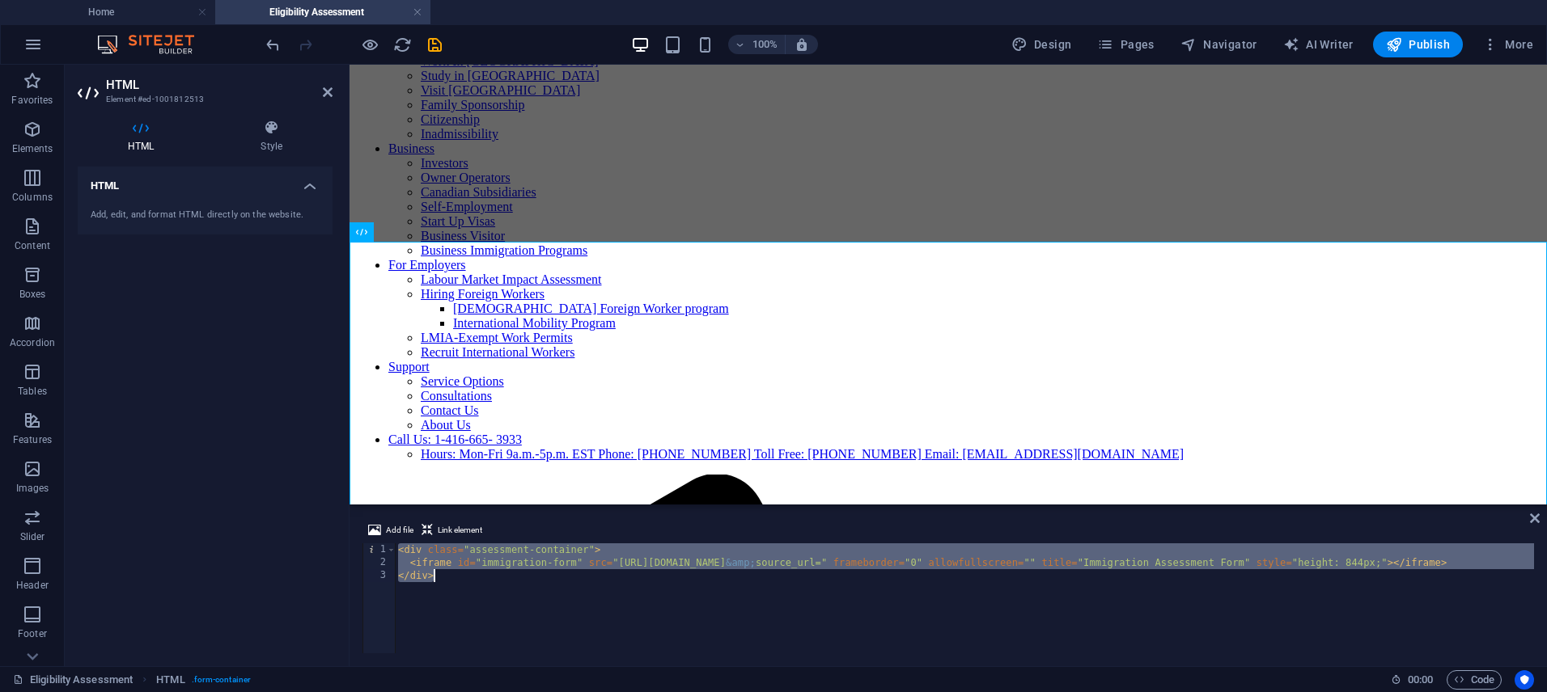
drag, startPoint x: 400, startPoint y: 550, endPoint x: 505, endPoint y: 651, distance: 145.9
click at [453, 598] on div "< div class = "assessment-container" > < iframe id = "immigration-form" src = "…" at bounding box center [1093, 610] width 1396 height 133
click at [515, 562] on div "< div class = "assessment-container" > < iframe id = "immigration-form" src = "…" at bounding box center [1093, 610] width 1396 height 133
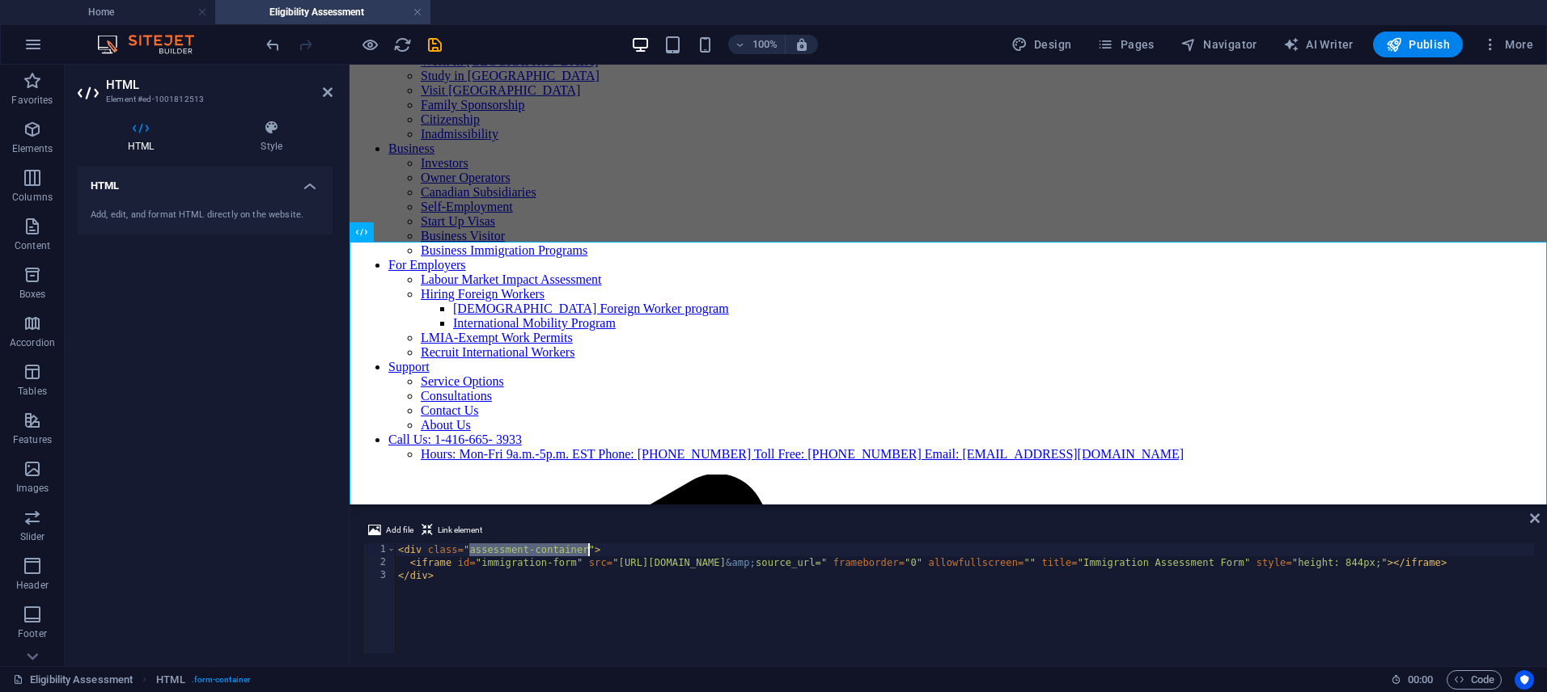
drag, startPoint x: 506, startPoint y: 547, endPoint x: 1298, endPoint y: 675, distance: 802.2
click at [588, 547] on div "< div class = "assessment-container" > < iframe id = "immigration-form" src = "…" at bounding box center [1093, 610] width 1396 height 133
type textarea "<div class="assessment-container">"
click at [1482, 680] on span "Code" at bounding box center [1474, 680] width 40 height 19
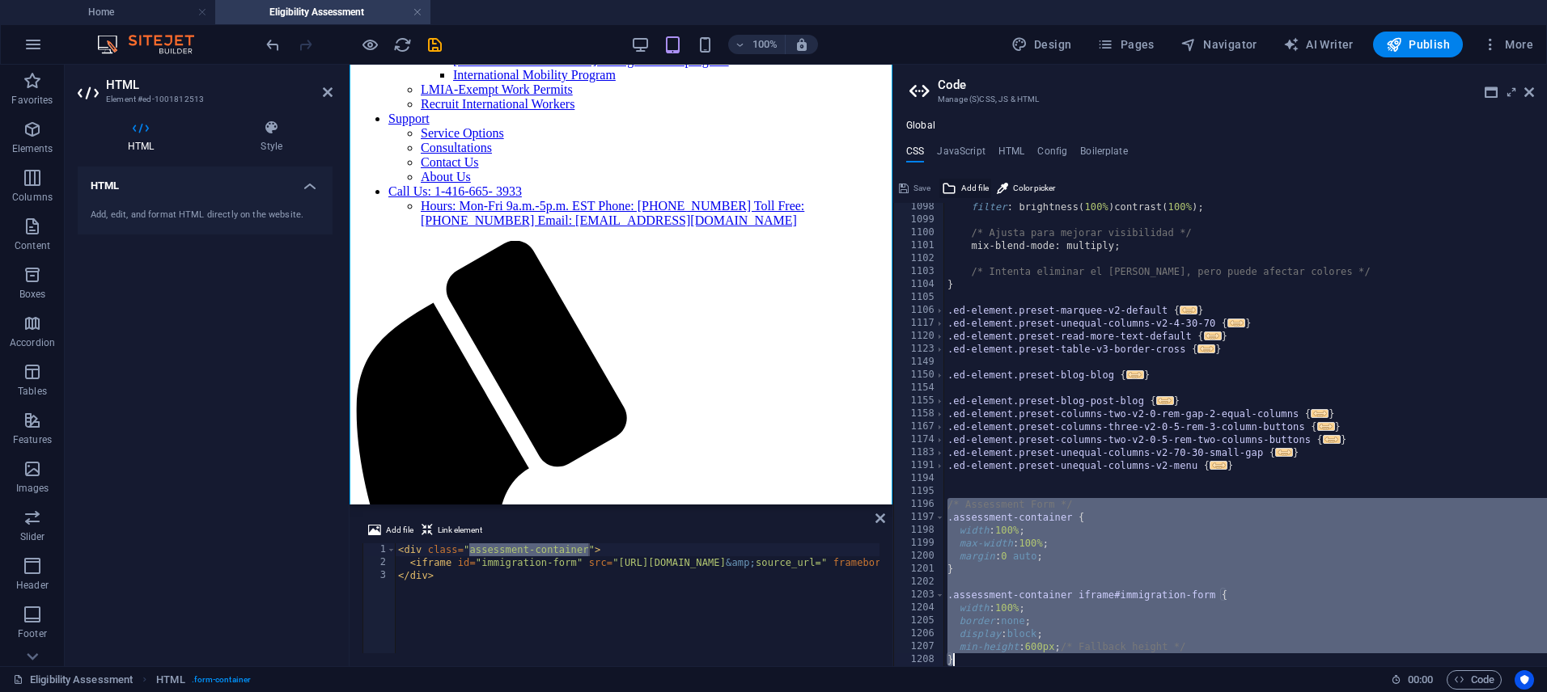
scroll to position [7147, 0]
click at [1014, 152] on h4 "HTML" at bounding box center [1011, 155] width 27 height 18
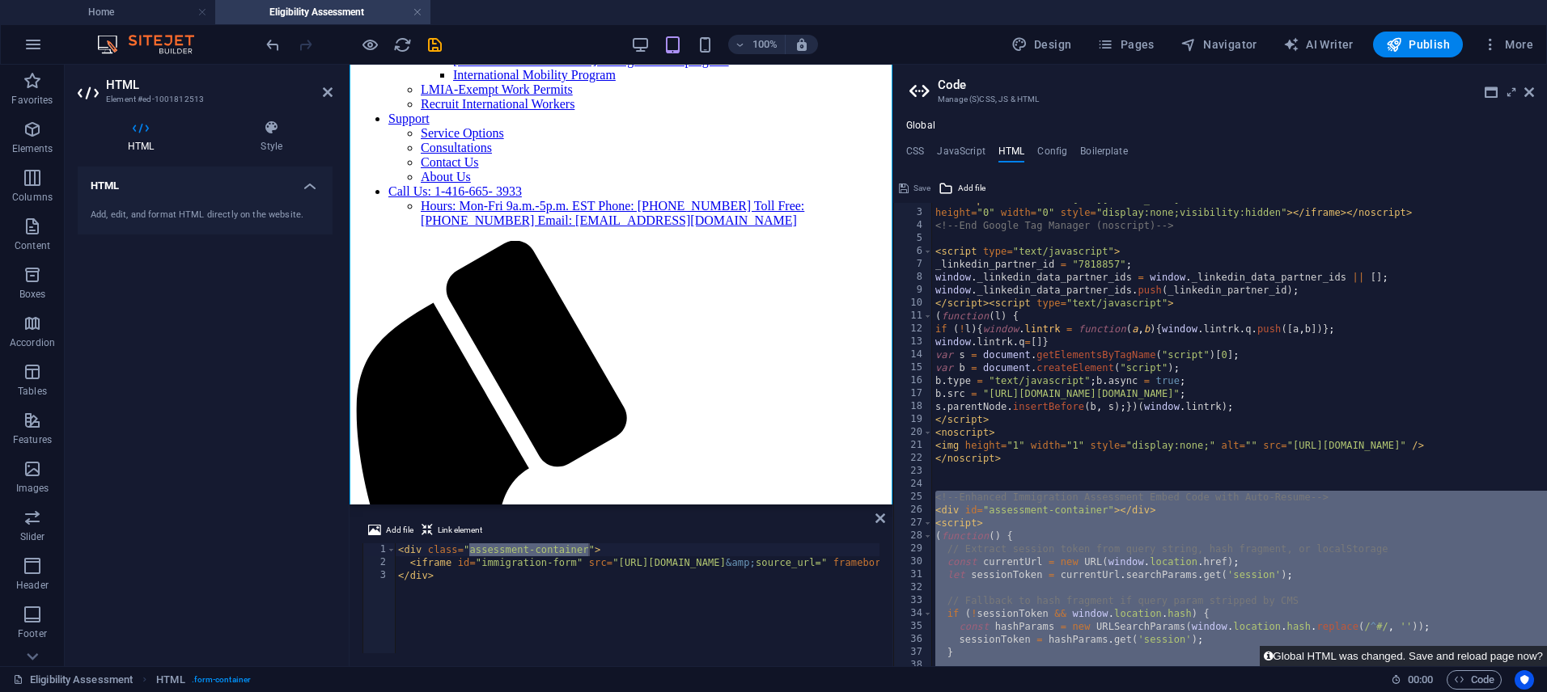
scroll to position [124, 0]
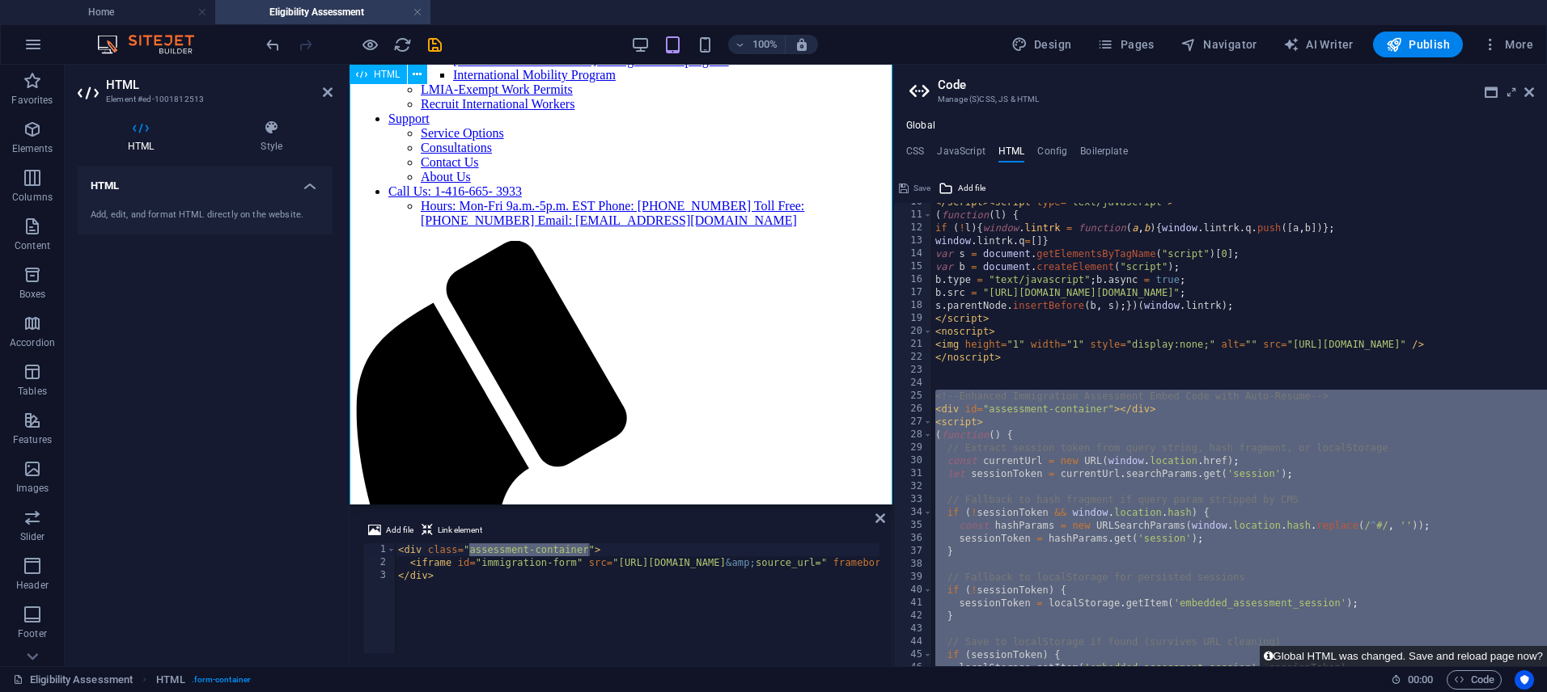
click at [1021, 417] on div "</ script > < script type = "text/javascript" > ( function ( l ) { if ( ! l ) {…" at bounding box center [1356, 440] width 849 height 489
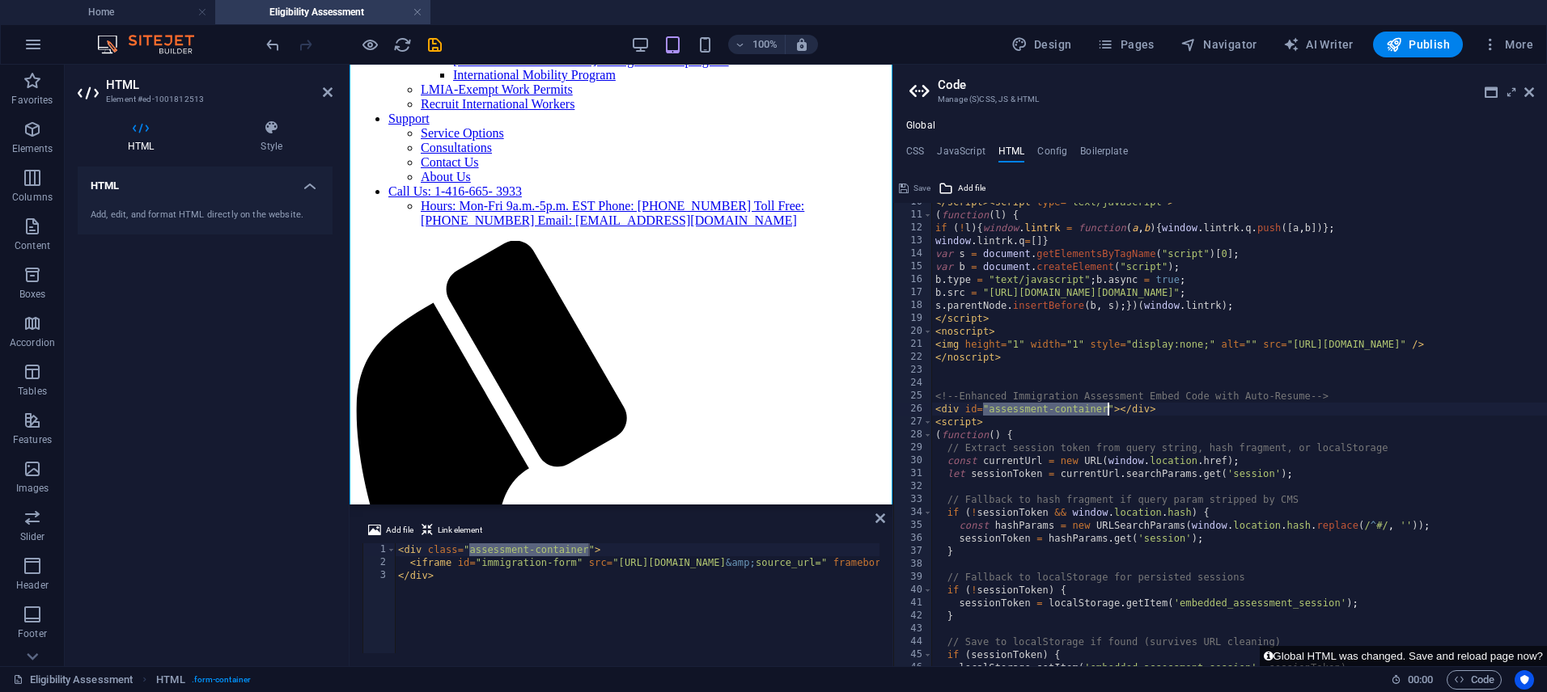
drag, startPoint x: 985, startPoint y: 411, endPoint x: 1108, endPoint y: 409, distance: 123.0
click at [1108, 409] on div "</ script > < script type = "text/javascript" > ( function ( l ) { if ( ! l ) {…" at bounding box center [1356, 440] width 849 height 489
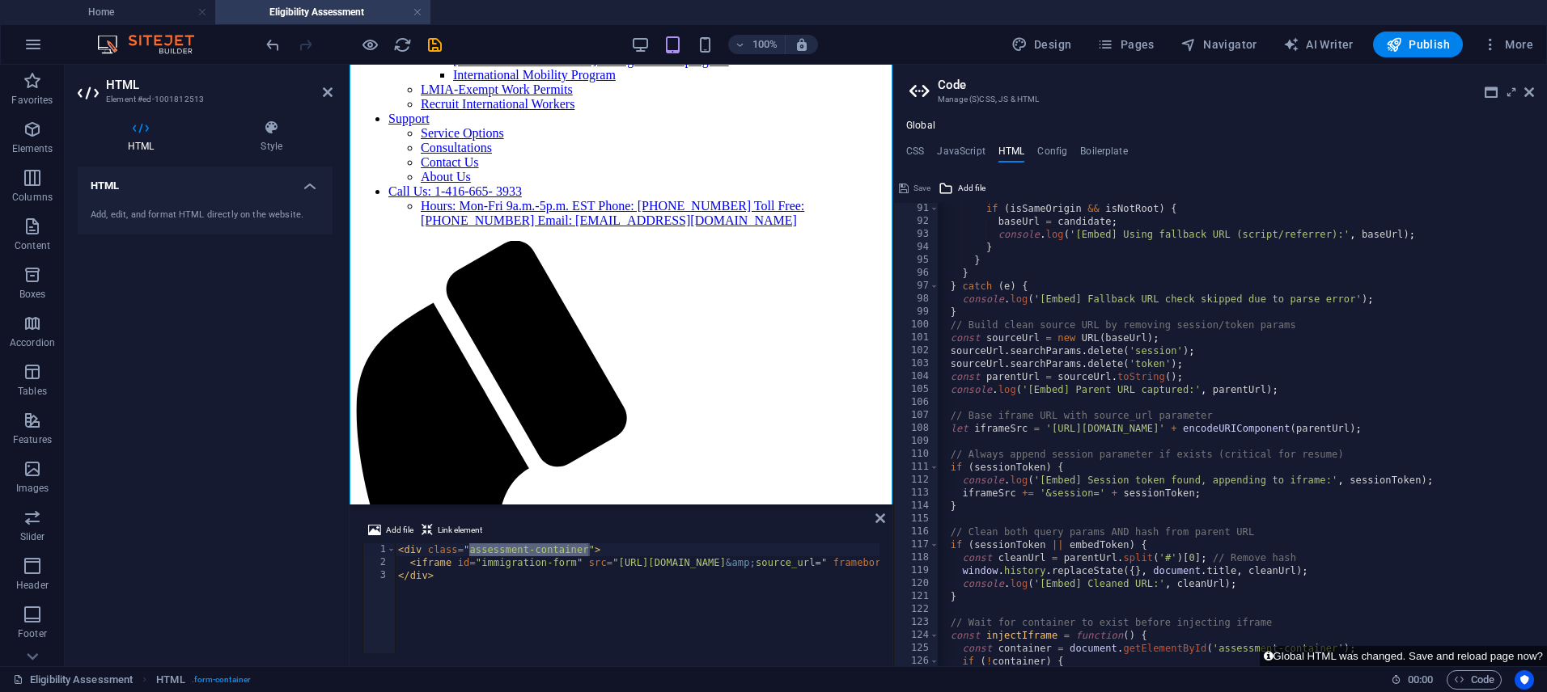
scroll to position [1181, 0]
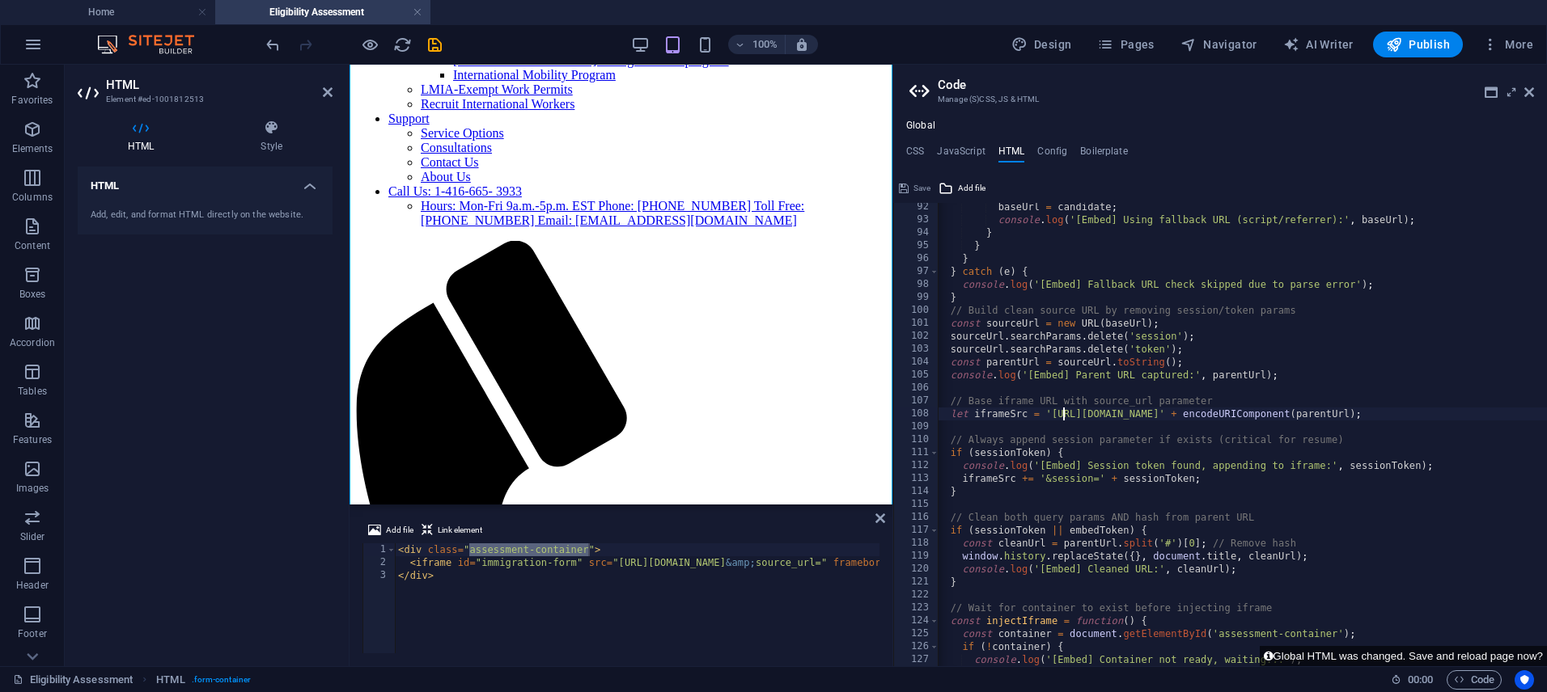
click at [1061, 412] on div "baseUrl = candidate ; console . log ( '[Embed] Using fallback URL (script/refer…" at bounding box center [1359, 445] width 849 height 489
type textarea "let iframeSrc = '[URL][DOMAIN_NAME]' + encodeURIComponent(parentUrl);"
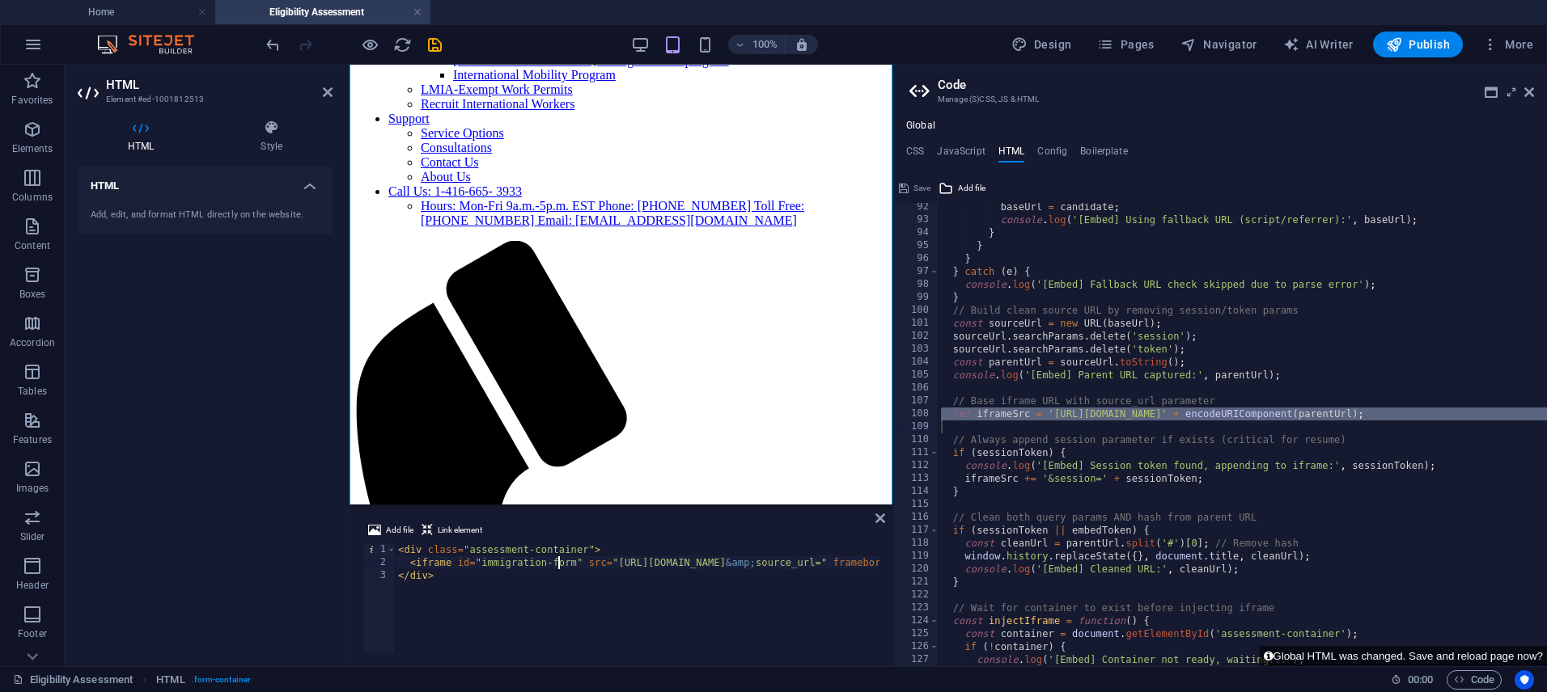
click at [559, 561] on div "< div class = "assessment-container" > < iframe id = "immigration-form" src = "…" at bounding box center [1093, 610] width 1396 height 133
type textarea "<iframe id="immigration-form" src="[URL][DOMAIN_NAME]" frameborder="0" allowful…"
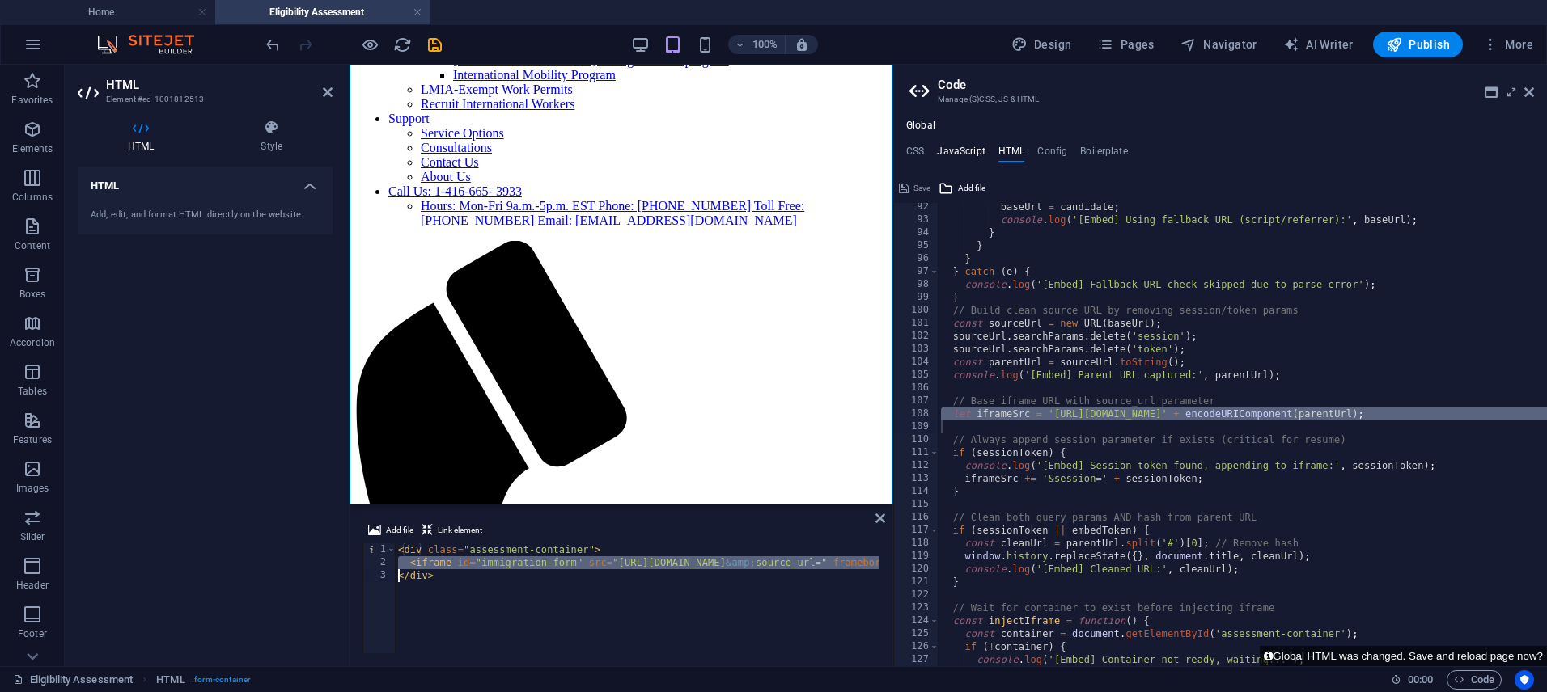
click at [958, 153] on h4 "JavaScript" at bounding box center [961, 155] width 48 height 18
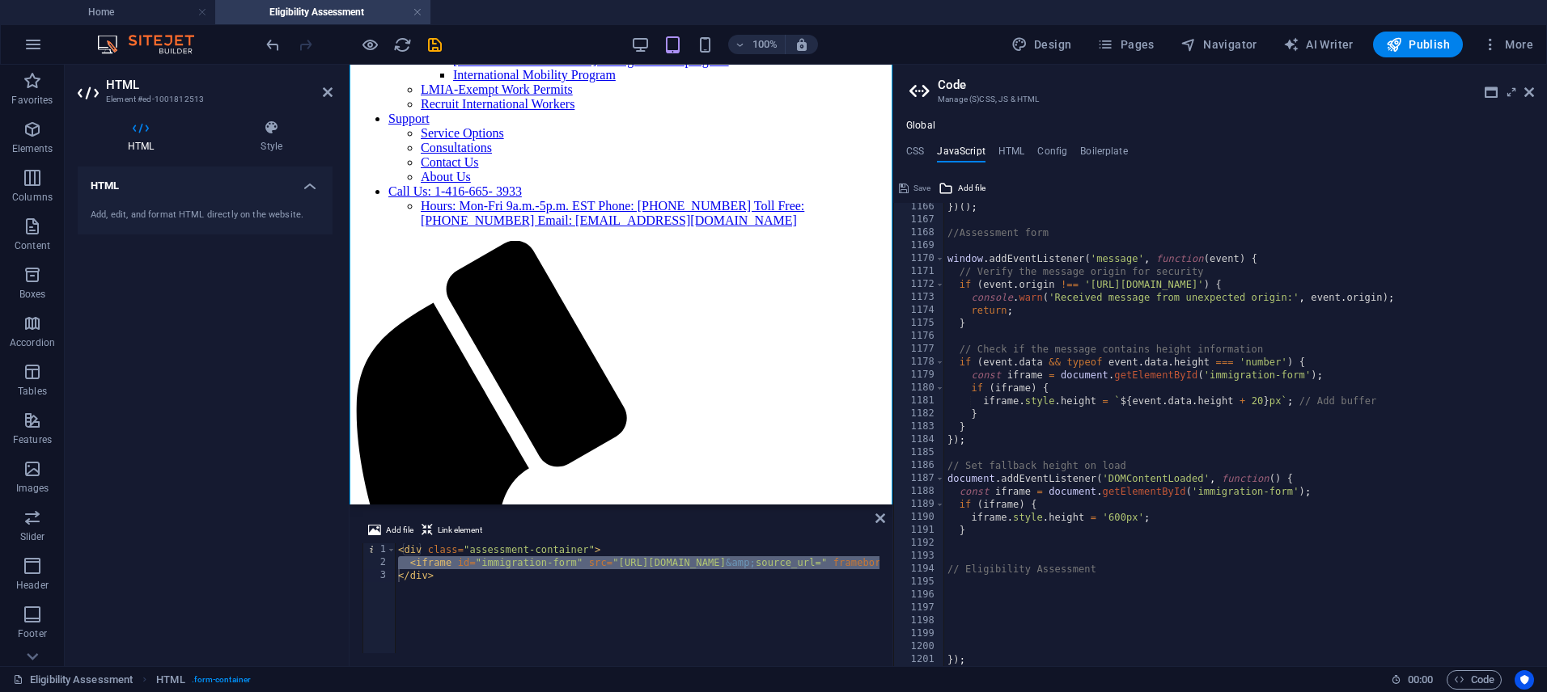
scroll to position [15081, 0]
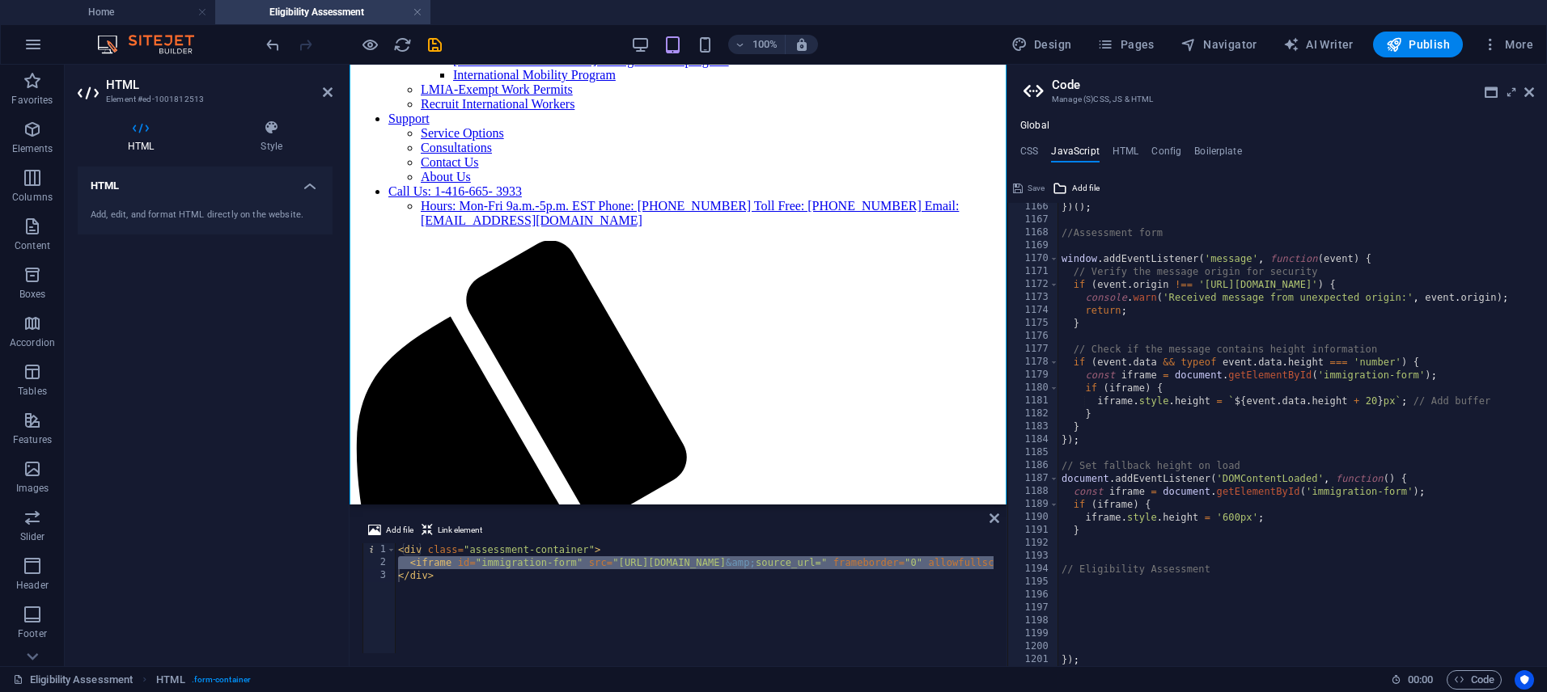
drag, startPoint x: 895, startPoint y: 337, endPoint x: 1005, endPoint y: 336, distance: 110.0
click at [1005, 336] on div "Home Eligibility Assessment Favorites Elements Columns Content Boxes Accordion …" at bounding box center [773, 366] width 1547 height 602
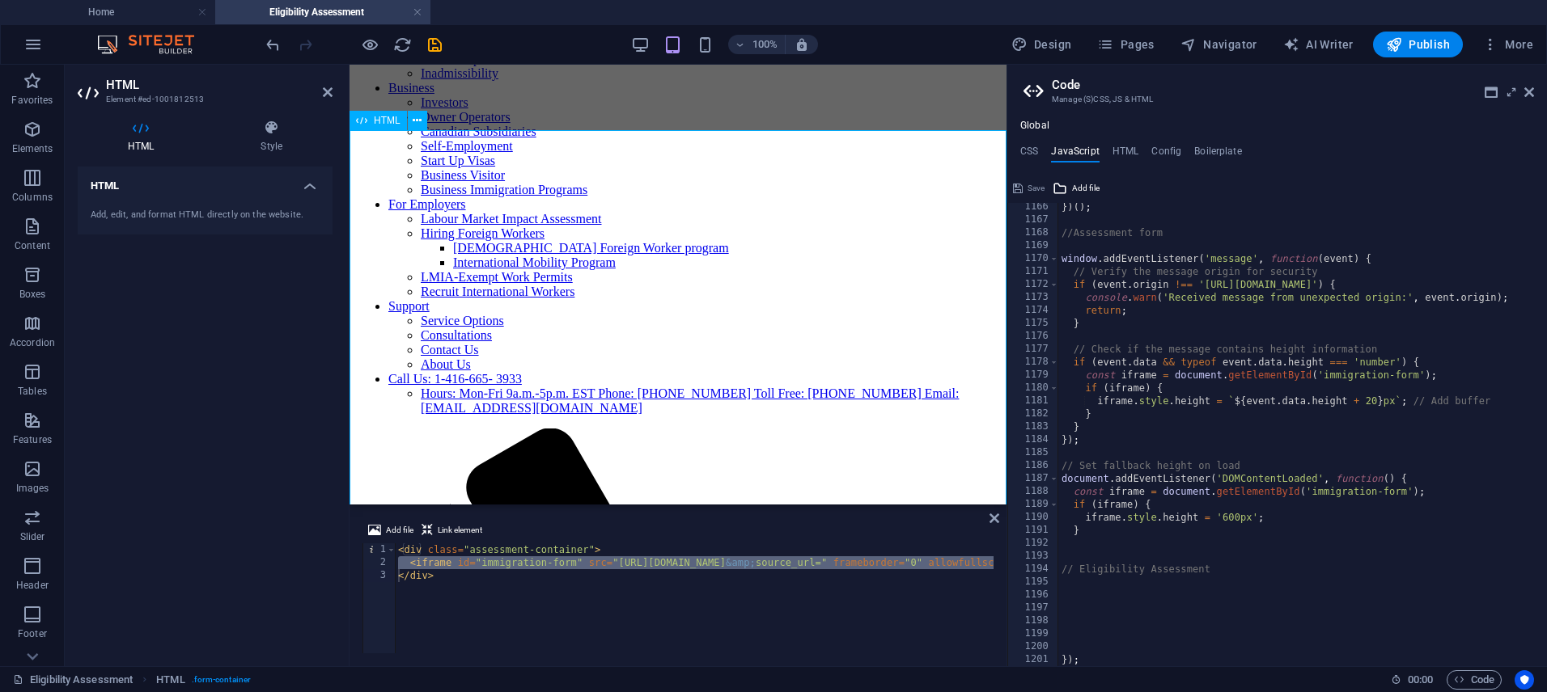
scroll to position [150, 0]
click at [1533, 94] on icon at bounding box center [1529, 92] width 10 height 13
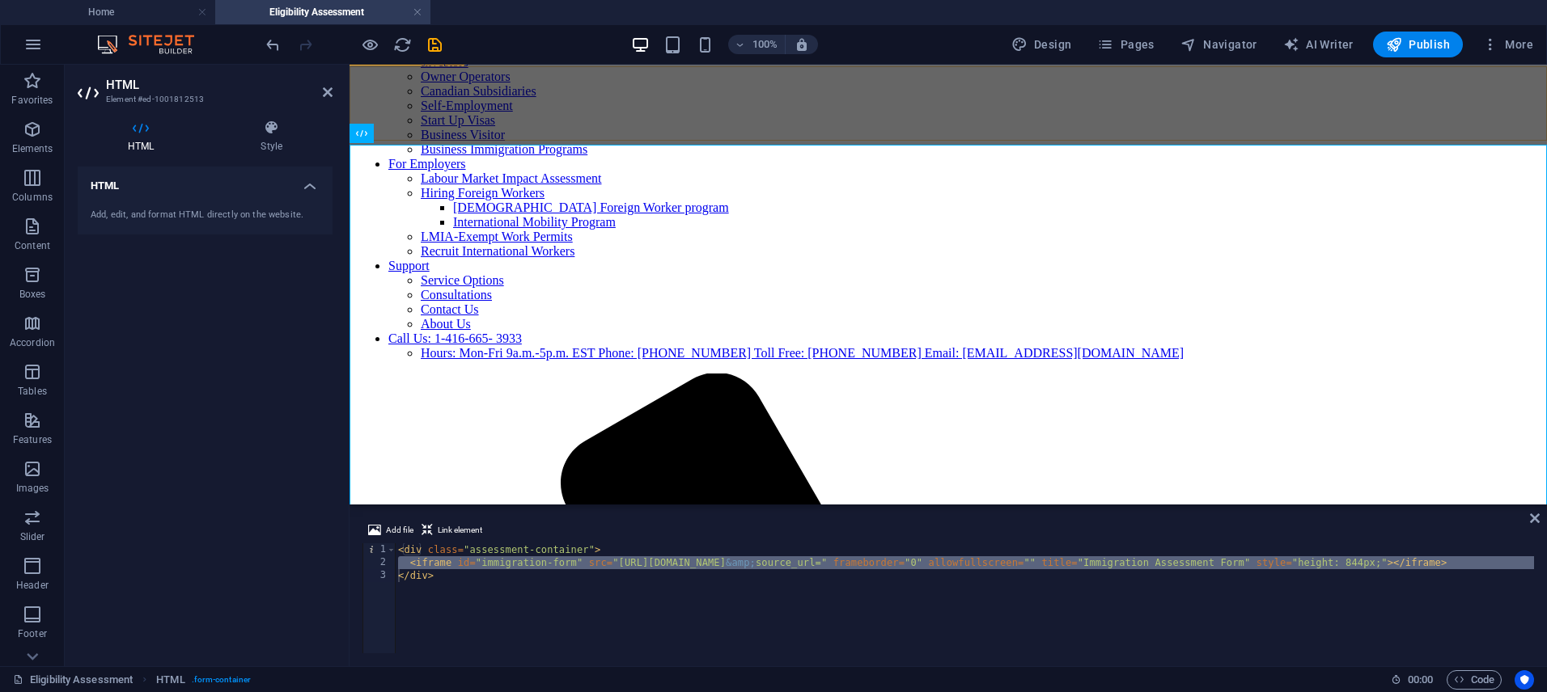
scroll to position [188, 0]
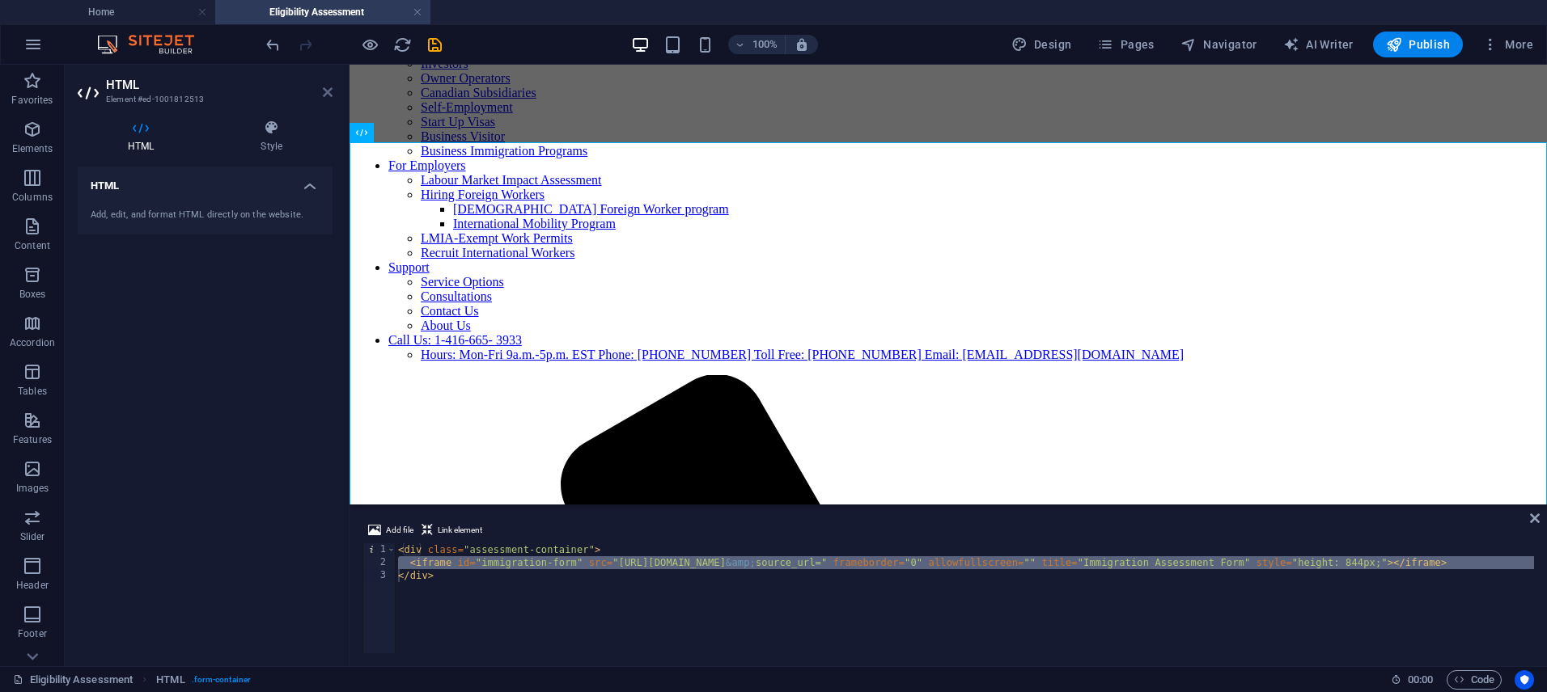
click at [329, 94] on icon at bounding box center [328, 92] width 10 height 13
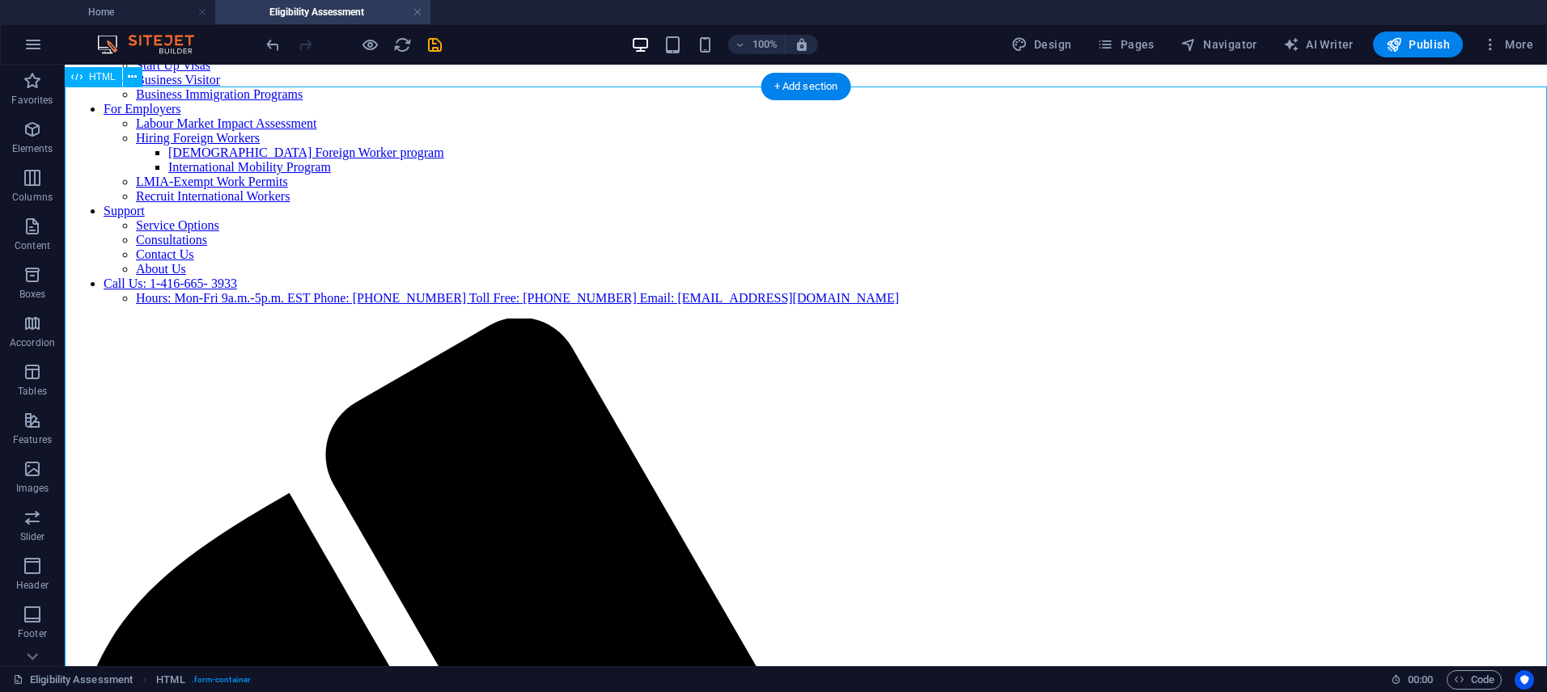
scroll to position [243, 0]
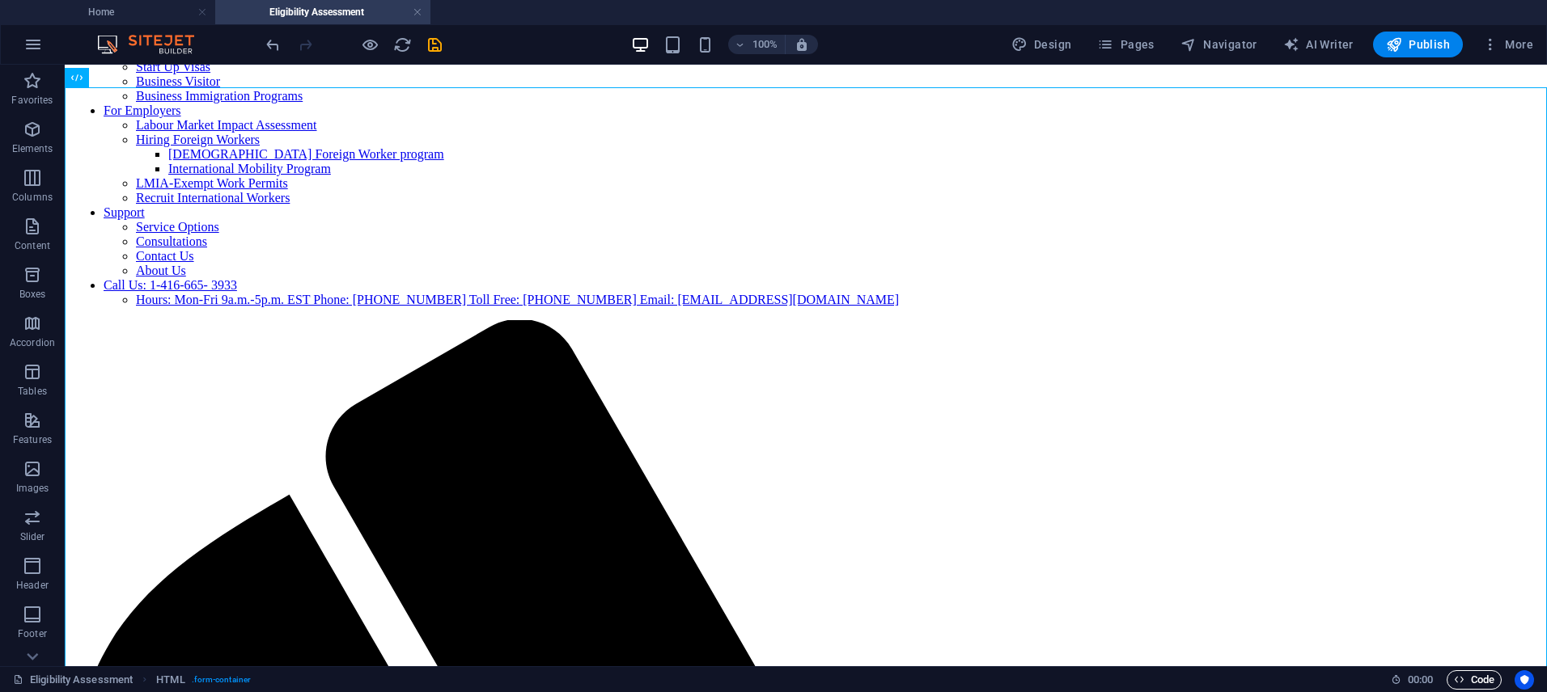
click at [1482, 681] on span "Code" at bounding box center [1474, 680] width 40 height 19
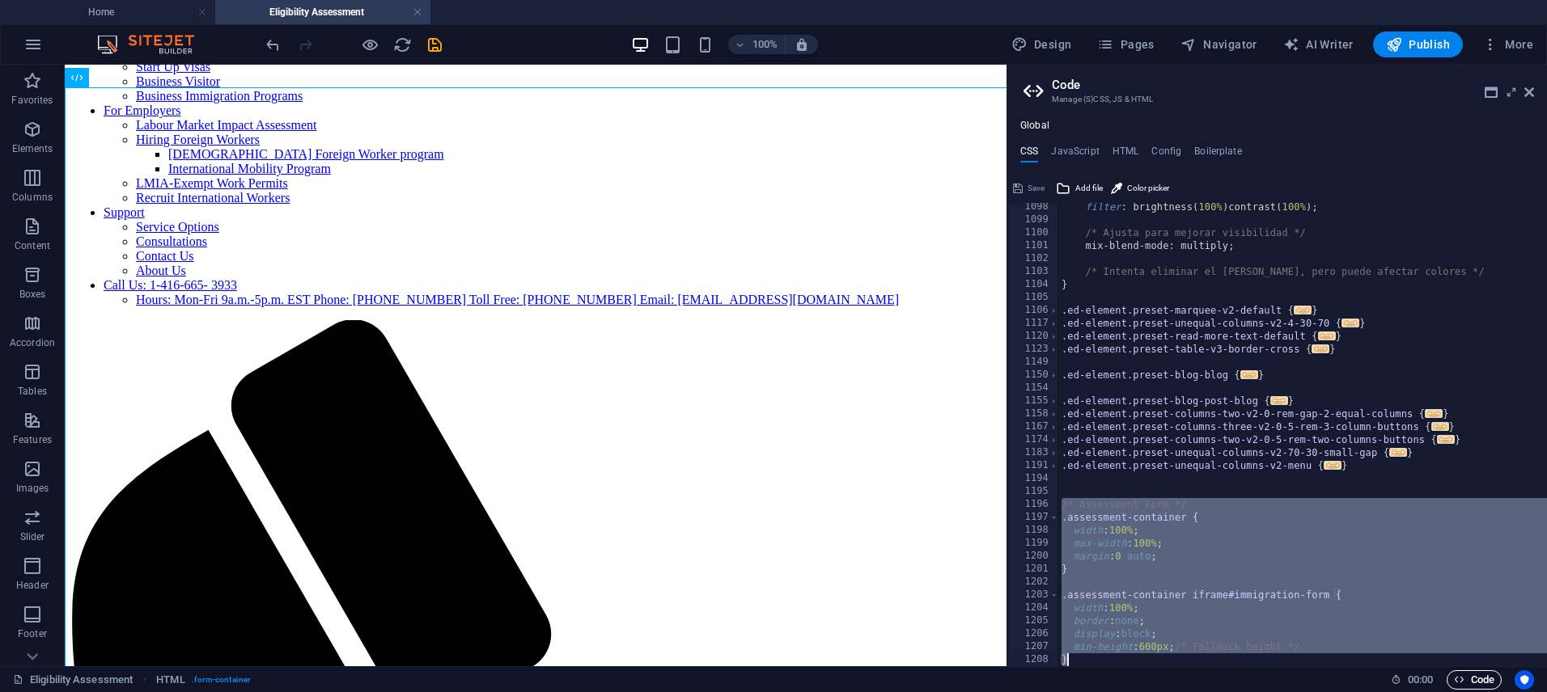
scroll to position [7147, 0]
click at [1200, 598] on div "filter : brightness ( 100% ) contrast ( 100% ) ; /* Ajusta para mejorar visibil…" at bounding box center [1322, 445] width 529 height 489
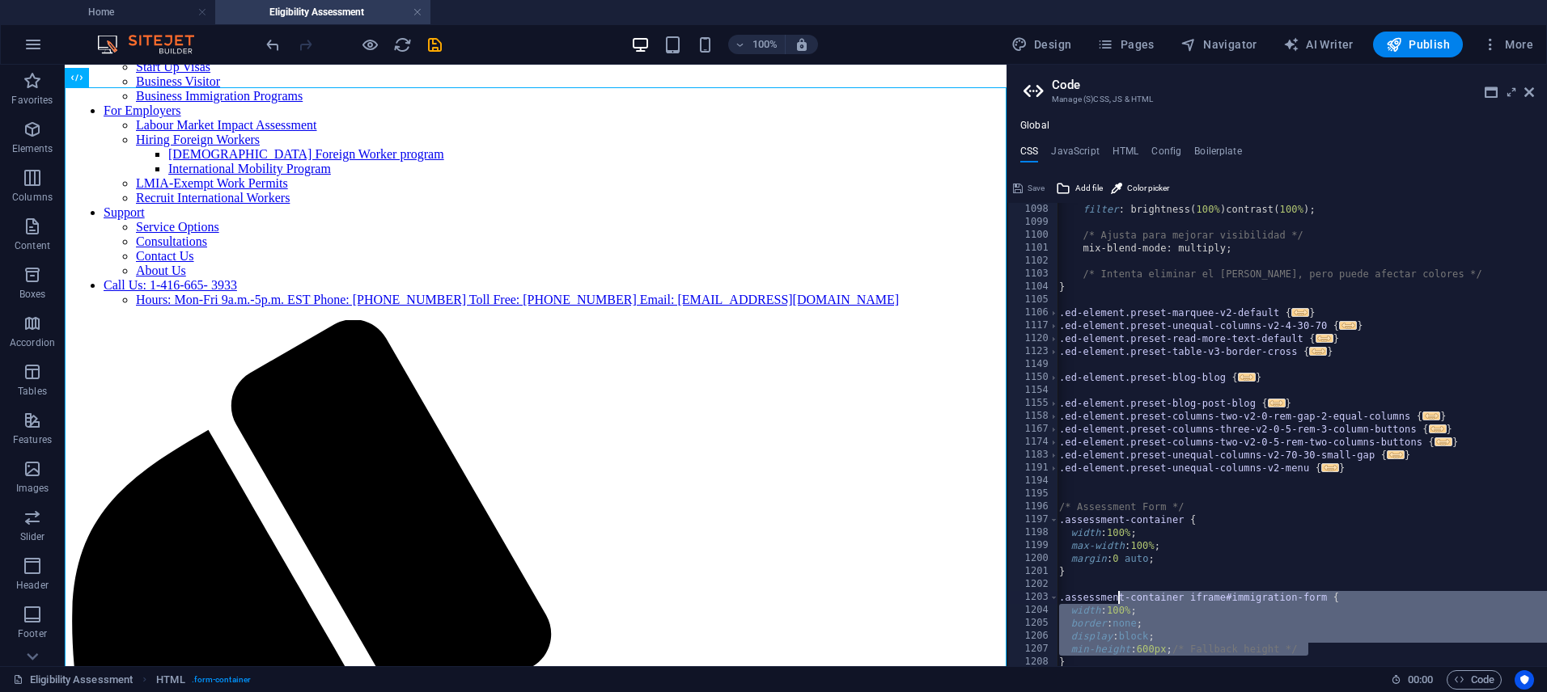
scroll to position [0, 0]
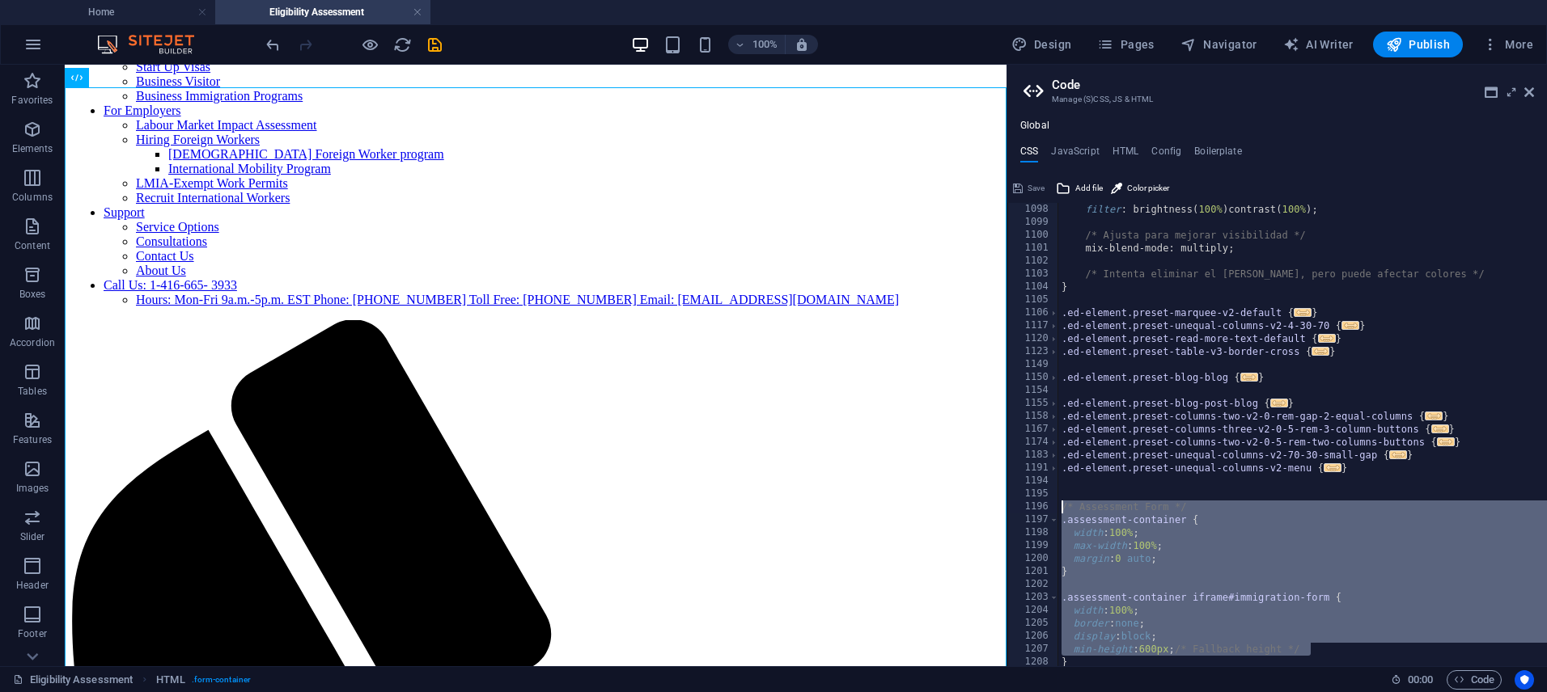
drag, startPoint x: 1321, startPoint y: 646, endPoint x: 1059, endPoint y: 509, distance: 296.0
click at [1059, 509] on div "filter : brightness ( 100% ) contrast ( 100% ) ; /* Ajusta para mejorar visibil…" at bounding box center [1322, 447] width 529 height 489
type textarea "/* Assessment Form */ .assessment-container {"
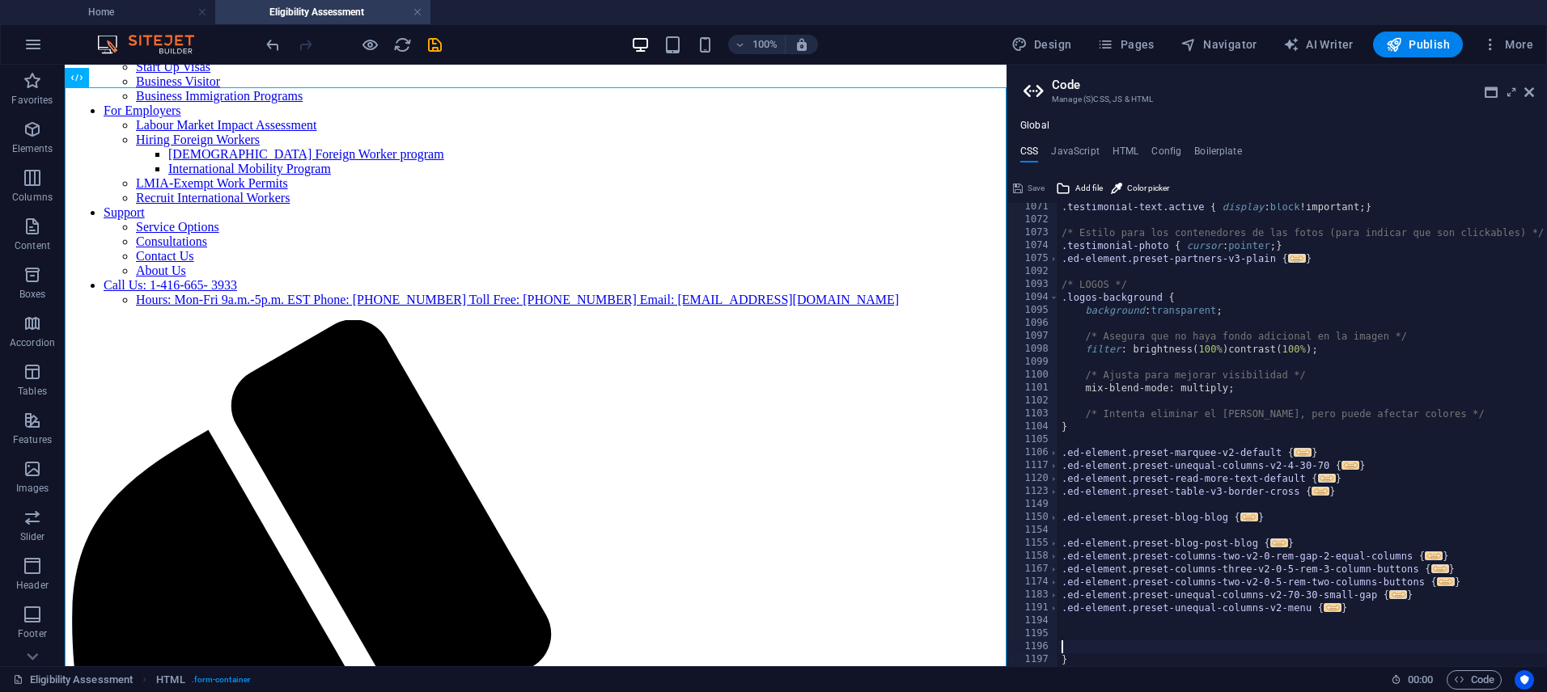
scroll to position [7005, 0]
click at [1070, 157] on h4 "JavaScript" at bounding box center [1075, 155] width 48 height 18
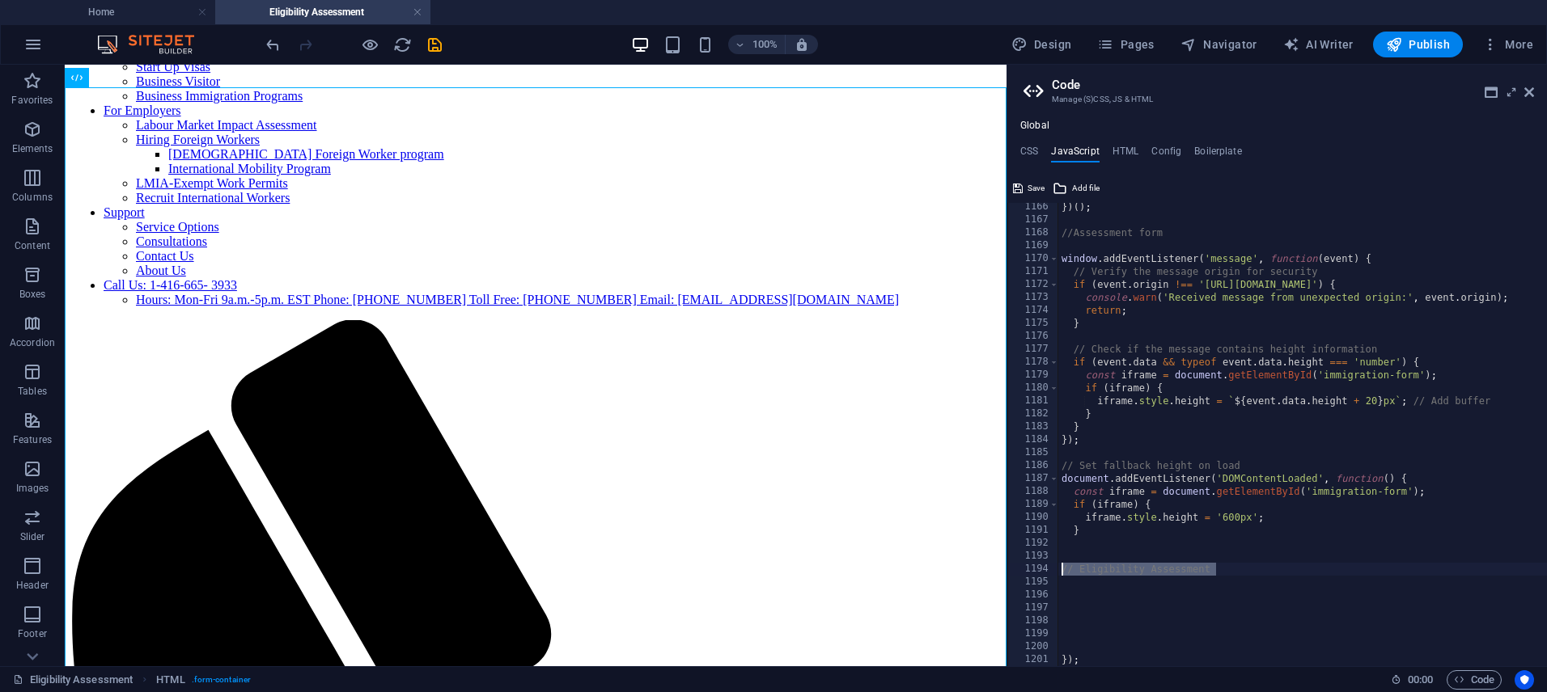
drag, startPoint x: 1218, startPoint y: 569, endPoint x: 1032, endPoint y: 574, distance: 186.1
click at [1032, 574] on div "document.addEventListener("DOMContentLoaded", () => { 1166 1167 1168 1169 1170 …" at bounding box center [1277, 435] width 540 height 464
type textarea "// Eligibility Assessment"
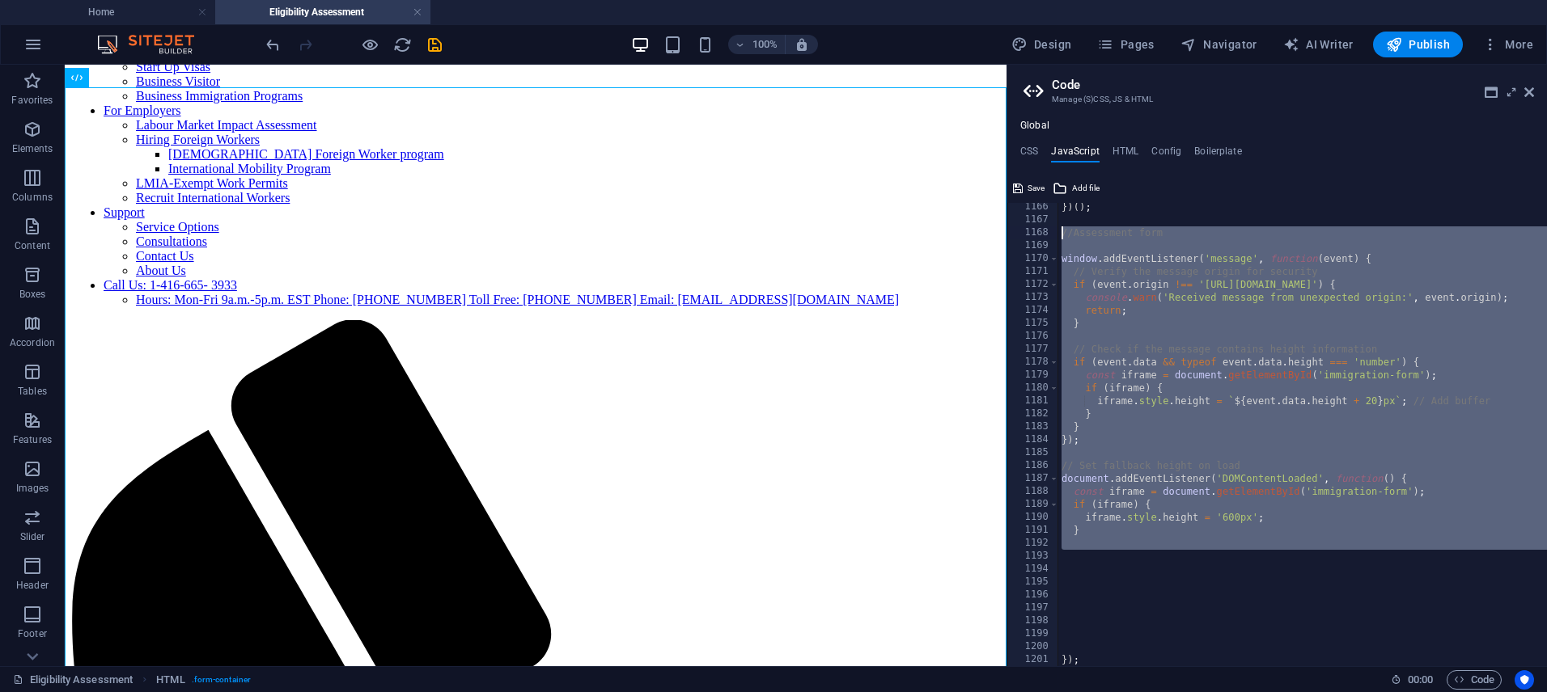
drag, startPoint x: 1086, startPoint y: 552, endPoint x: 1027, endPoint y: 235, distance: 321.6
click at [1027, 235] on div "1166 1167 1168 1169 1170 1171 1172 1173 1174 1175 1176 1177 1178 1179 1180 1181…" at bounding box center [1277, 435] width 540 height 464
type textarea "//Assessment form"
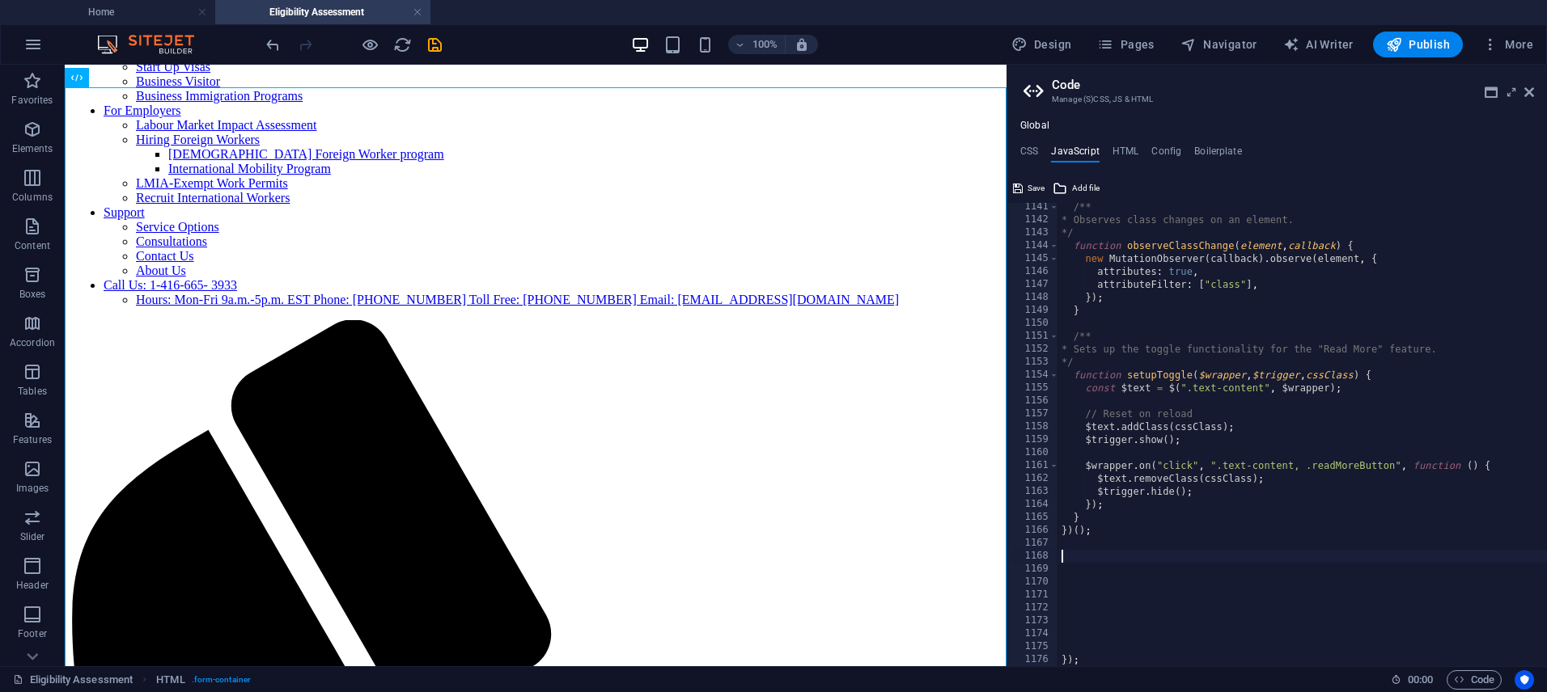
scroll to position [14758, 0]
drag, startPoint x: 1533, startPoint y: 93, endPoint x: 1417, endPoint y: 49, distance: 123.7
click at [1533, 93] on icon at bounding box center [1529, 92] width 10 height 13
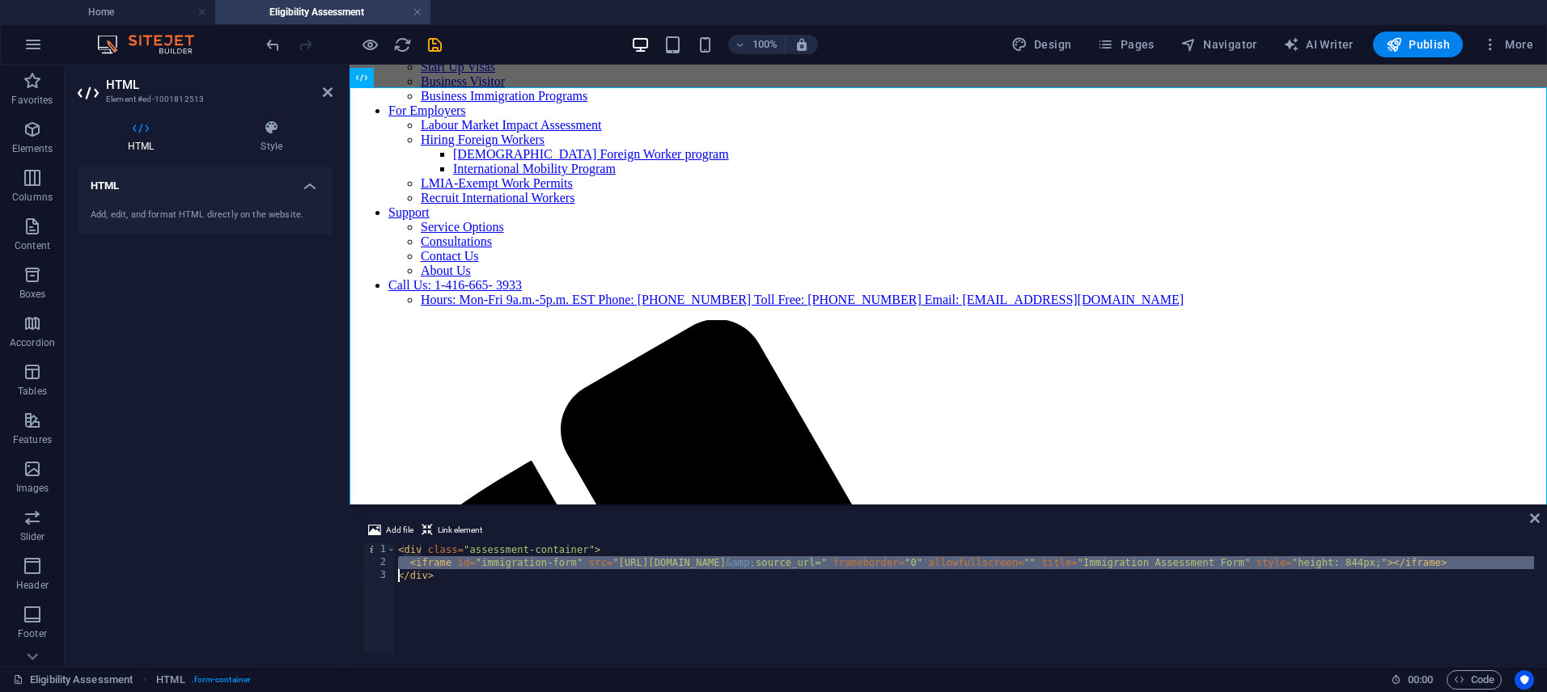
click at [421, 564] on div "< div class = "assessment-container" > < iframe id = "immigration-form" src = "…" at bounding box center [1093, 610] width 1396 height 133
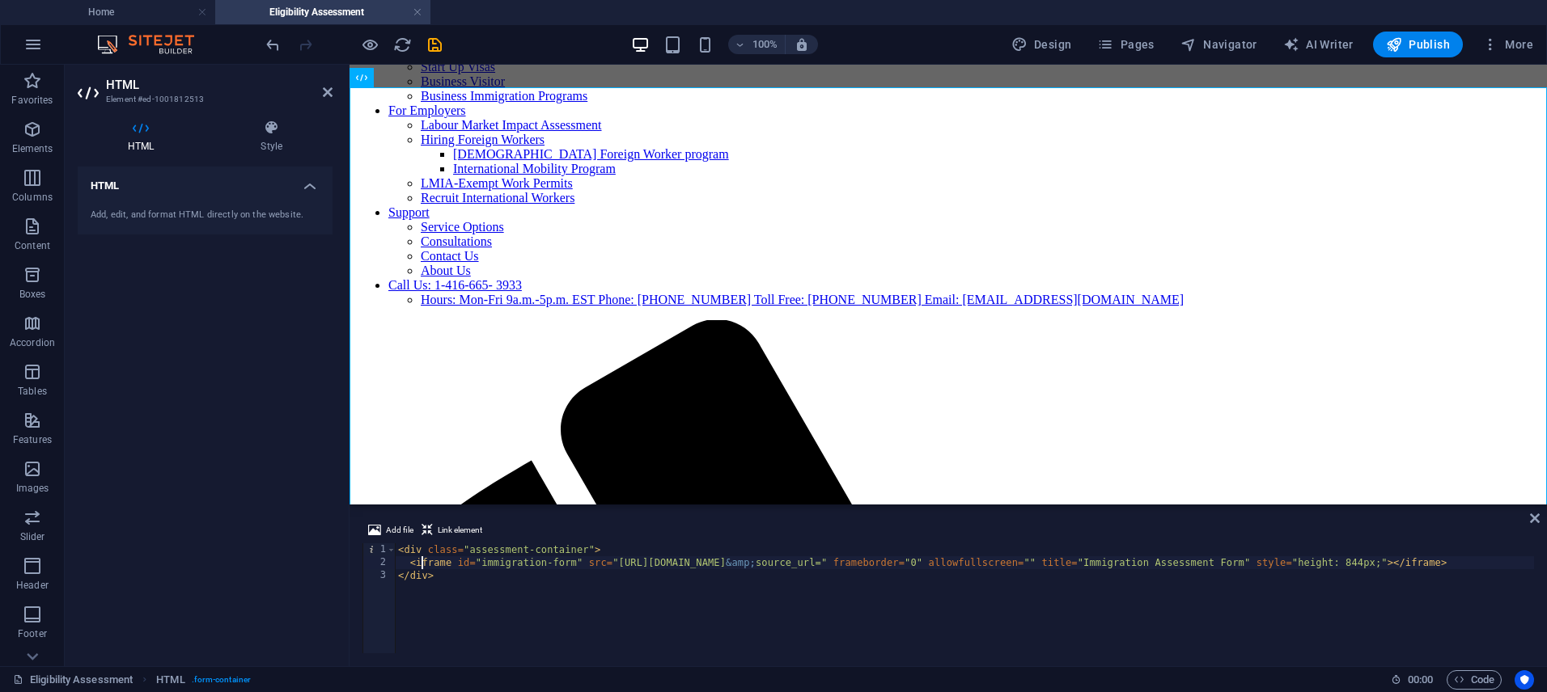
click at [482, 561] on div "< div class = "assessment-container" > < iframe id = "immigration-form" src = "…" at bounding box center [1093, 610] width 1396 height 133
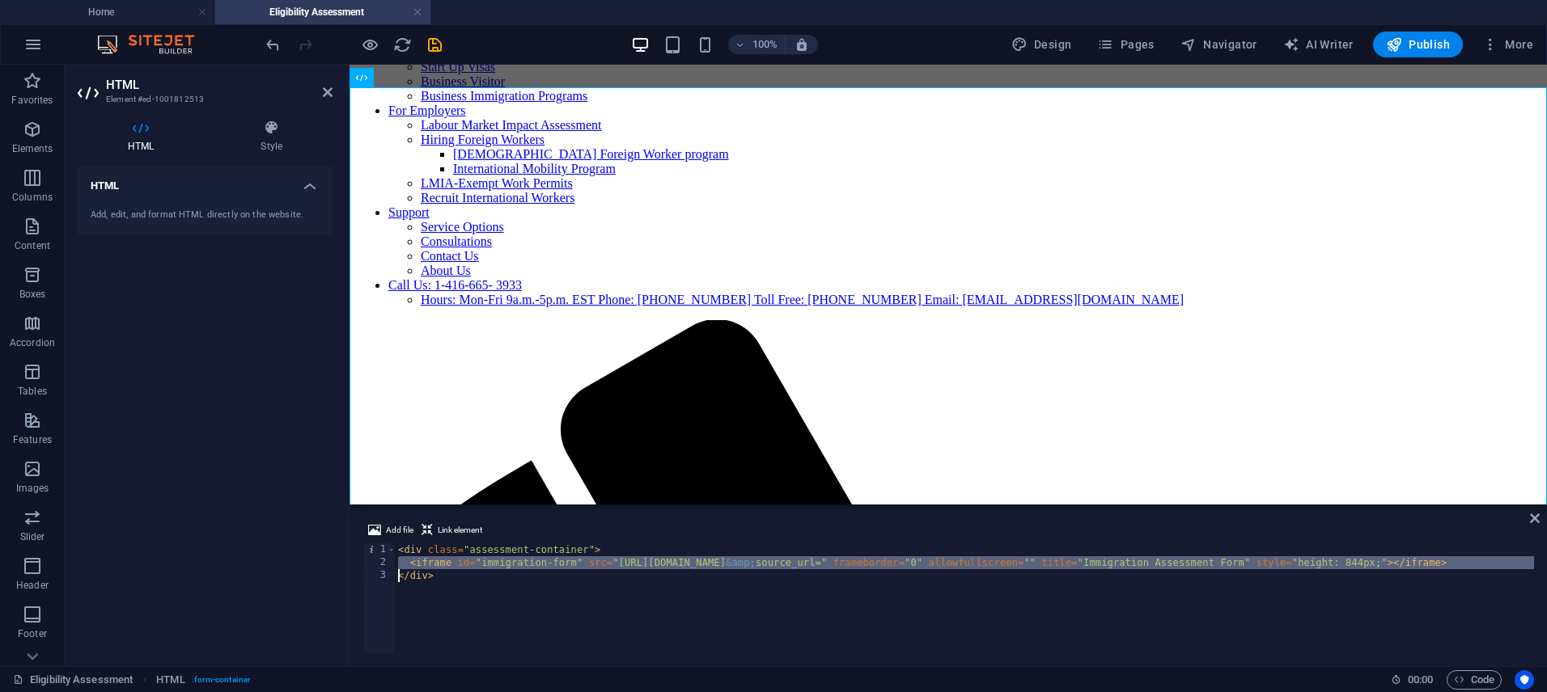
click at [482, 561] on div "< div class = "assessment-container" > < iframe id = "immigration-form" src = "…" at bounding box center [1093, 610] width 1396 height 133
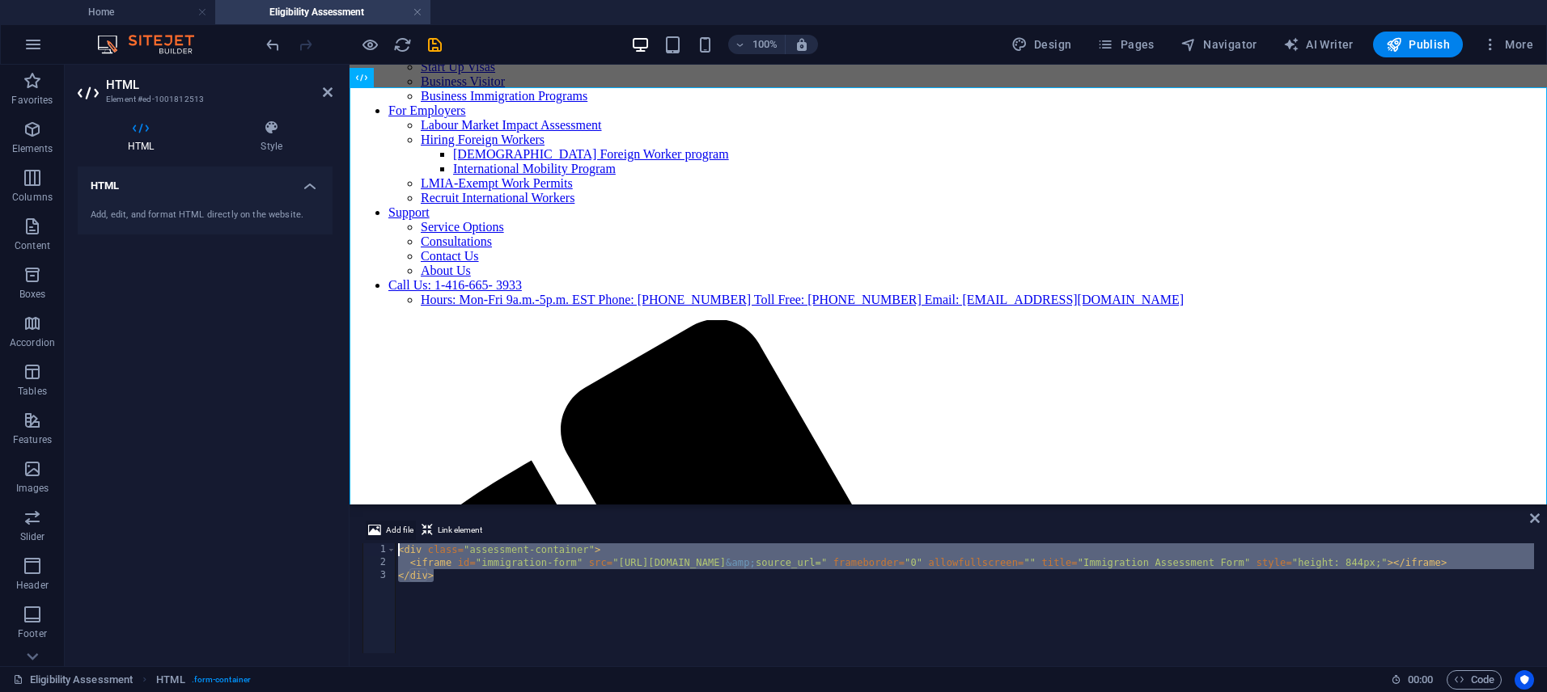
drag, startPoint x: 457, startPoint y: 584, endPoint x: 375, endPoint y: 534, distance: 96.6
click at [374, 533] on div "Add file Link element <iframe id="immigration-form" src="[URL][DOMAIN_NAME]" fr…" at bounding box center [947, 587] width 1171 height 133
click at [692, 566] on div "< div class = "assessment-container" > < iframe id = "immigration-form" src = "…" at bounding box center [1093, 610] width 1396 height 133
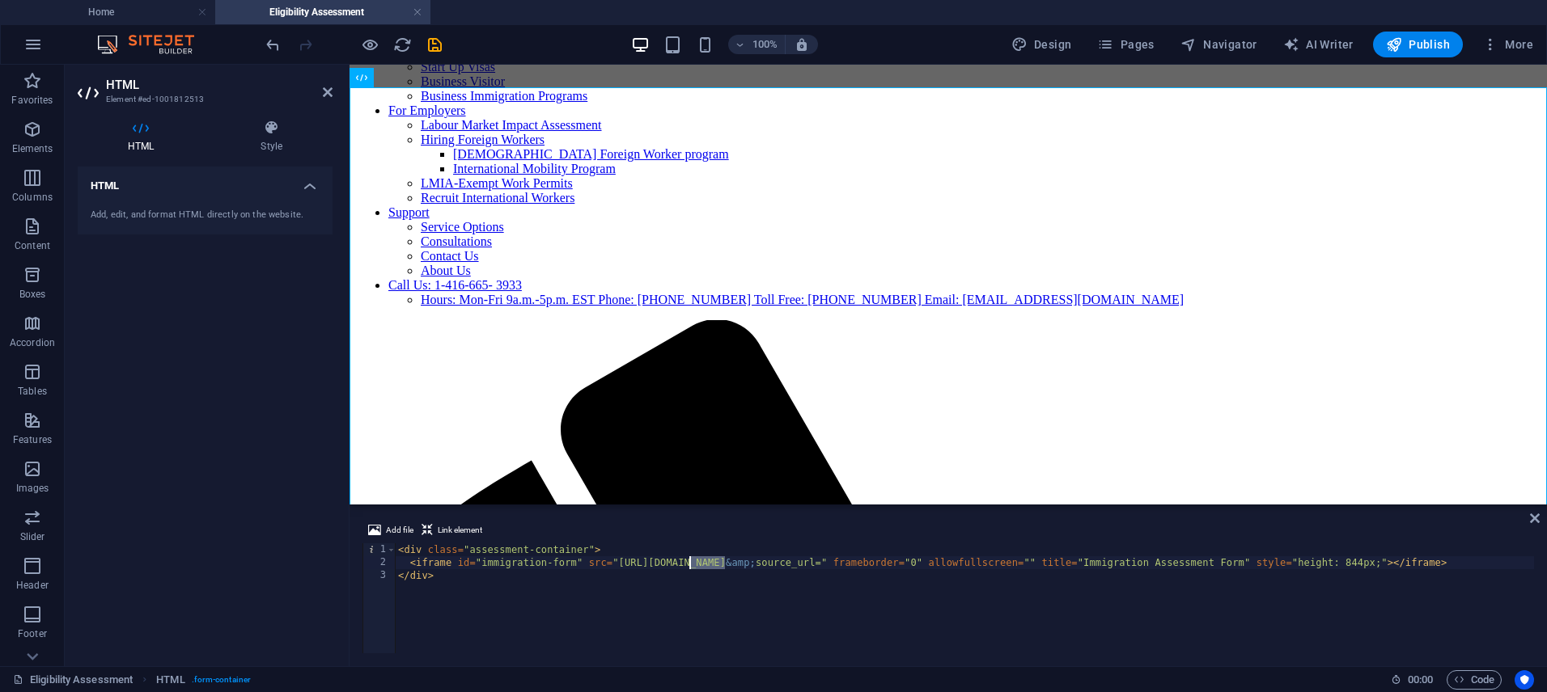
click at [692, 566] on div "< div class = "assessment-container" > < iframe id = "immigration-form" src = "…" at bounding box center [1093, 610] width 1396 height 133
click at [688, 563] on div "< div class = "assessment-container" > < iframe id = "immigration-form" src = "…" at bounding box center [1093, 610] width 1396 height 133
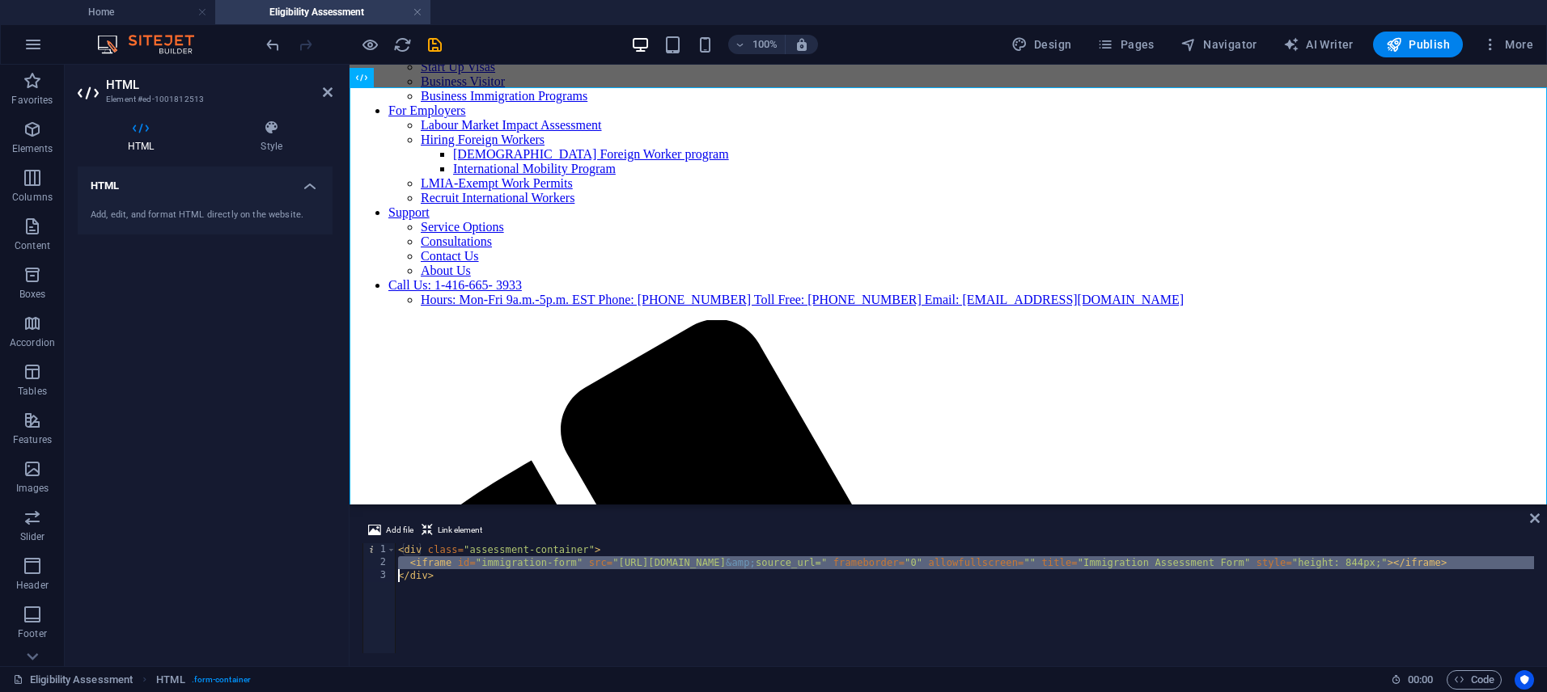
click at [688, 563] on div "< div class = "assessment-container" > < iframe id = "immigration-form" src = "…" at bounding box center [1093, 610] width 1396 height 133
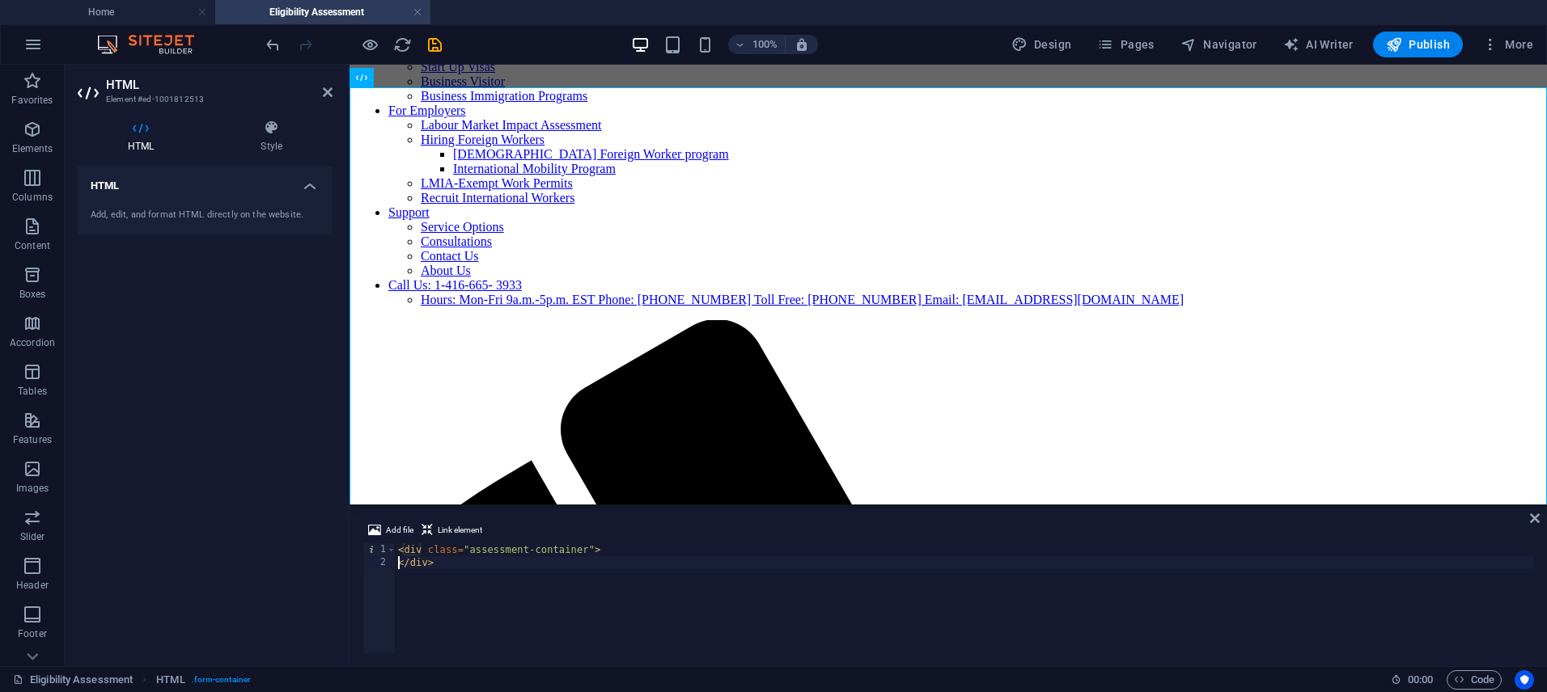
type textarea "<div class="assessment-container"></div>"
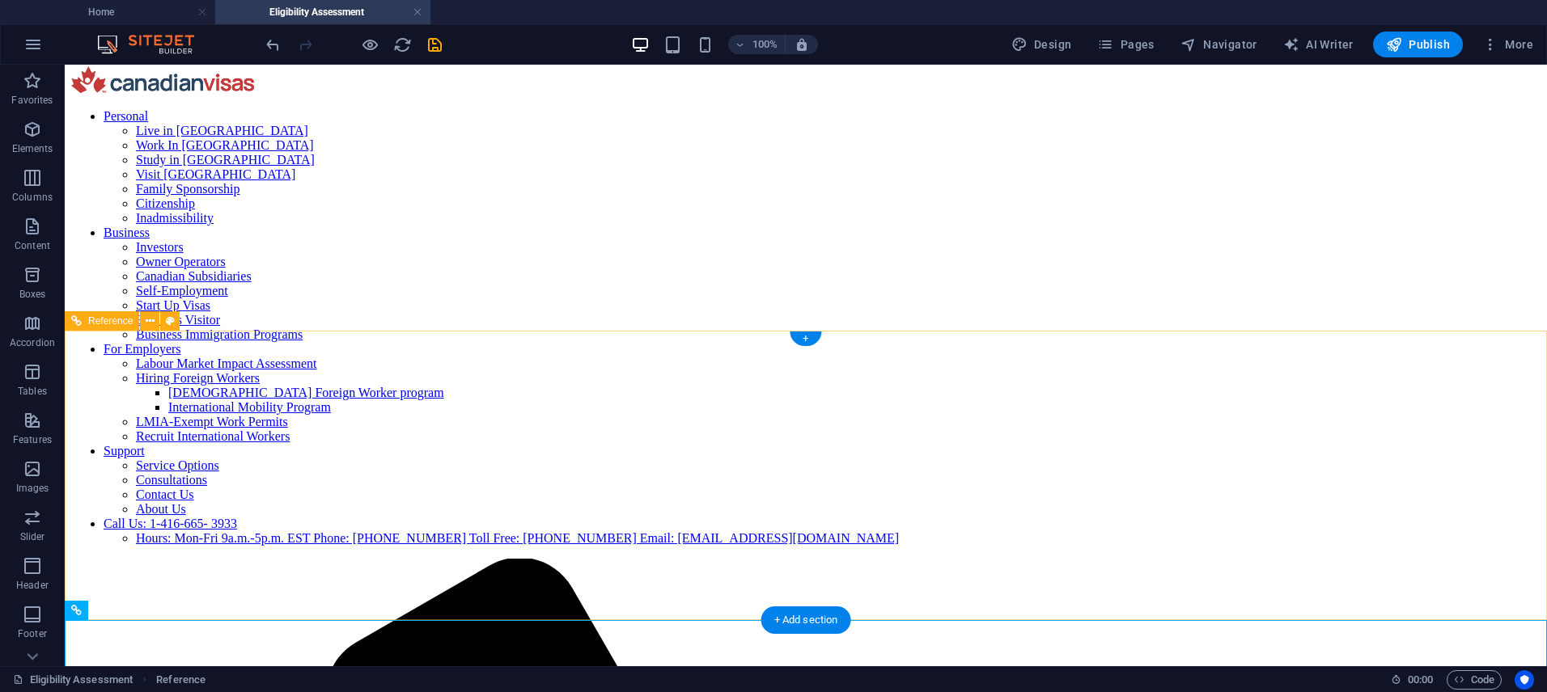
scroll to position [0, 0]
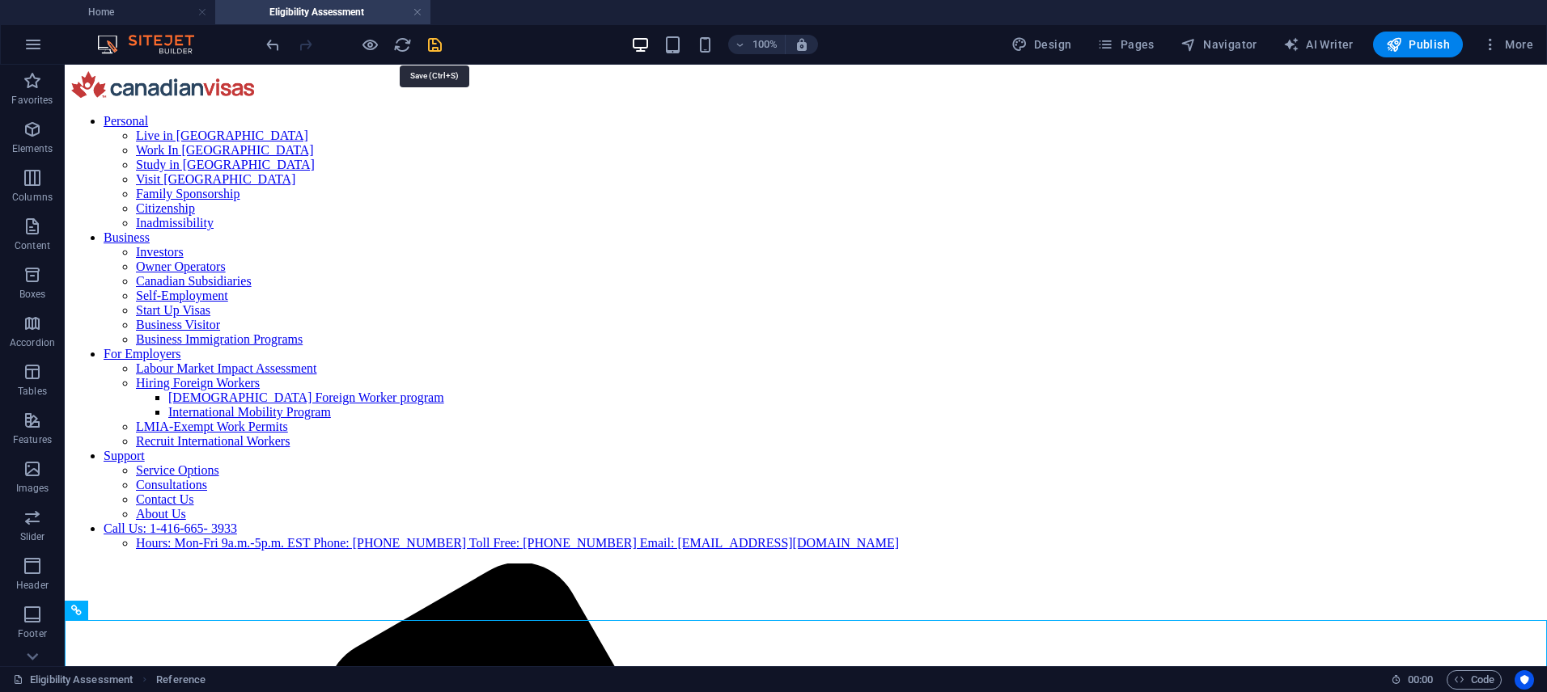
click at [438, 49] on icon "save" at bounding box center [435, 45] width 19 height 19
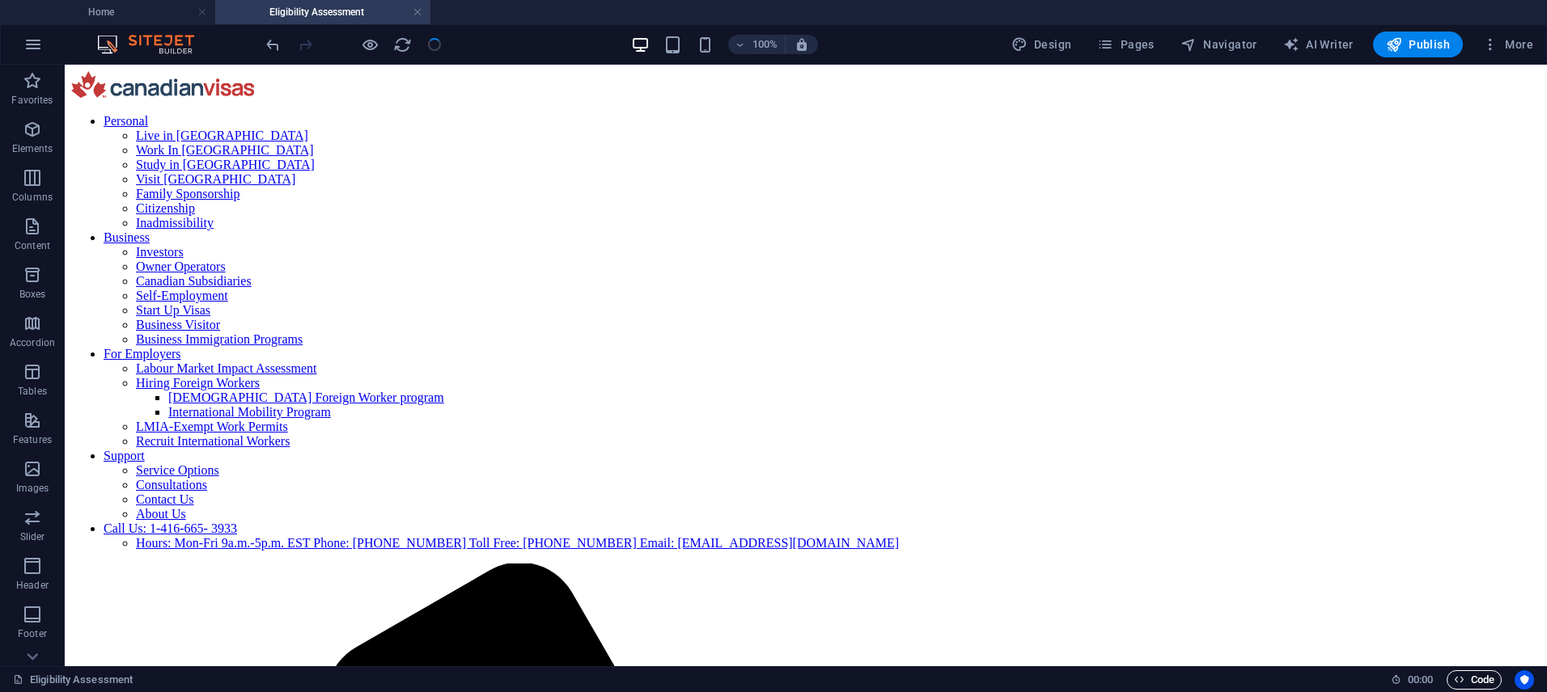
click at [1477, 677] on span "Code" at bounding box center [1474, 680] width 40 height 19
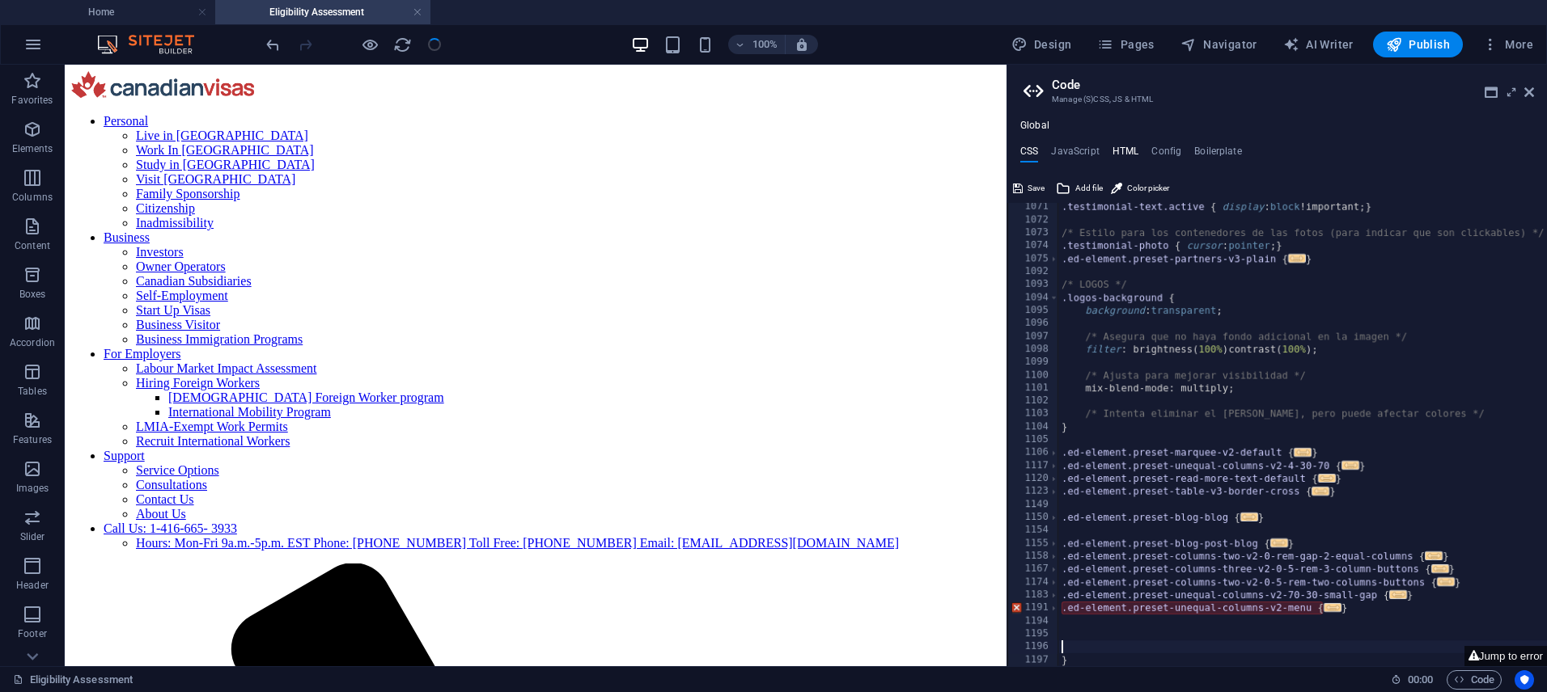
click at [1129, 153] on h4 "HTML" at bounding box center [1125, 155] width 27 height 18
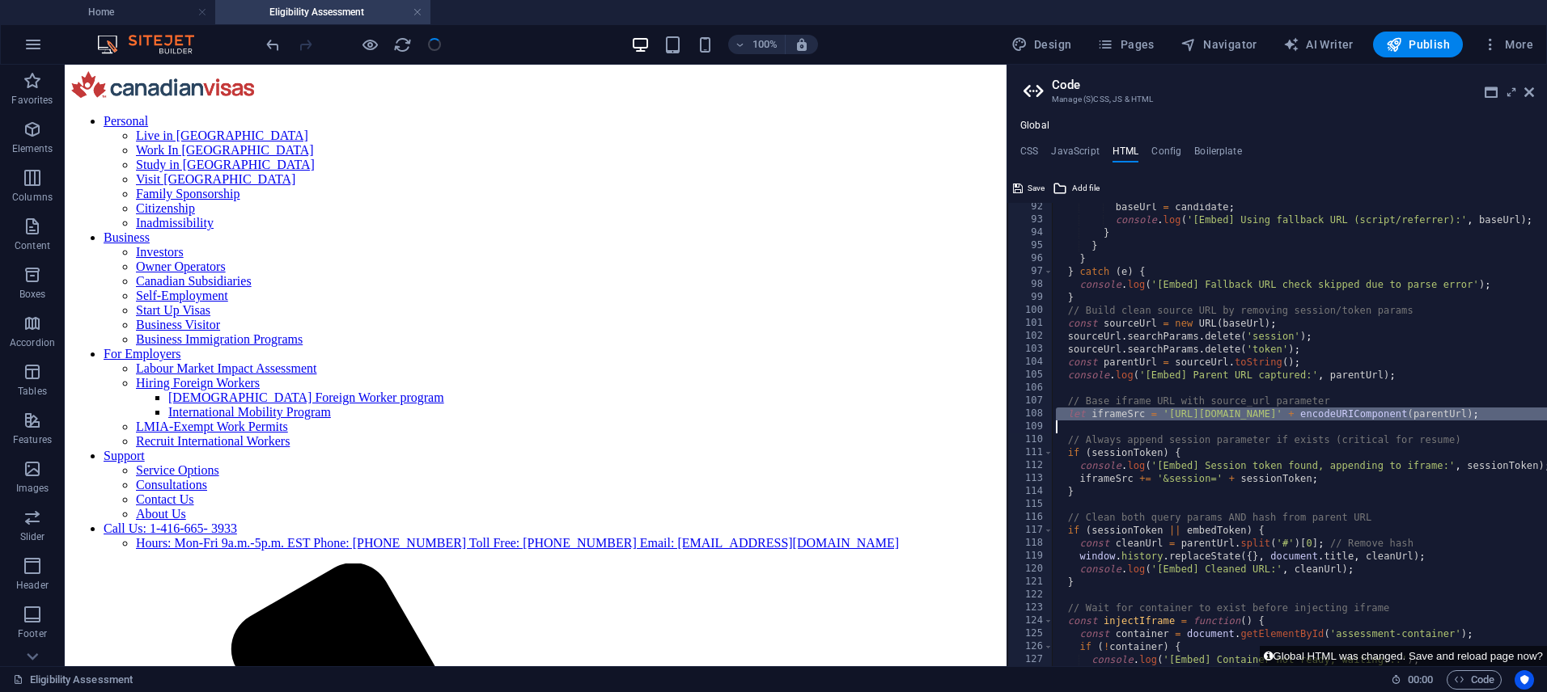
scroll to position [1181, 0]
click at [1027, 183] on div "Save" at bounding box center [1028, 188] width 36 height 19
click at [1029, 191] on div "Save" at bounding box center [1028, 188] width 36 height 19
click at [1527, 91] on icon at bounding box center [1529, 92] width 10 height 13
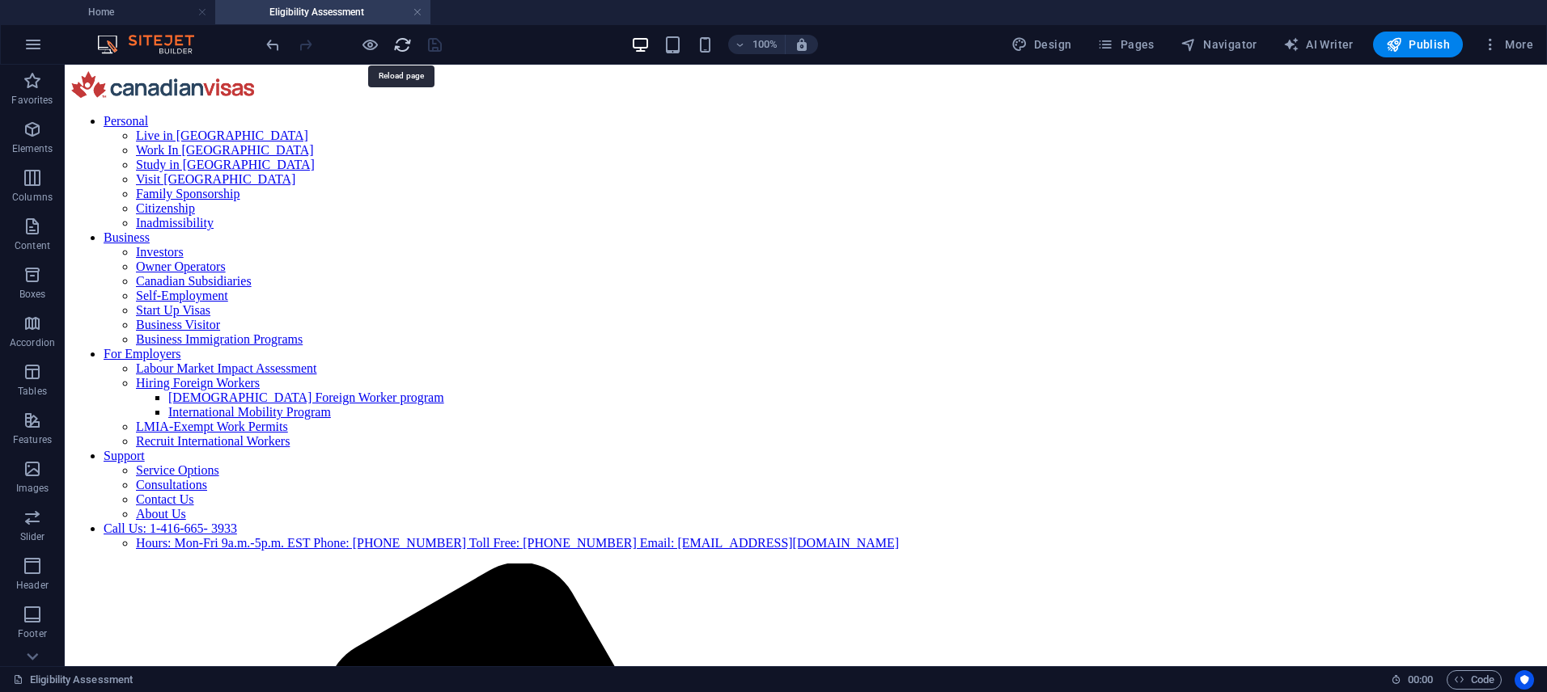
click at [404, 46] on icon "reload" at bounding box center [402, 45] width 19 height 19
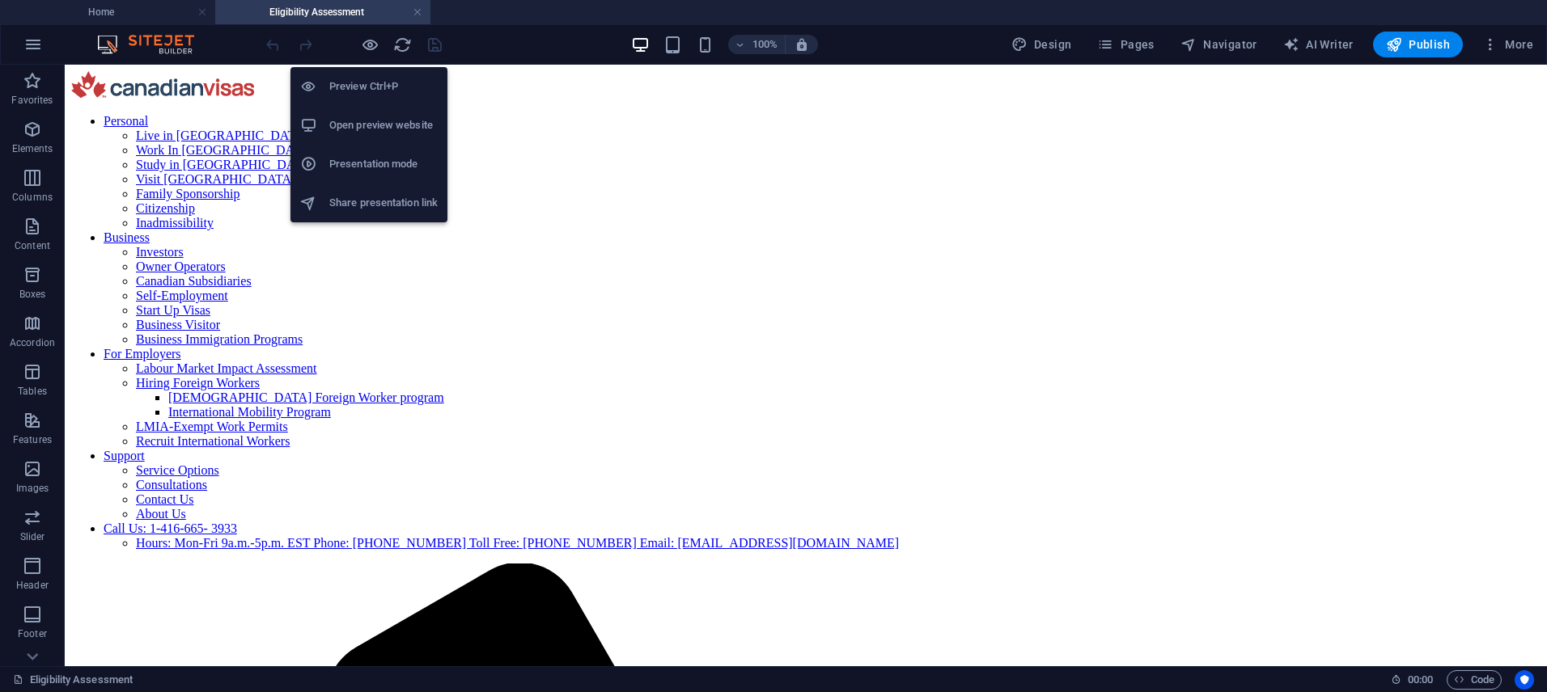
click at [375, 121] on h6 "Open preview website" at bounding box center [383, 125] width 108 height 19
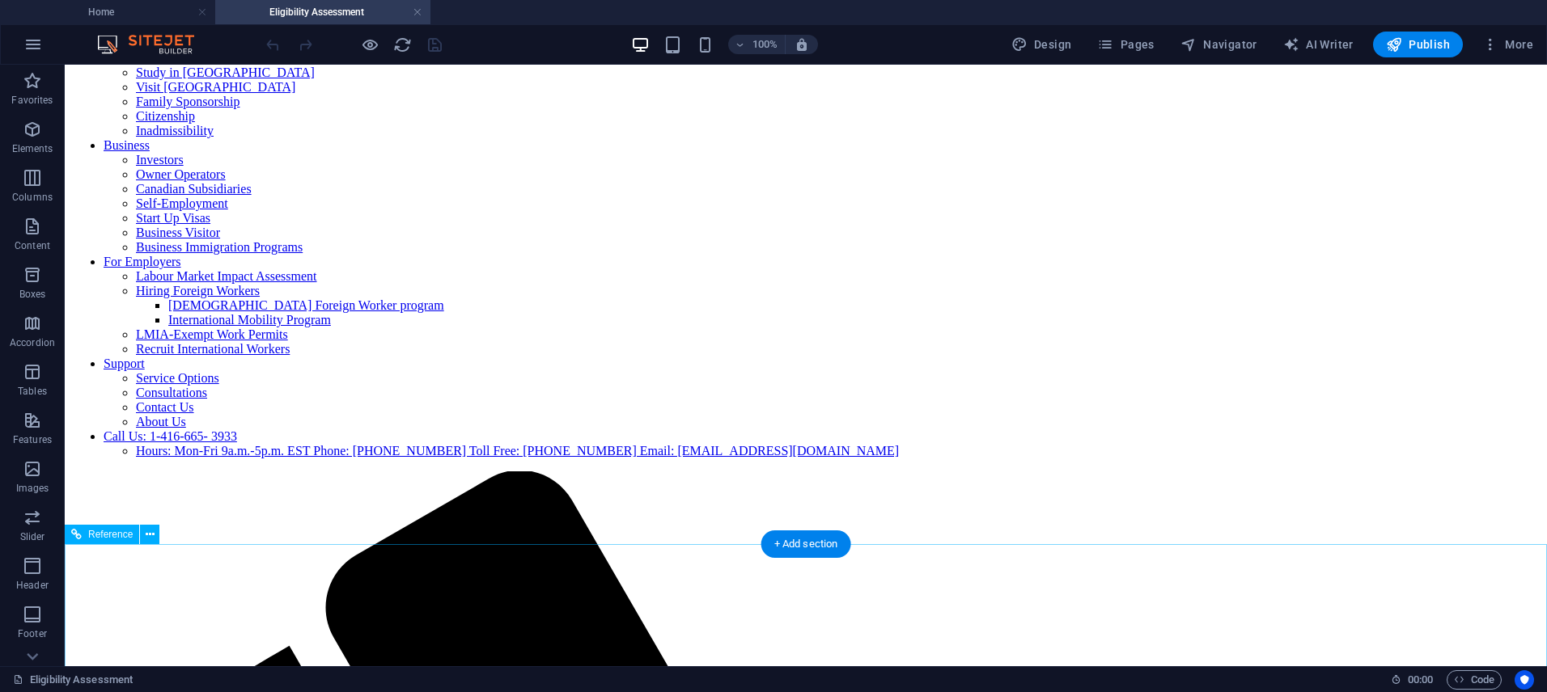
scroll to position [0, 0]
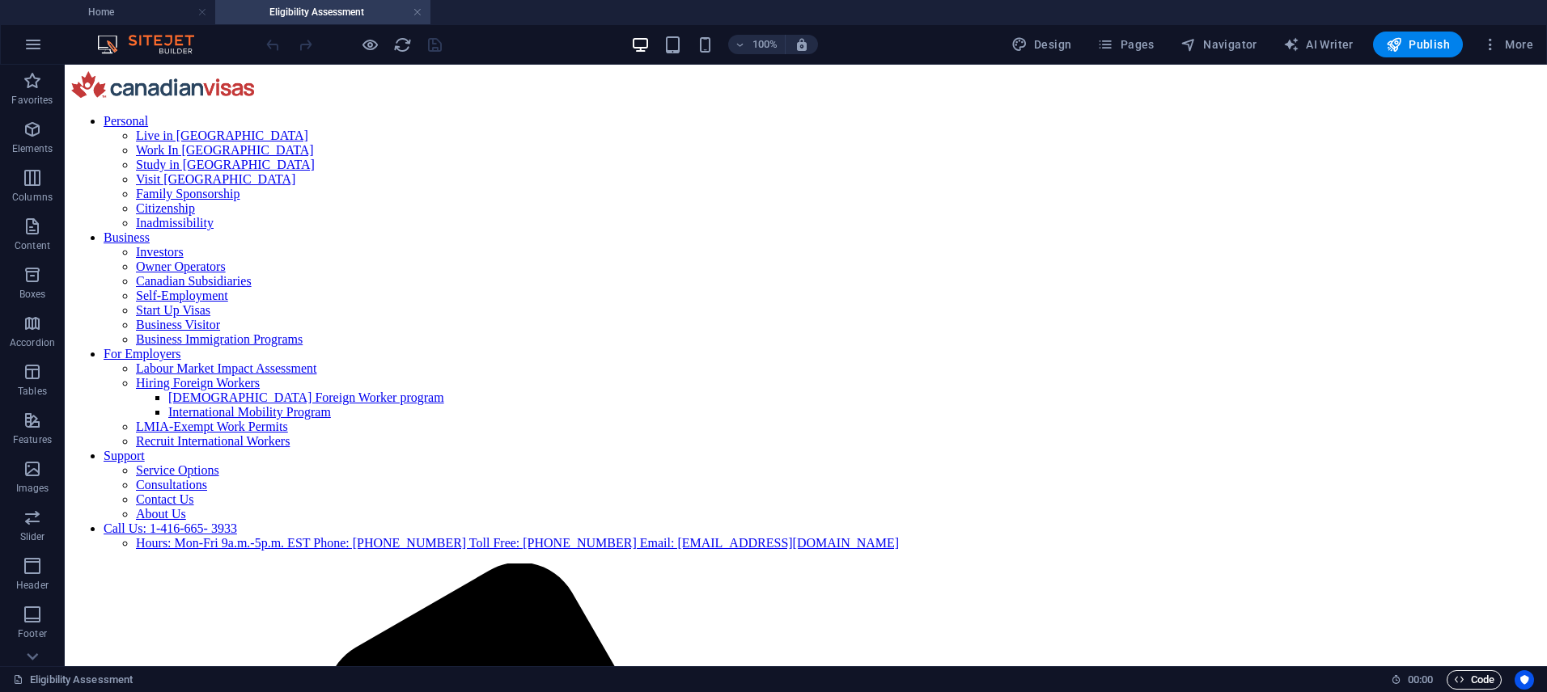
click at [1472, 679] on span "Code" at bounding box center [1474, 680] width 40 height 19
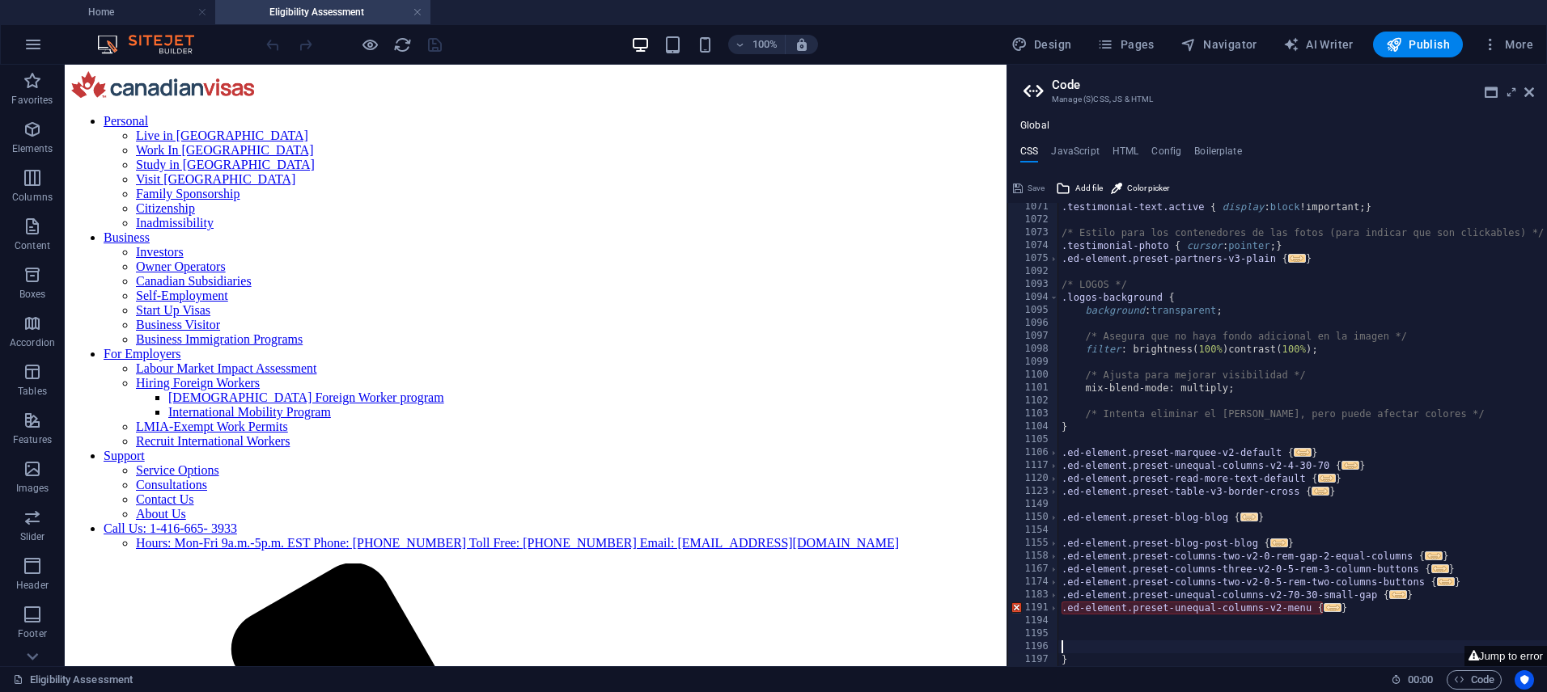
type textarea "display: block; min-height: 600px; /* Fallback height */"
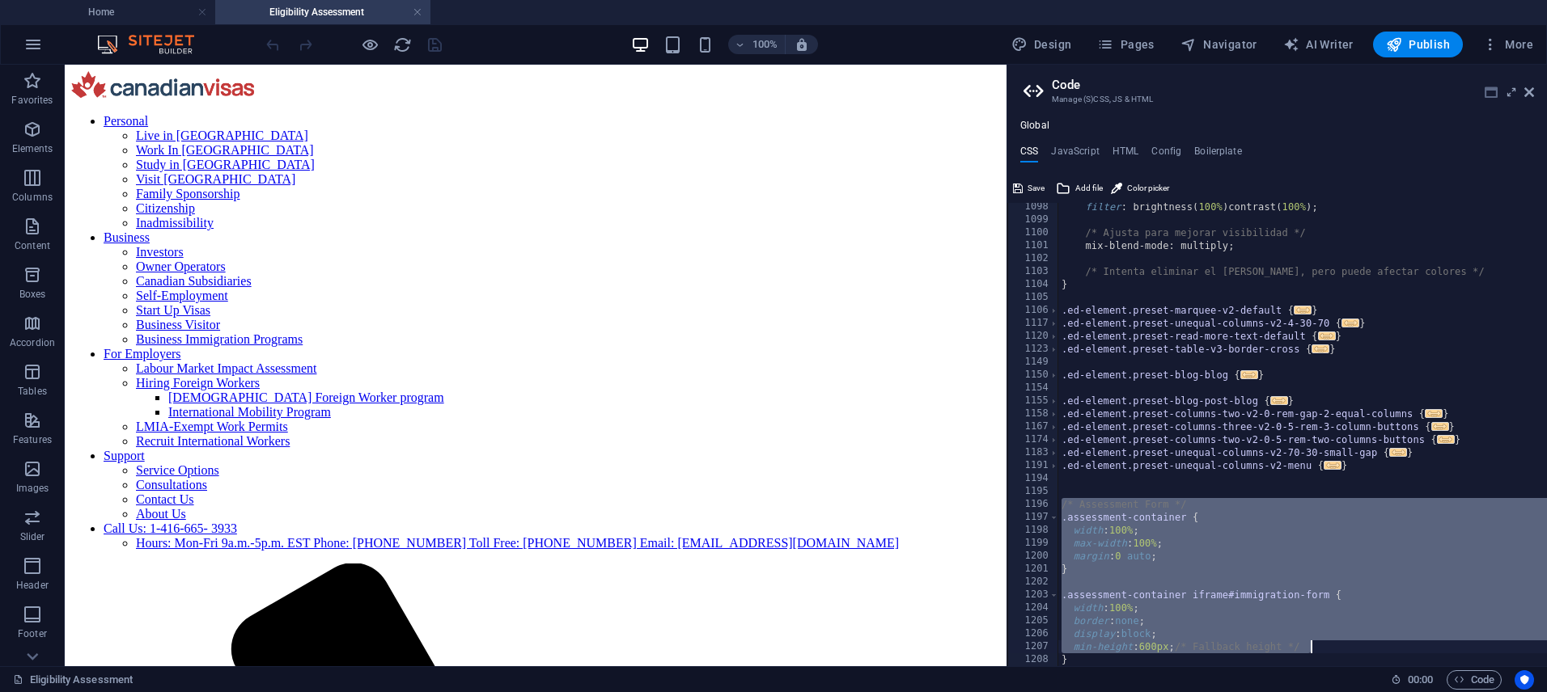
click at [1488, 96] on icon at bounding box center [1490, 92] width 13 height 13
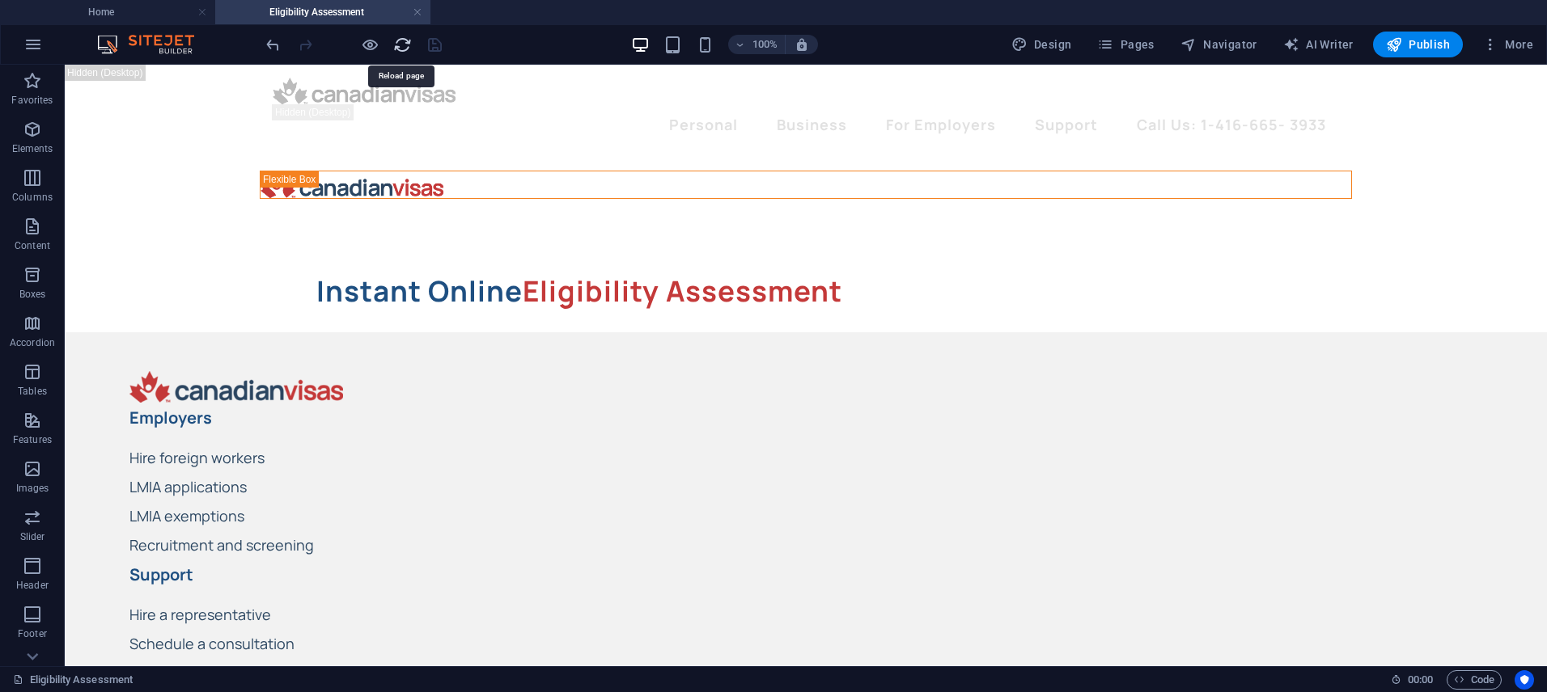
click at [404, 44] on icon "reload" at bounding box center [402, 45] width 19 height 19
click at [1476, 675] on span "Code" at bounding box center [1474, 680] width 40 height 19
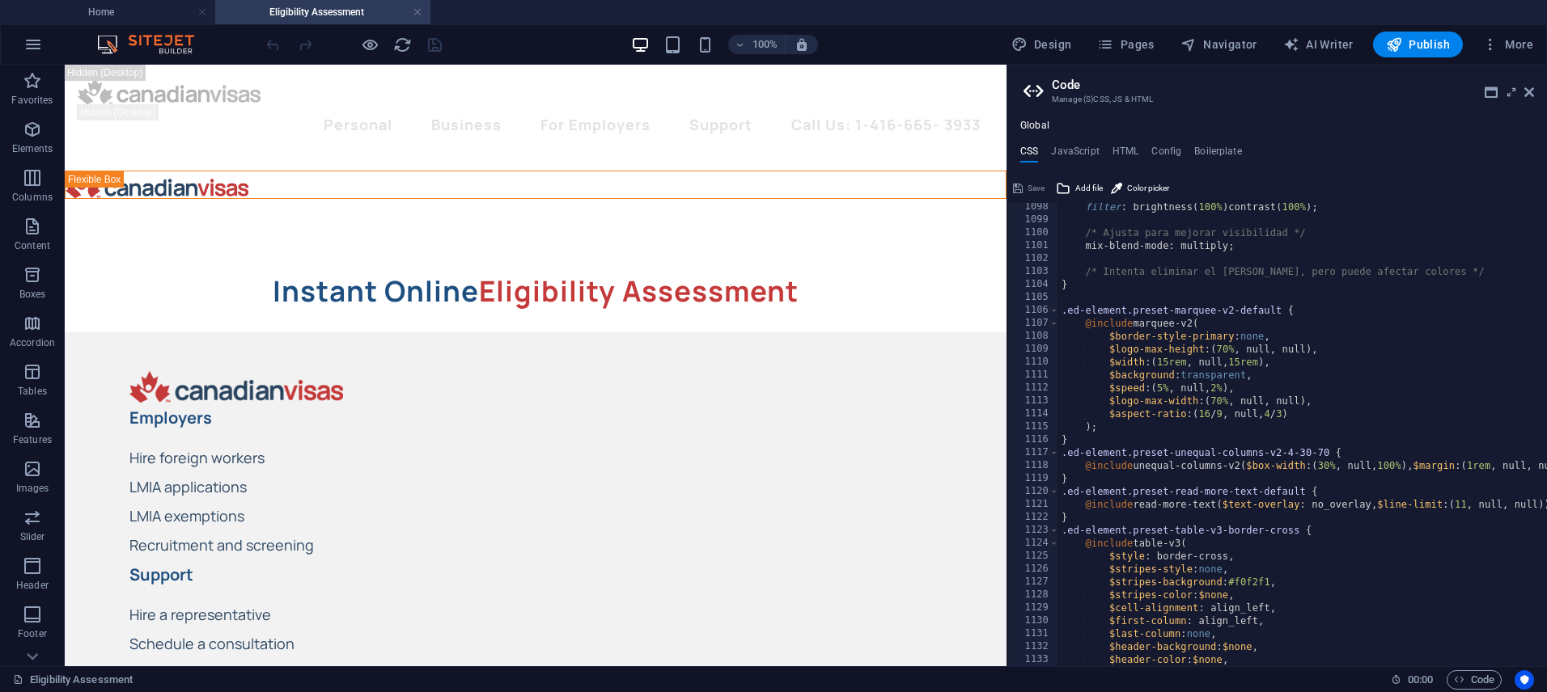
scroll to position [14201, 0]
drag, startPoint x: 1039, startPoint y: 187, endPoint x: 1546, endPoint y: 44, distance: 526.8
click at [1039, 186] on div "Save" at bounding box center [1028, 188] width 36 height 19
click at [1535, 94] on aside "**********" at bounding box center [1276, 366] width 540 height 602
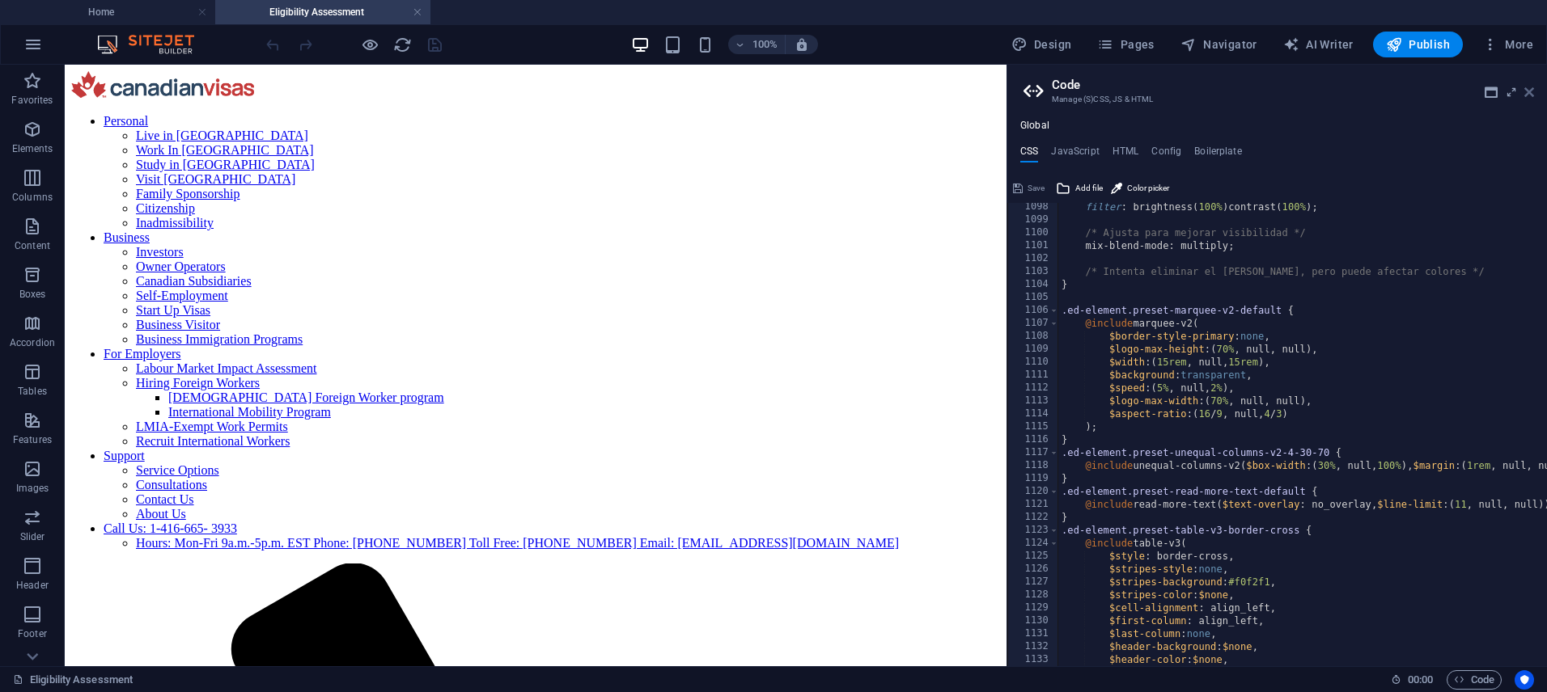
scroll to position [0, 0]
click at [1530, 93] on icon at bounding box center [1529, 92] width 10 height 13
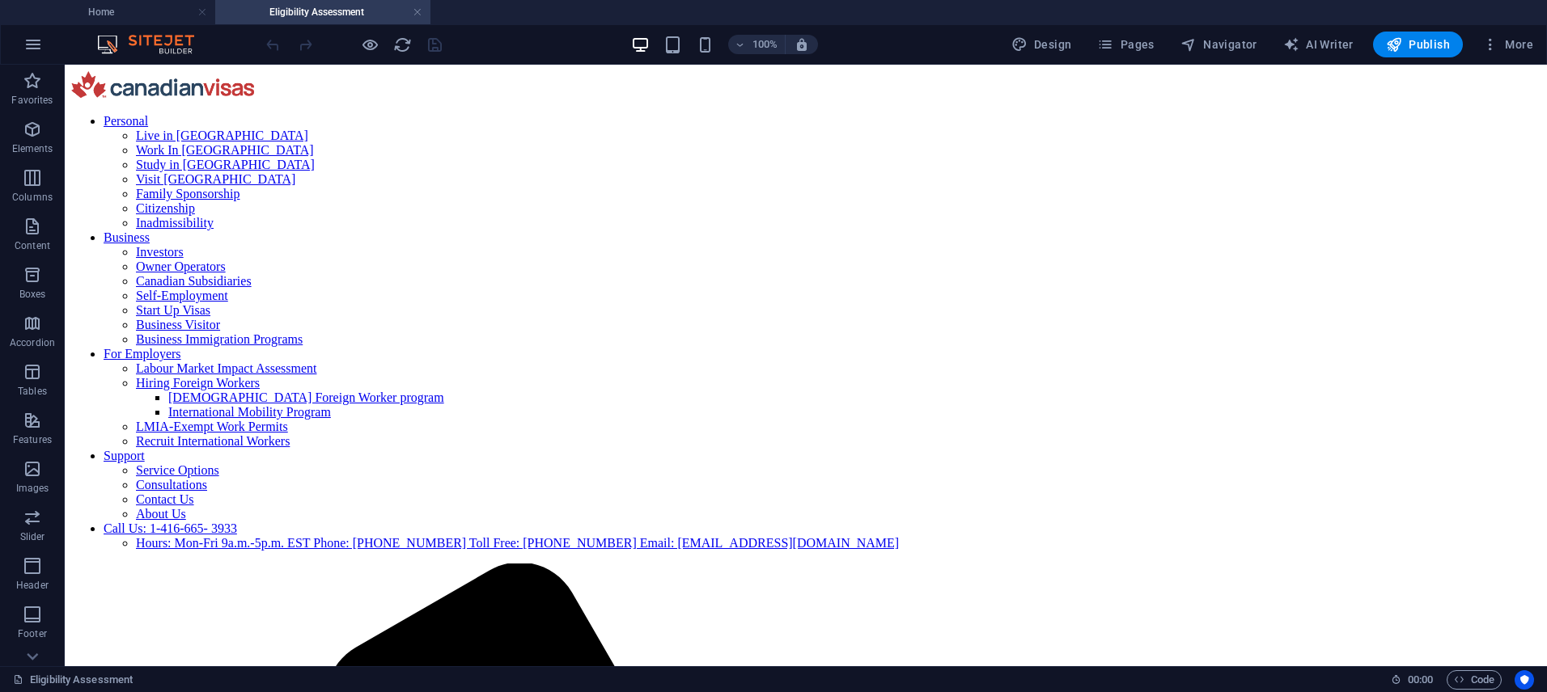
click at [297, 15] on h4 "Eligibility Assessment" at bounding box center [322, 12] width 215 height 18
click at [142, 13] on h4 "Home" at bounding box center [107, 12] width 215 height 18
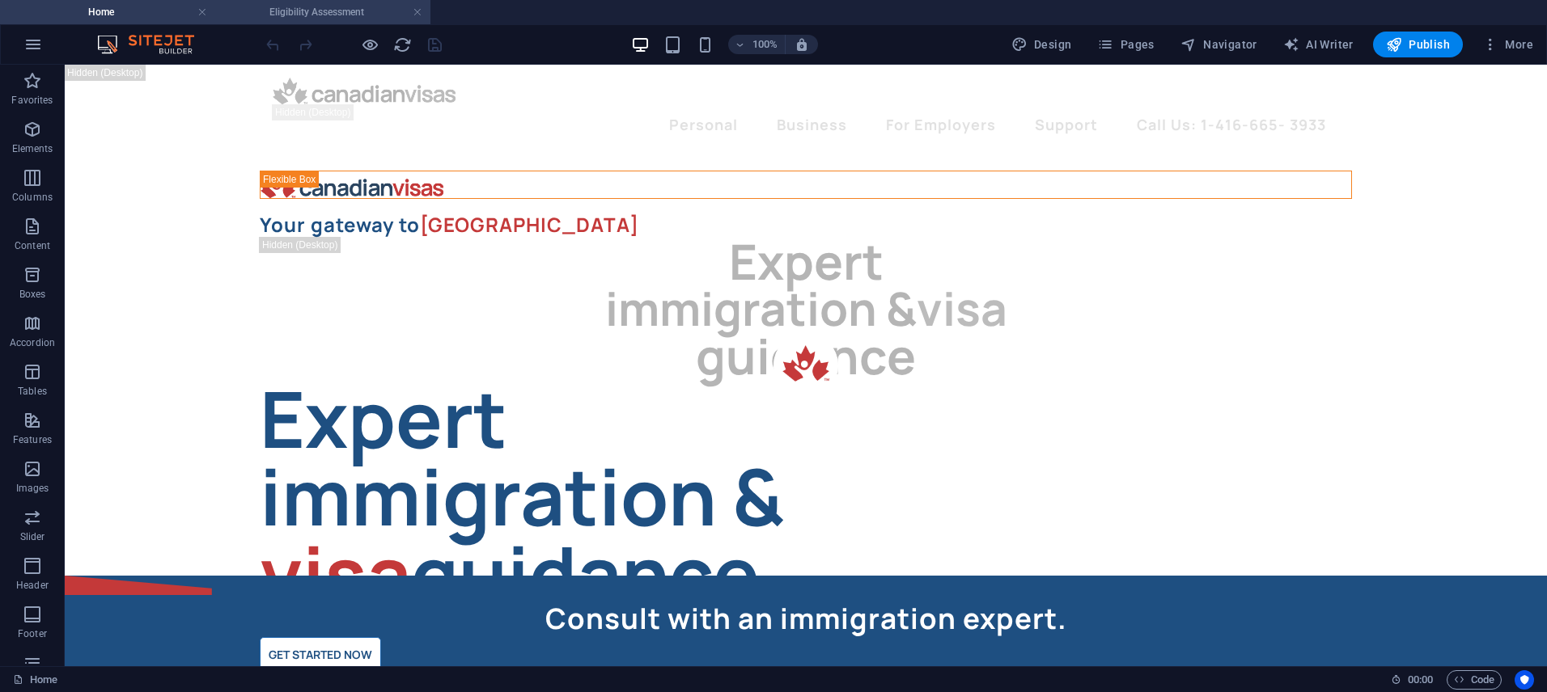
click at [343, 11] on h4 "Eligibility Assessment" at bounding box center [322, 12] width 215 height 18
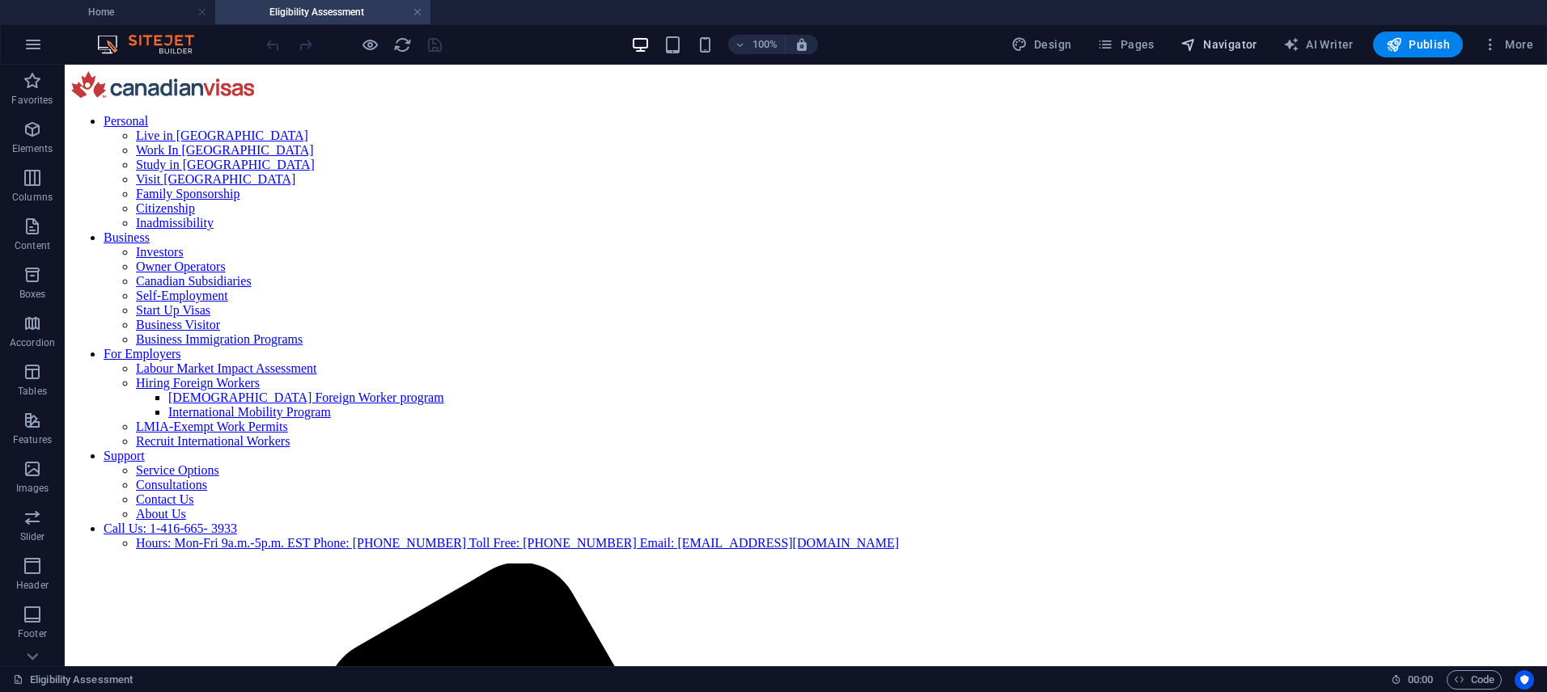
click at [1211, 50] on span "Navigator" at bounding box center [1218, 44] width 77 height 16
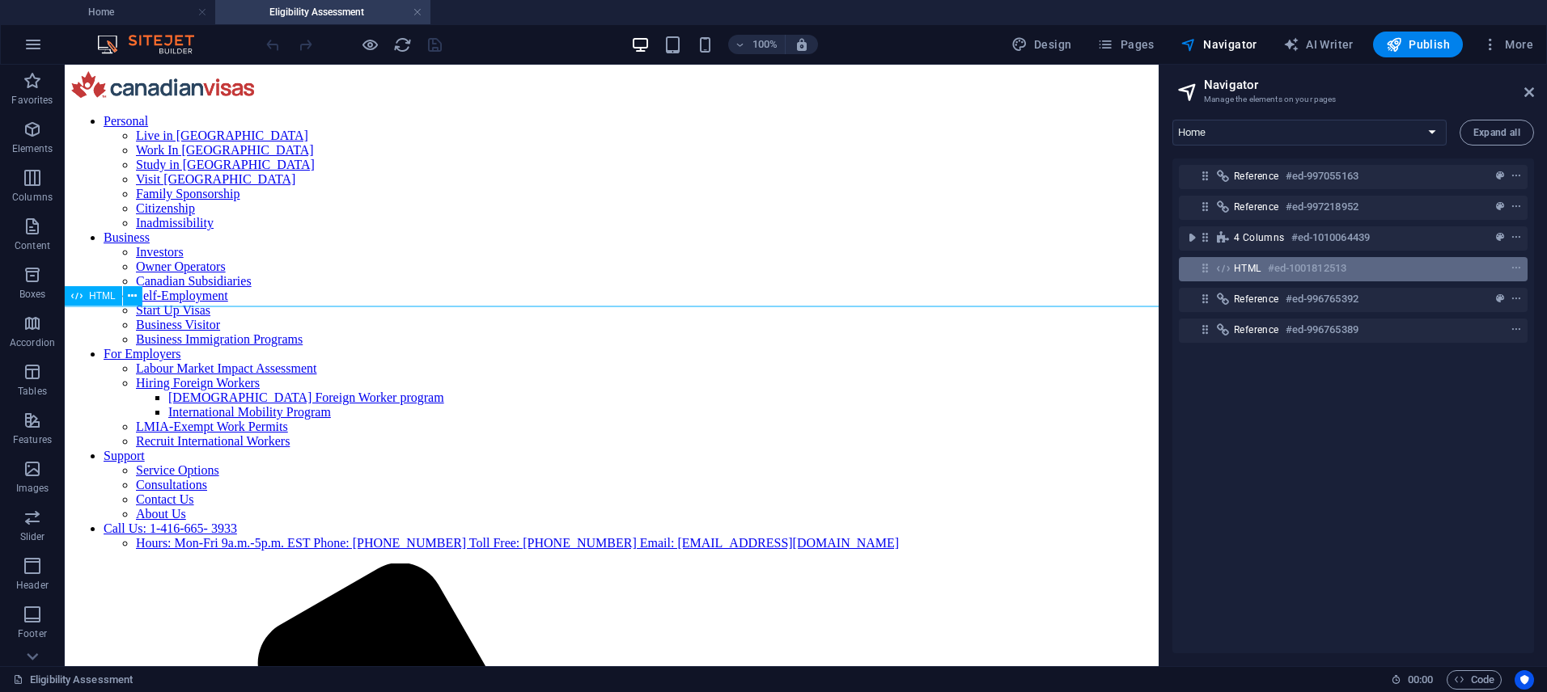
click at [1206, 267] on icon at bounding box center [1205, 268] width 14 height 14
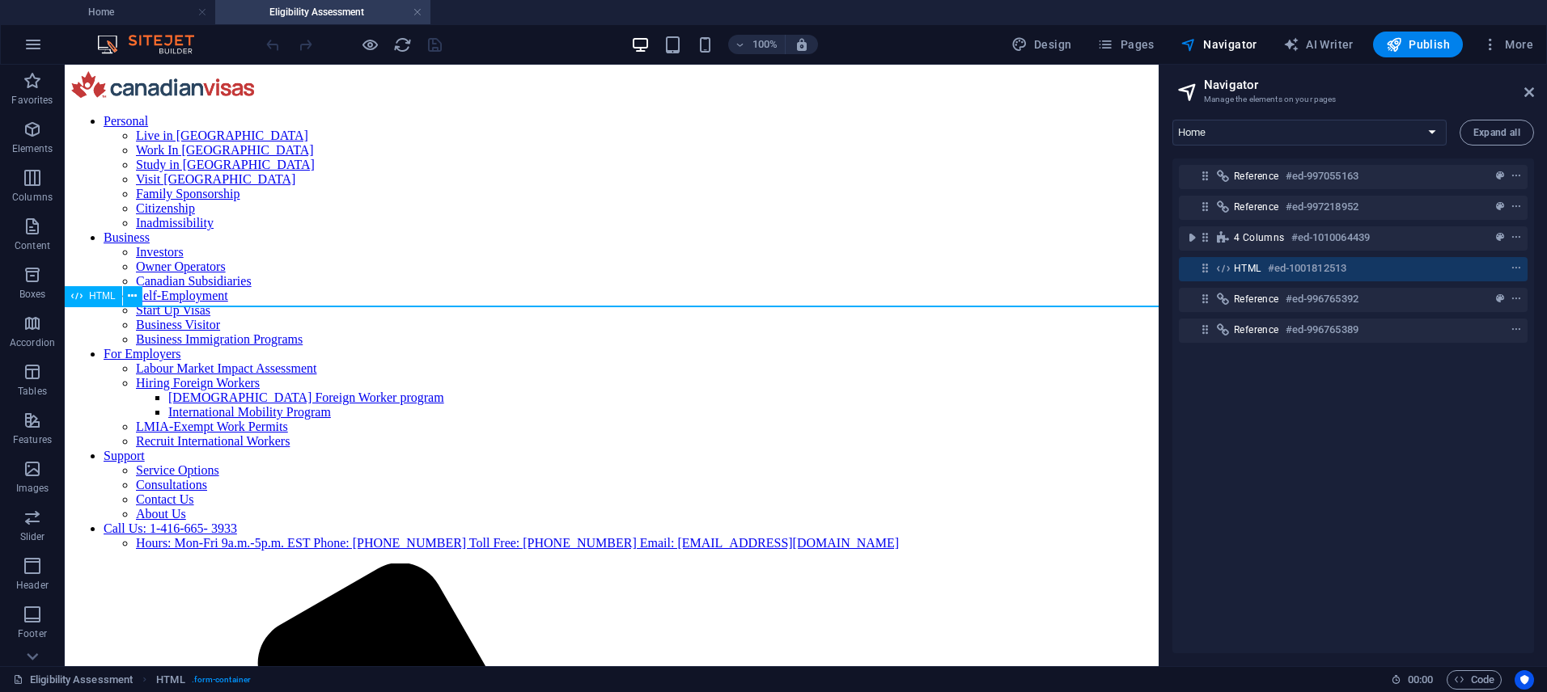
click at [1206, 267] on icon at bounding box center [1205, 268] width 14 height 14
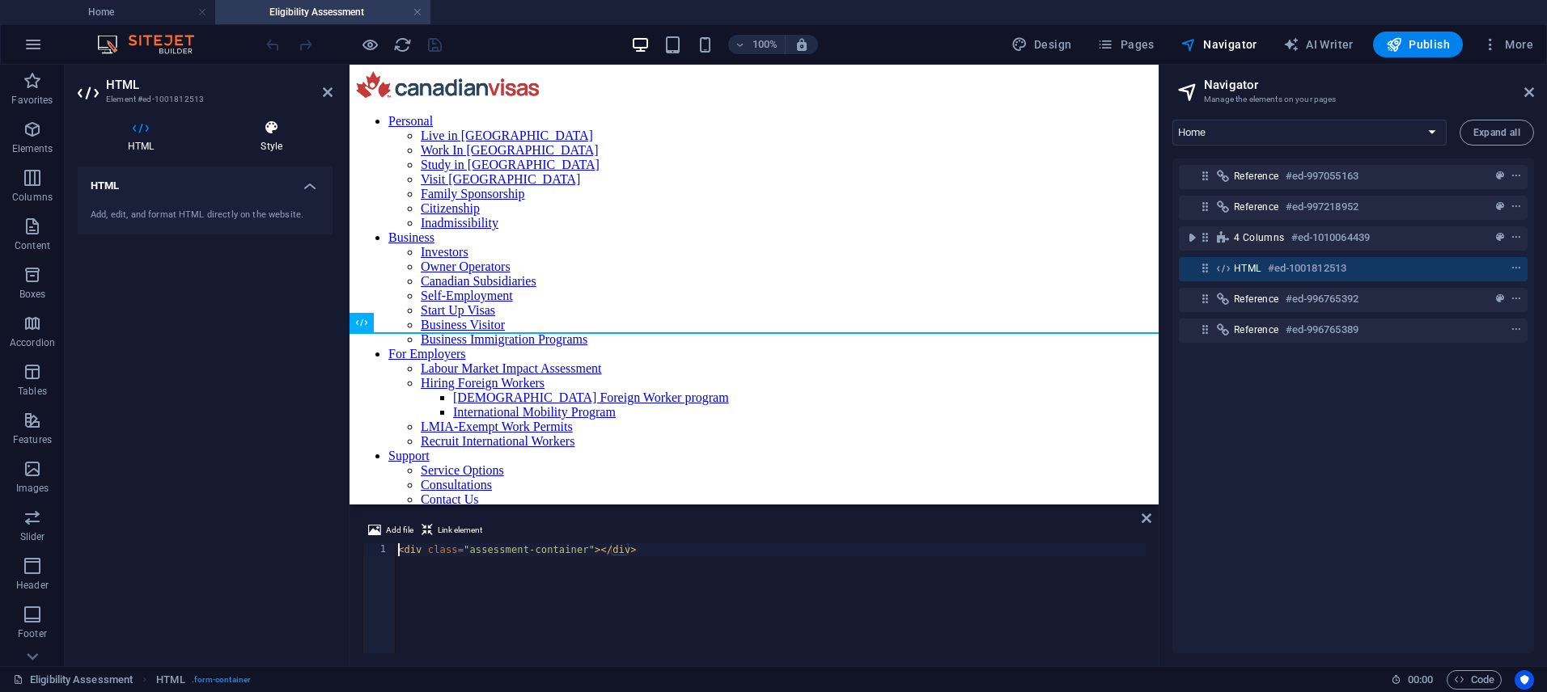
click at [266, 148] on h4 "Style" at bounding box center [271, 137] width 122 height 34
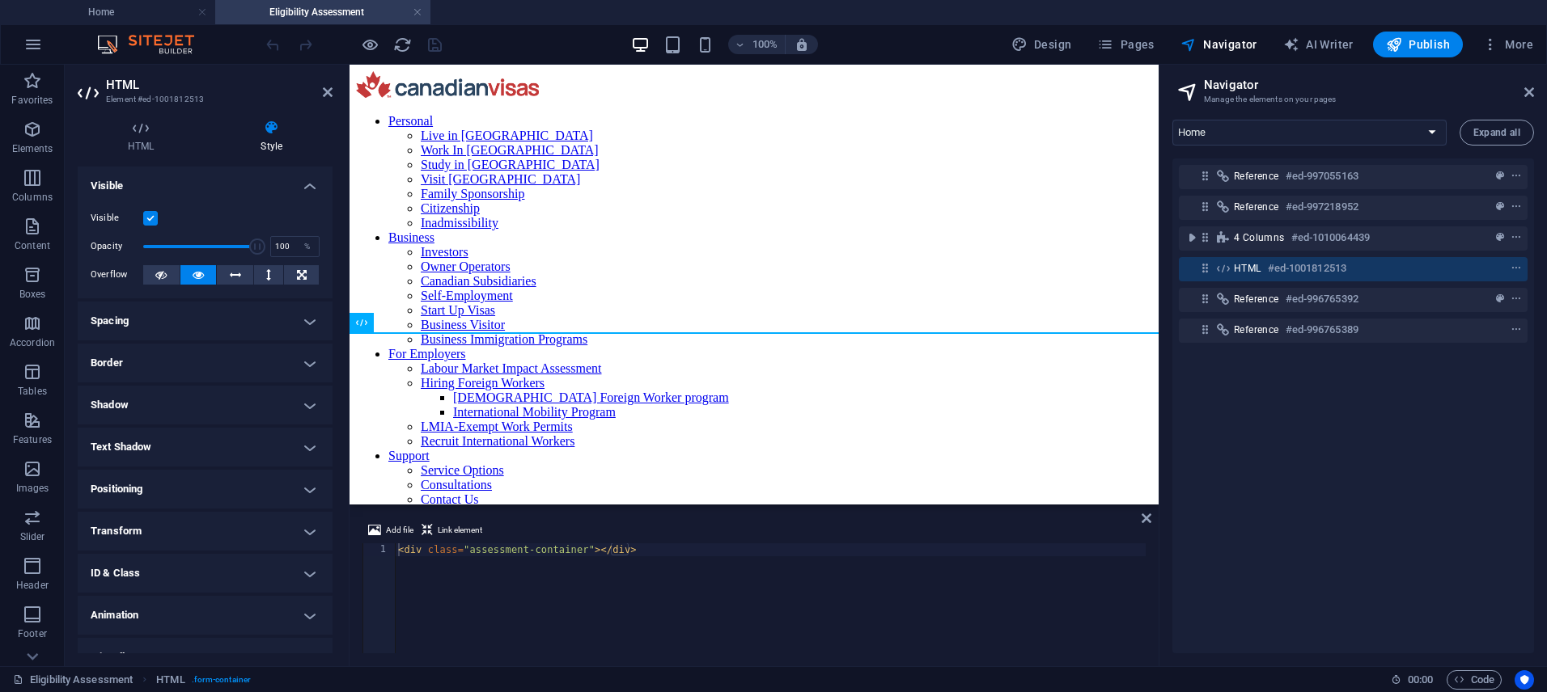
scroll to position [23, 0]
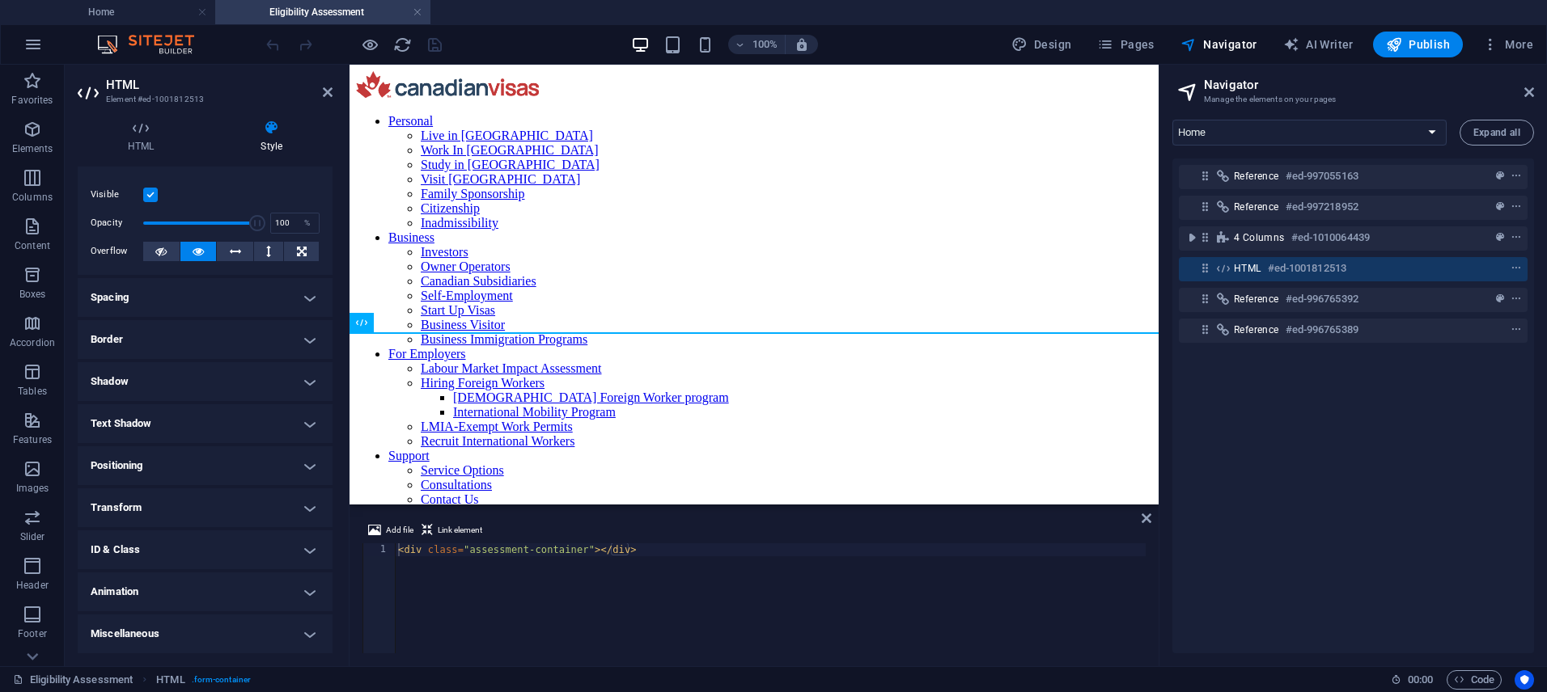
click at [141, 532] on h4 "ID & Class" at bounding box center [205, 550] width 255 height 39
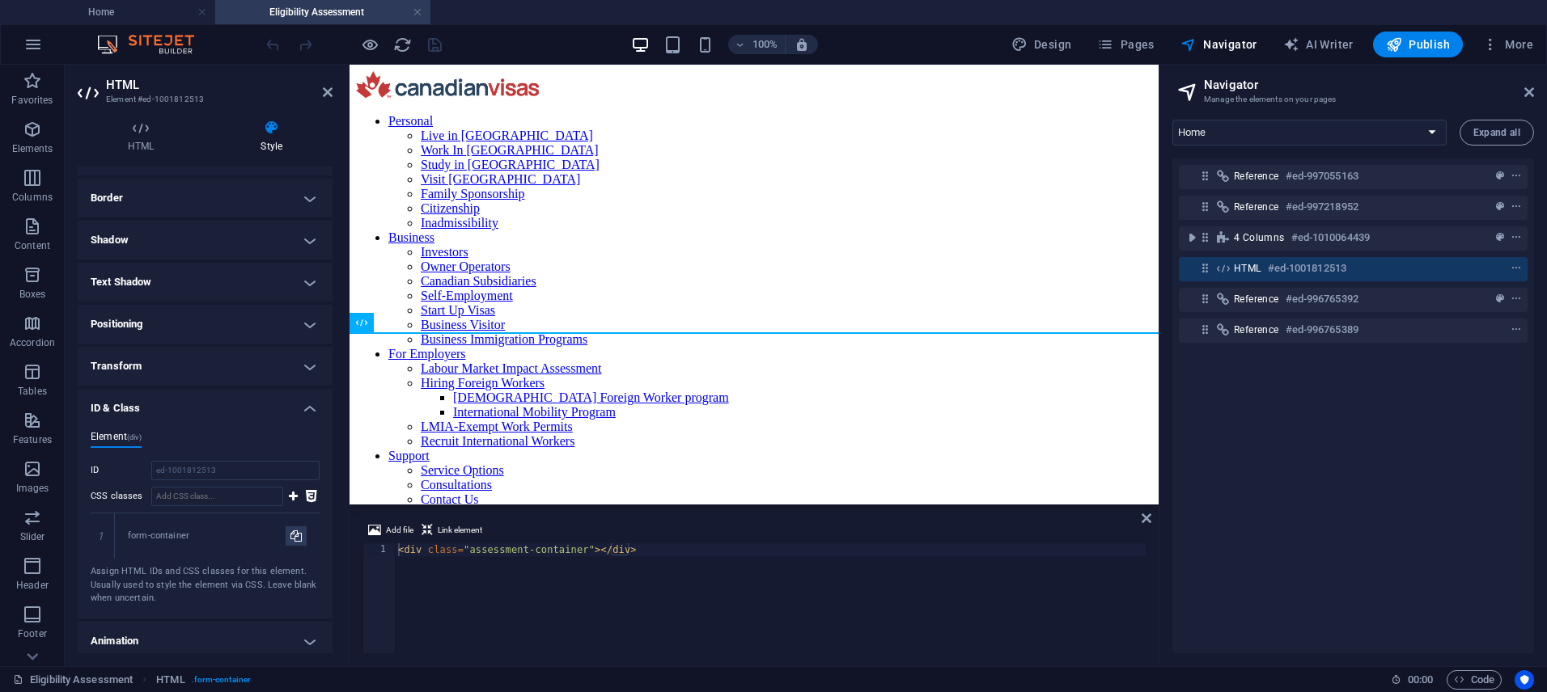
scroll to position [214, 0]
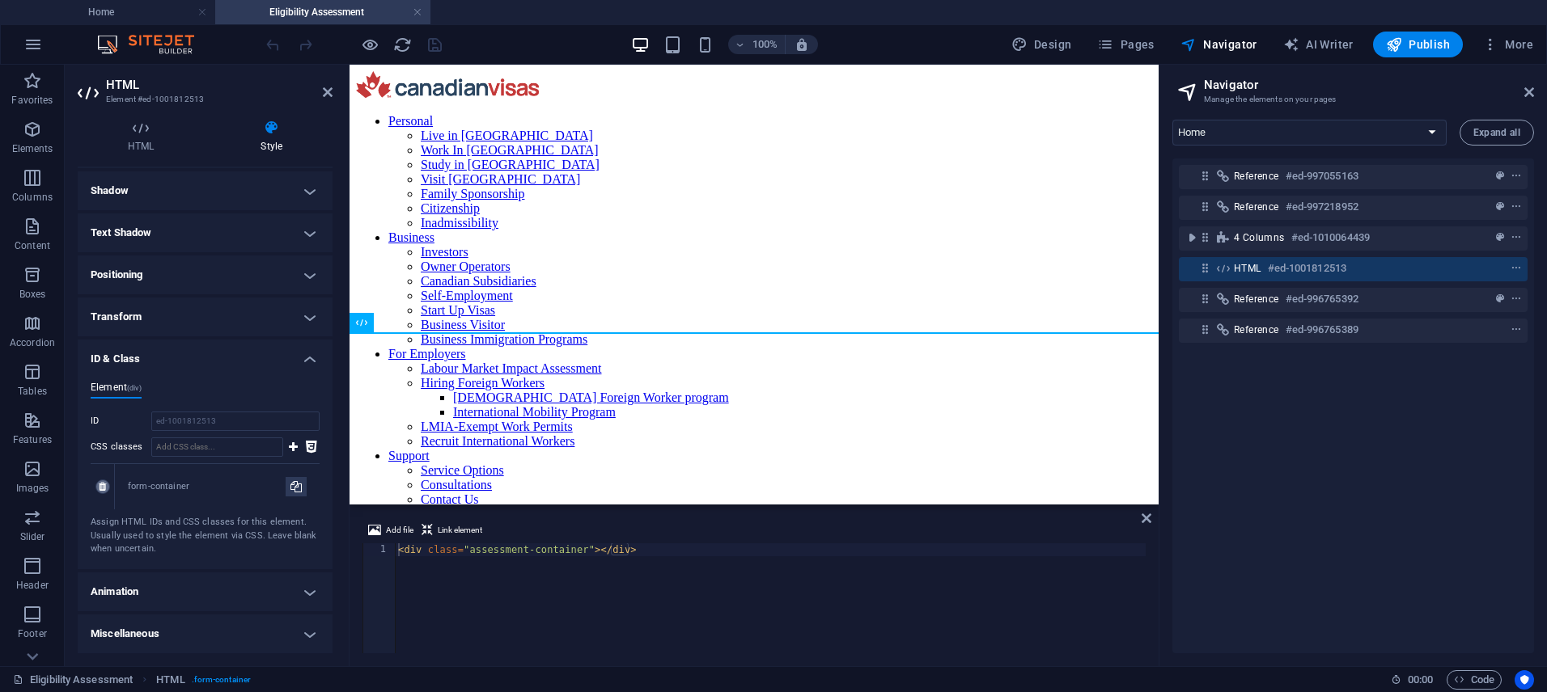
click at [101, 487] on icon at bounding box center [102, 487] width 7 height 10
drag, startPoint x: 266, startPoint y: 142, endPoint x: 328, endPoint y: 117, distance: 66.9
click at [273, 138] on h4 "Style" at bounding box center [271, 137] width 122 height 34
click at [436, 45] on icon "save" at bounding box center [435, 45] width 19 height 19
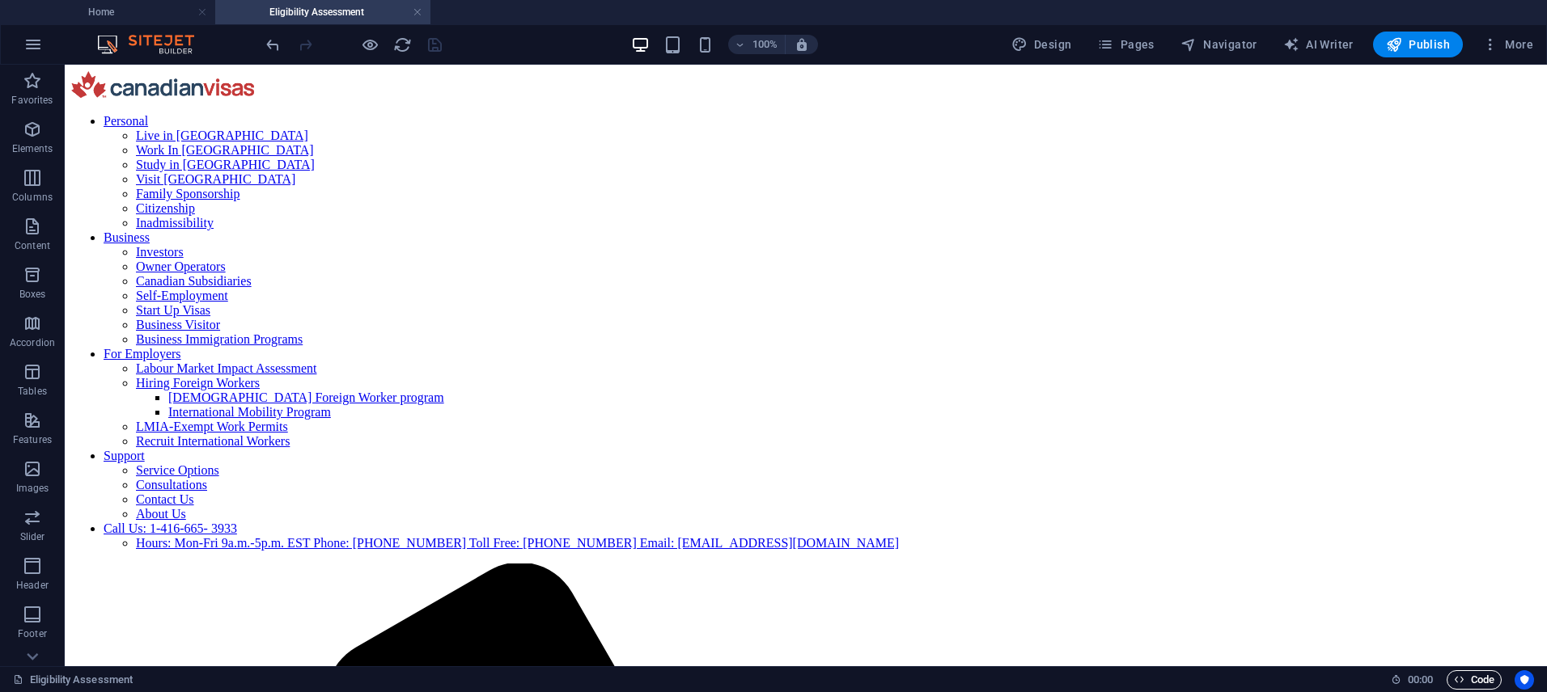
click at [1477, 677] on span "Code" at bounding box center [1474, 680] width 40 height 19
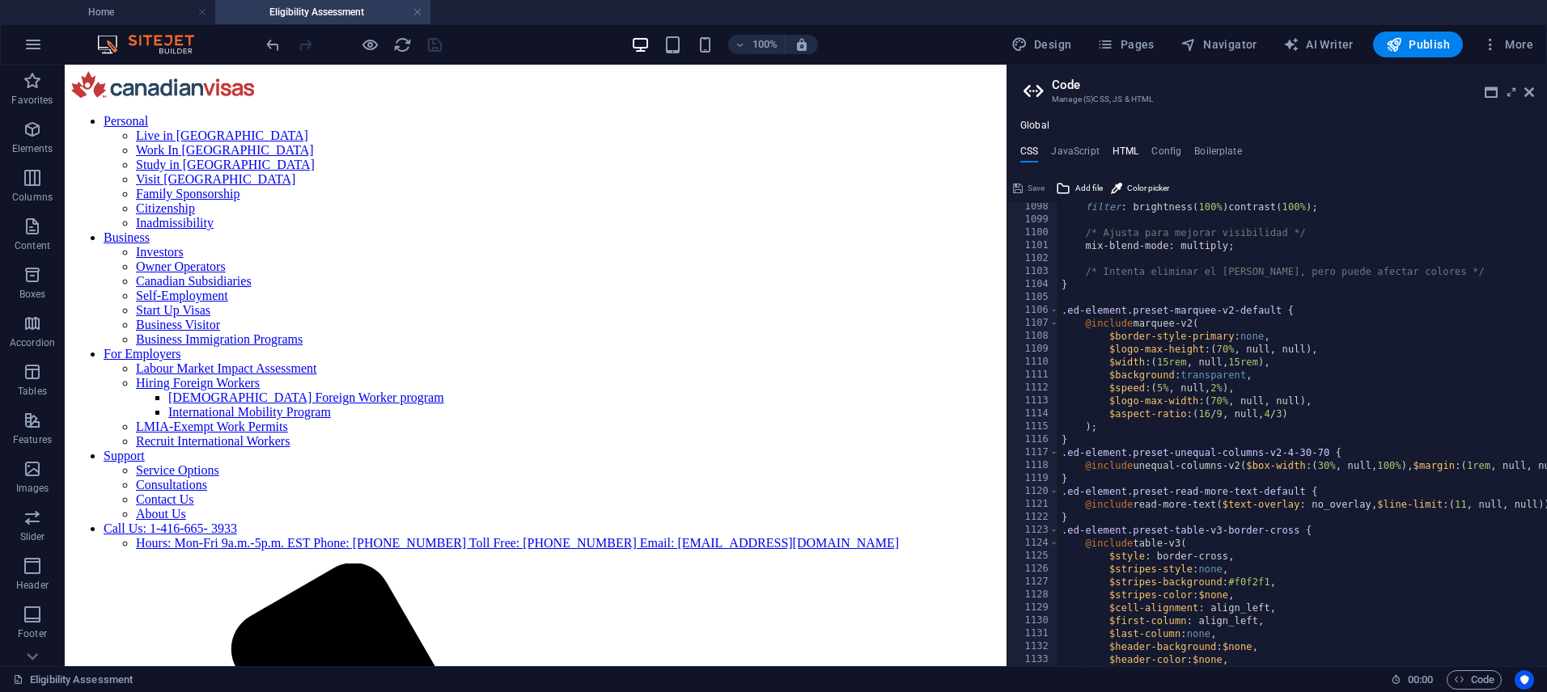
click at [1129, 153] on h4 "HTML" at bounding box center [1125, 155] width 27 height 18
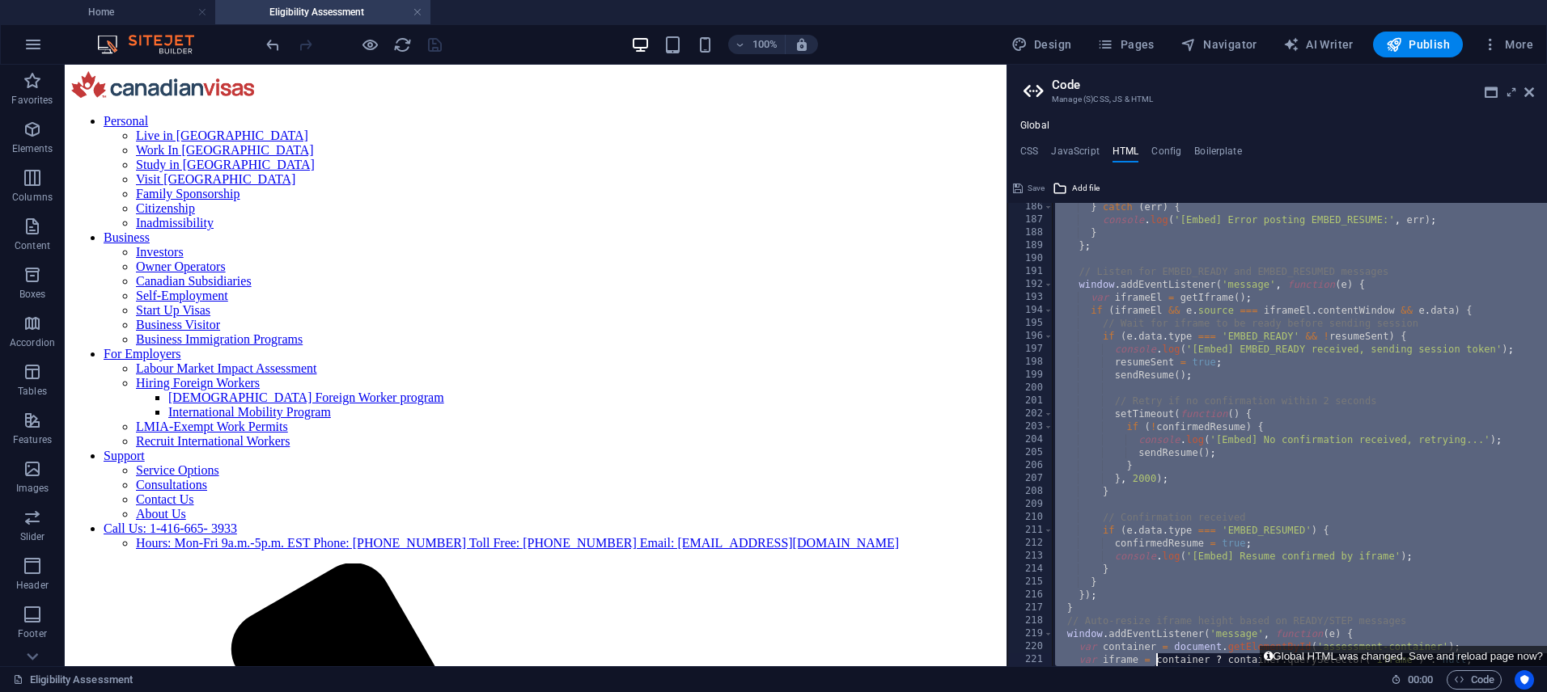
scroll to position [2526, 0]
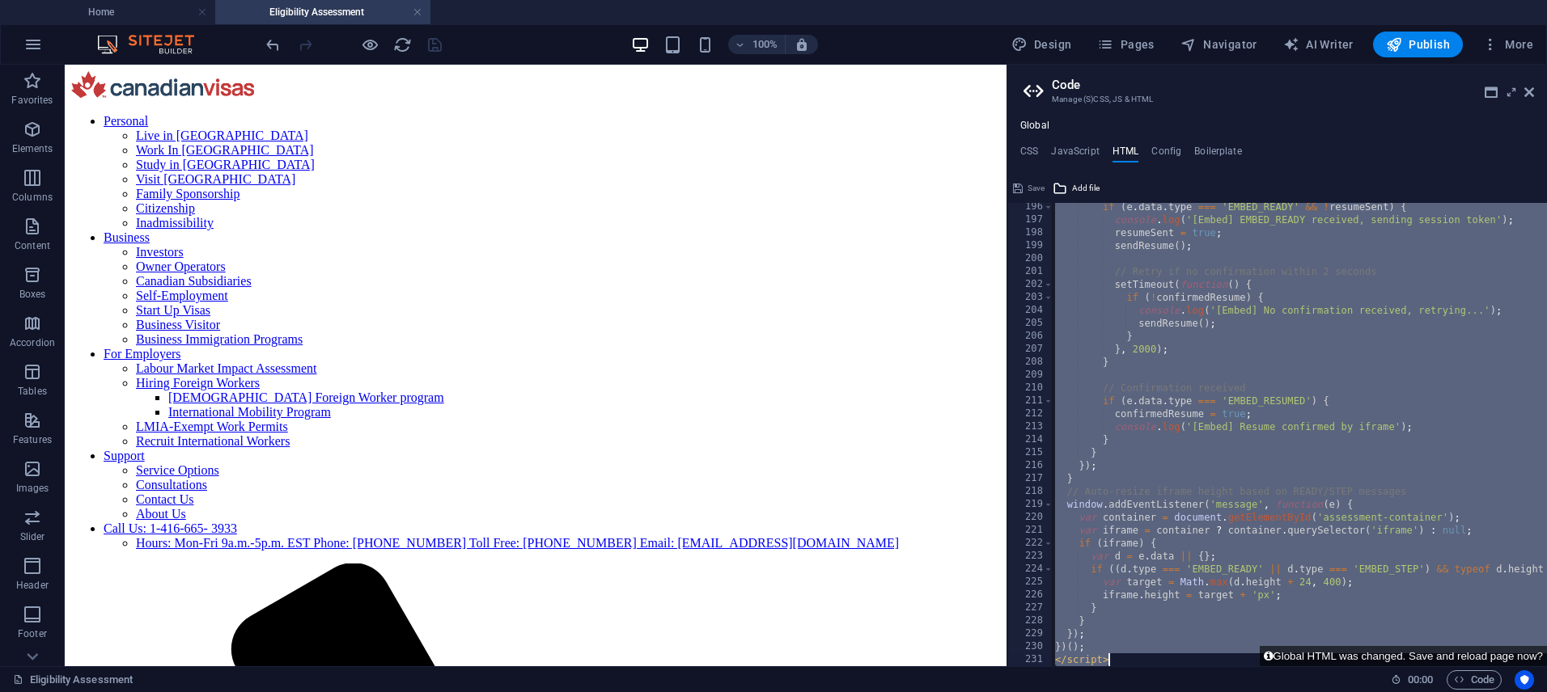
drag, startPoint x: 1051, startPoint y: 408, endPoint x: 1154, endPoint y: 743, distance: 351.3
click at [1154, 692] on html "**********" at bounding box center [773, 346] width 1547 height 692
paste textarea
type textarea "</script>"
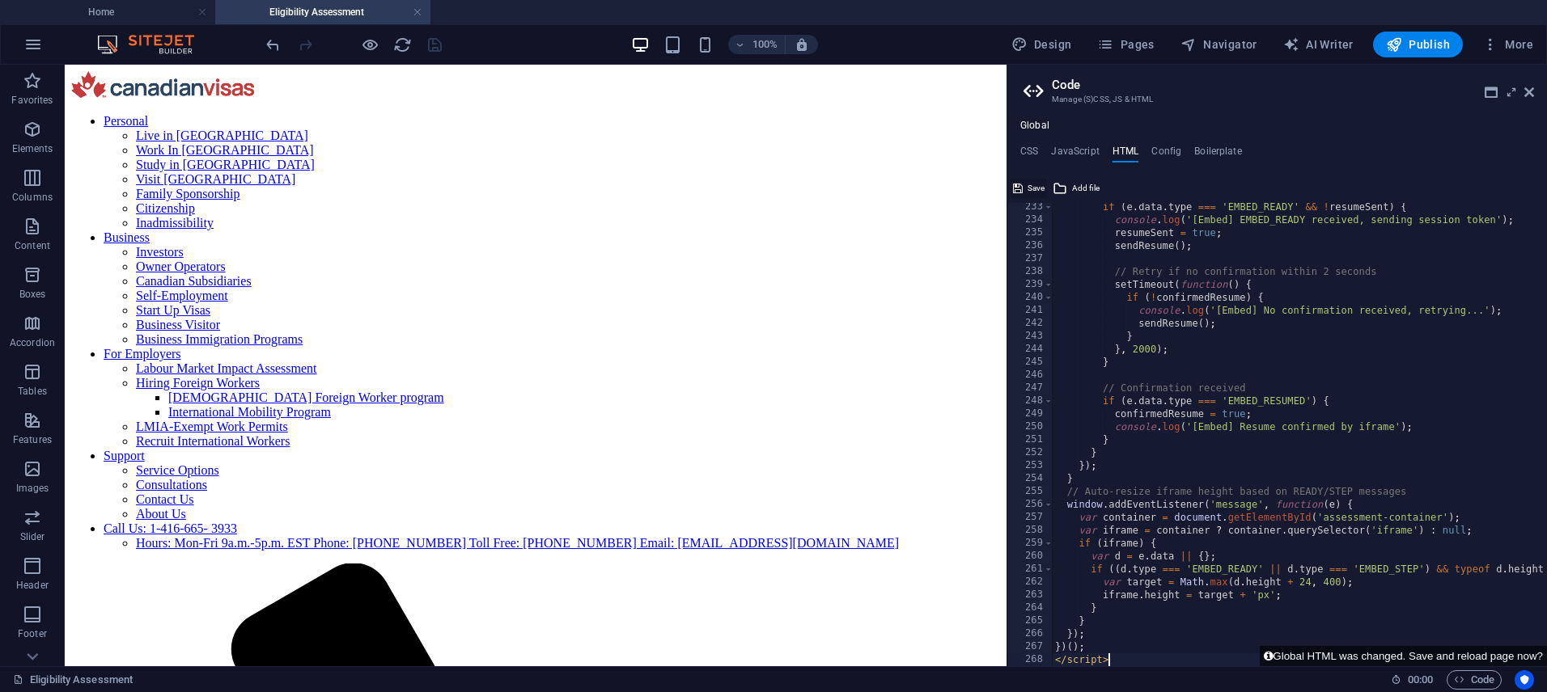
click at [1028, 187] on span "Save" at bounding box center [1035, 188] width 17 height 19
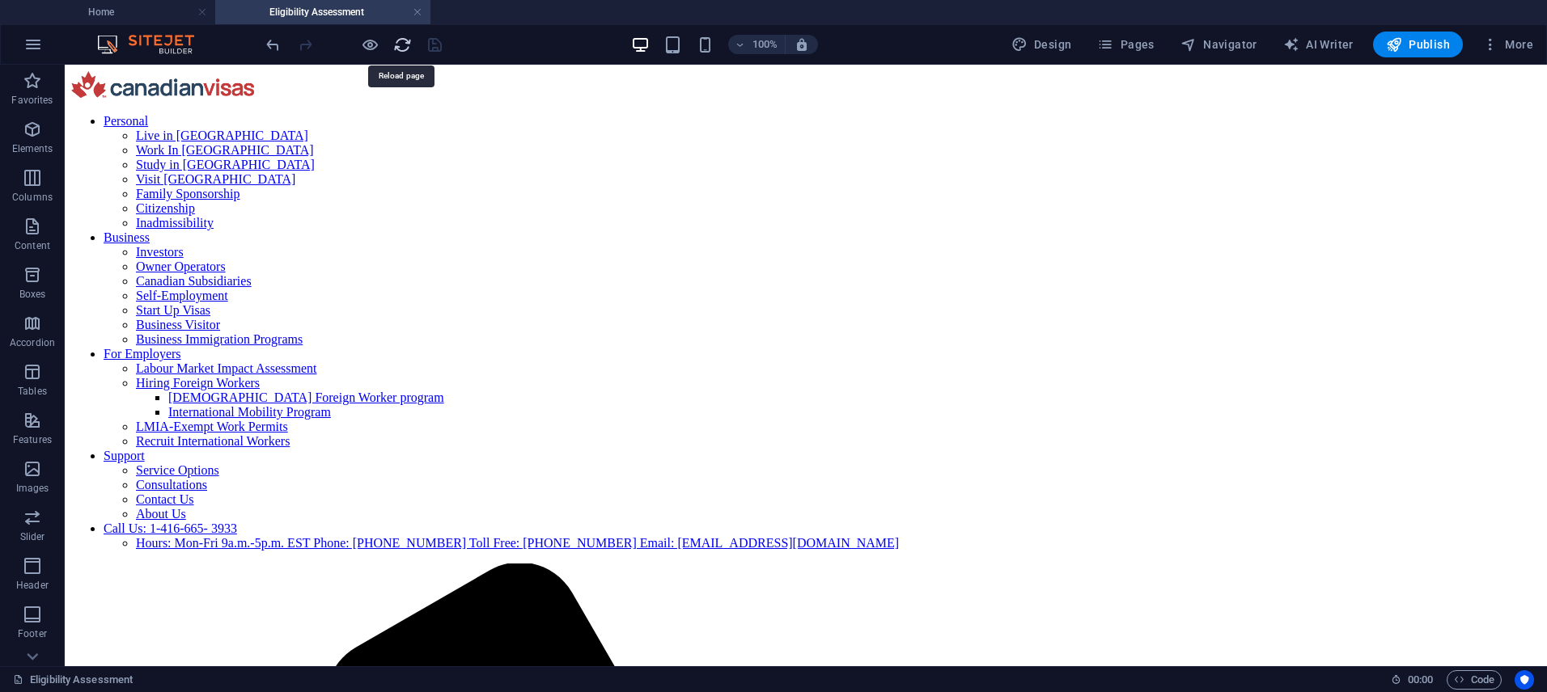
click at [404, 42] on icon "reload" at bounding box center [402, 45] width 19 height 19
drag, startPoint x: 1227, startPoint y: 40, endPoint x: 1228, endPoint y: 53, distance: 13.0
click at [1226, 40] on span "Navigator" at bounding box center [1218, 44] width 77 height 16
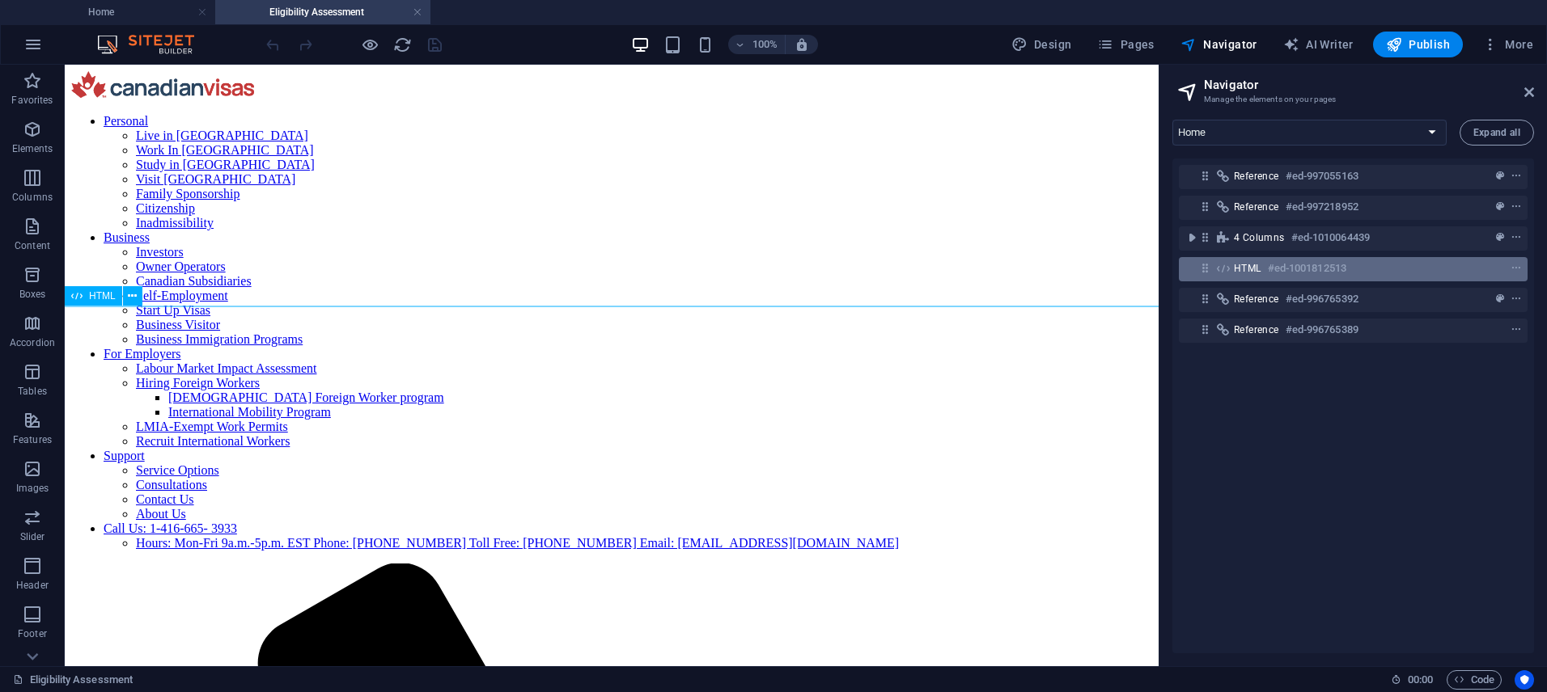
click at [1212, 269] on icon at bounding box center [1205, 268] width 14 height 14
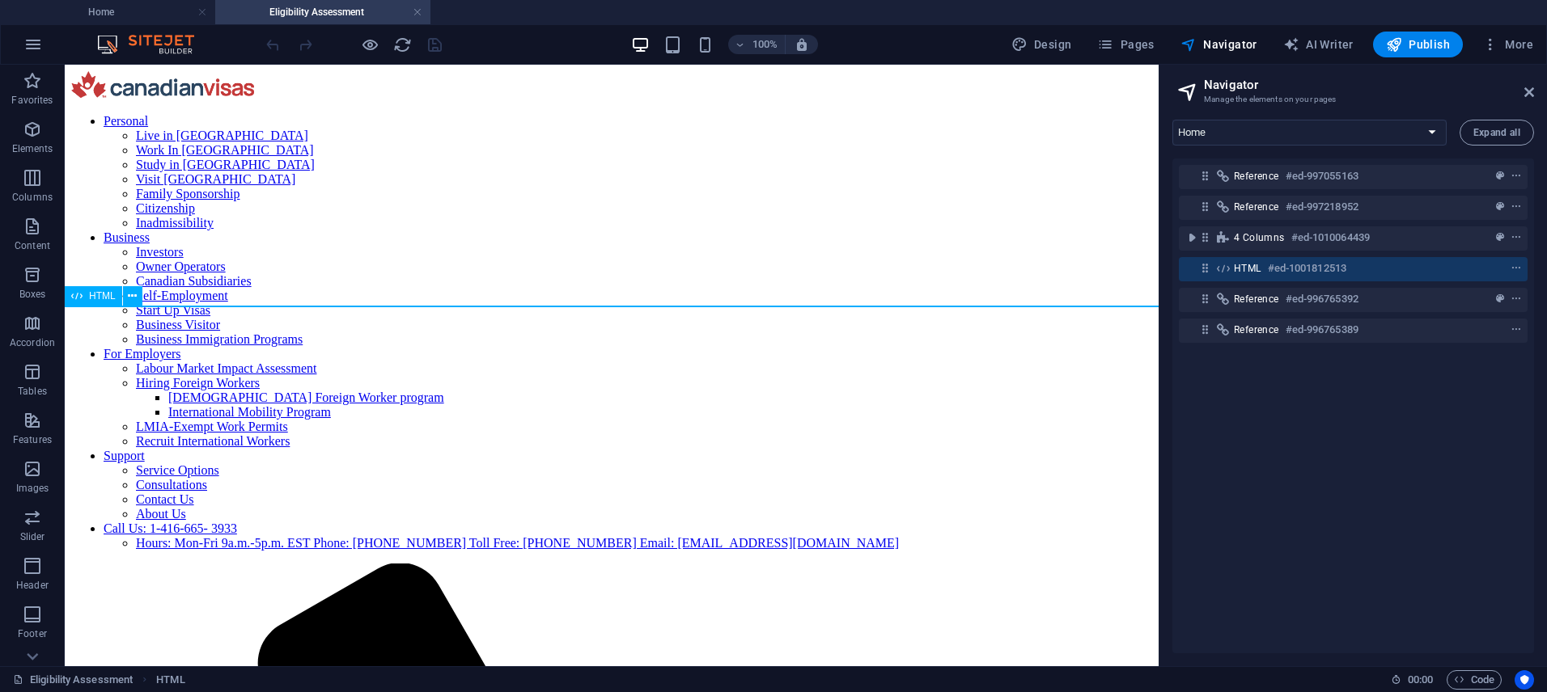
click at [1212, 269] on icon at bounding box center [1205, 268] width 14 height 14
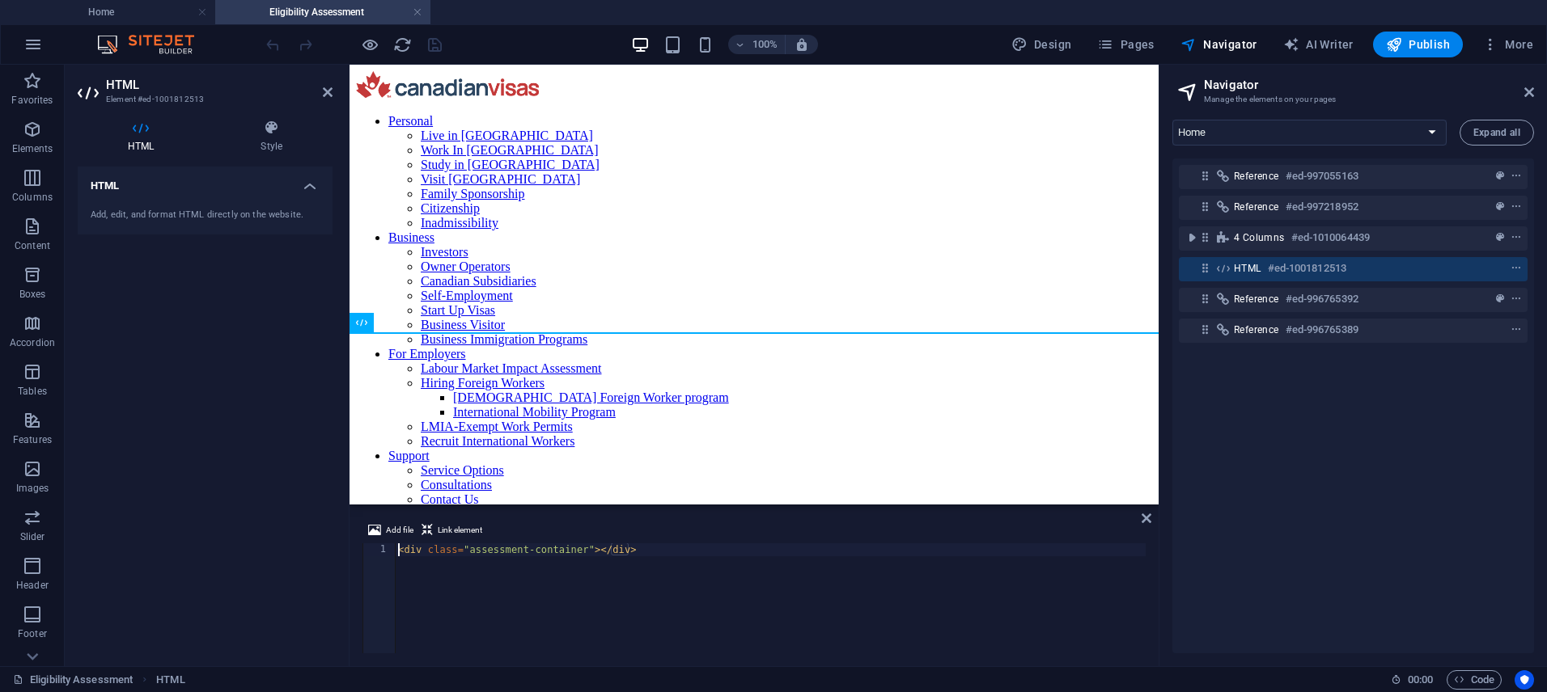
scroll to position [0, 0]
click at [680, 556] on div "< div class = "assessment-container" > </ div >" at bounding box center [770, 612] width 751 height 136
click at [1526, 90] on icon at bounding box center [1529, 92] width 10 height 13
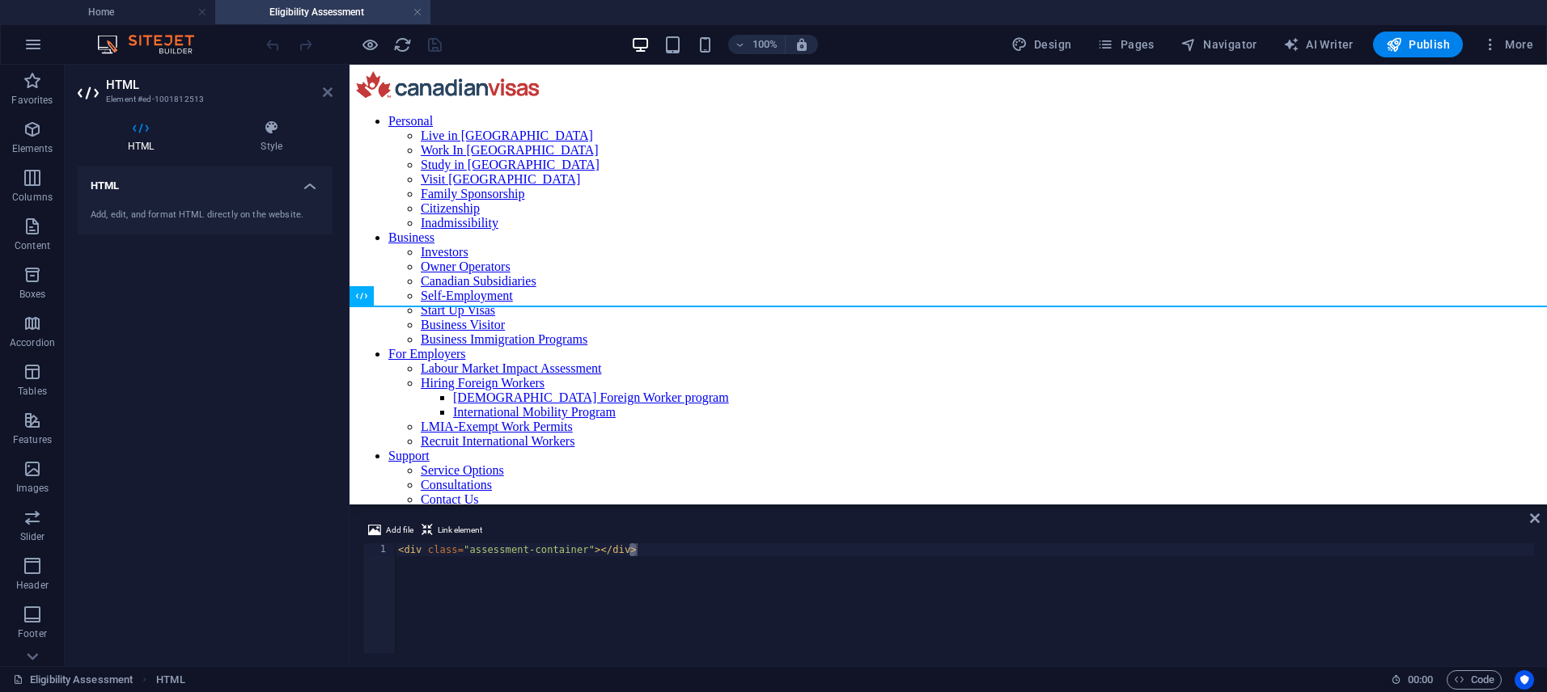
click at [330, 92] on icon at bounding box center [328, 92] width 10 height 13
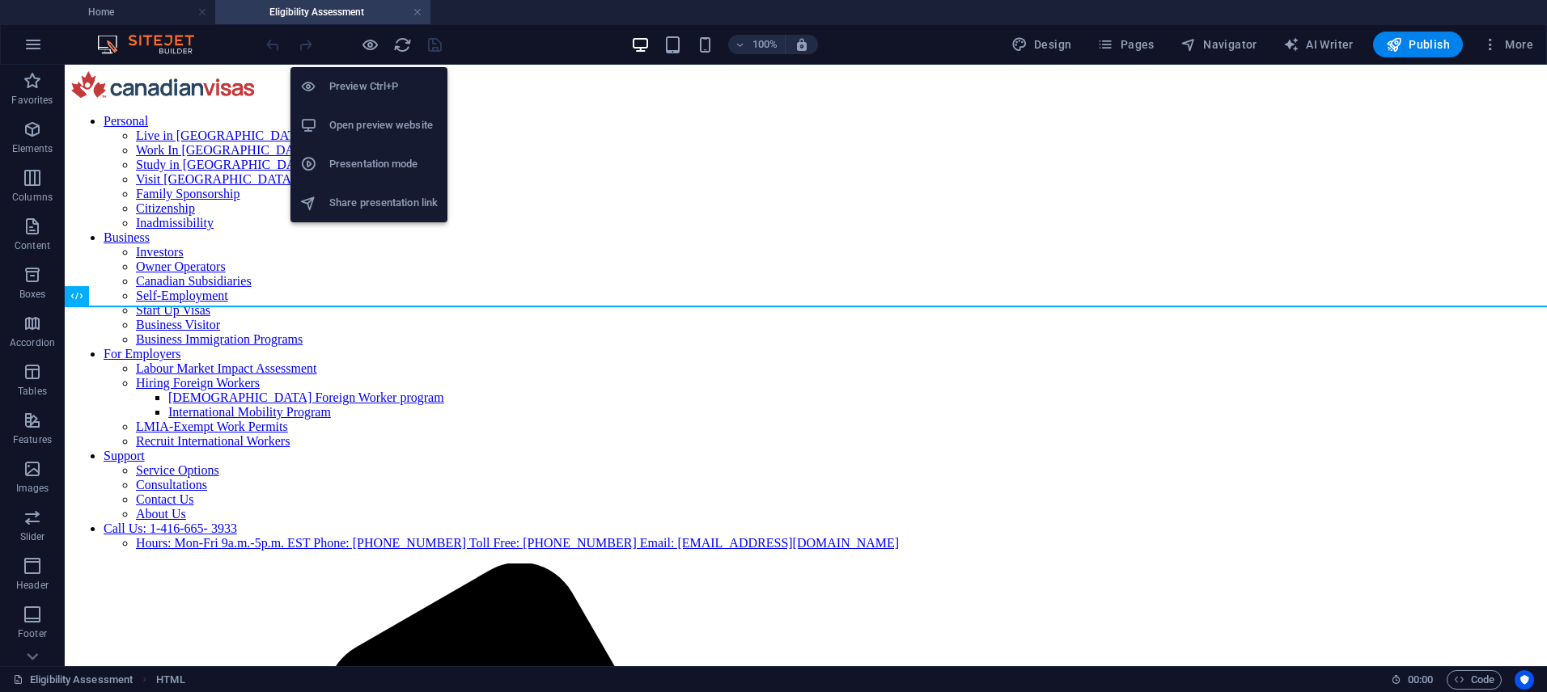
click at [395, 128] on h6 "Open preview website" at bounding box center [383, 125] width 108 height 19
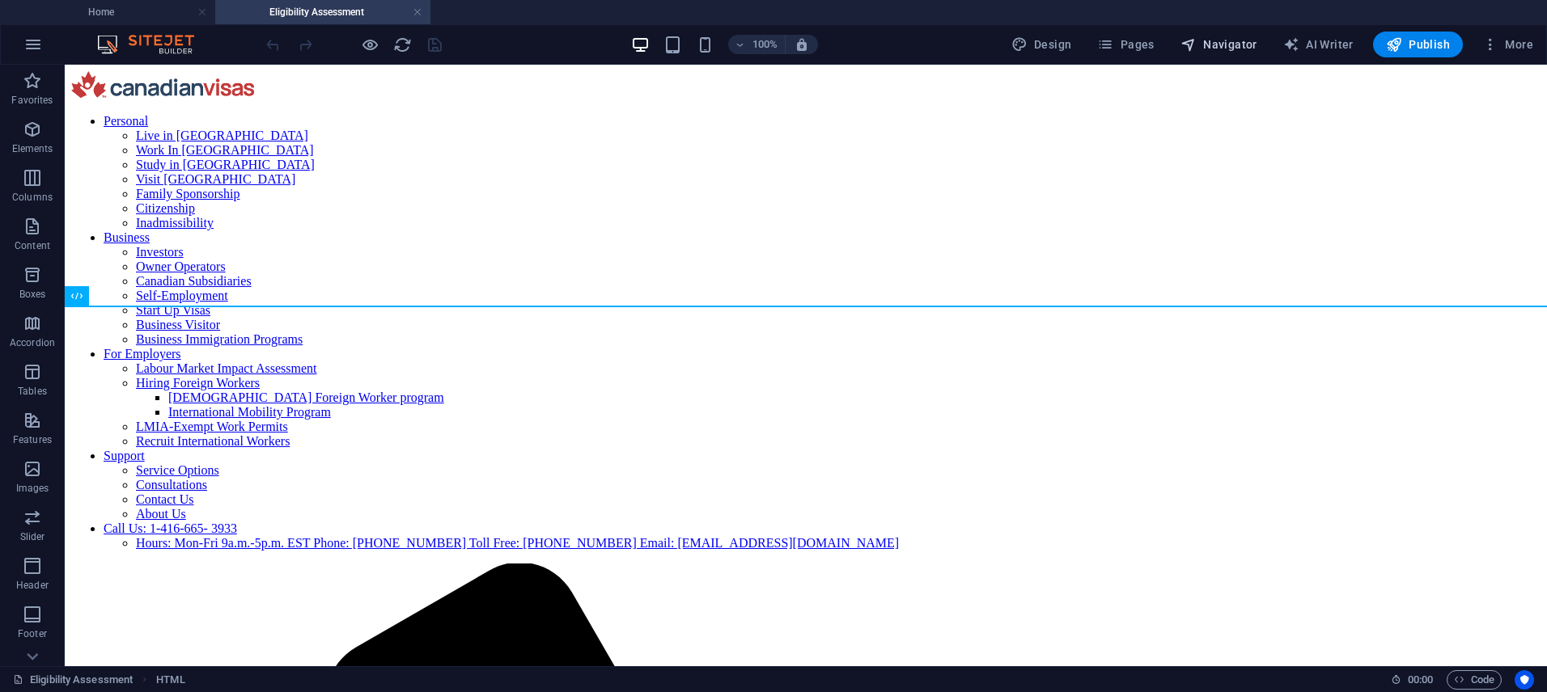
click at [1209, 42] on span "Navigator" at bounding box center [1218, 44] width 77 height 16
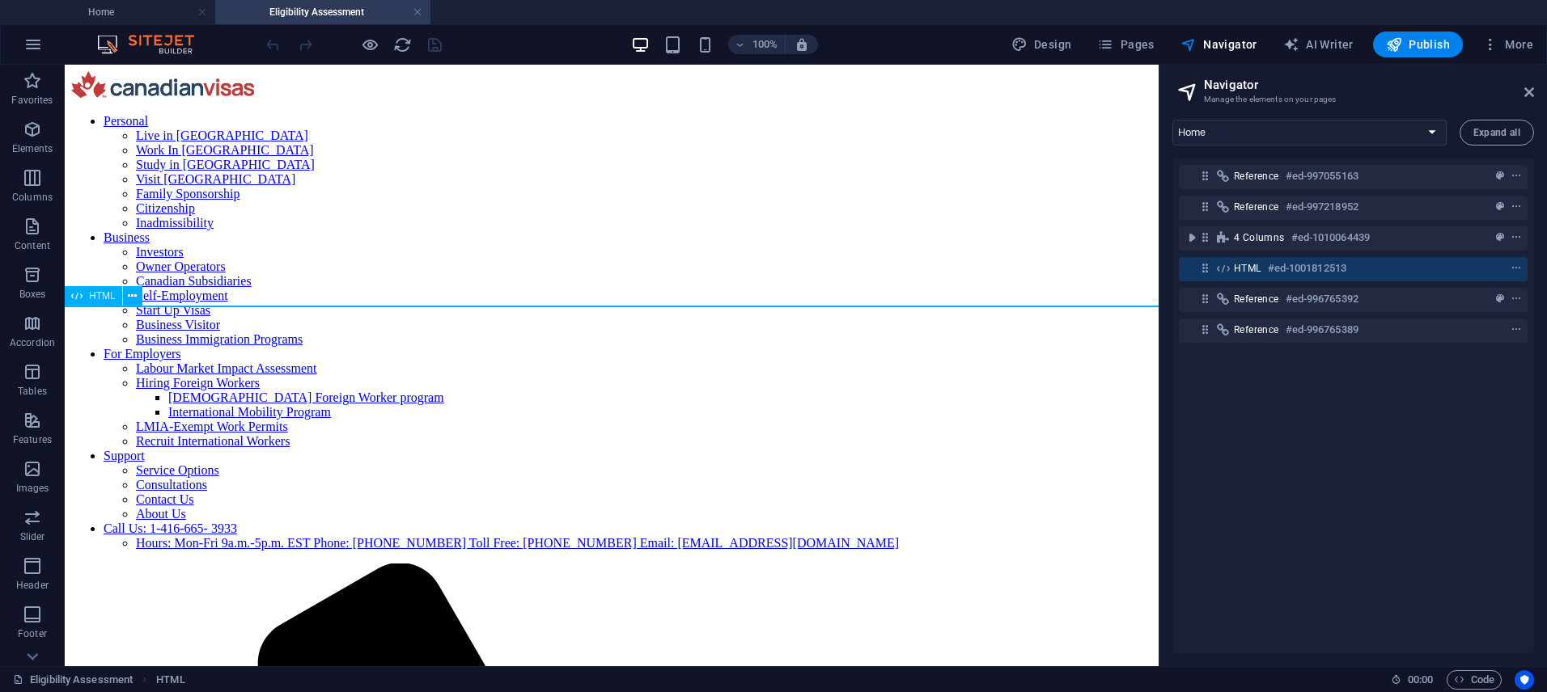
click at [1209, 267] on icon at bounding box center [1205, 268] width 14 height 14
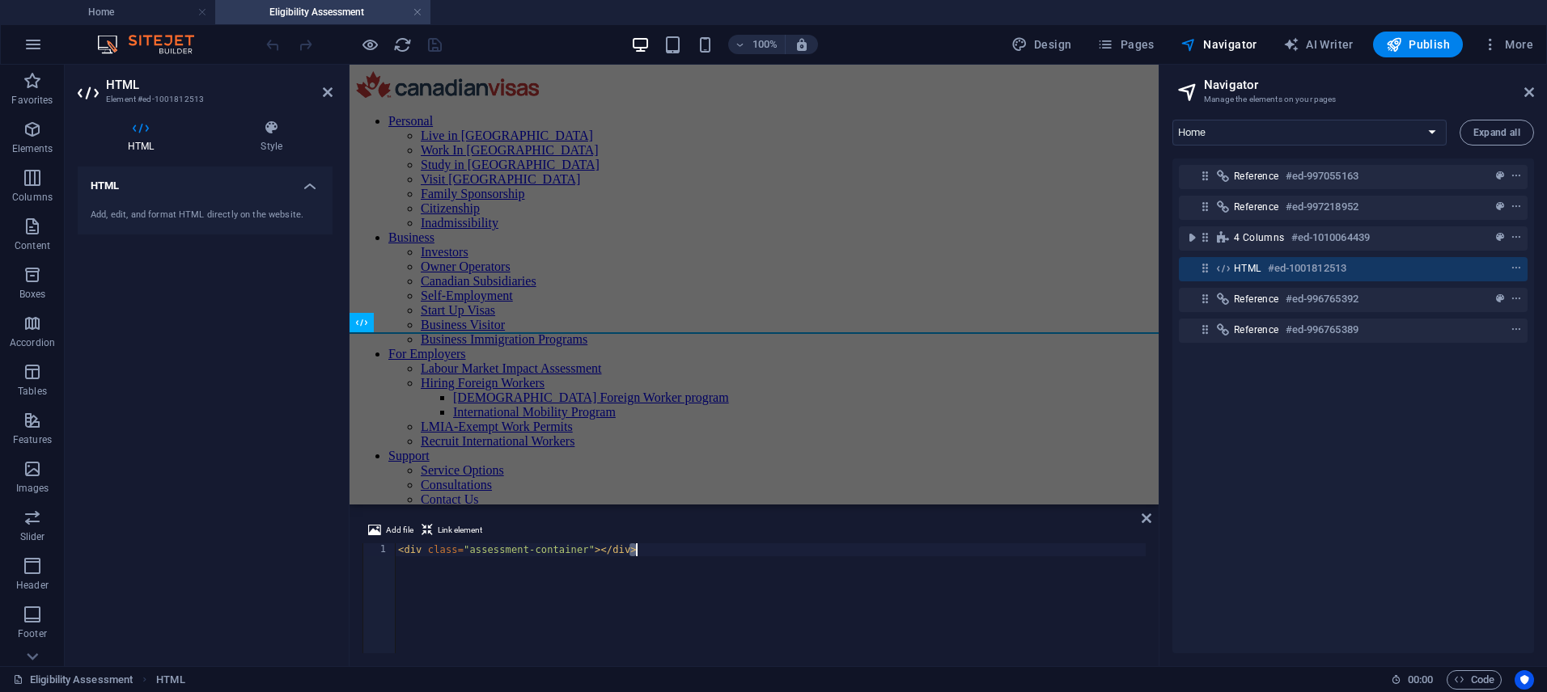
click at [666, 550] on div "< div class = "assessment-container" > </ div >" at bounding box center [770, 612] width 751 height 136
paste textarea
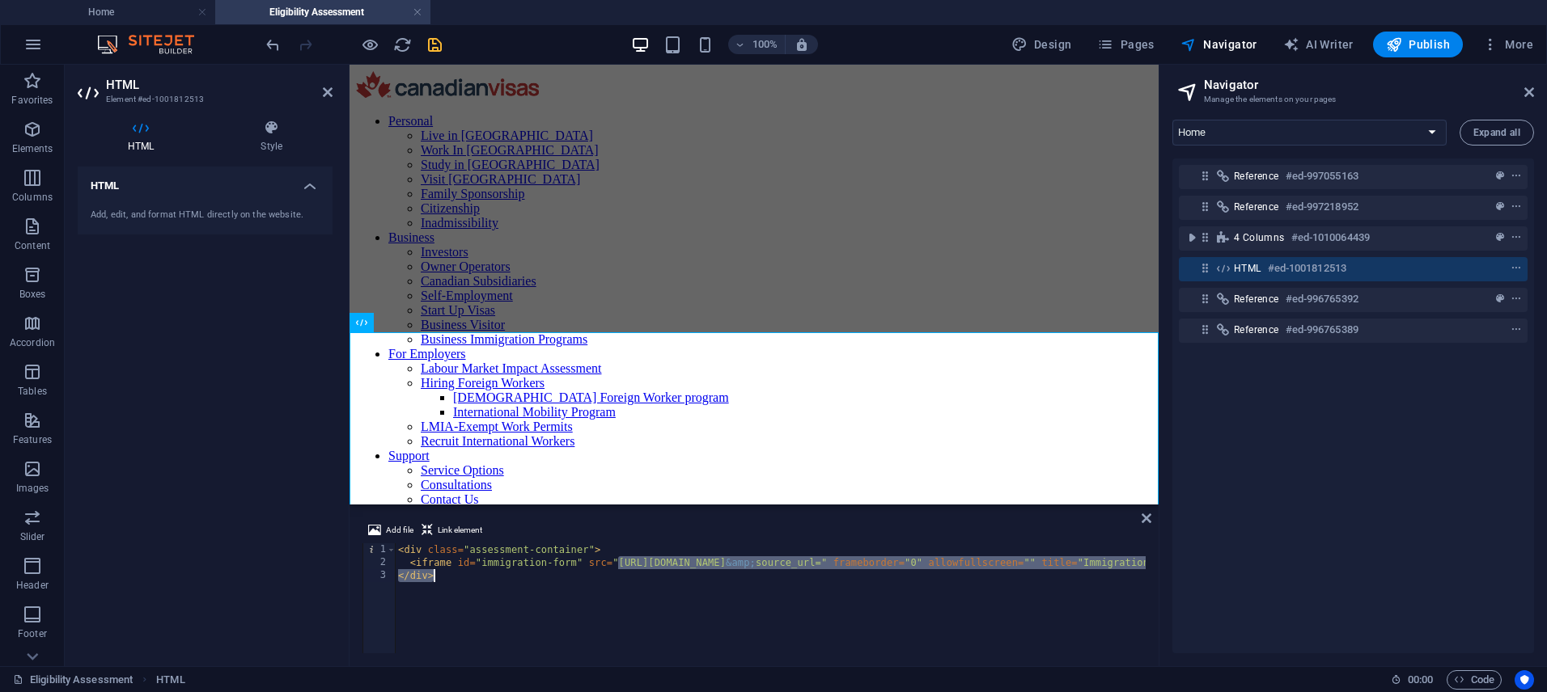
drag, startPoint x: 618, startPoint y: 561, endPoint x: 950, endPoint y: 582, distance: 332.3
click at [950, 582] on div "< div class = "assessment-container" > < iframe id = "immigration-form" src = "…" at bounding box center [1093, 612] width 1396 height 136
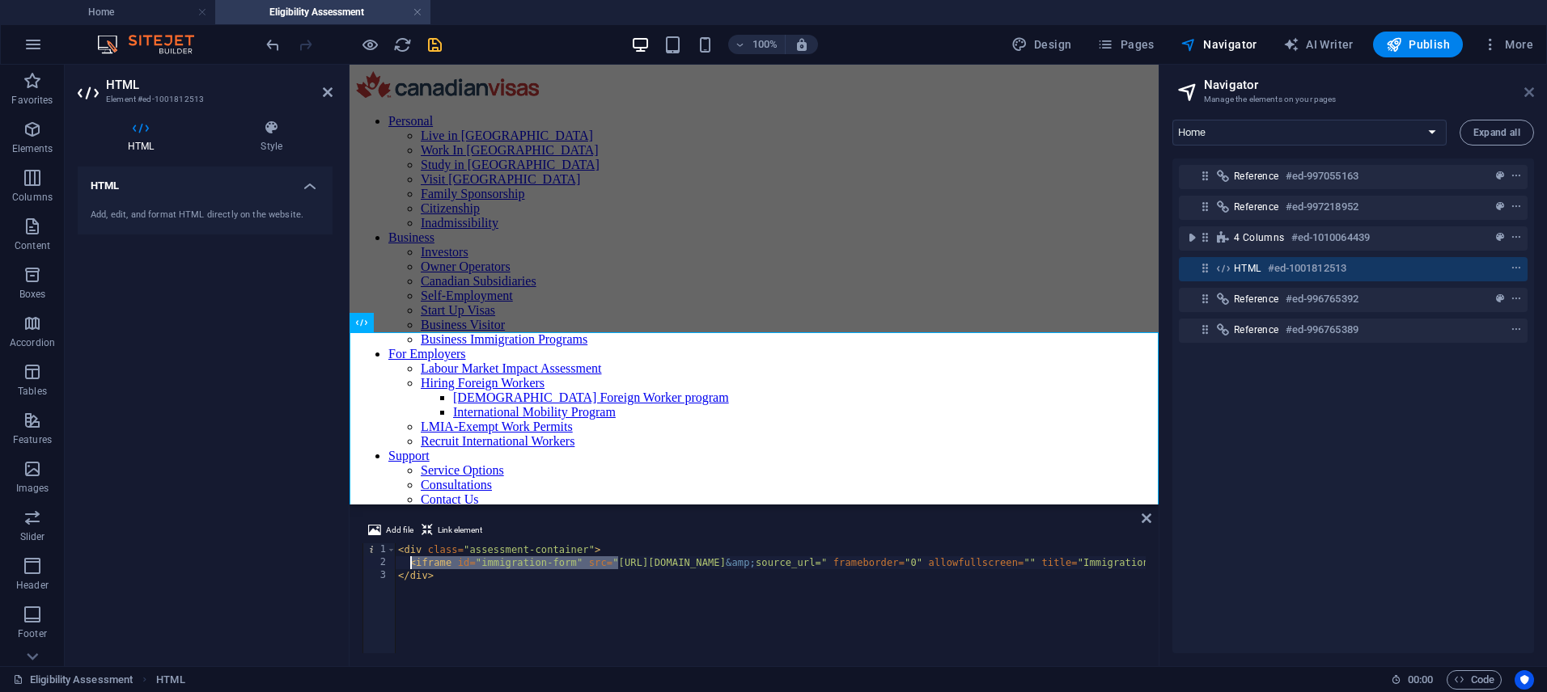
drag, startPoint x: 1531, startPoint y: 91, endPoint x: 1175, endPoint y: 24, distance: 362.2
click at [1531, 91] on icon at bounding box center [1529, 92] width 10 height 13
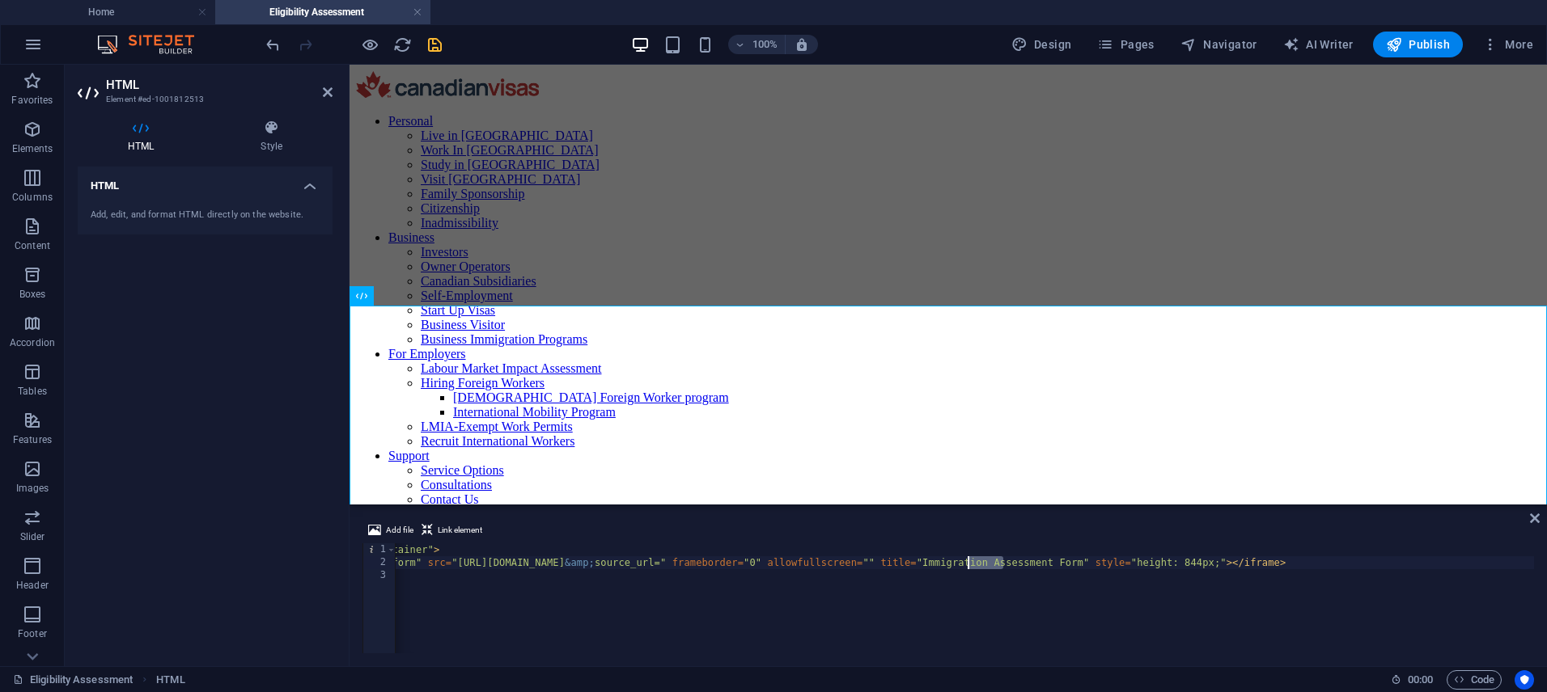
scroll to position [0, 39]
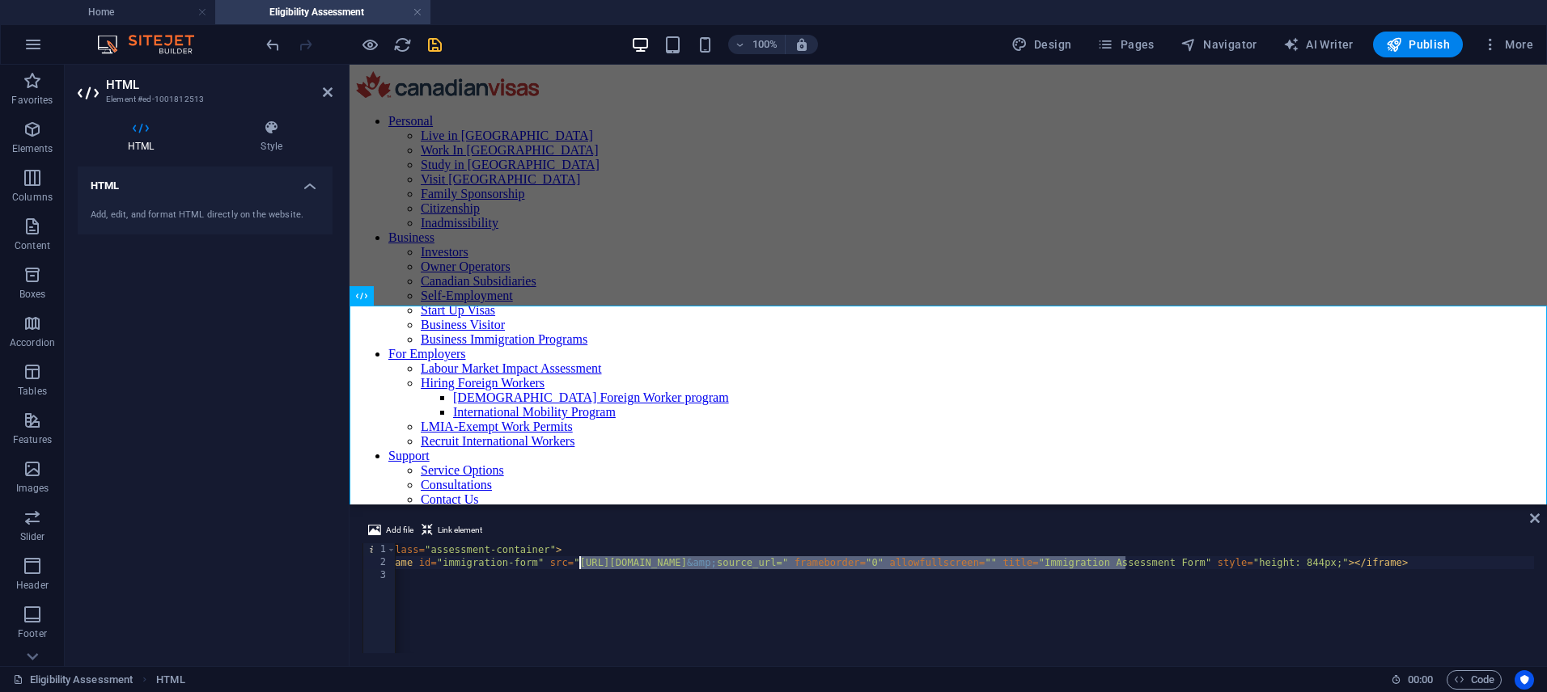
drag, startPoint x: 1164, startPoint y: 562, endPoint x: 582, endPoint y: 565, distance: 582.5
click at [582, 565] on div "< div class = "assessment-container" > < iframe id = "immigration-form" src = "…" at bounding box center [1054, 610] width 1396 height 133
paste textarea "4e00ae86-23d3-4f62-a1a5-b36b8ae0a1a6"
type textarea "<iframe id="immigration-form" src="[URL][DOMAIN_NAME]" frameborder="0" allowful…"
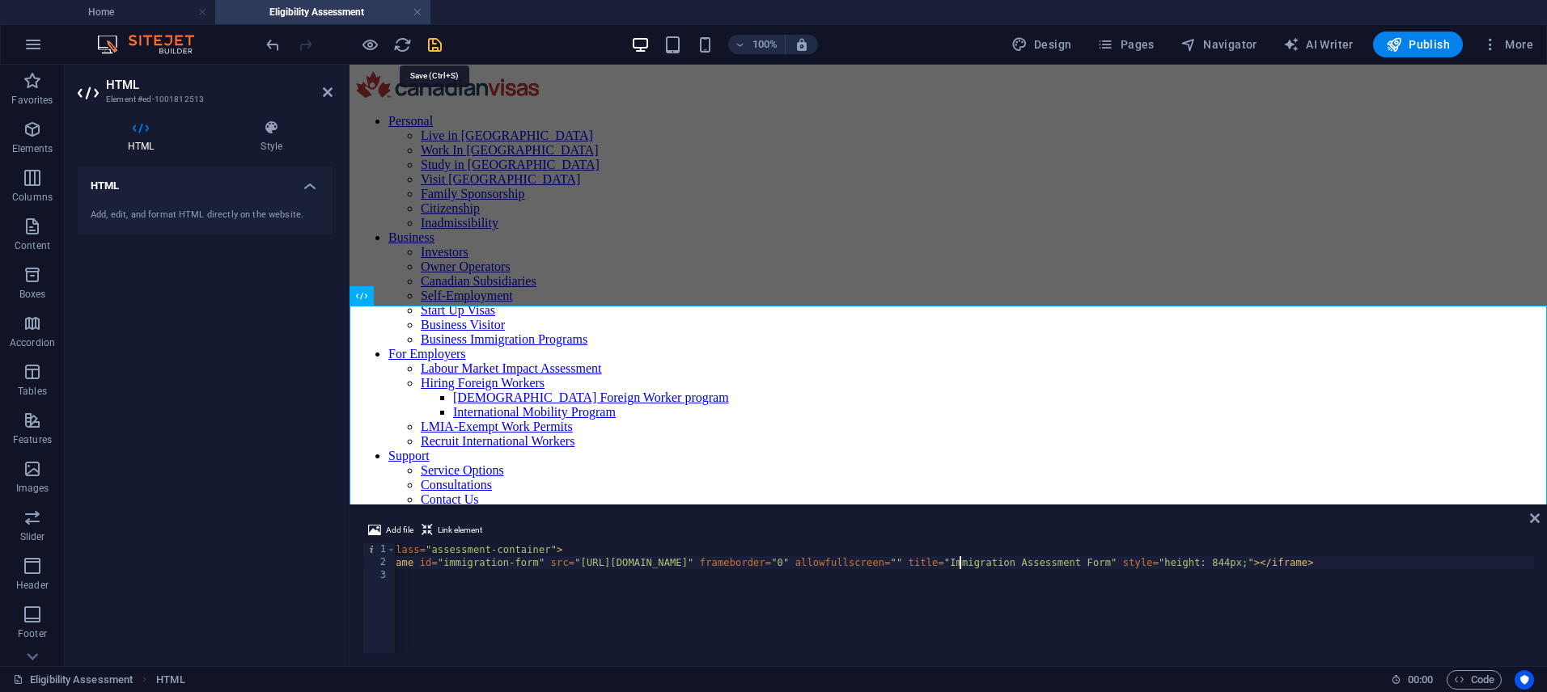
click at [435, 49] on icon "save" at bounding box center [435, 45] width 19 height 19
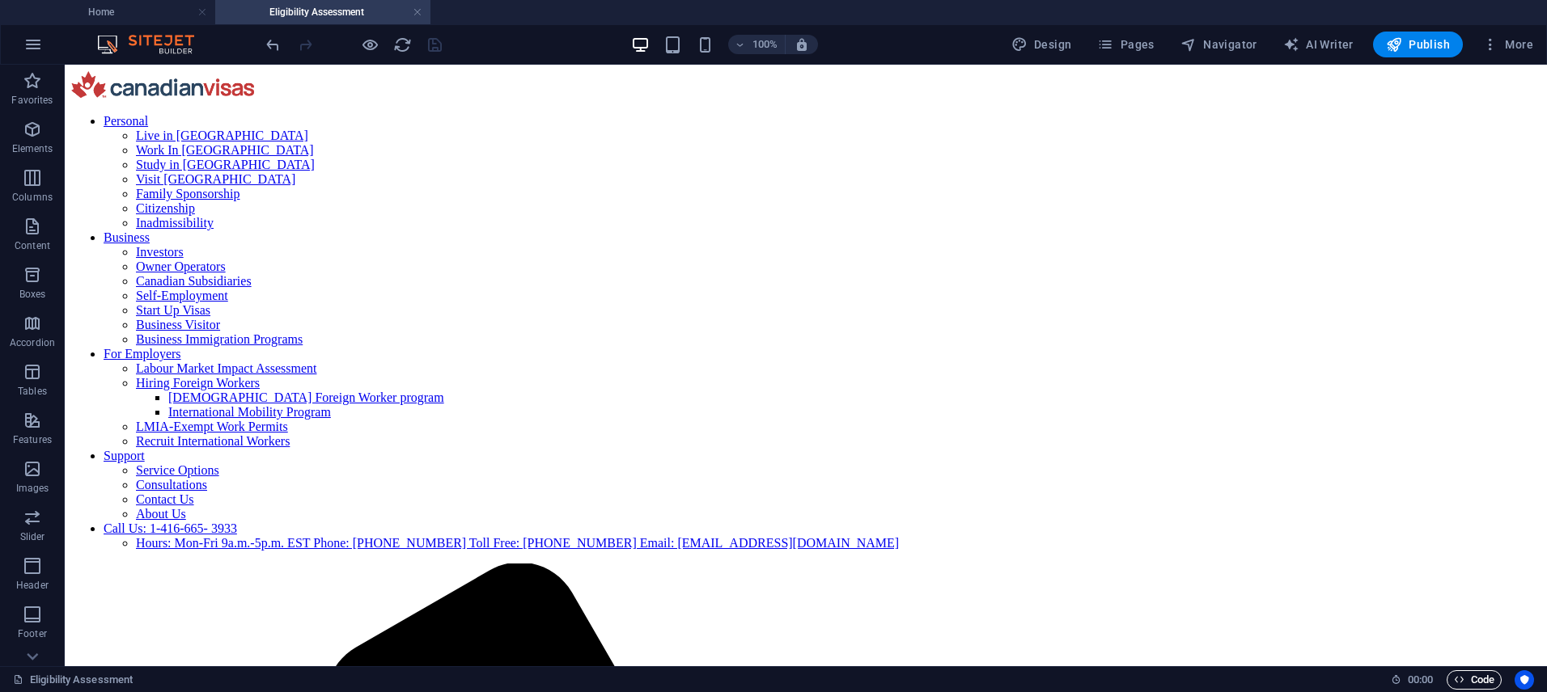
drag, startPoint x: 1470, startPoint y: 678, endPoint x: 1460, endPoint y: 672, distance: 11.2
click at [1470, 678] on span "Code" at bounding box center [1474, 680] width 40 height 19
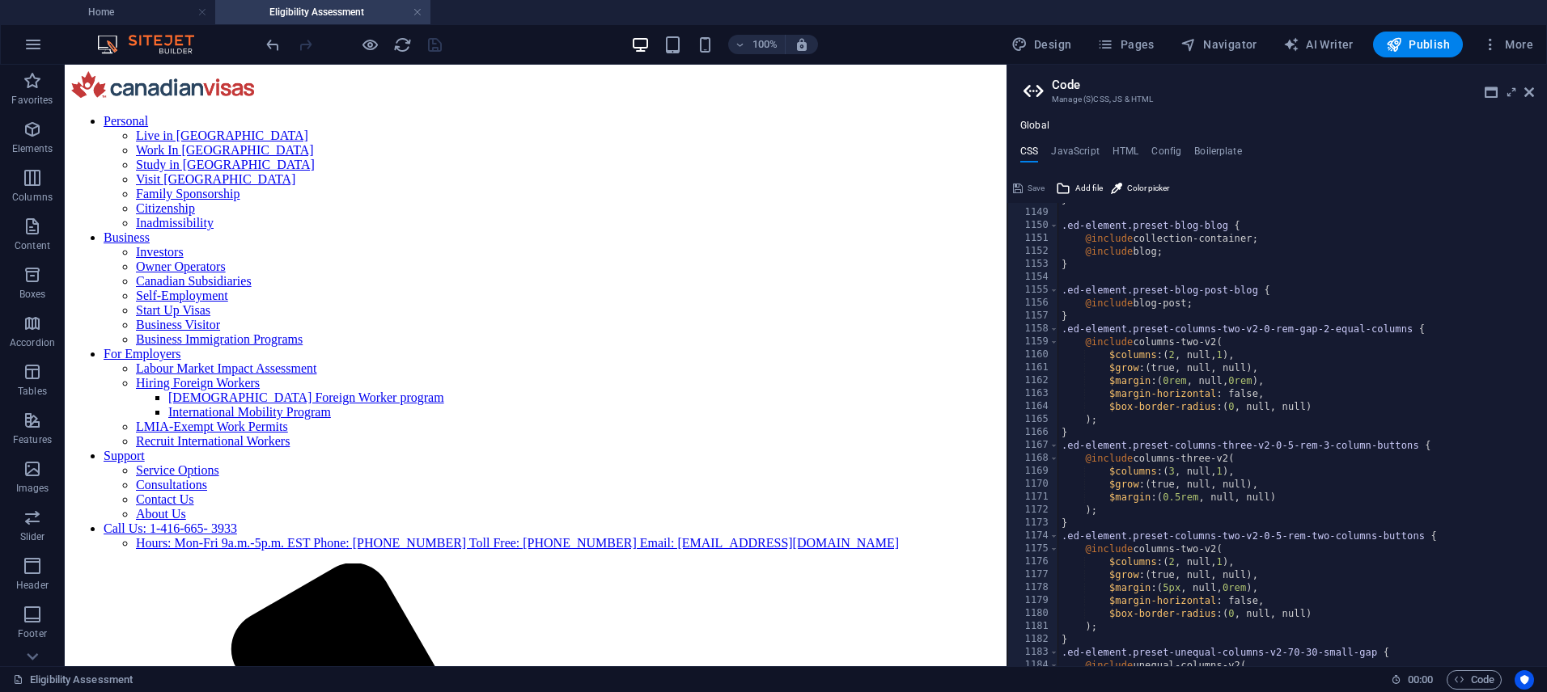
scroll to position [15017, 0]
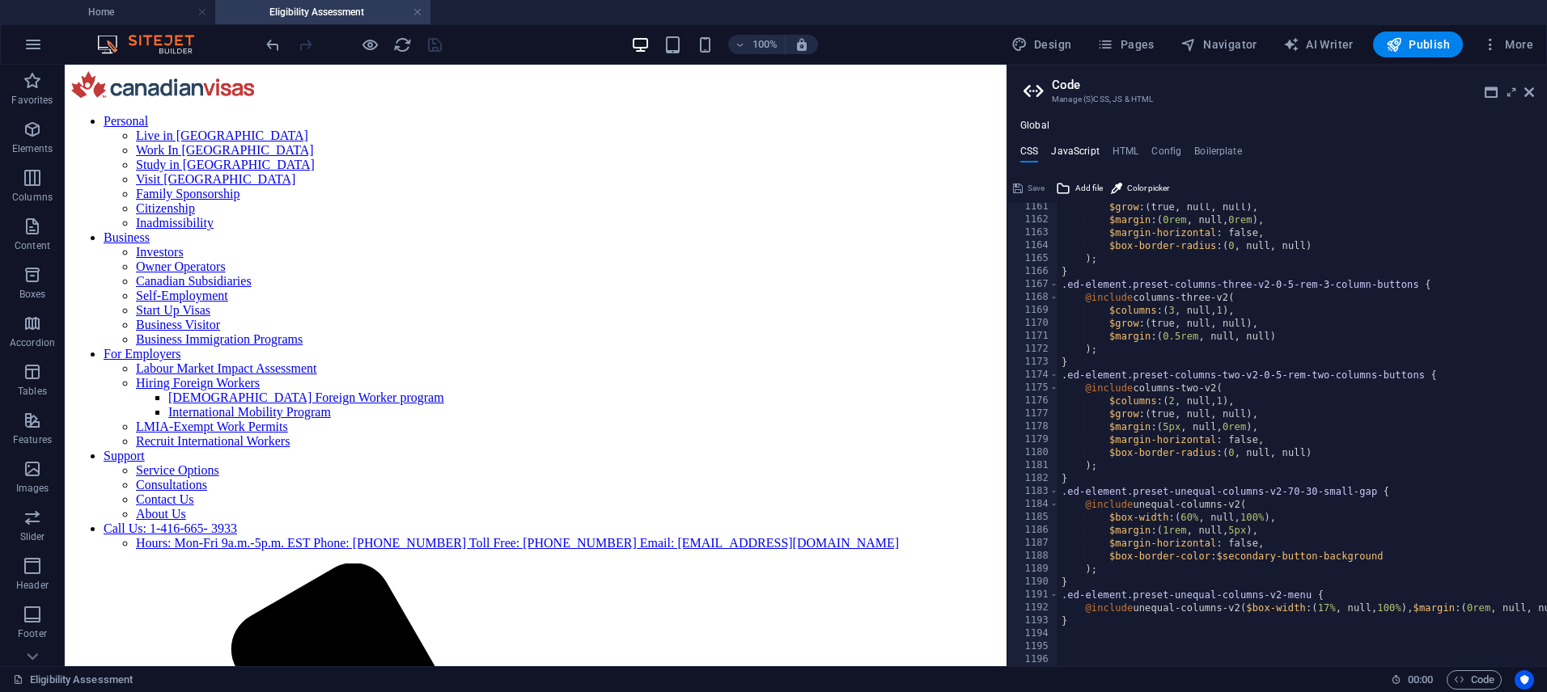
click at [1079, 149] on h4 "JavaScript" at bounding box center [1075, 155] width 48 height 18
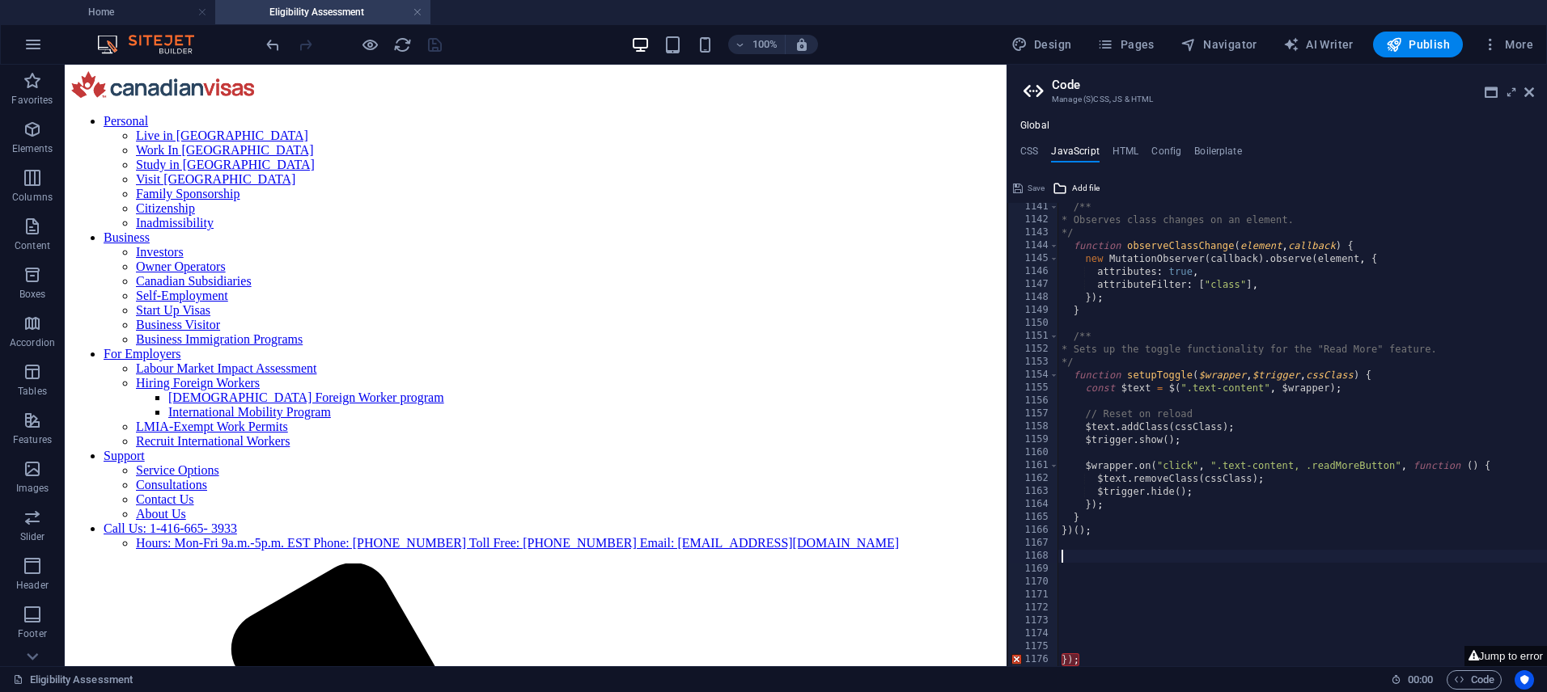
paste textarea "}"
type textarea "}"
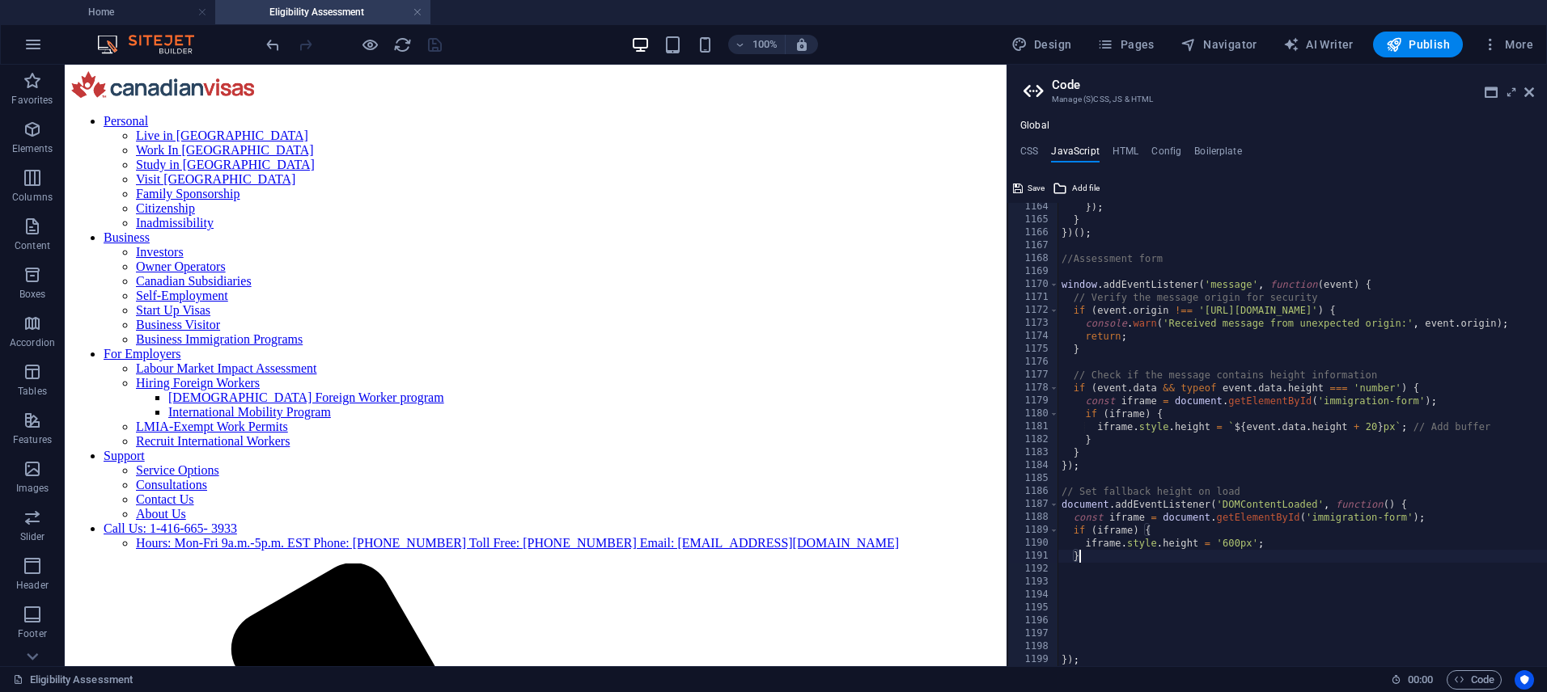
scroll to position [15051, 0]
click at [1027, 150] on h4 "CSS" at bounding box center [1029, 155] width 18 height 18
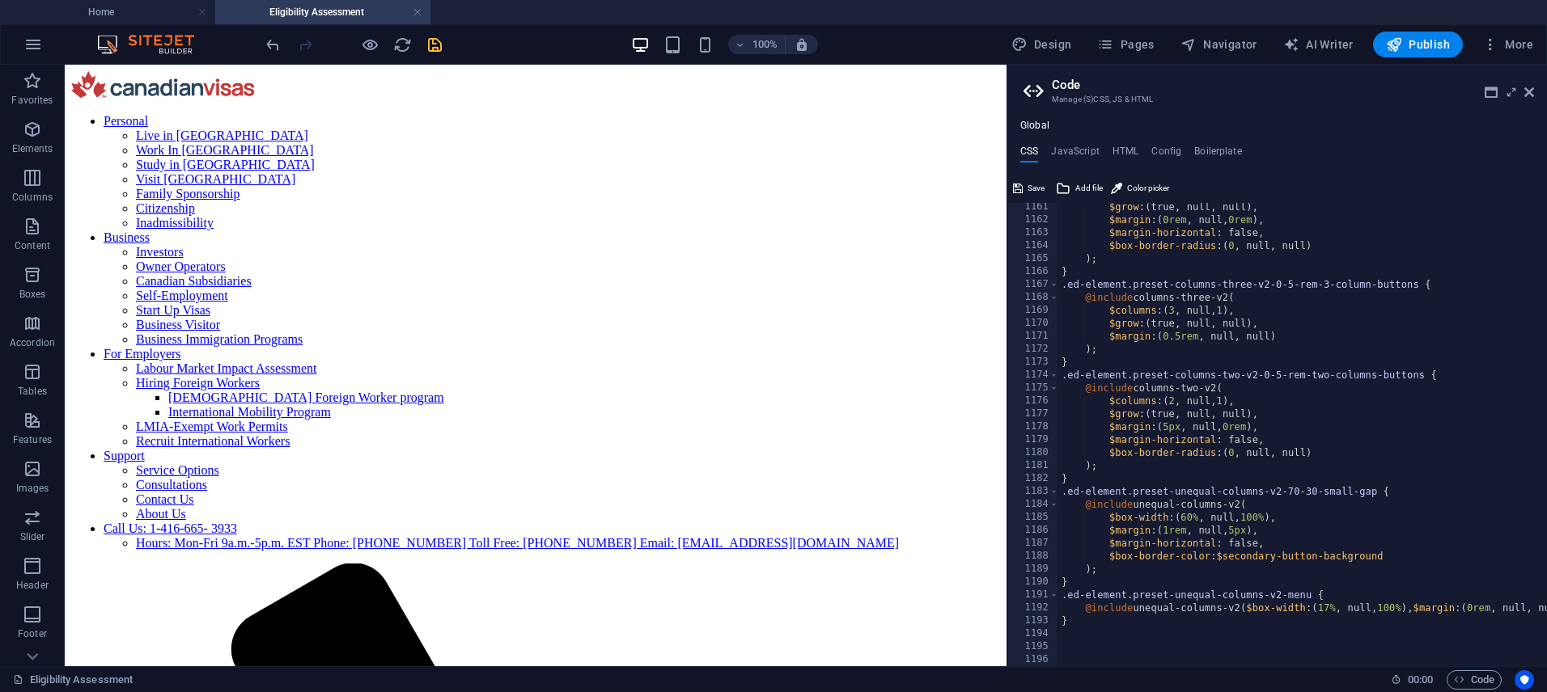
click at [1104, 629] on div "$grow : ( true, null, null ) , $margin : ( 0rem , null, 0rem ) , $margin-horizo…" at bounding box center [1441, 445] width 767 height 489
click at [1492, 92] on icon at bounding box center [1490, 92] width 13 height 13
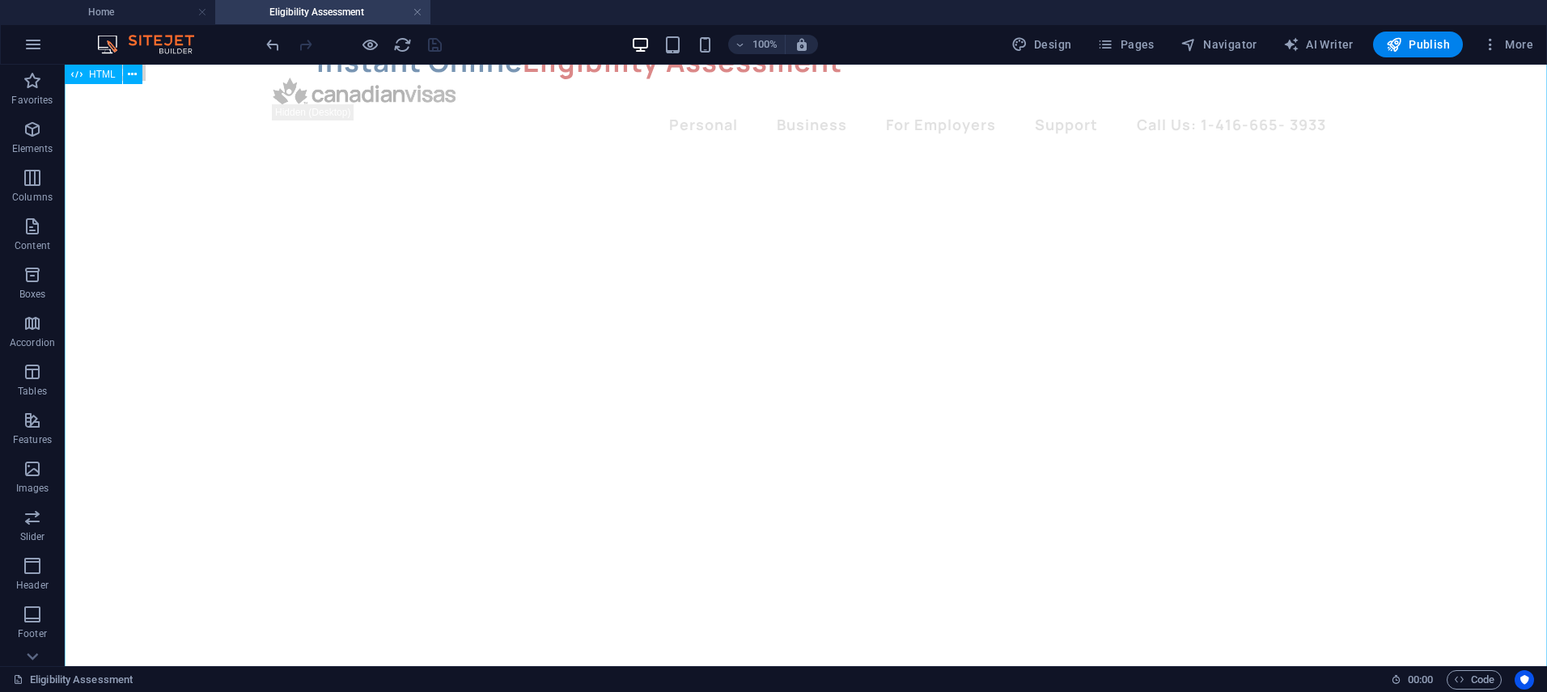
scroll to position [185, 0]
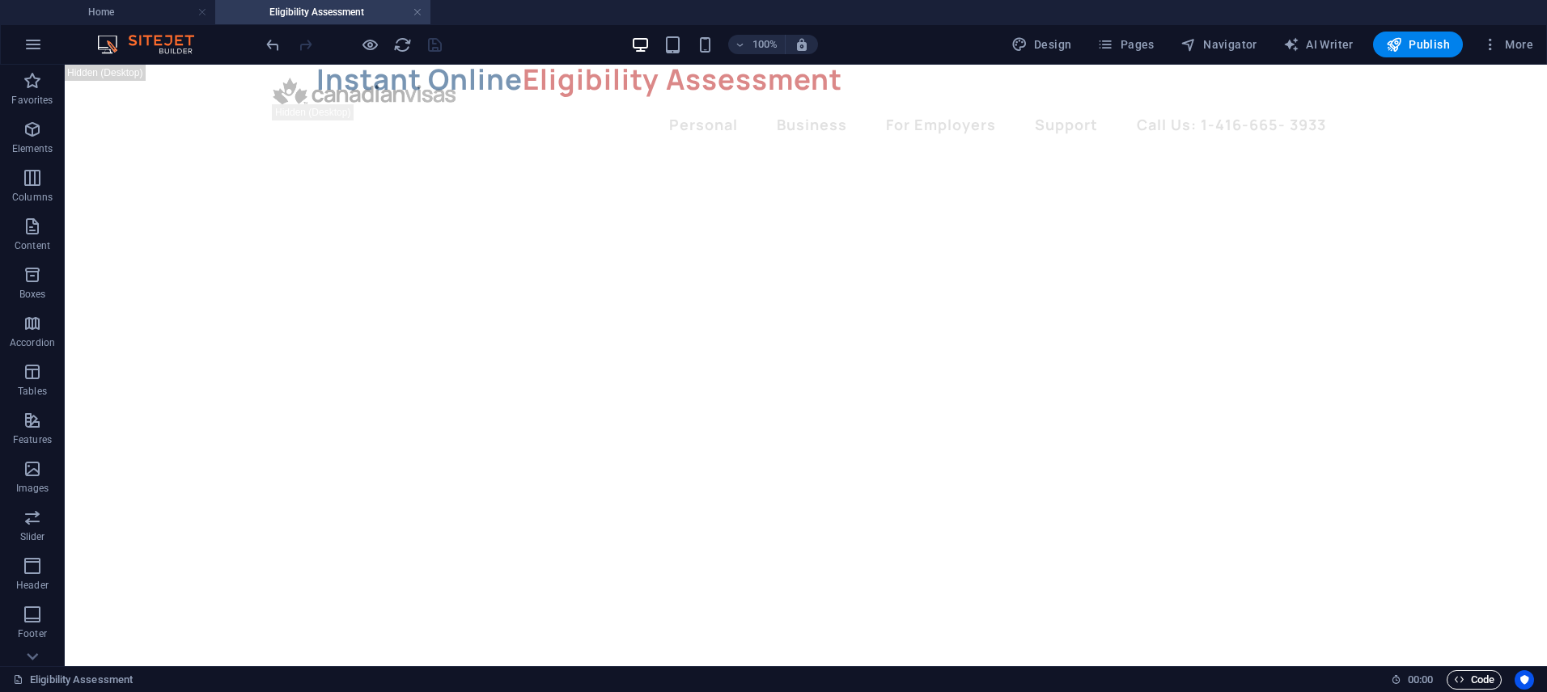
click at [1484, 679] on span "Code" at bounding box center [1474, 680] width 40 height 19
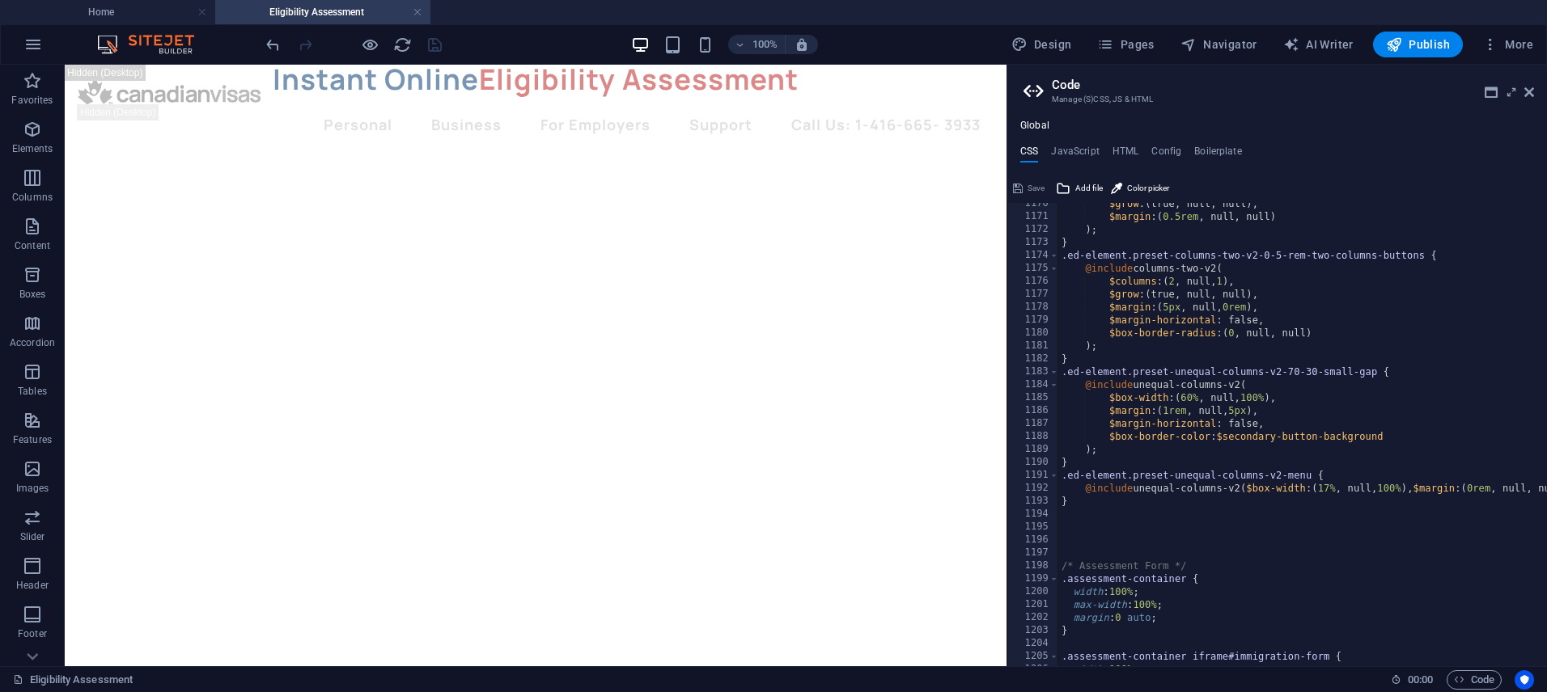
scroll to position [15198, 0]
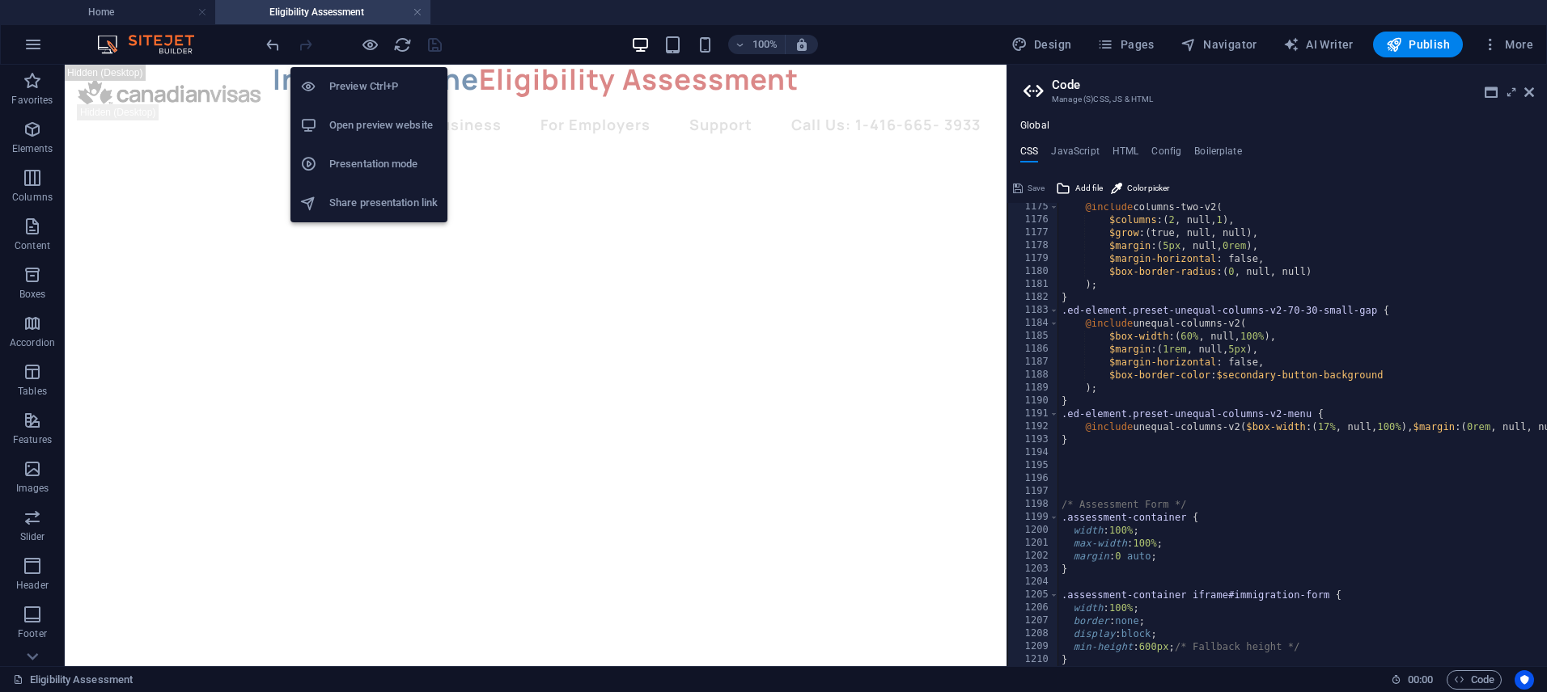
click at [410, 131] on h6 "Open preview website" at bounding box center [383, 125] width 108 height 19
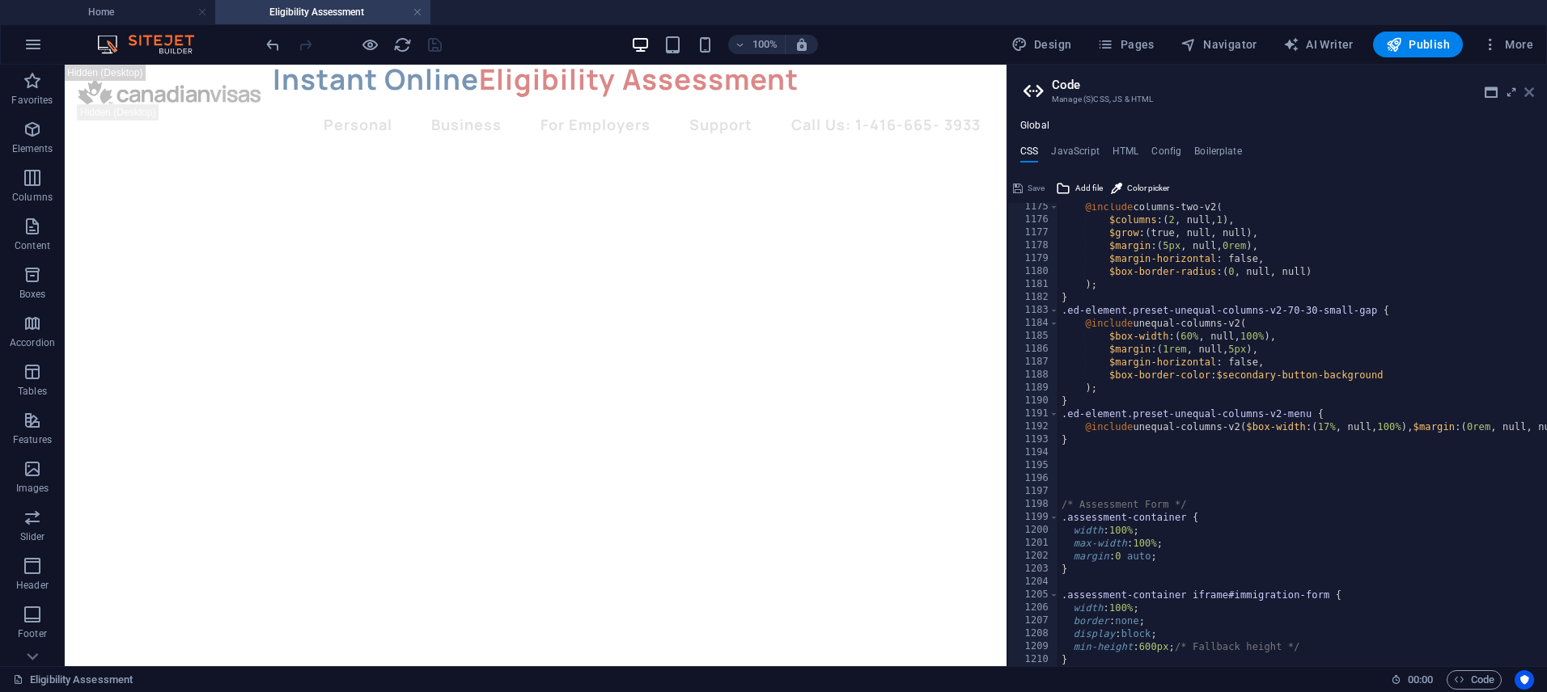
drag, startPoint x: 1531, startPoint y: 96, endPoint x: 1467, endPoint y: 32, distance: 91.5
click at [1531, 96] on icon at bounding box center [1529, 92] width 10 height 13
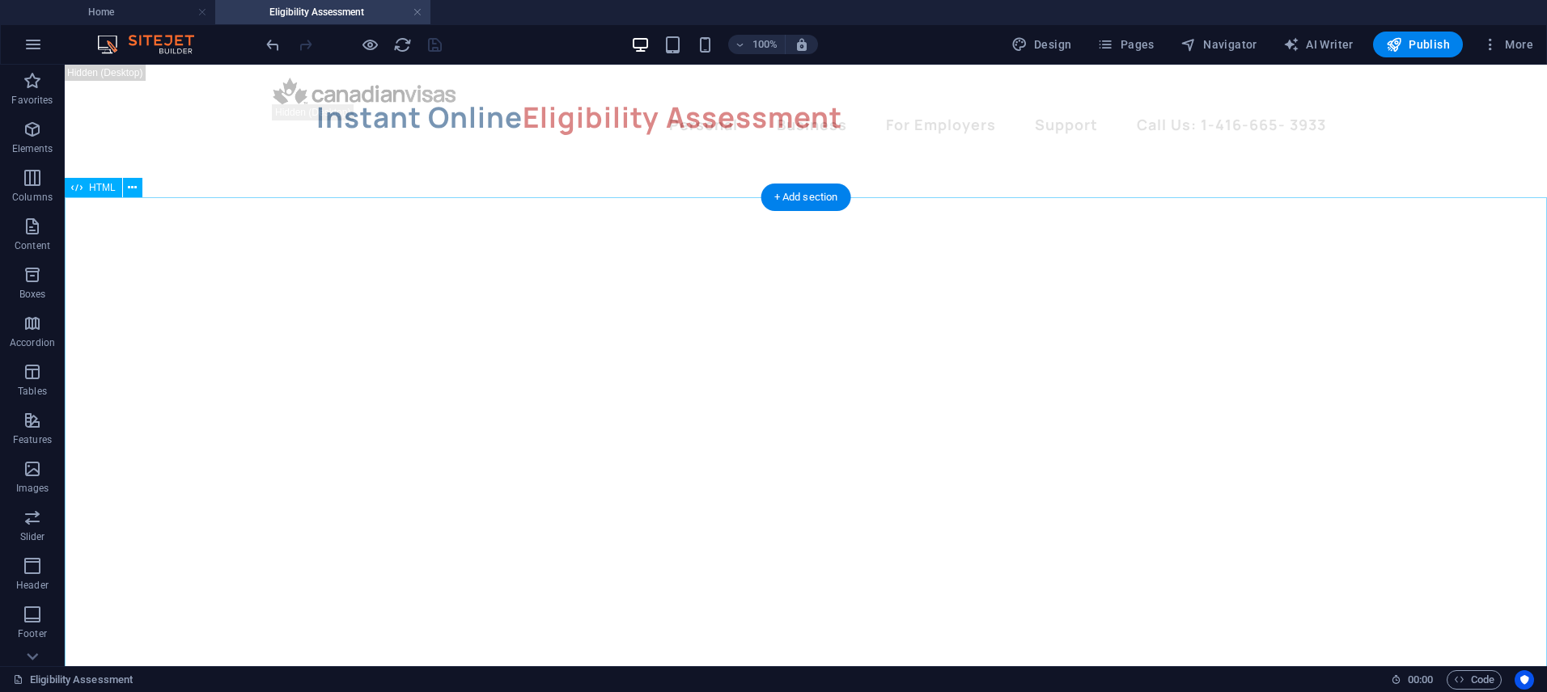
scroll to position [0, 0]
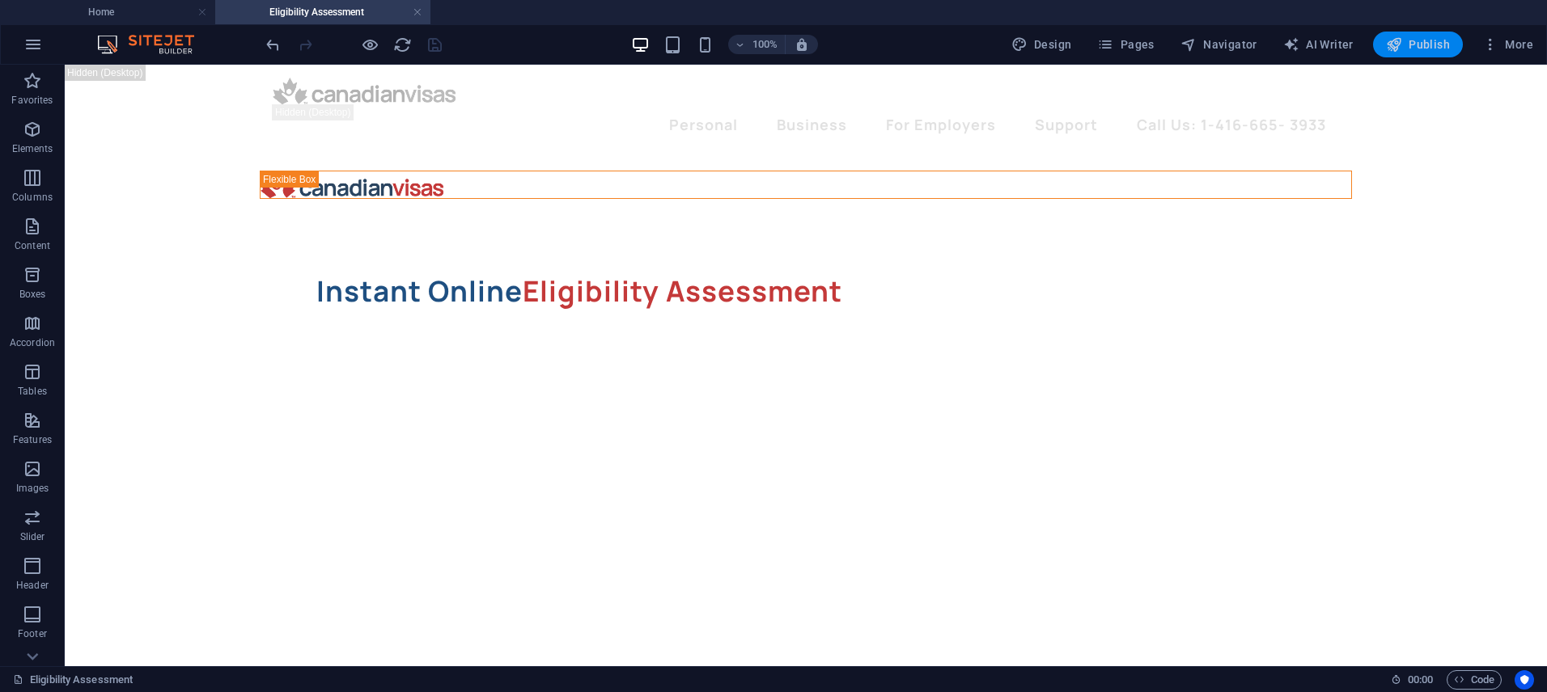
click at [1411, 51] on span "Publish" at bounding box center [1418, 44] width 64 height 16
